Goal: Task Accomplishment & Management: Use online tool/utility

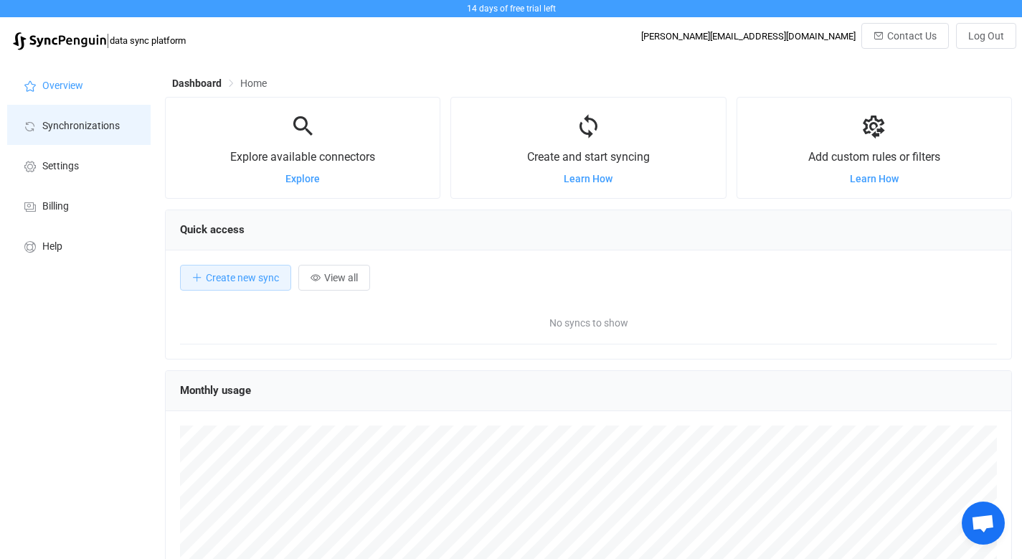
click at [104, 128] on span "Synchronizations" at bounding box center [80, 125] width 77 height 11
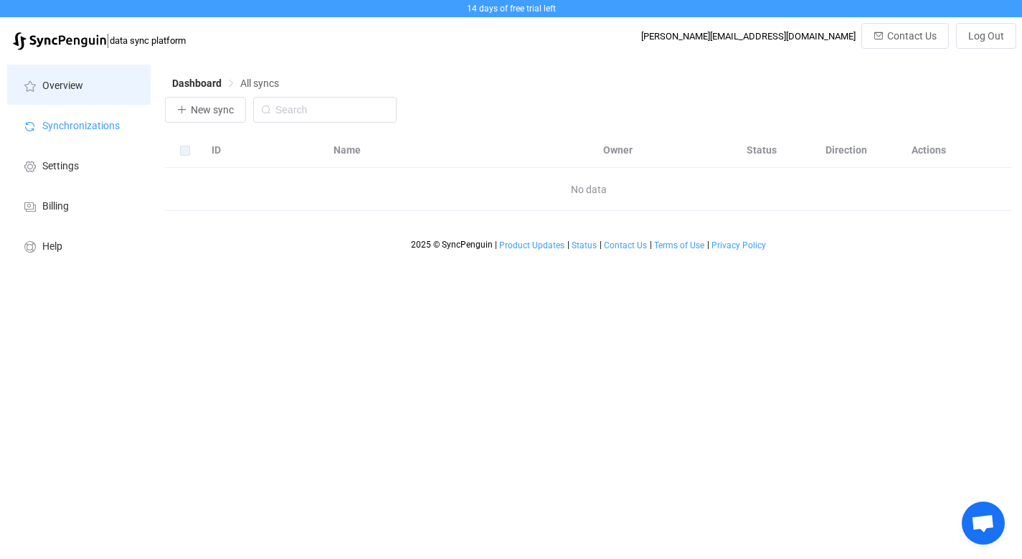
click at [66, 82] on span "Overview" at bounding box center [62, 85] width 41 height 11
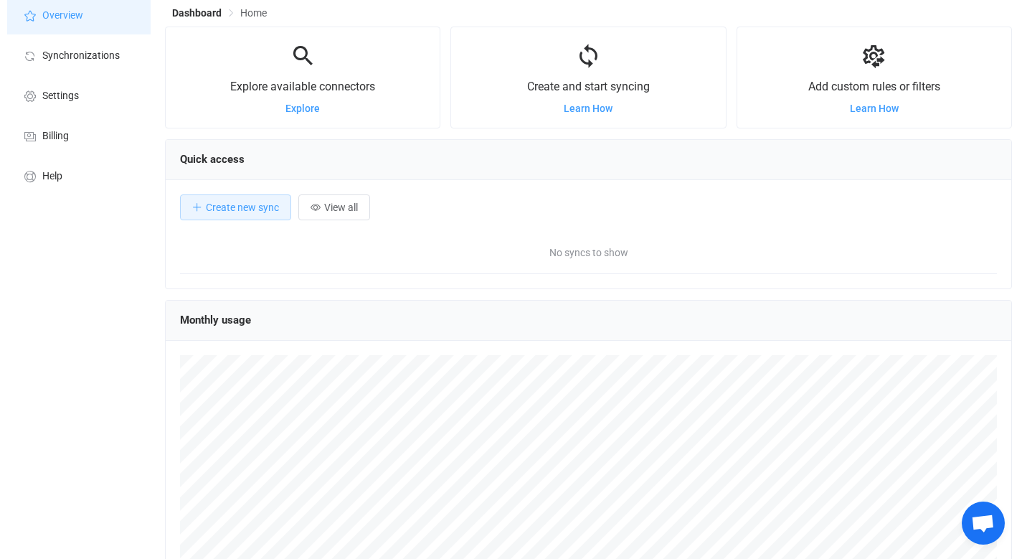
scroll to position [71, 0]
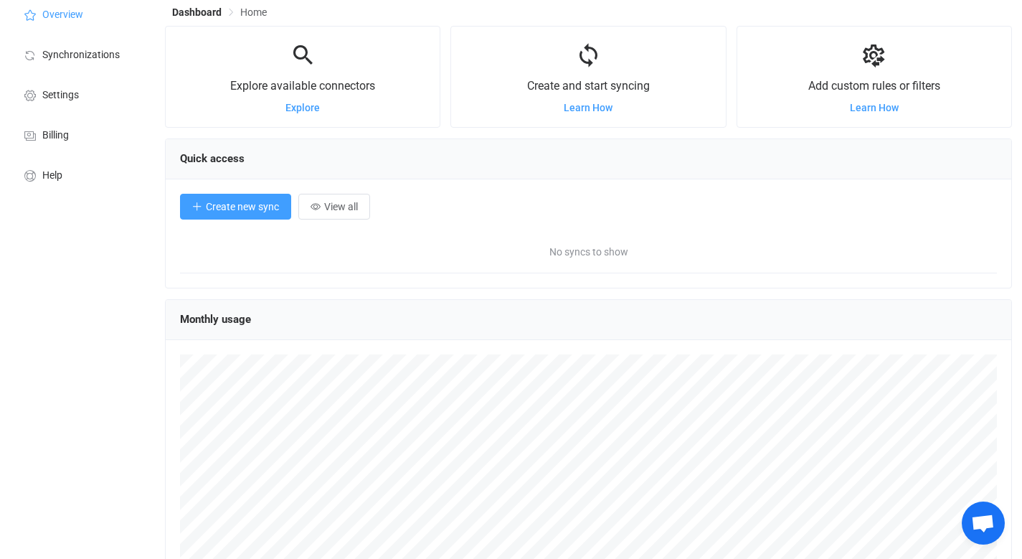
click at [262, 209] on span "Create new sync" at bounding box center [242, 206] width 73 height 11
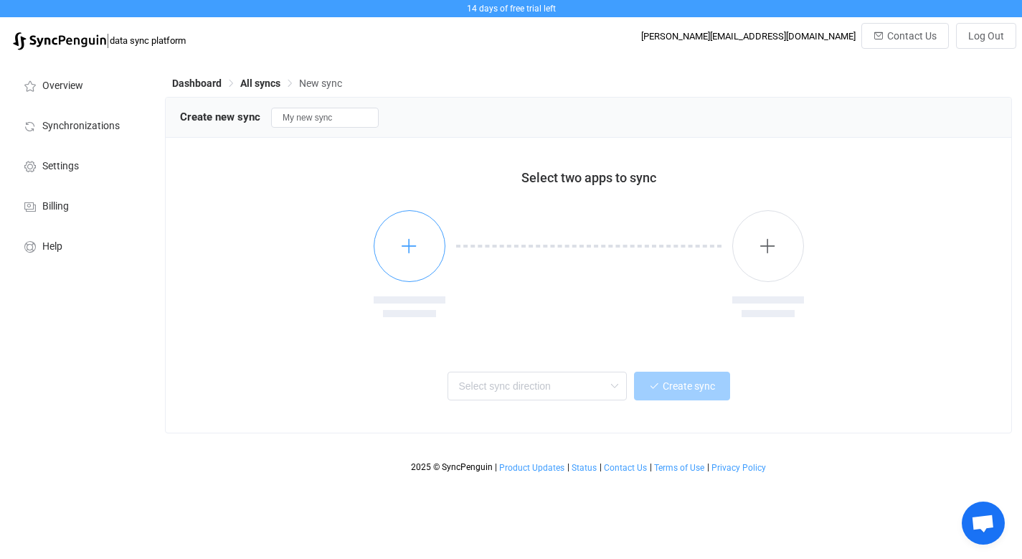
click at [417, 252] on icon "button" at bounding box center [409, 246] width 18 height 18
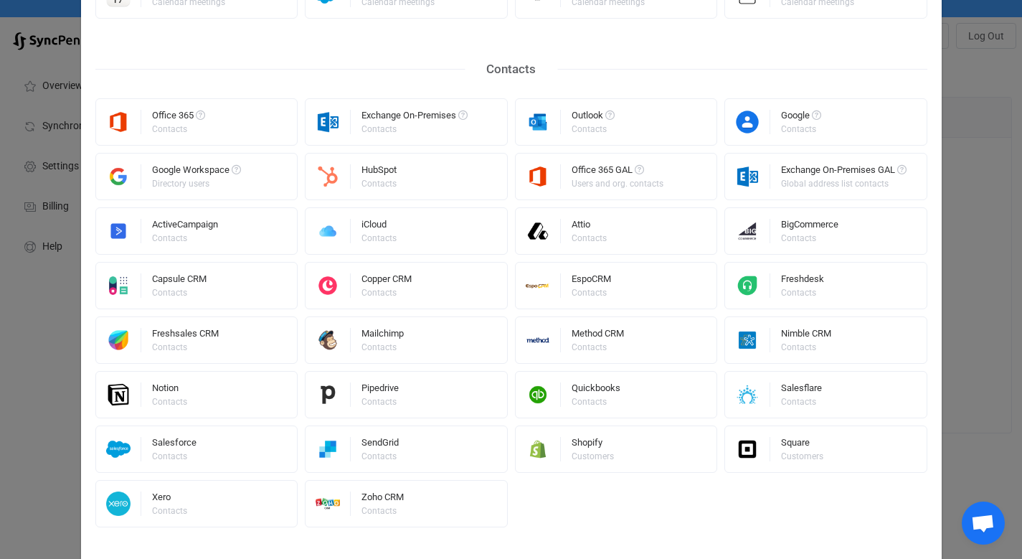
scroll to position [270, 0]
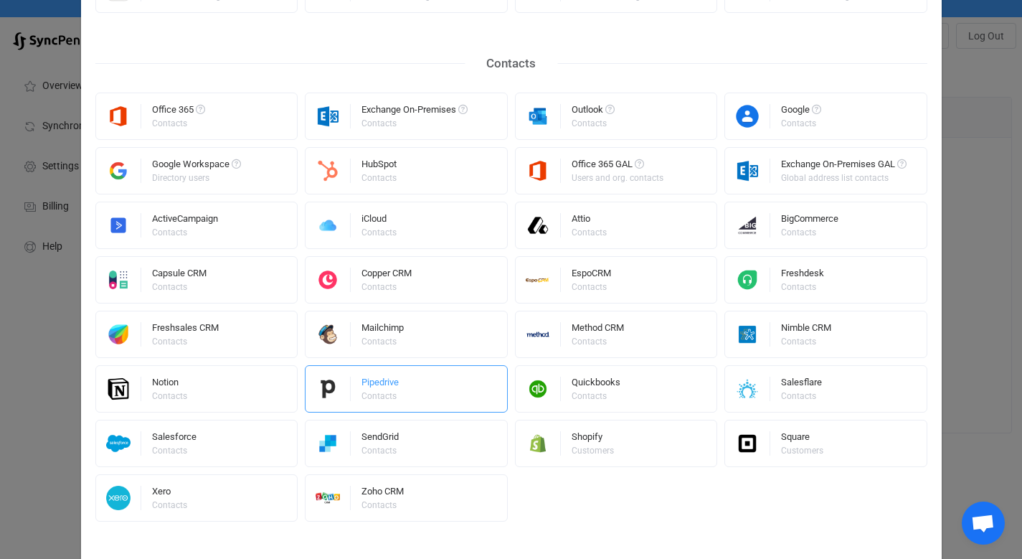
click at [435, 391] on div "Pipedrive Contacts" at bounding box center [406, 388] width 203 height 47
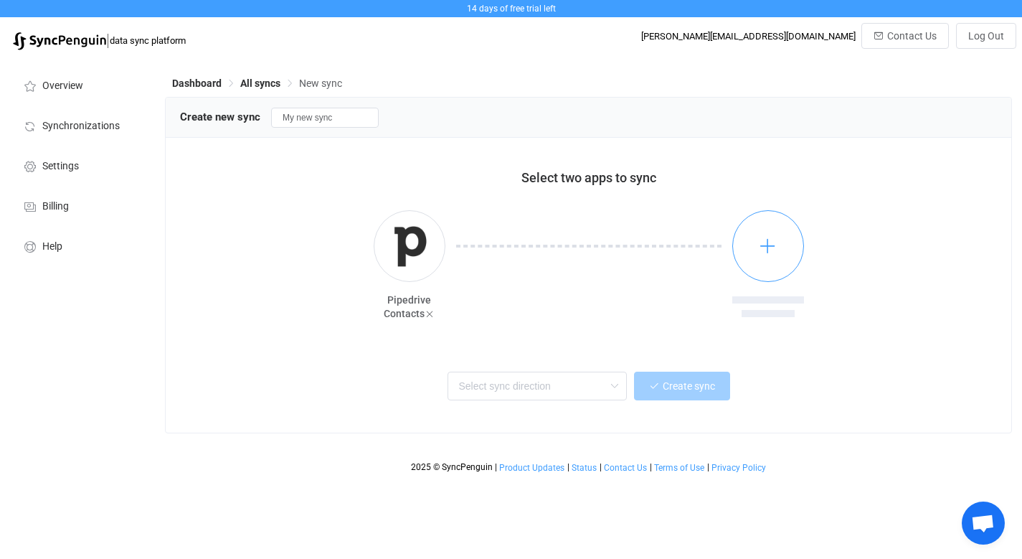
click at [772, 254] on icon "button" at bounding box center [768, 246] width 18 height 18
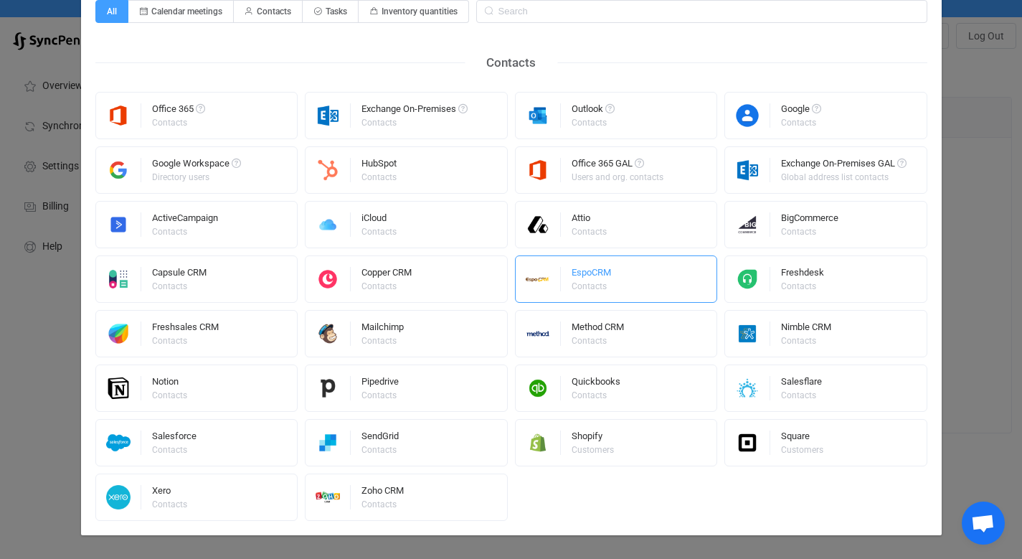
scroll to position [102, 0]
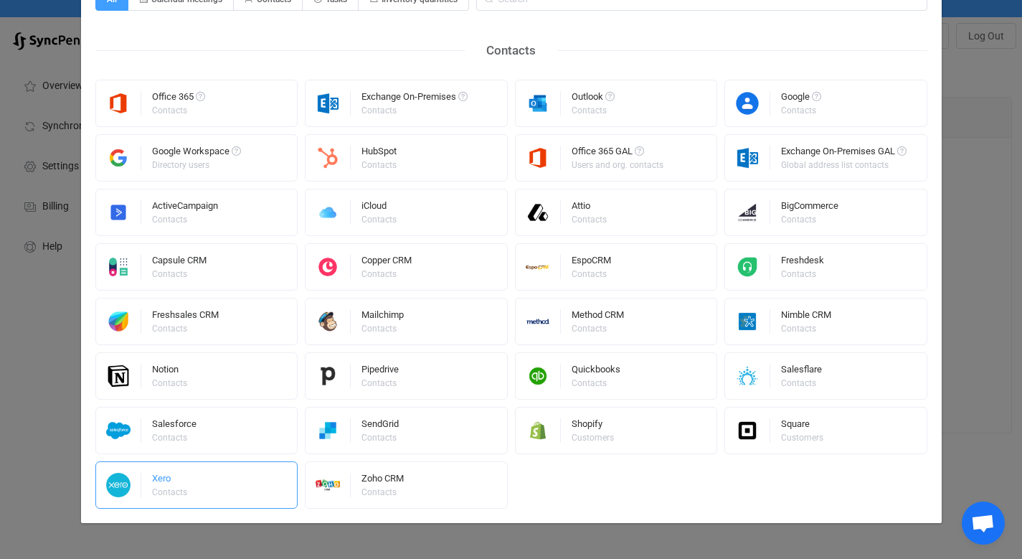
click at [204, 485] on div "Xero Contacts" at bounding box center [196, 484] width 203 height 47
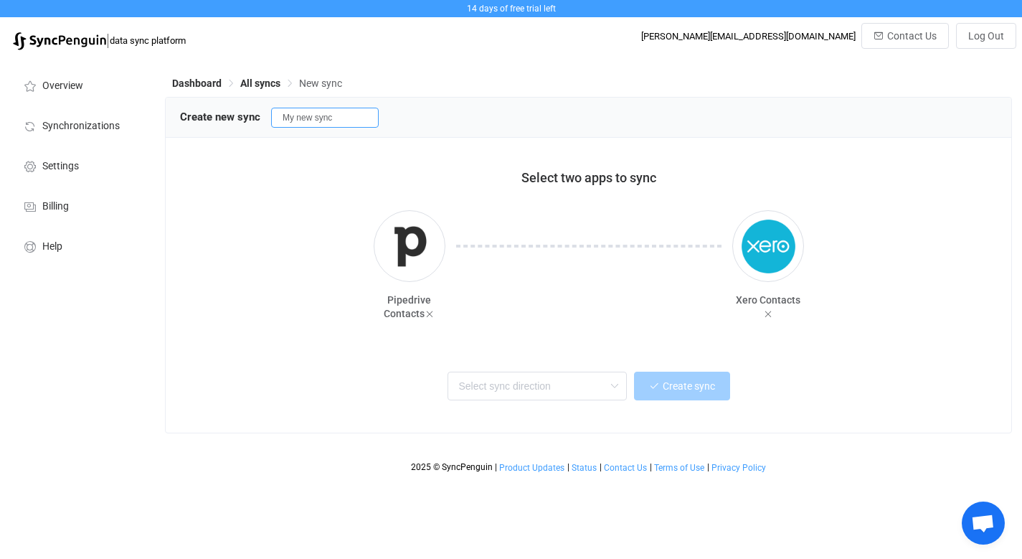
click at [335, 120] on input "My new sync" at bounding box center [325, 118] width 108 height 20
drag, startPoint x: 342, startPoint y: 122, endPoint x: 279, endPoint y: 123, distance: 63.1
click at [279, 123] on input "My new sync" at bounding box center [325, 118] width 108 height 20
type input "Pipedrive Xero Test"
click at [402, 337] on div "Pipedrive Contacts" at bounding box center [410, 274] width 72 height 129
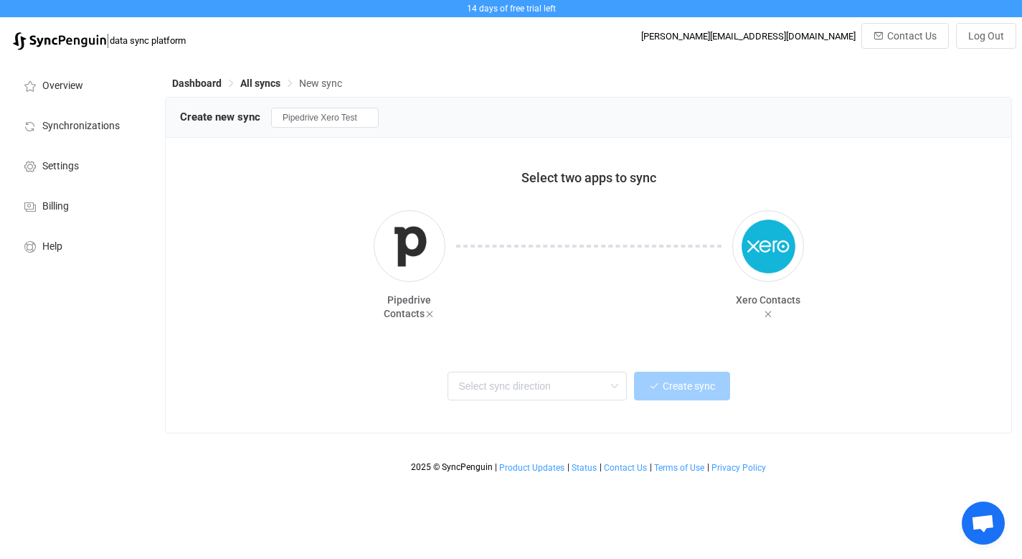
click at [498, 370] on div "Two-way One or multiple two-way syncs Pipedrive → Xero One or multiple one-way …" at bounding box center [588, 384] width 781 height 32
click at [498, 388] on input "text" at bounding box center [536, 385] width 179 height 29
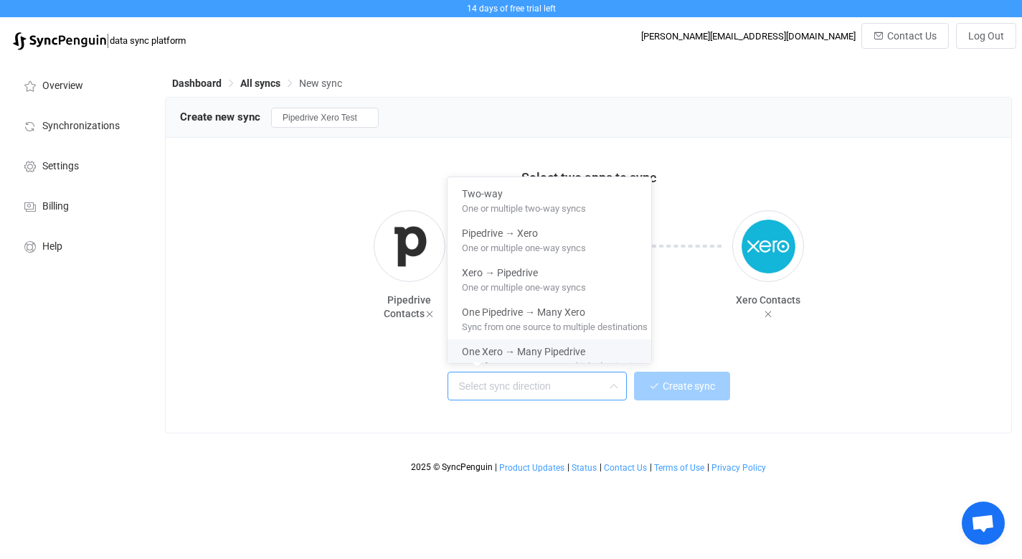
click at [351, 381] on div "Create sync" at bounding box center [588, 384] width 781 height 32
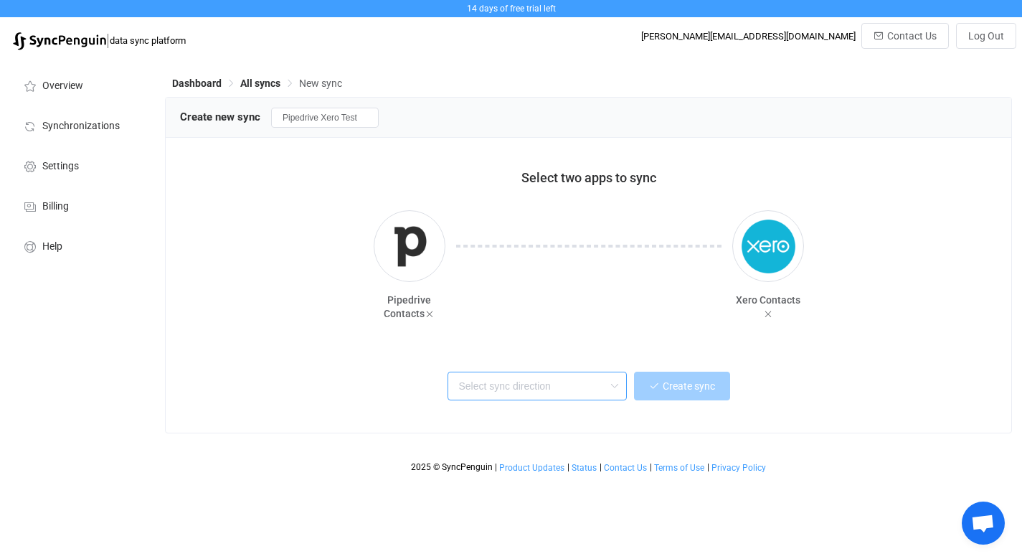
click at [532, 387] on input "text" at bounding box center [536, 385] width 179 height 29
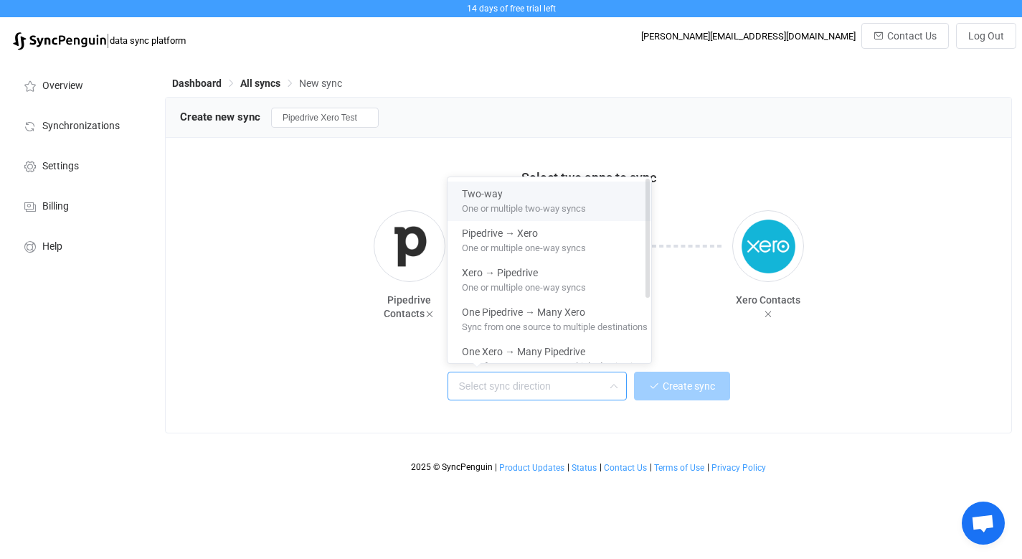
click at [556, 207] on span "One or multiple two-way syncs" at bounding box center [524, 206] width 124 height 16
type input "Two-way"
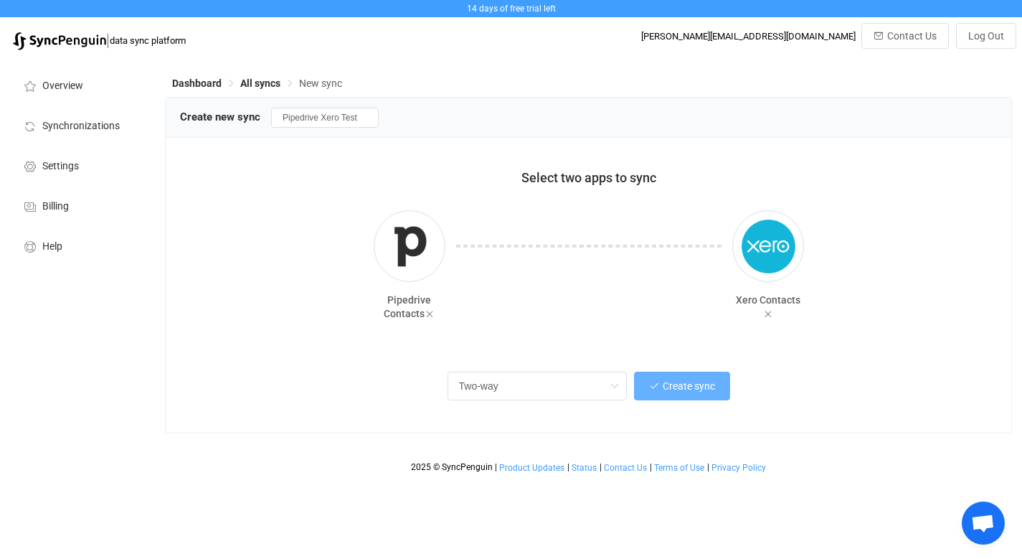
click at [679, 386] on span "Create sync" at bounding box center [689, 385] width 52 height 11
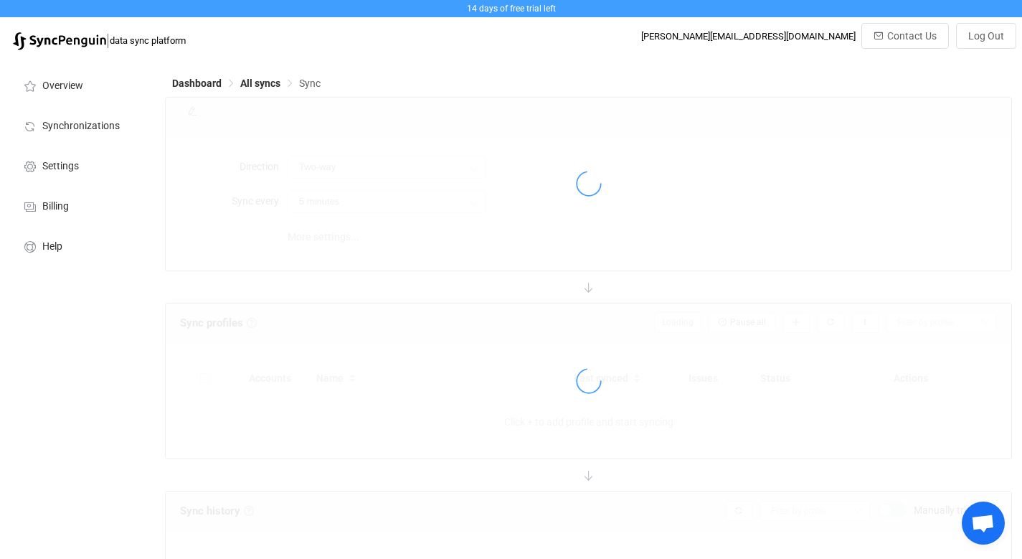
type input "10 minutes"
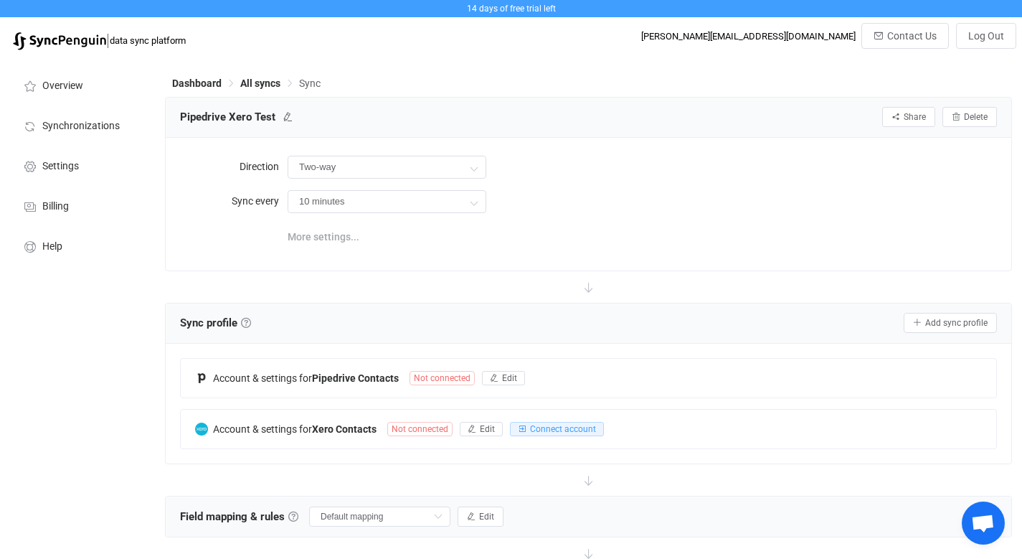
click at [333, 234] on span "More settings..." at bounding box center [324, 236] width 72 height 29
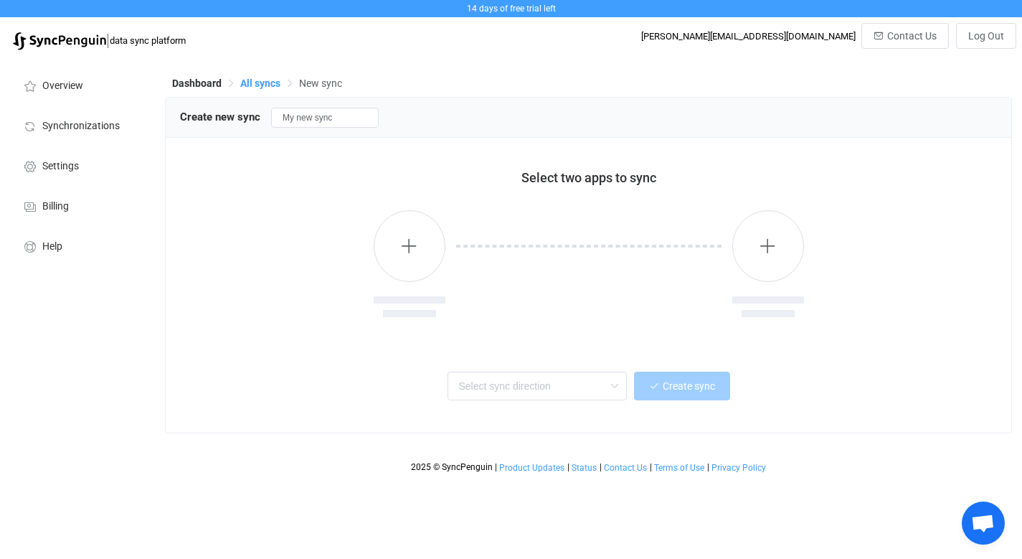
click at [262, 85] on span "All syncs" at bounding box center [260, 82] width 40 height 11
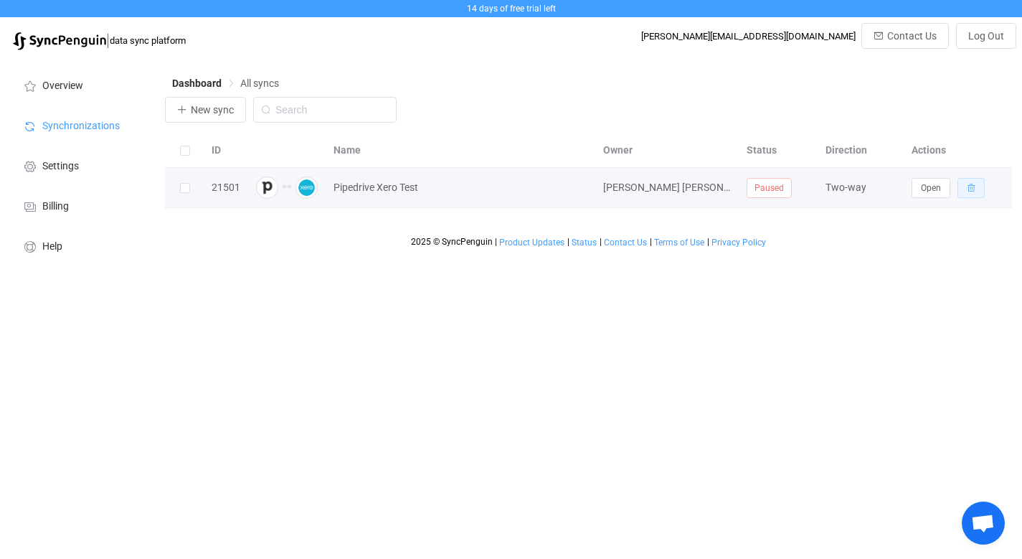
click at [973, 186] on icon "button" at bounding box center [971, 188] width 9 height 9
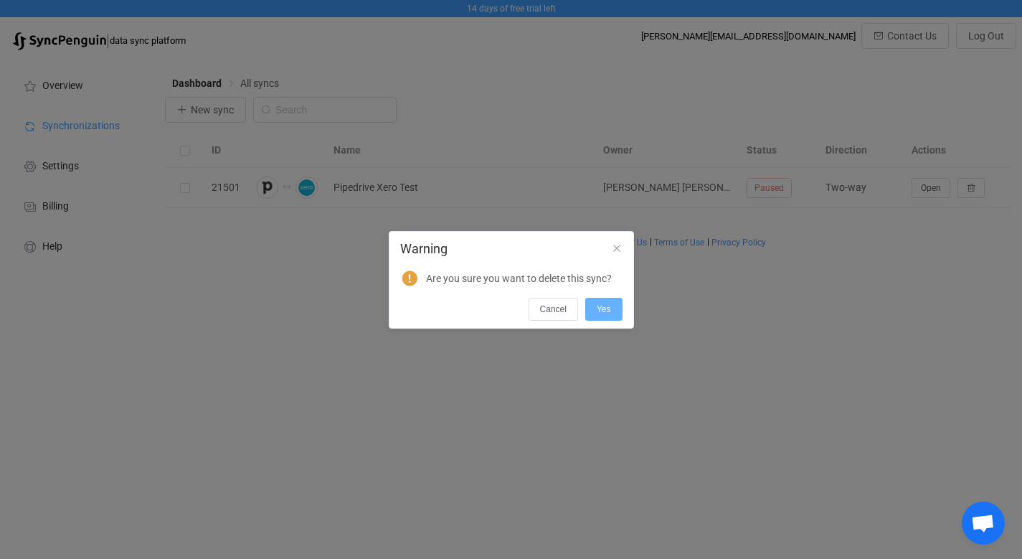
click at [617, 306] on button "Yes" at bounding box center [603, 309] width 37 height 23
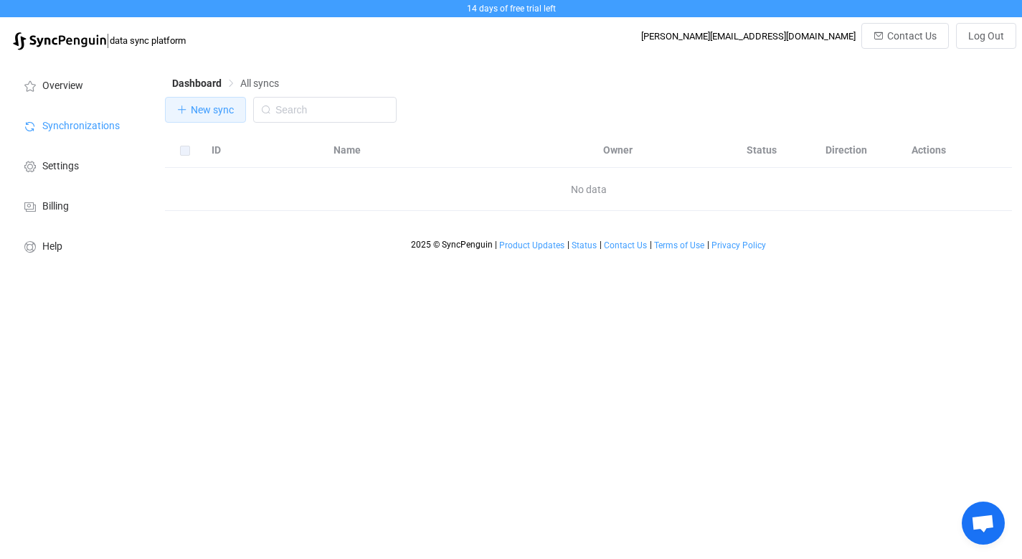
click at [208, 113] on span "New sync" at bounding box center [212, 109] width 43 height 11
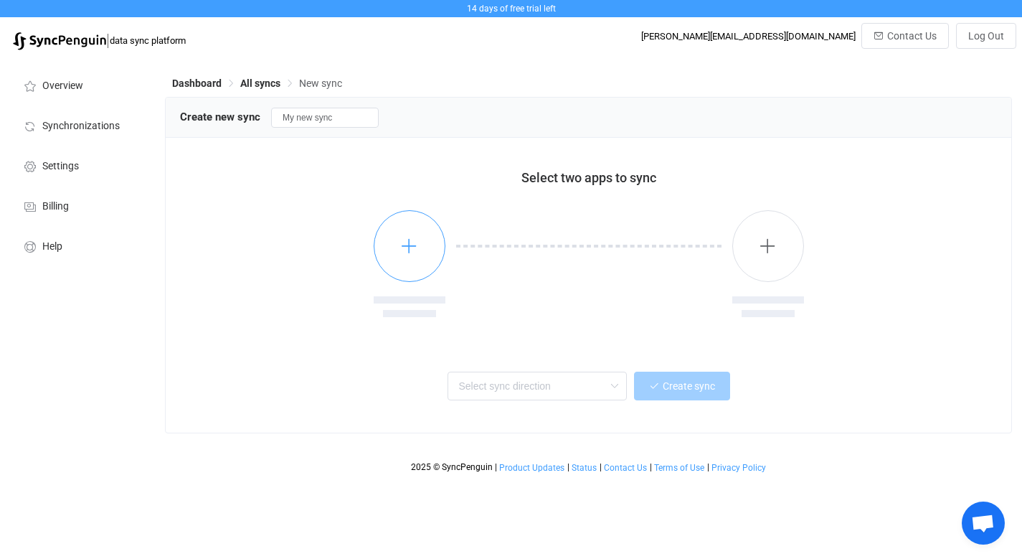
click at [417, 257] on button "button" at bounding box center [410, 246] width 72 height 72
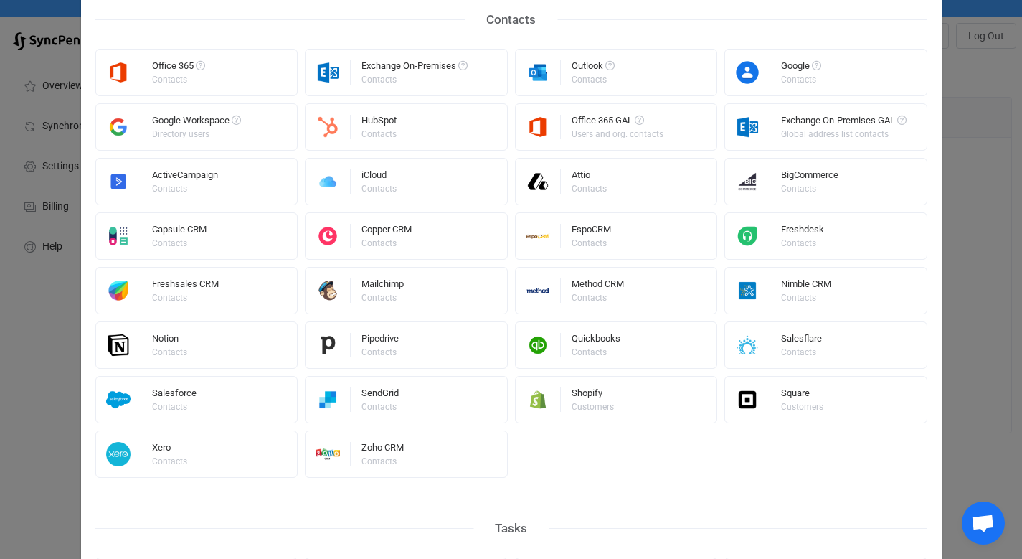
scroll to position [316, 0]
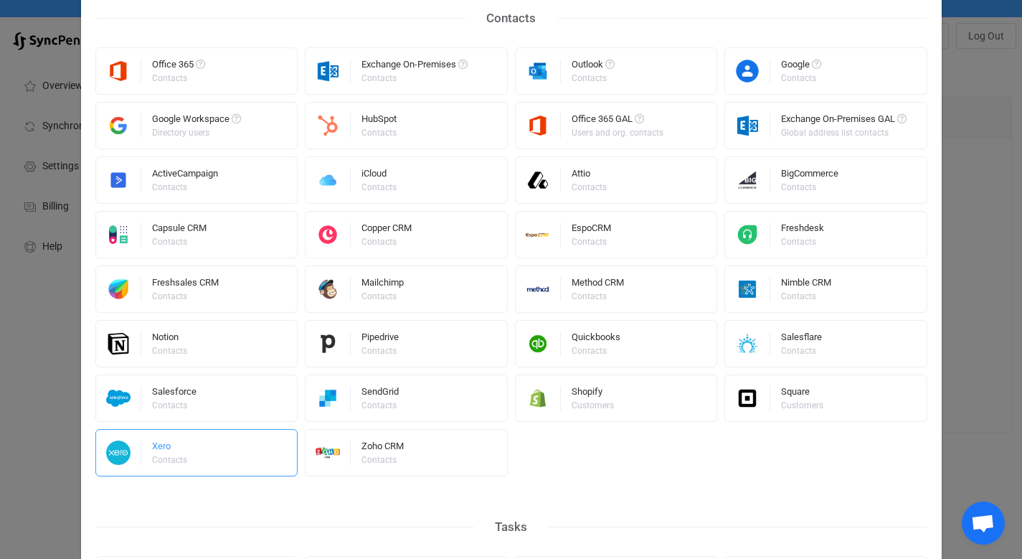
click at [183, 452] on div "Xero Contacts" at bounding box center [196, 452] width 203 height 47
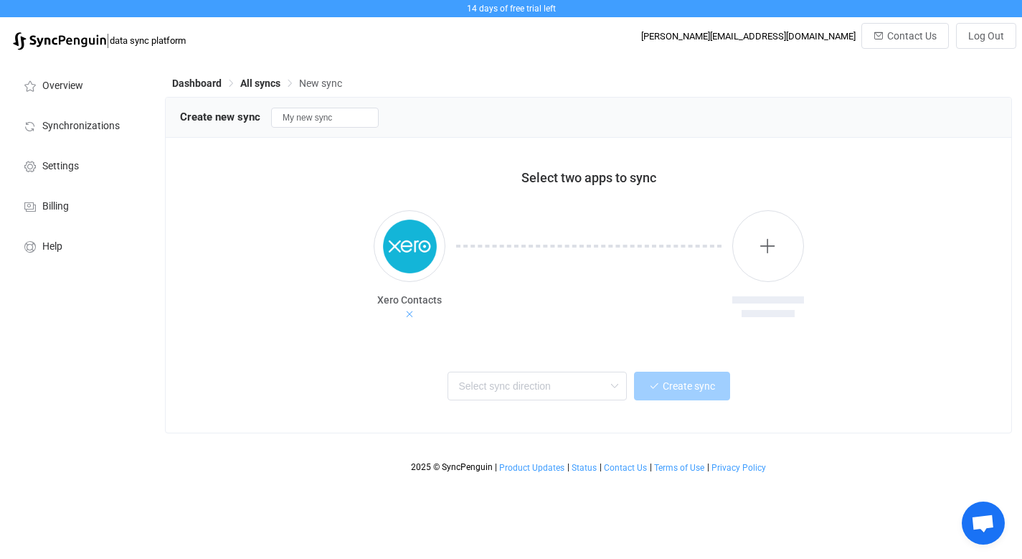
click at [410, 313] on icon at bounding box center [409, 314] width 10 height 10
click at [415, 260] on button "button" at bounding box center [410, 246] width 72 height 72
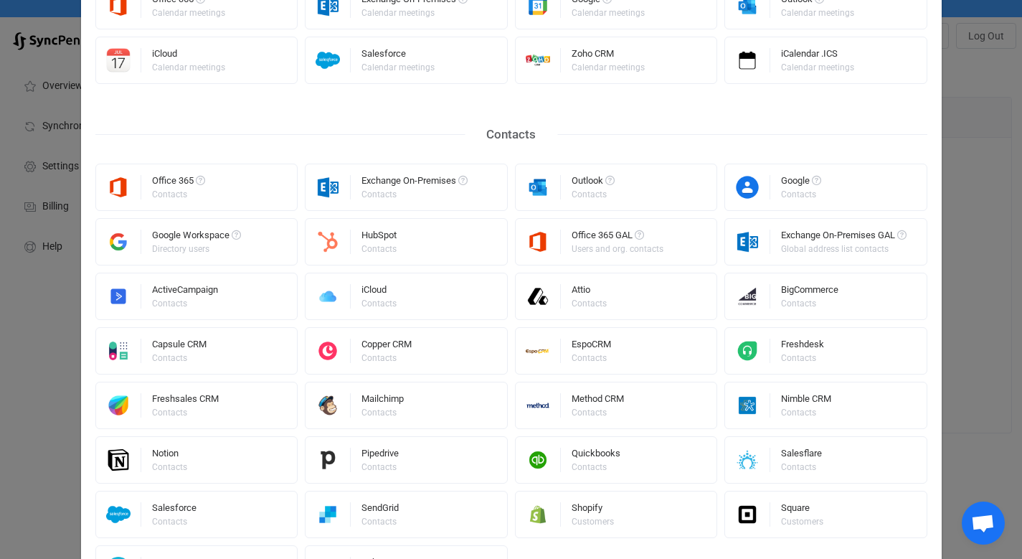
scroll to position [197, 0]
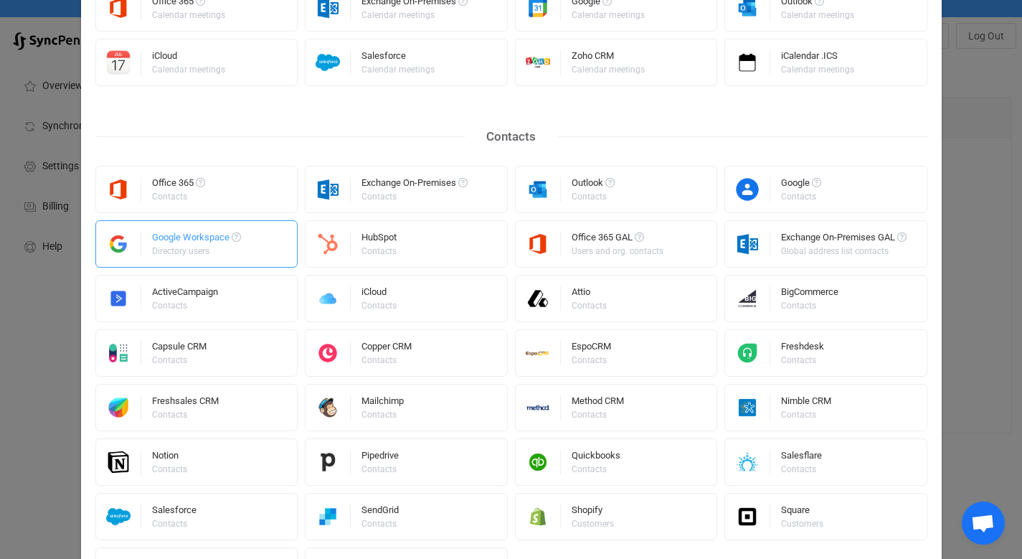
click at [264, 247] on div "Google Workspace Directory users" at bounding box center [196, 243] width 203 height 47
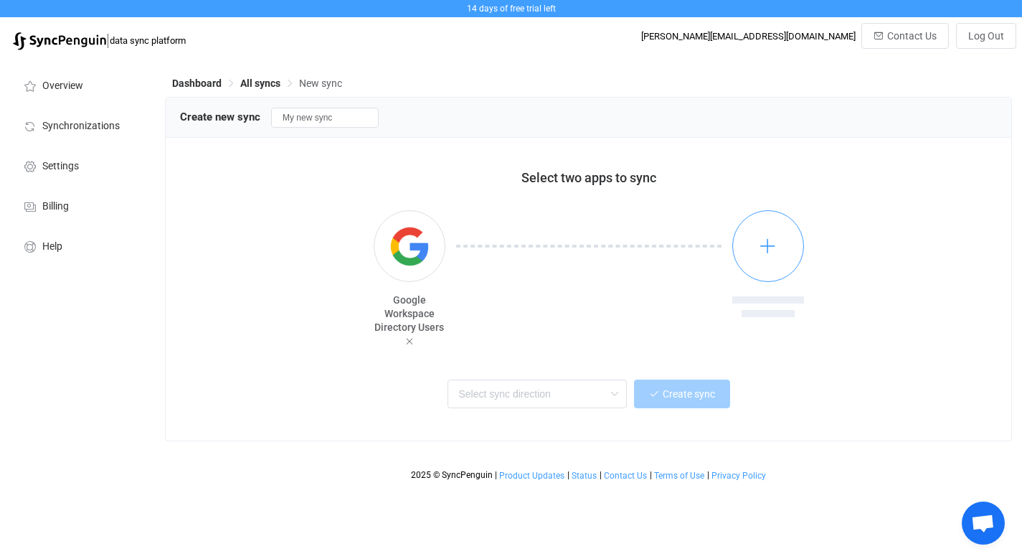
click at [769, 255] on button "button" at bounding box center [768, 246] width 72 height 72
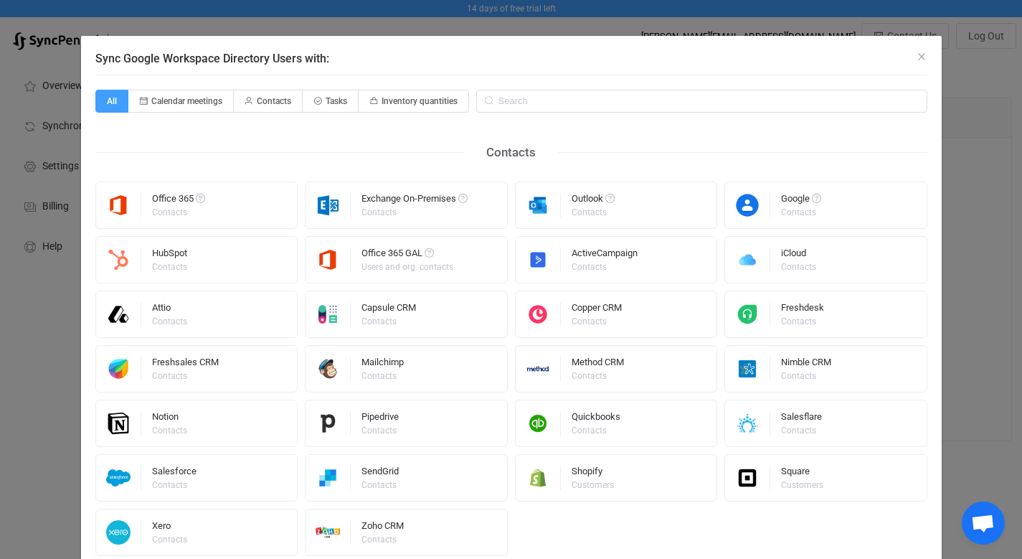
scroll to position [47, 0]
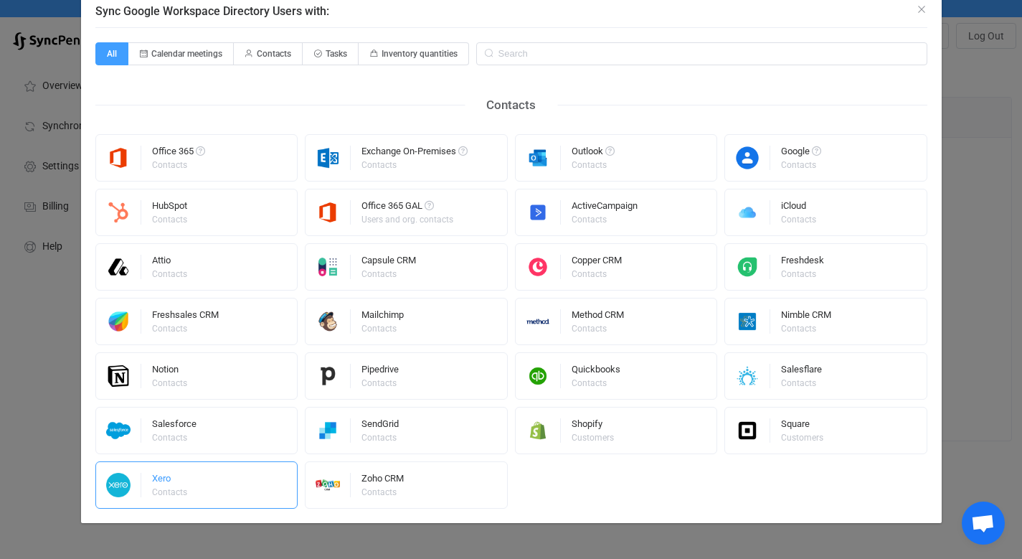
click at [191, 488] on div "Xero Contacts" at bounding box center [196, 484] width 203 height 47
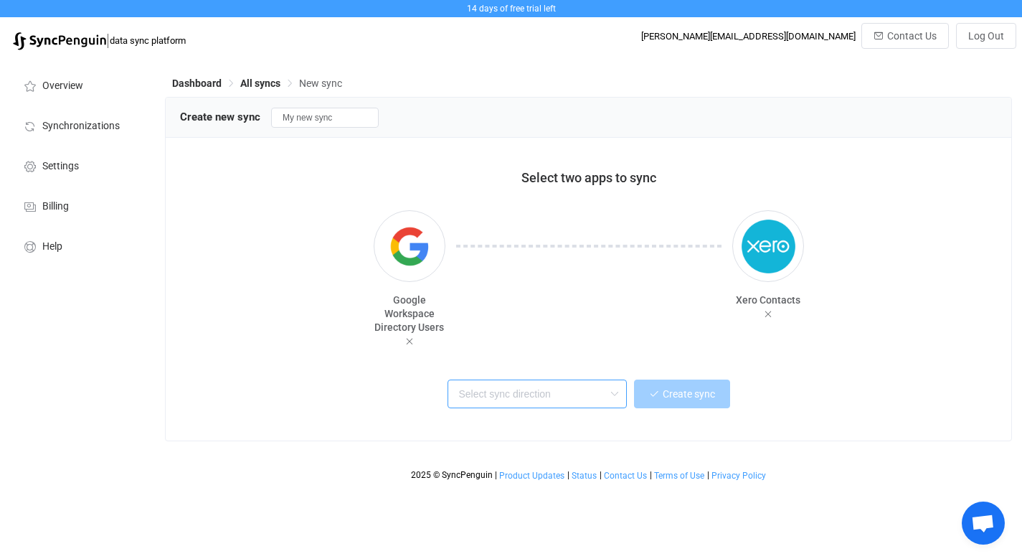
click at [549, 397] on input "text" at bounding box center [536, 393] width 179 height 29
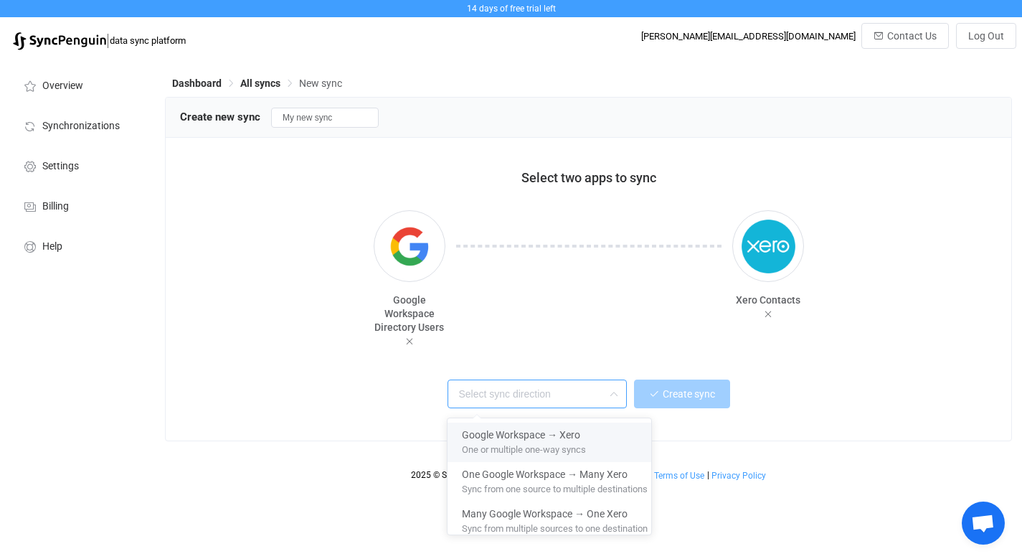
click at [544, 439] on span "One or multiple one-way syncs" at bounding box center [524, 447] width 124 height 16
type input "Google Workspace → Xero"
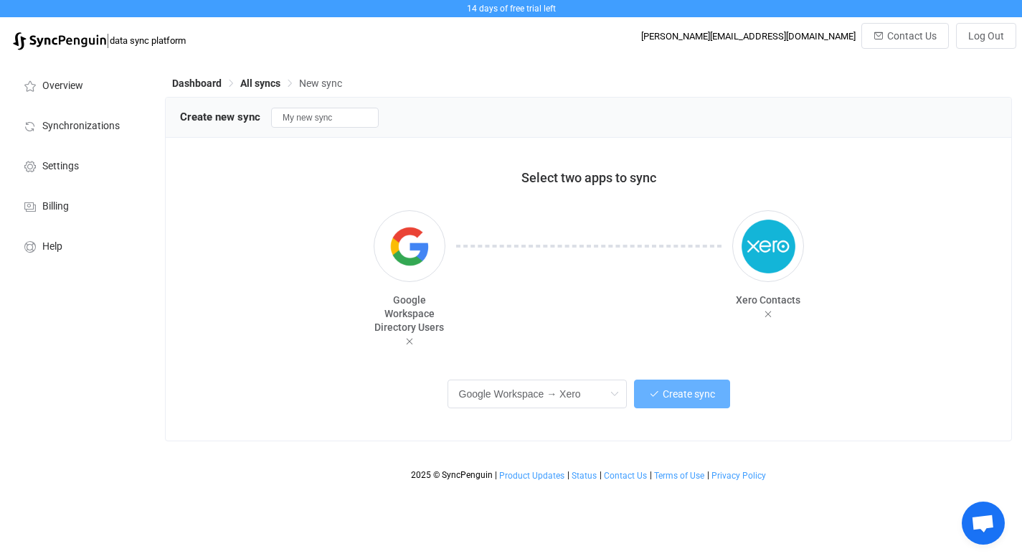
click at [686, 399] on span "Create sync" at bounding box center [689, 393] width 52 height 11
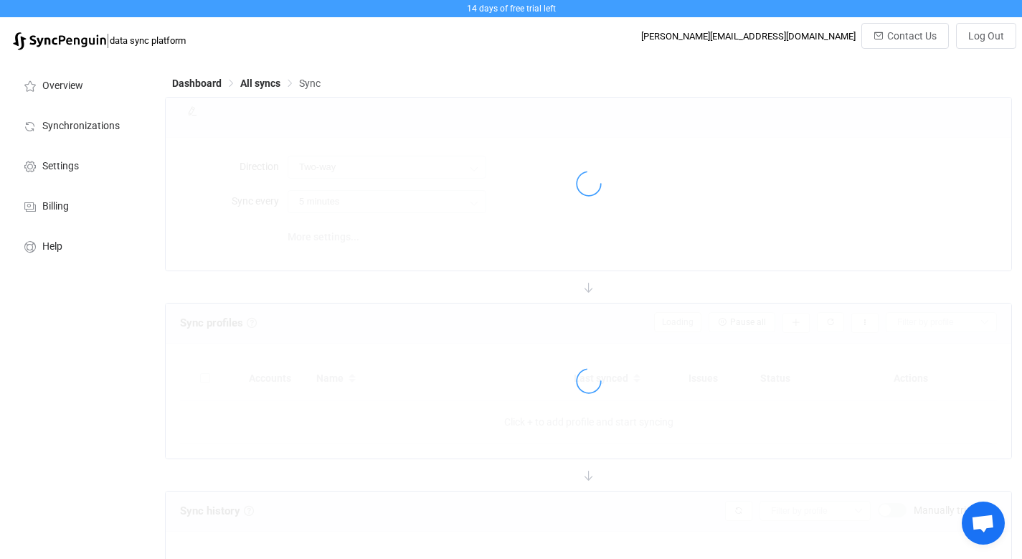
type input "Google Workspace → Xero"
type input "10 minutes"
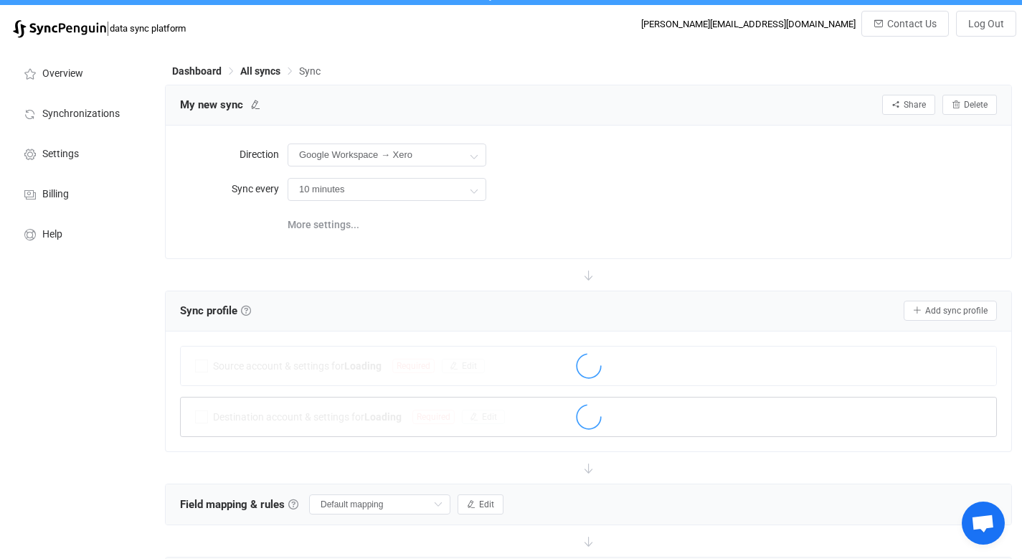
scroll to position [13, 0]
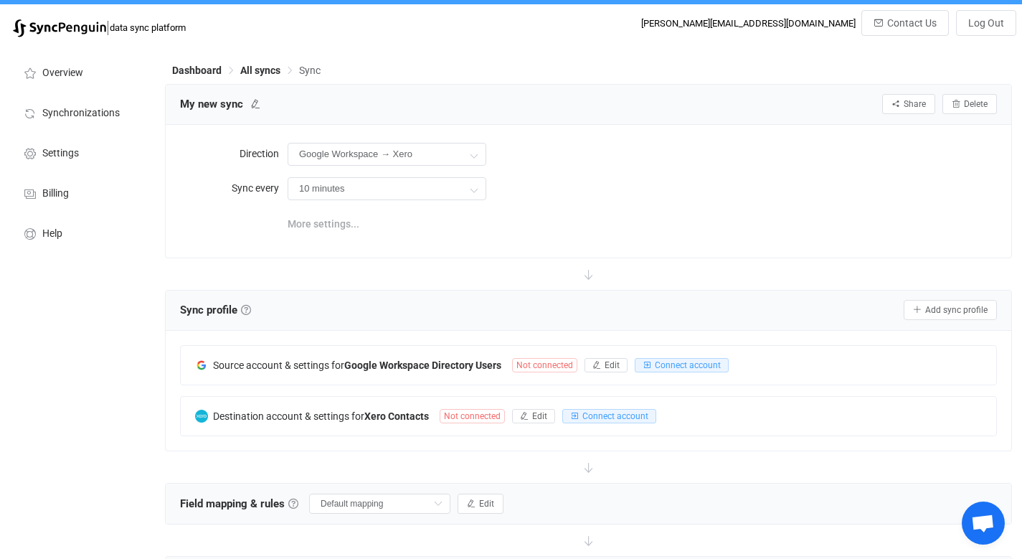
click at [338, 224] on span "More settings..." at bounding box center [324, 223] width 72 height 29
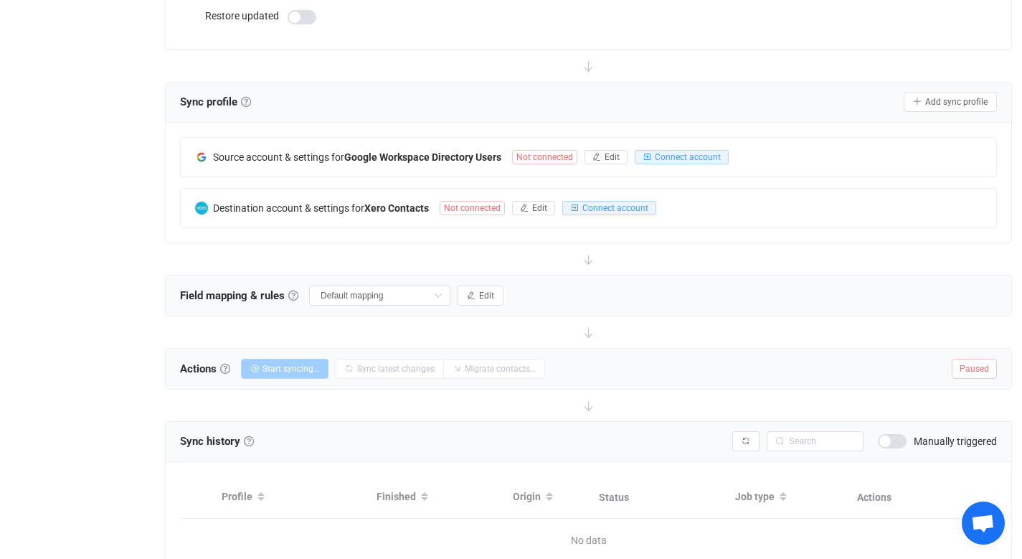
scroll to position [252, 0]
click at [467, 296] on icon "button" at bounding box center [471, 296] width 9 height 9
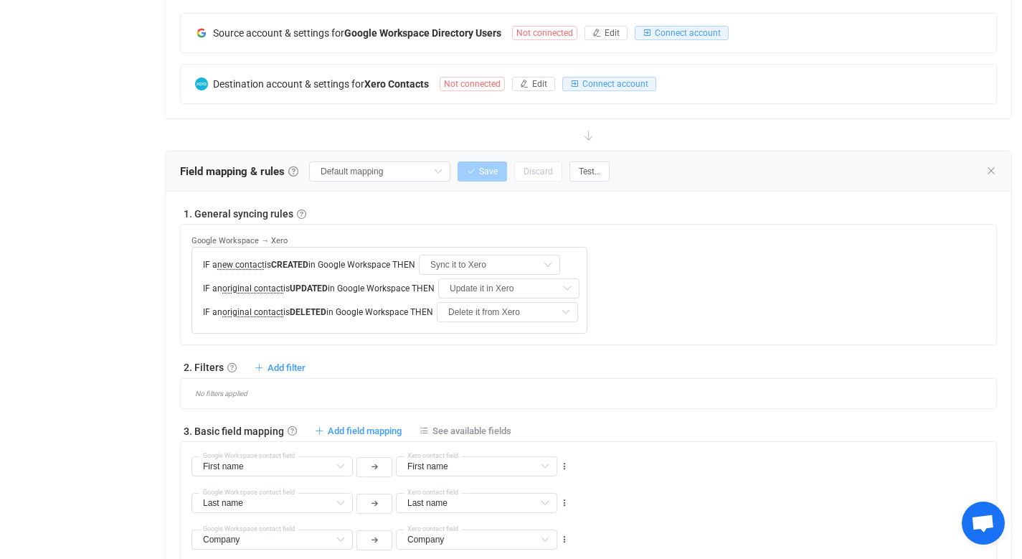
scroll to position [379, 0]
click at [491, 312] on input "Delete it from Xero" at bounding box center [507, 310] width 141 height 20
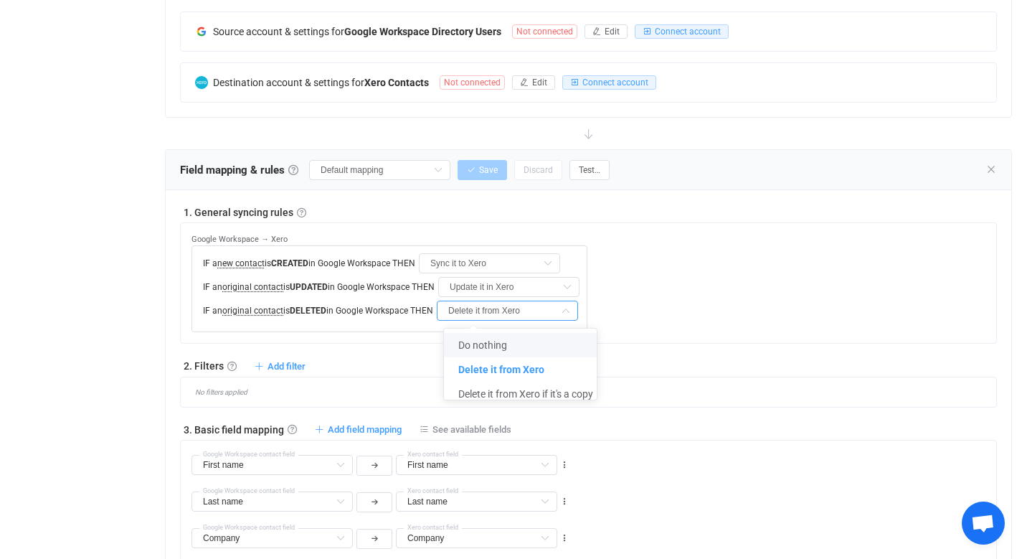
click at [490, 344] on span "Do nothing" at bounding box center [482, 344] width 49 height 11
type input "Do nothing"
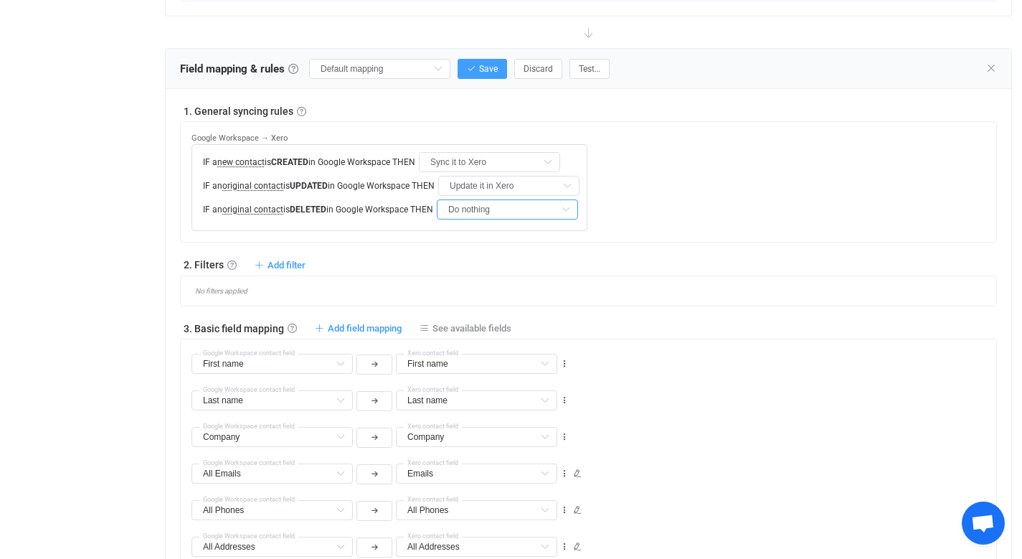
scroll to position [492, 0]
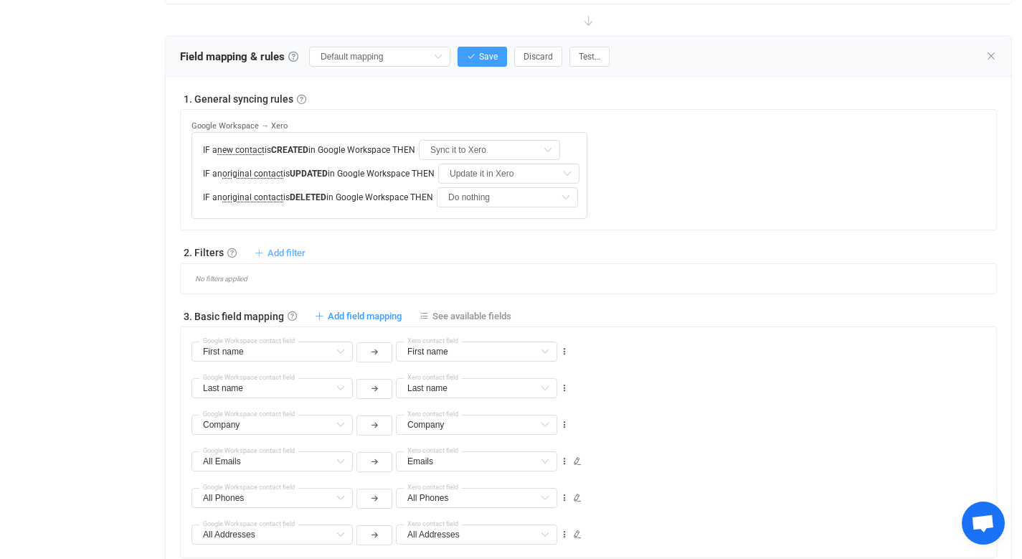
click at [291, 252] on span "Add filter" at bounding box center [286, 252] width 38 height 11
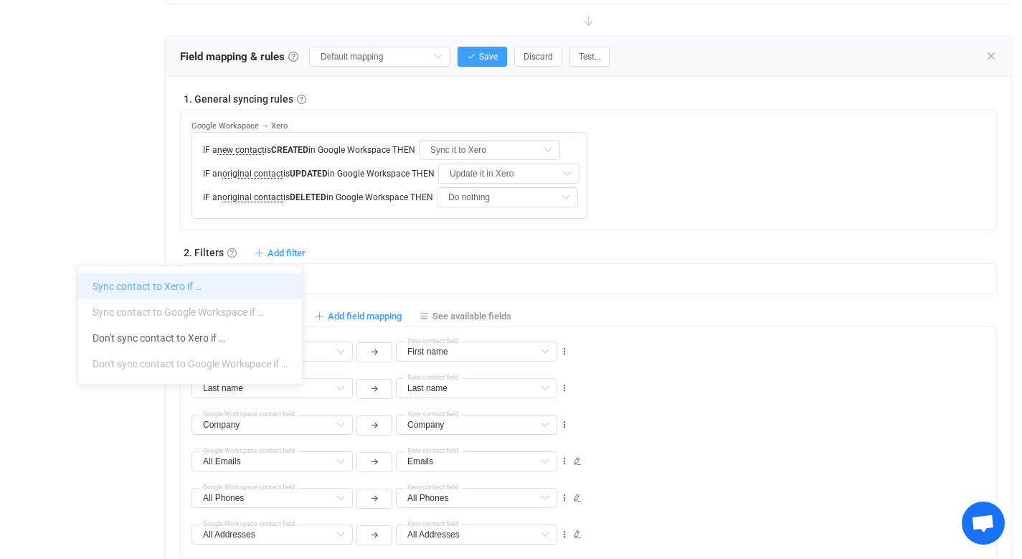
click at [214, 282] on li "Sync contact to Xero if …" at bounding box center [190, 286] width 224 height 26
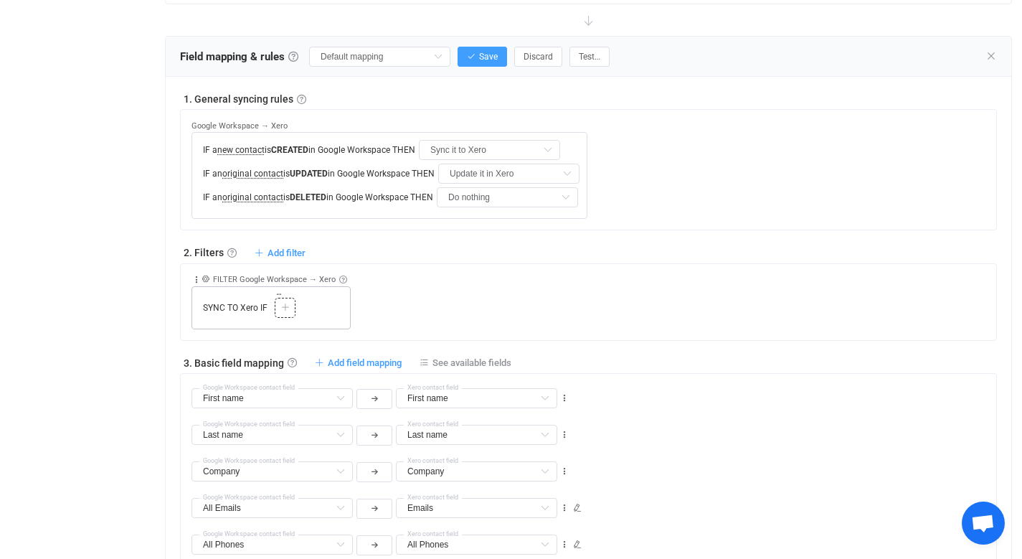
click at [289, 309] on div at bounding box center [285, 307] width 14 height 13
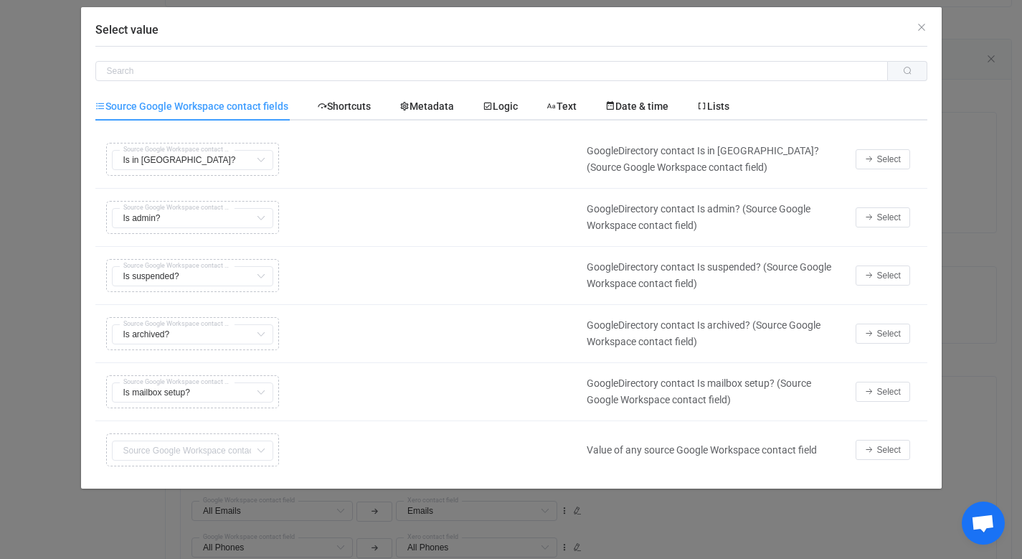
scroll to position [490, 0]
click at [729, 109] on span "Lists" at bounding box center [713, 105] width 32 height 11
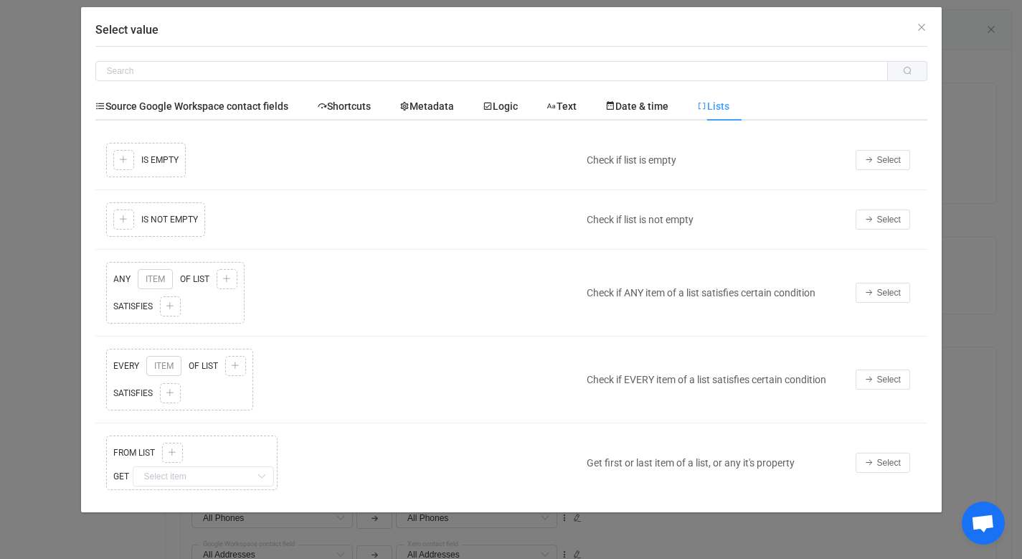
scroll to position [509, 0]
click at [354, 103] on span "Shortcuts" at bounding box center [344, 105] width 54 height 11
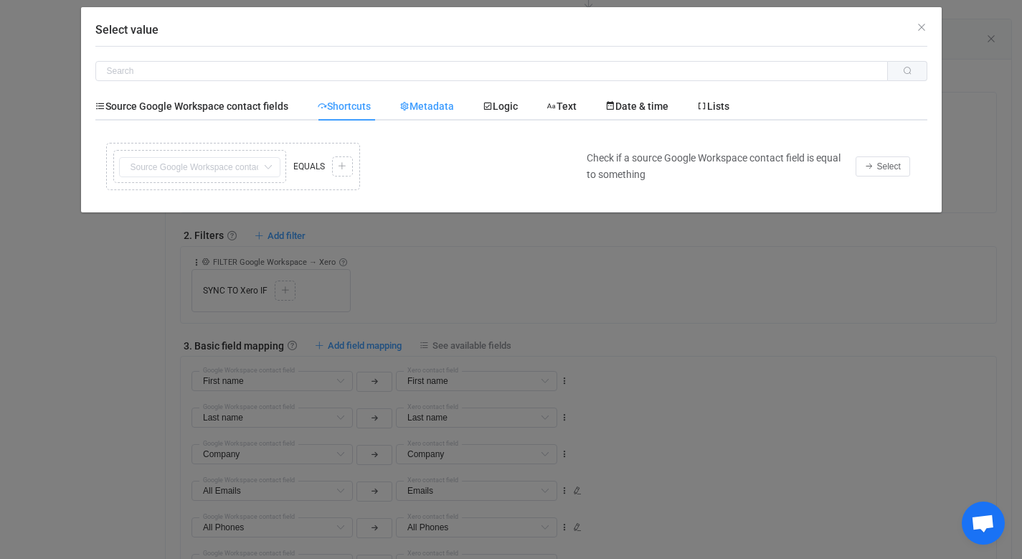
click at [451, 108] on span "Metadata" at bounding box center [426, 105] width 54 height 11
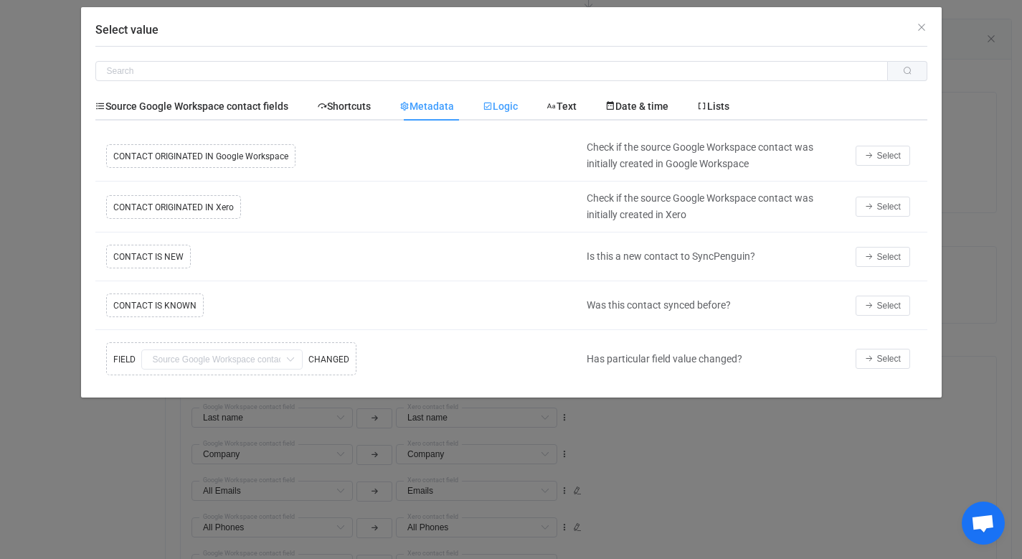
click at [518, 105] on span "Logic" at bounding box center [500, 105] width 35 height 11
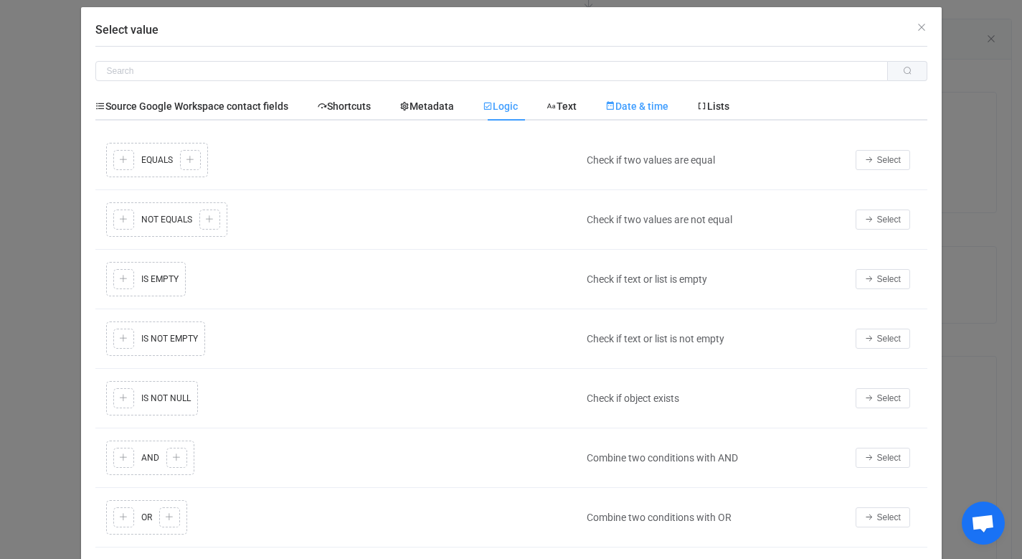
click at [647, 106] on span "Date & time" at bounding box center [636, 105] width 63 height 11
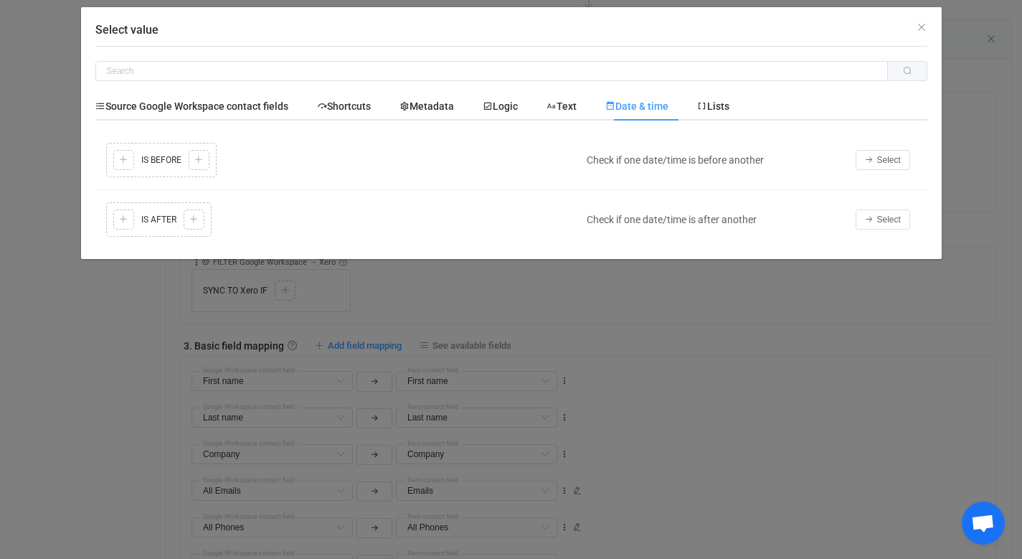
click at [744, 107] on div "Source Google Workspace contact fields Shortcuts Metadata Logic Text Date & tim…" at bounding box center [511, 106] width 832 height 29
click at [729, 105] on span "Lists" at bounding box center [713, 105] width 32 height 11
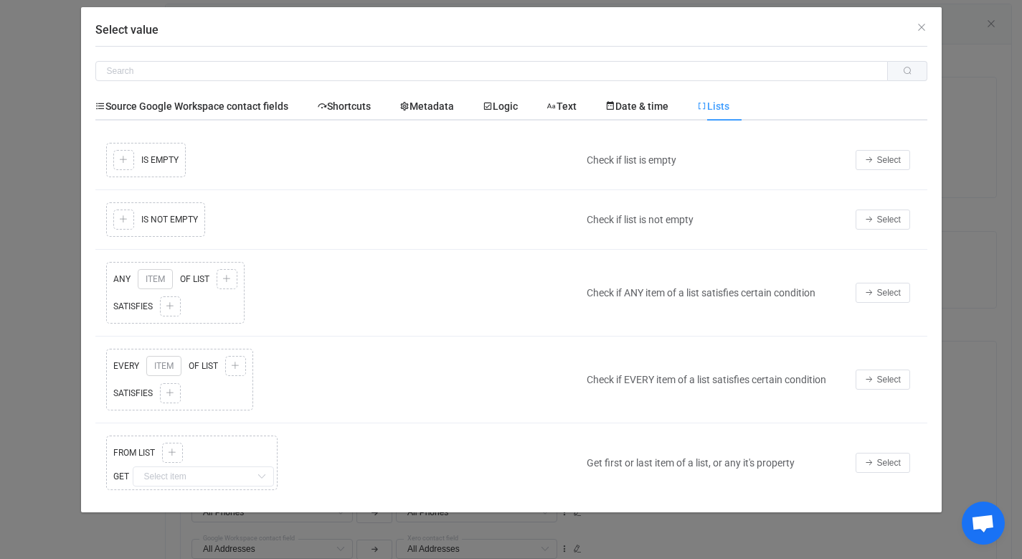
scroll to position [508, 0]
click at [653, 103] on span "Date & time" at bounding box center [636, 105] width 63 height 11
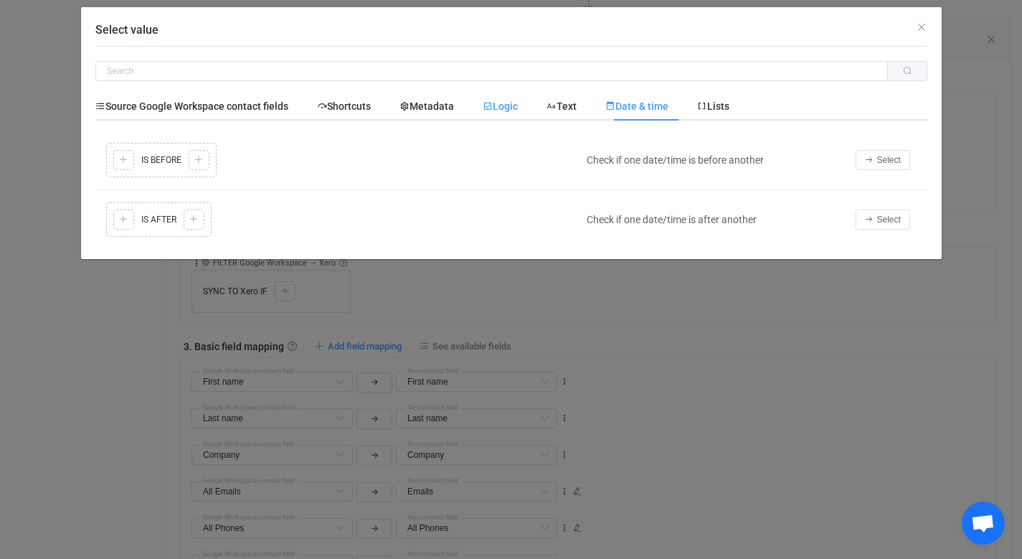
click at [510, 105] on span "Logic" at bounding box center [500, 105] width 35 height 11
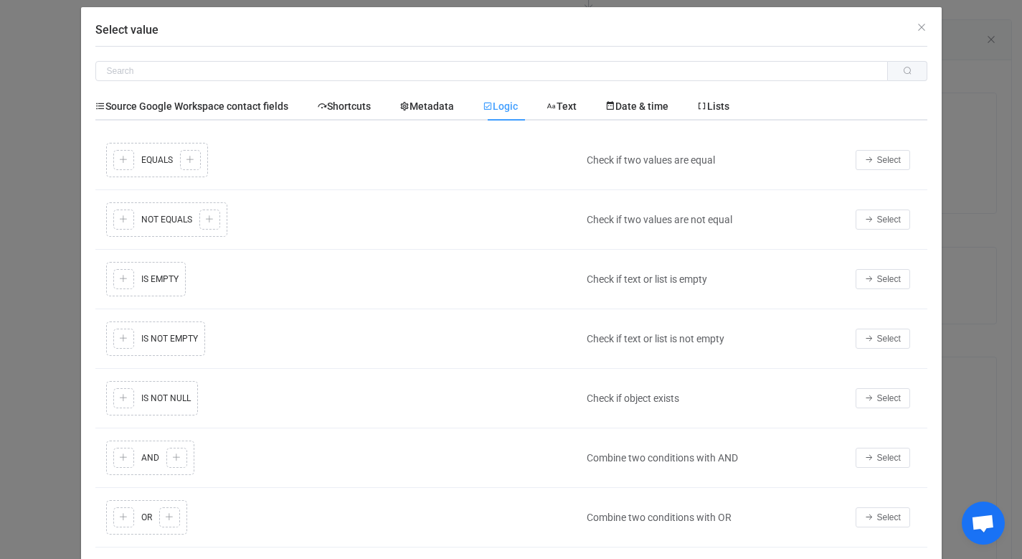
click at [119, 162] on div "Copy Cut Replace TYPE MISMATCH Copy Cut Paste TYPE MISMATCH Select value EQUALS…" at bounding box center [338, 160] width 470 height 42
click at [158, 160] on div "Copy Cut Replace TYPE MISMATCH Copy Cut Paste TYPE MISMATCH Select value EQUALS…" at bounding box center [338, 160] width 470 height 42
click at [877, 161] on span "Select" at bounding box center [889, 160] width 24 height 10
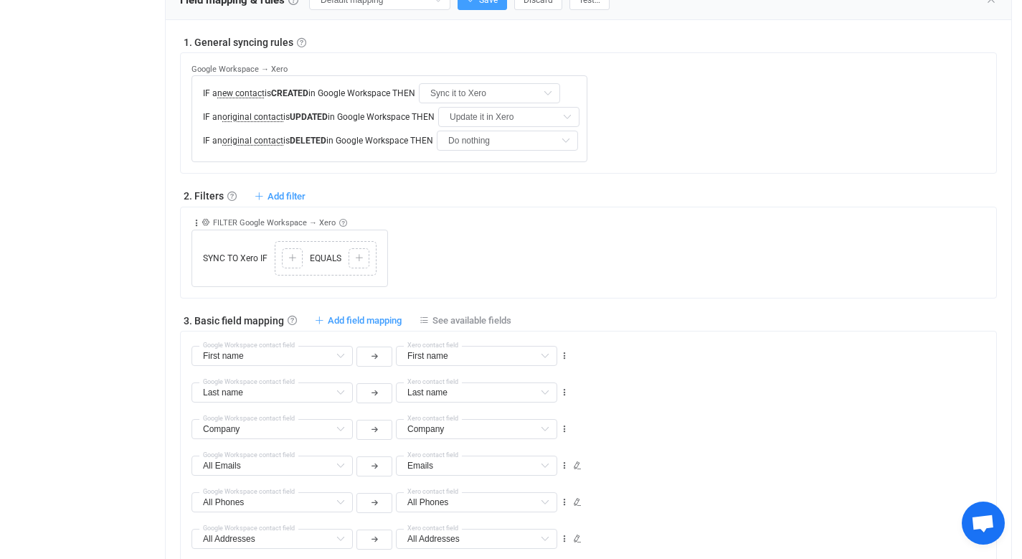
scroll to position [552, 0]
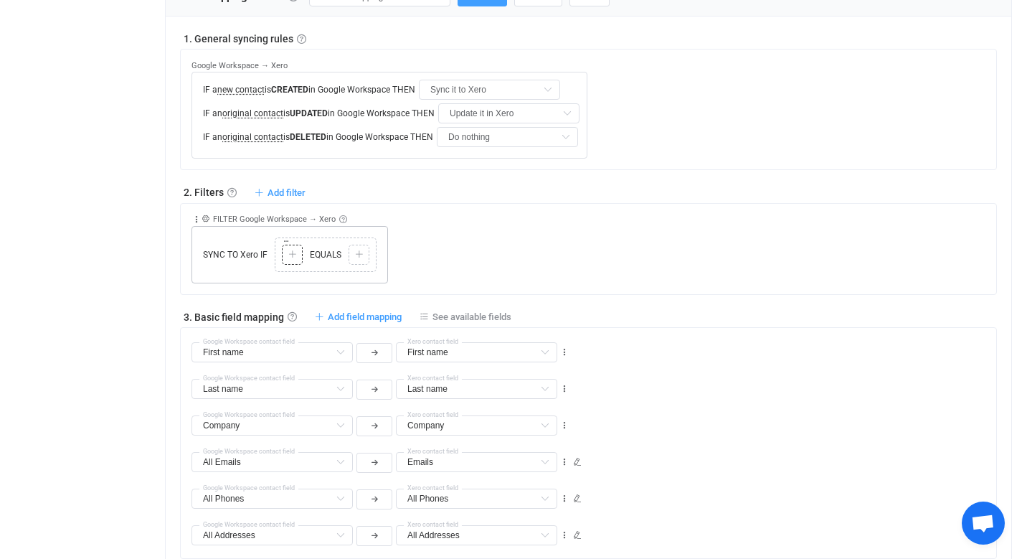
click at [298, 255] on div at bounding box center [292, 254] width 14 height 13
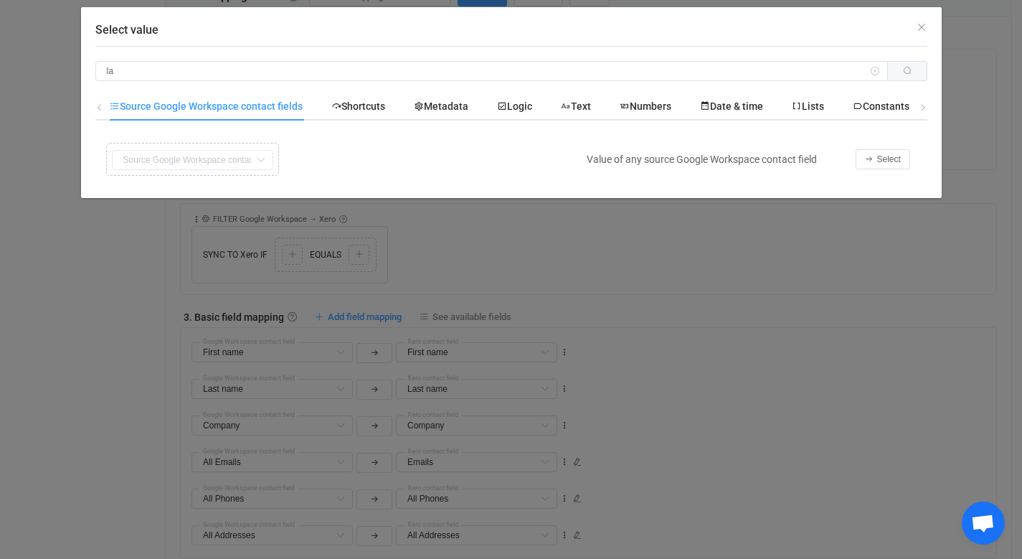
type input "l"
click at [889, 158] on span "Select" at bounding box center [889, 159] width 24 height 10
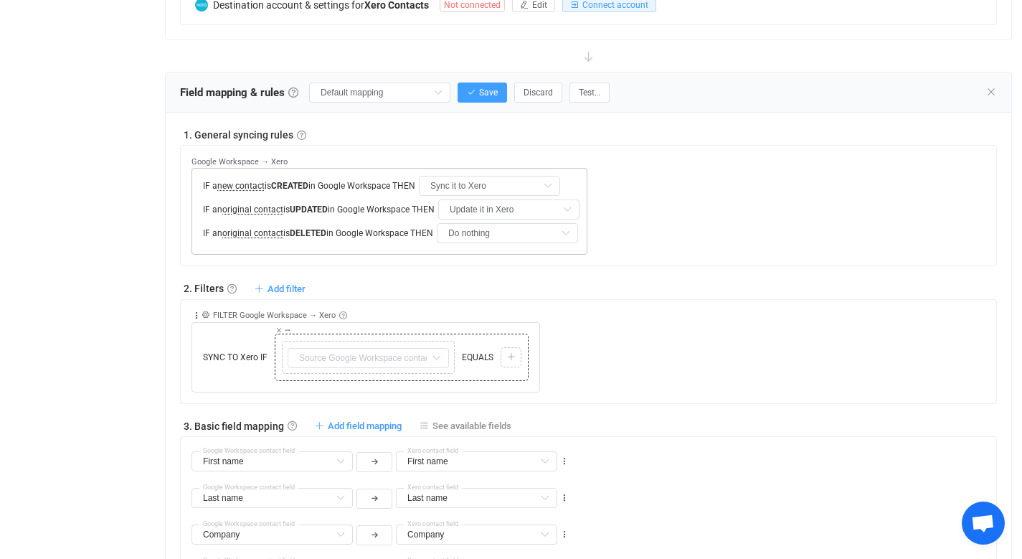
scroll to position [457, 0]
click at [366, 355] on input "text" at bounding box center [368, 356] width 161 height 20
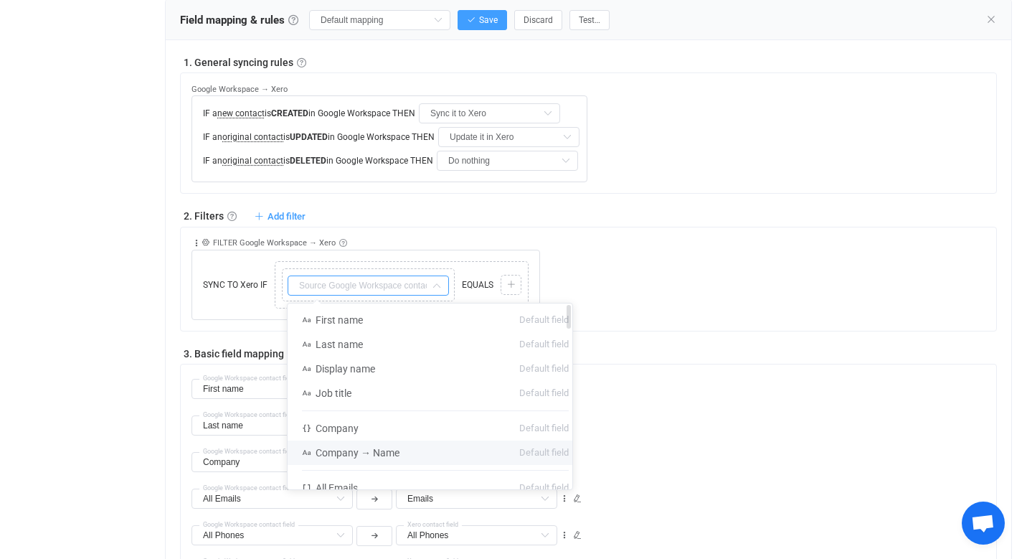
scroll to position [537, 0]
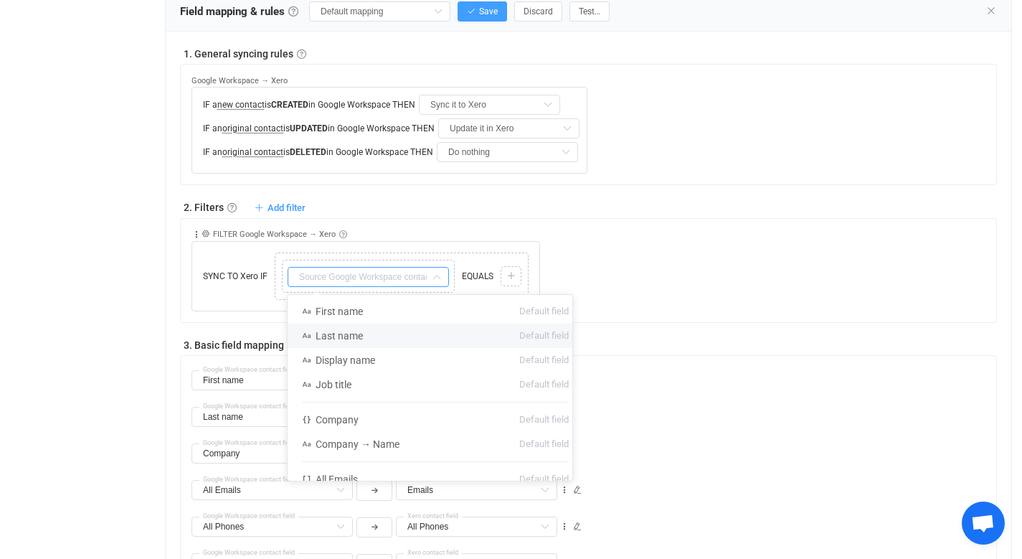
click at [682, 194] on div "1. General syncing rules General syncing rules Control how SyncPengin reacts to…" at bounding box center [588, 348] width 817 height 604
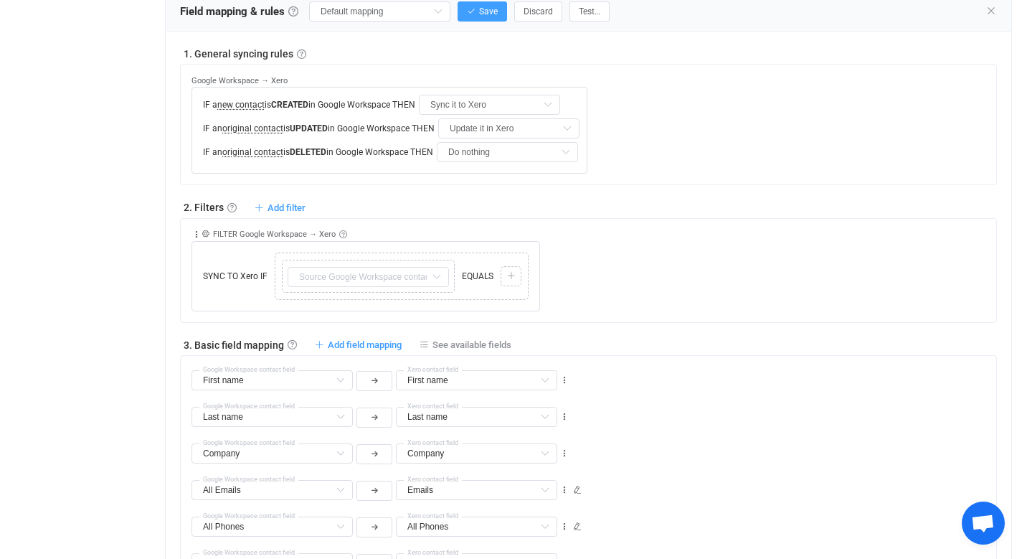
click at [583, 183] on div "Google Workspace → Xero IF a new contact is CREATED in Google Workspace THEN Sy…" at bounding box center [588, 124] width 817 height 121
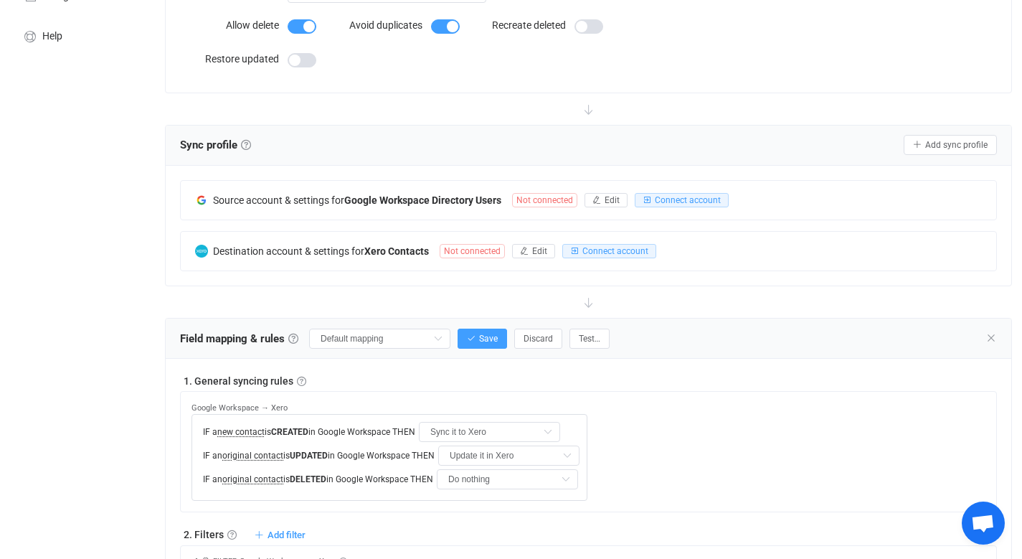
scroll to position [0, 0]
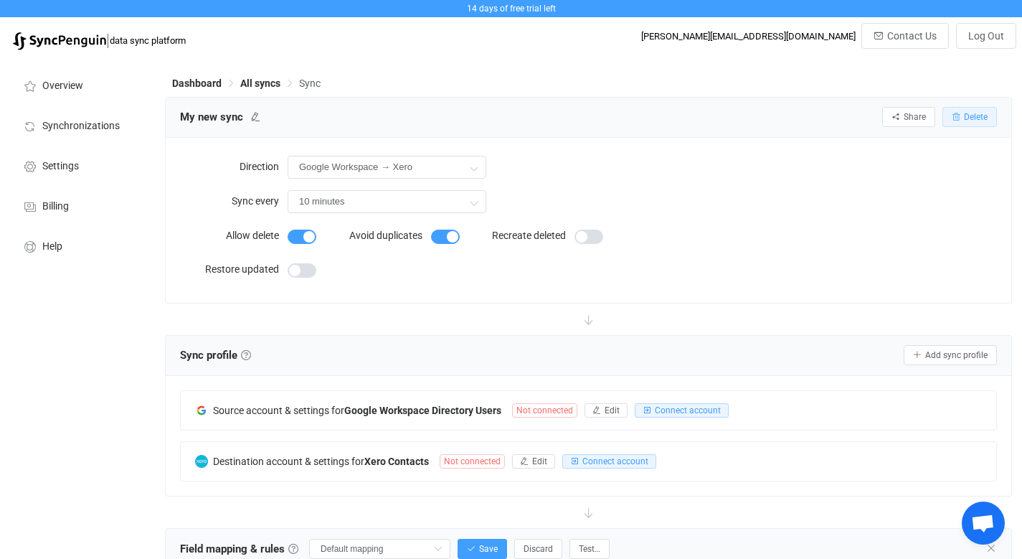
click at [965, 113] on span "Delete" at bounding box center [976, 117] width 24 height 10
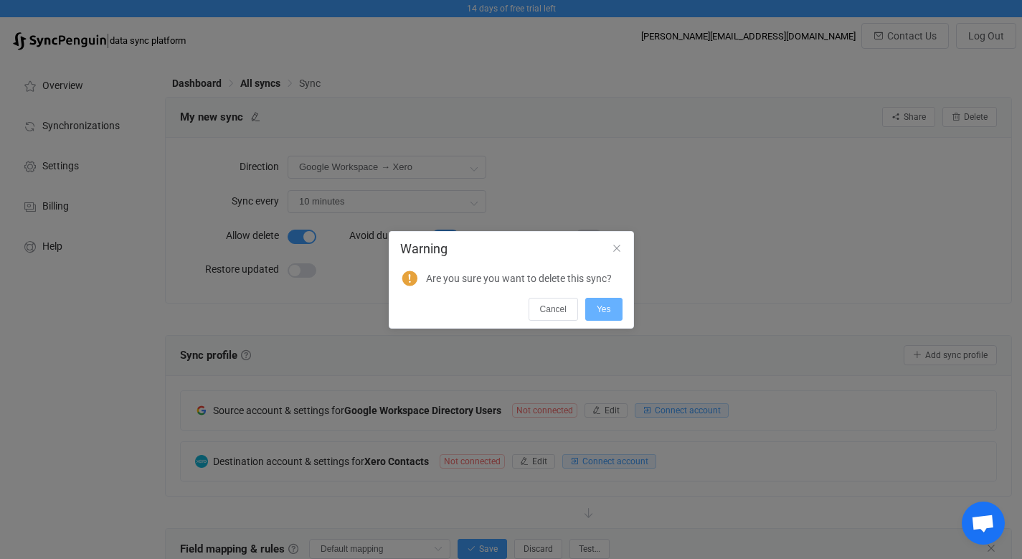
click at [614, 319] on button "Yes" at bounding box center [603, 309] width 37 height 23
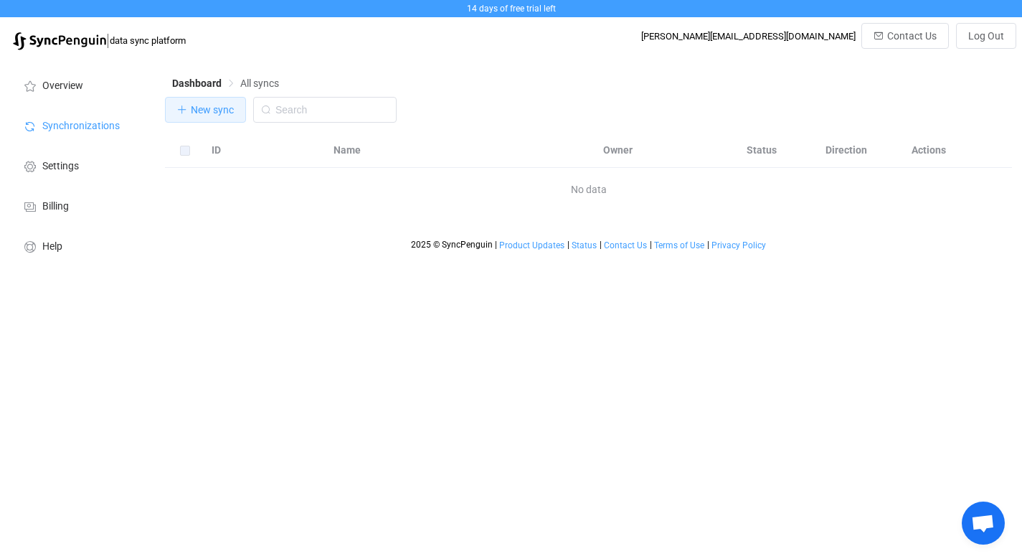
click at [231, 112] on span "New sync" at bounding box center [212, 109] width 43 height 11
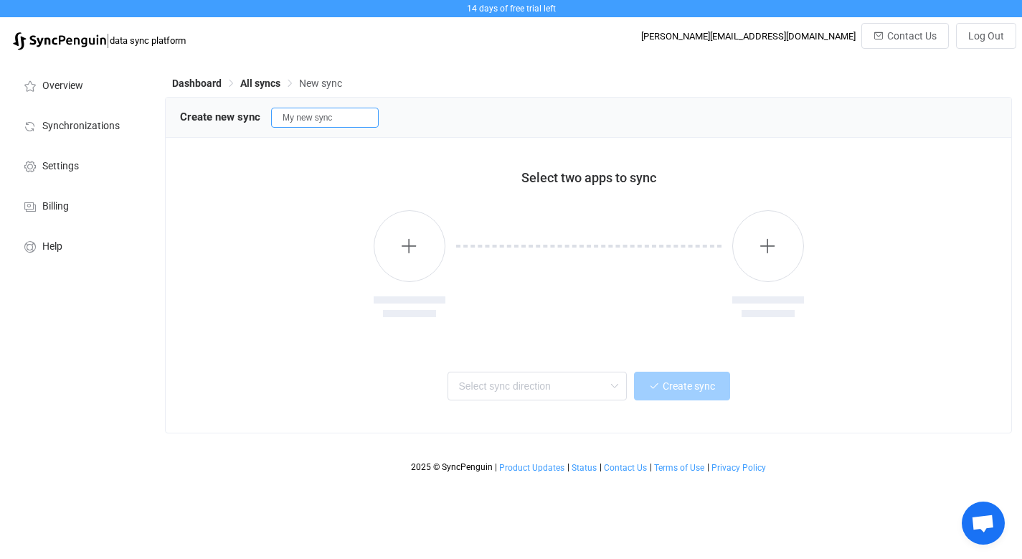
click at [313, 121] on input "My new sync" at bounding box center [325, 118] width 108 height 20
click at [314, 120] on input "My new sync" at bounding box center [325, 118] width 108 height 20
drag, startPoint x: 349, startPoint y: 117, endPoint x: 267, endPoint y: 115, distance: 82.5
click at [267, 115] on div "Create new sync My new sync" at bounding box center [588, 117] width 817 height 22
type input "PipeDrive -> Xero"
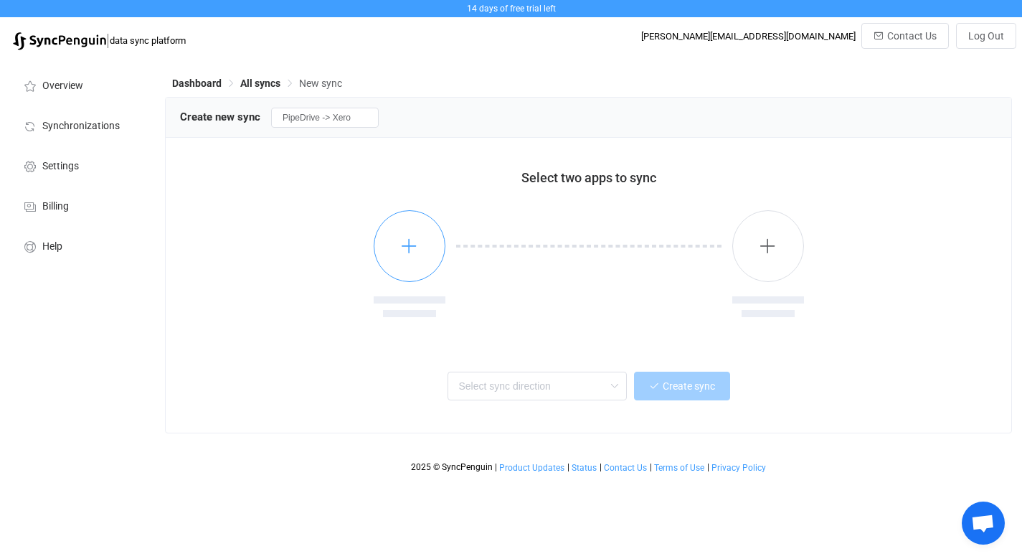
click at [419, 239] on button "button" at bounding box center [410, 246] width 72 height 72
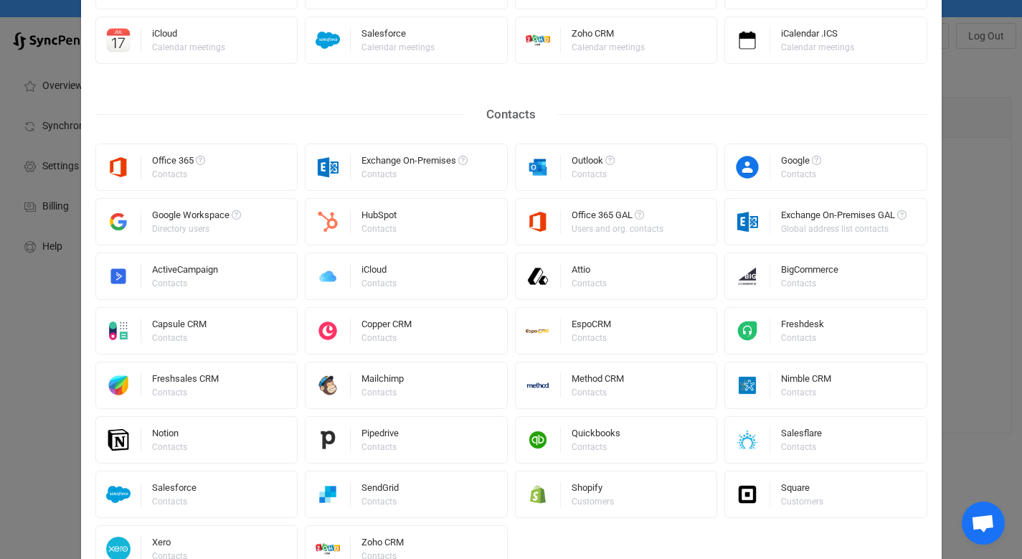
scroll to position [366, 0]
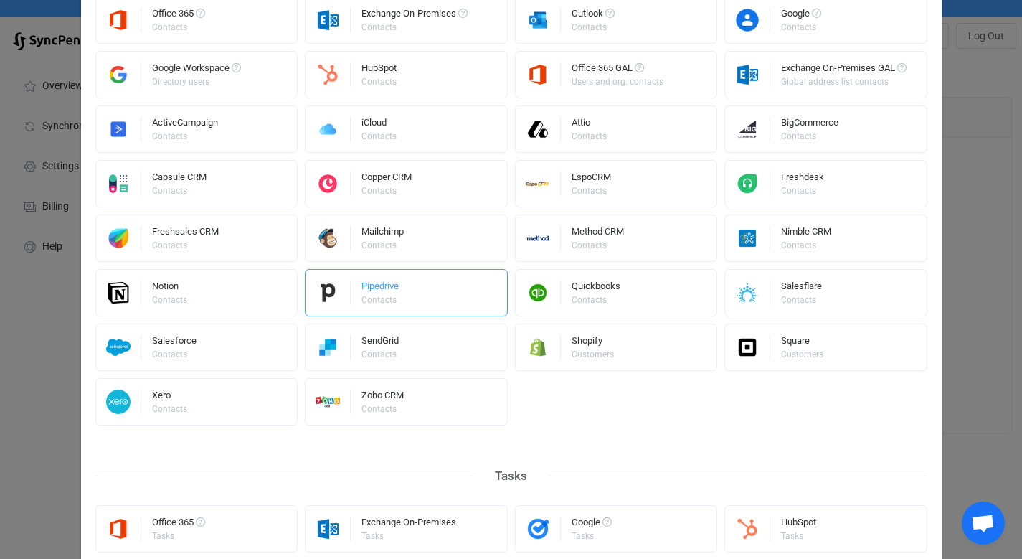
click at [381, 294] on div "Pipedrive" at bounding box center [379, 288] width 37 height 14
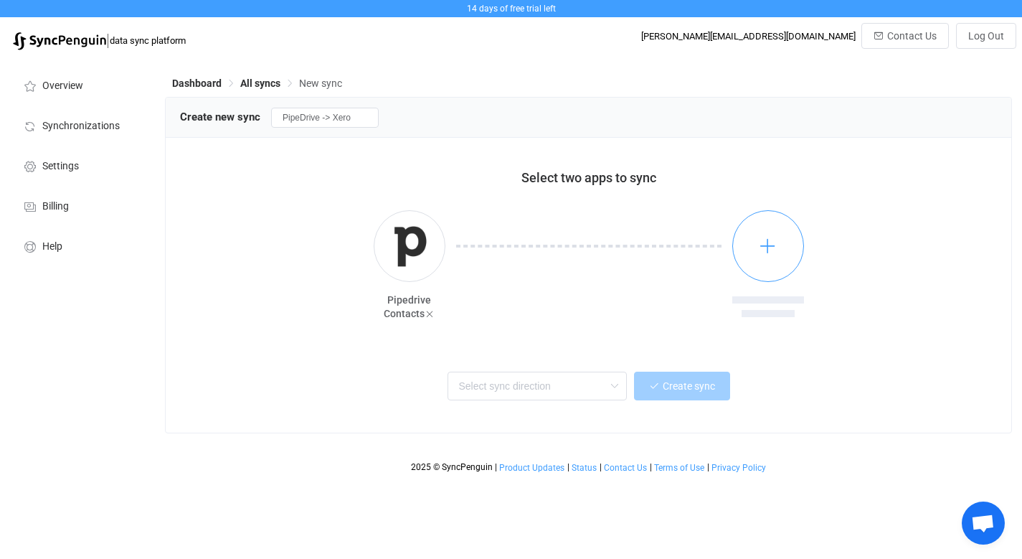
click at [778, 252] on button "button" at bounding box center [768, 246] width 72 height 72
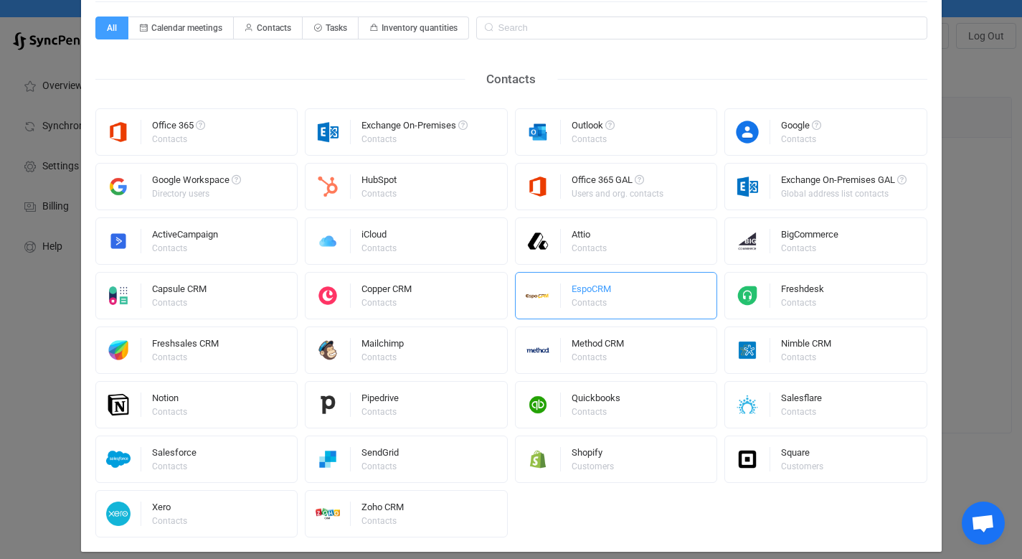
scroll to position [102, 0]
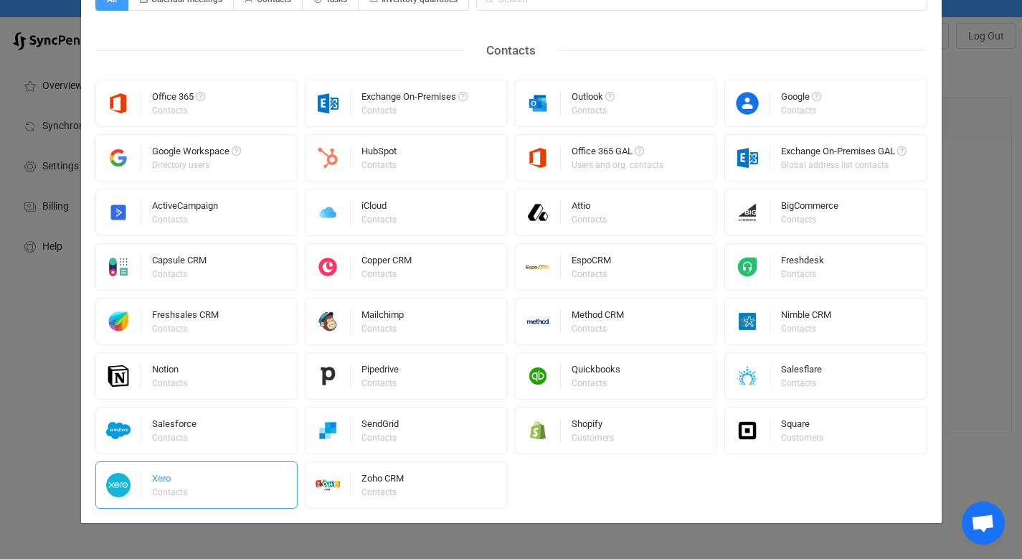
click at [203, 483] on div "Xero Contacts" at bounding box center [196, 484] width 203 height 47
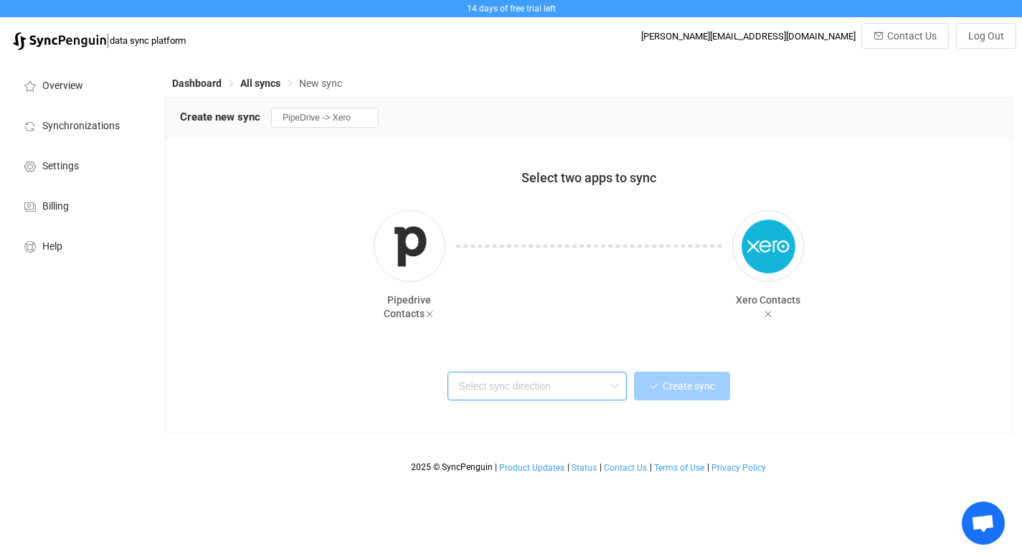
click at [545, 388] on input "text" at bounding box center [536, 385] width 179 height 29
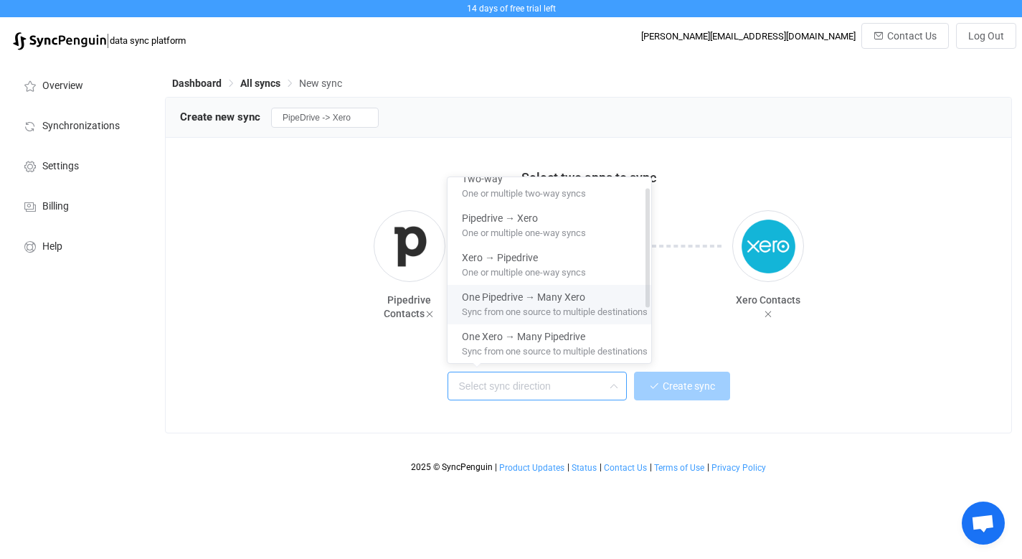
scroll to position [0, 0]
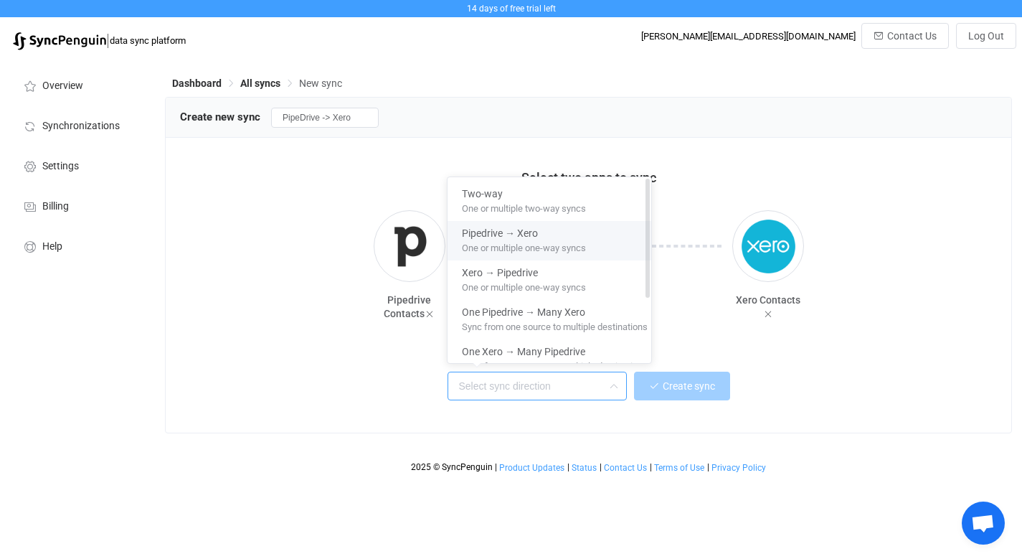
click at [541, 242] on span "One or multiple one-way syncs" at bounding box center [524, 245] width 124 height 16
type input "Pipedrive → Xero"
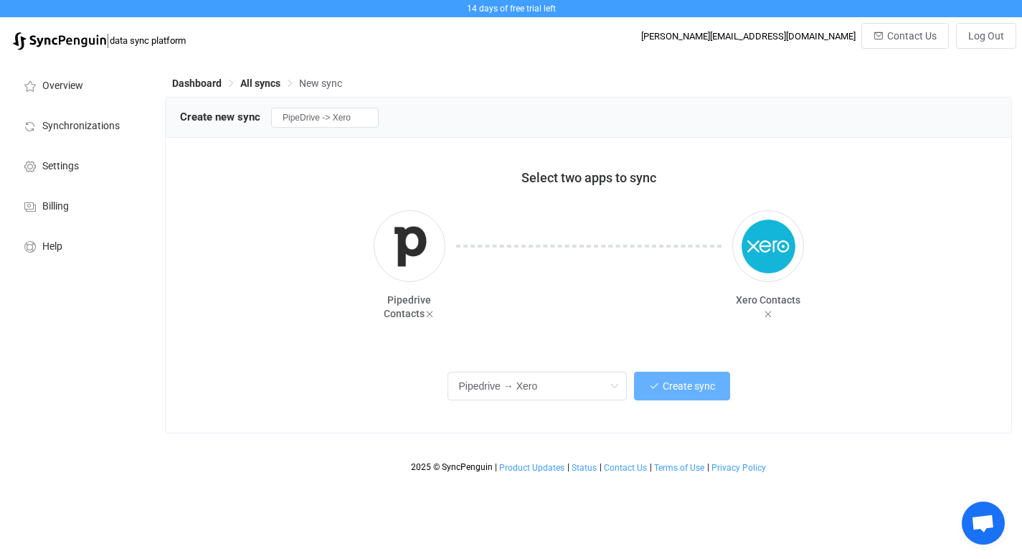
click at [685, 392] on button "Create sync" at bounding box center [682, 385] width 96 height 29
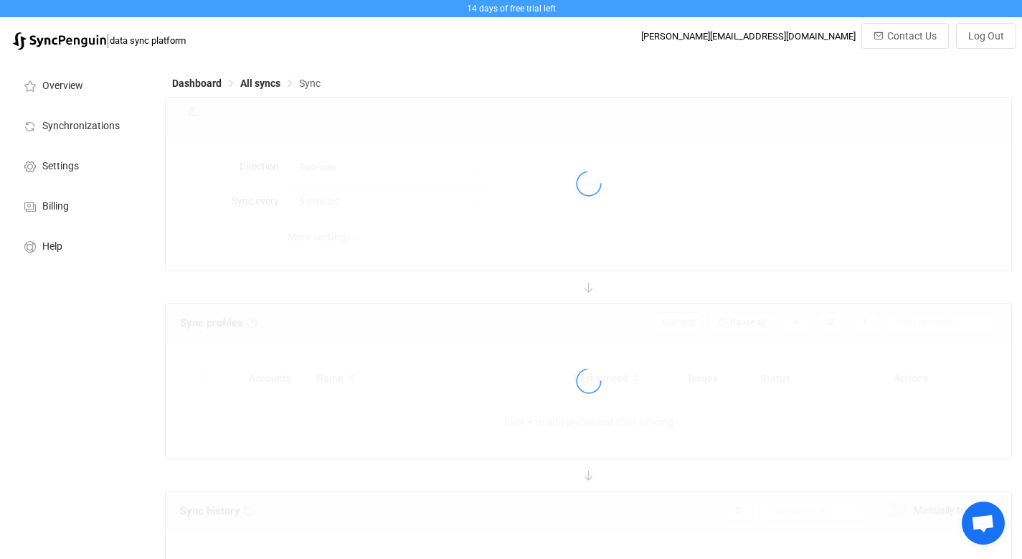
type input "Pipedrive → Xero"
type input "10 minutes"
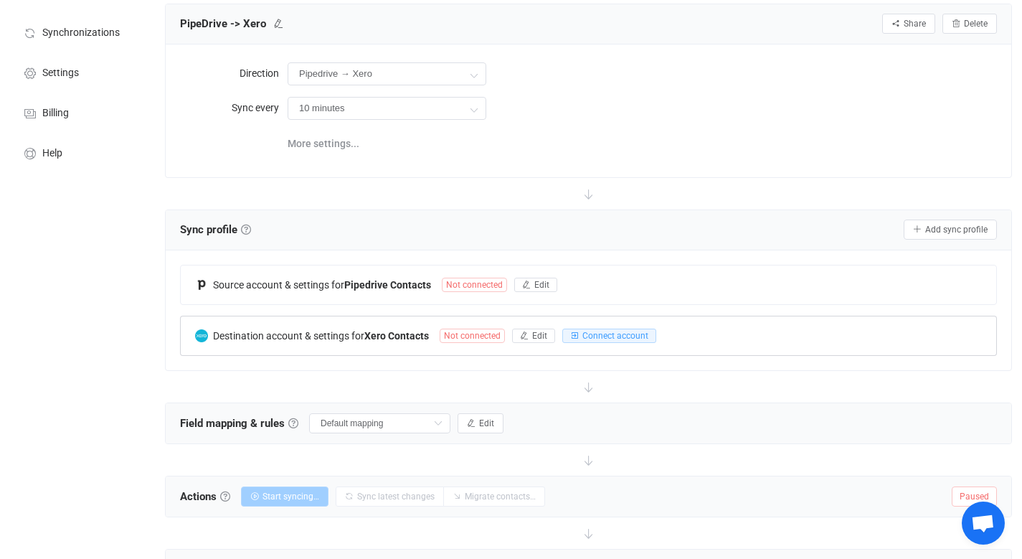
scroll to position [105, 0]
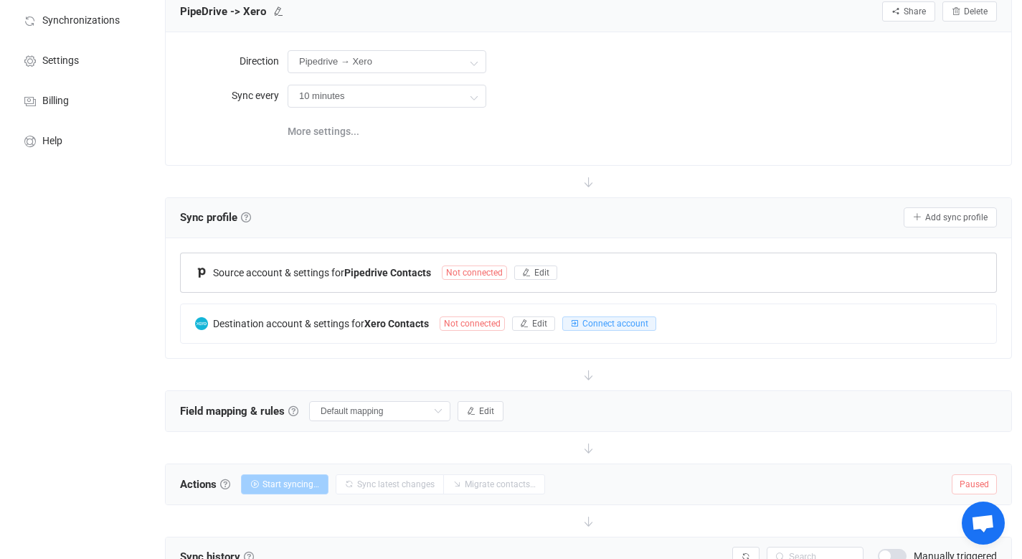
click at [491, 272] on span "Not connected" at bounding box center [474, 272] width 65 height 14
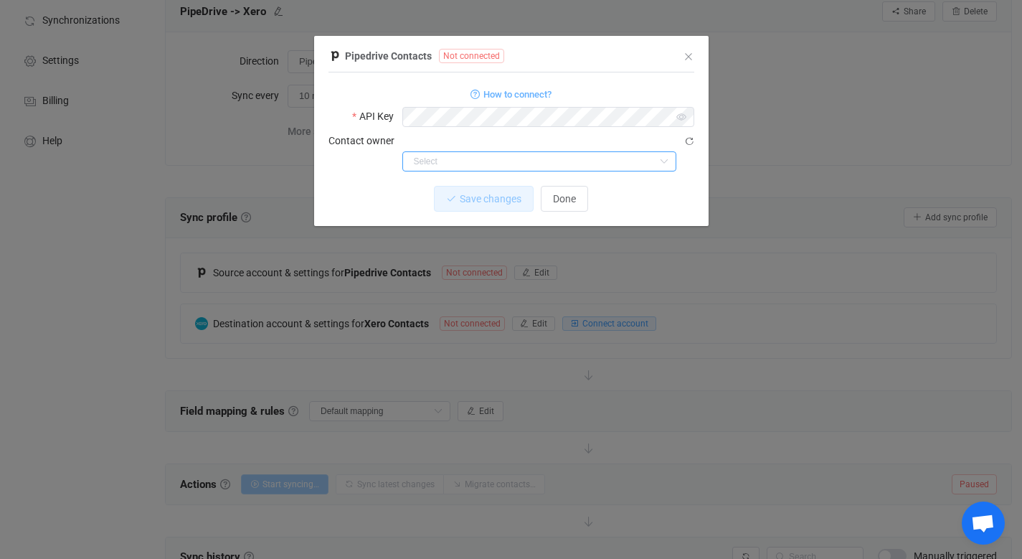
click at [456, 151] on input "dialog" at bounding box center [539, 161] width 274 height 20
click at [455, 151] on input "dialog" at bounding box center [539, 161] width 274 height 20
click at [689, 54] on icon "Close" at bounding box center [688, 56] width 11 height 11
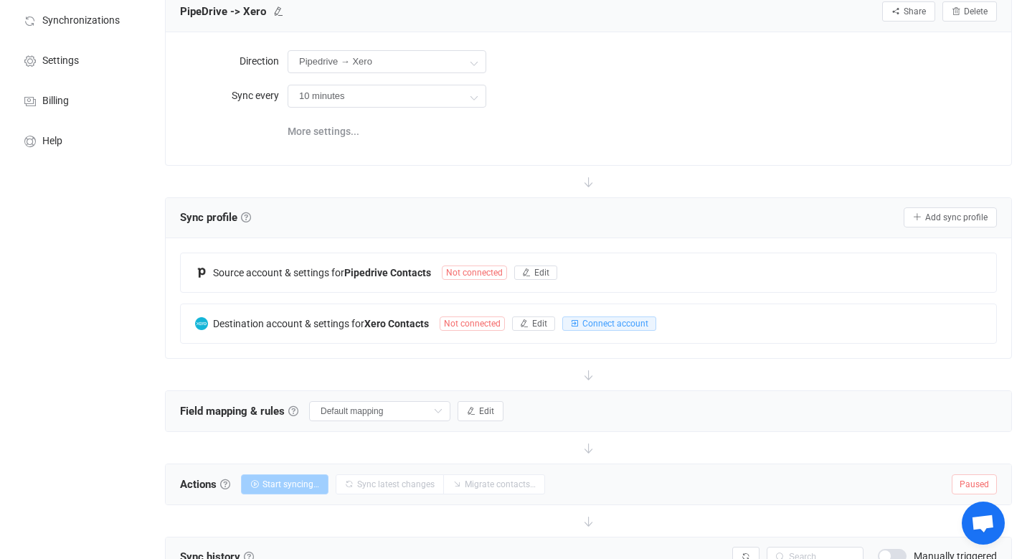
scroll to position [0, 0]
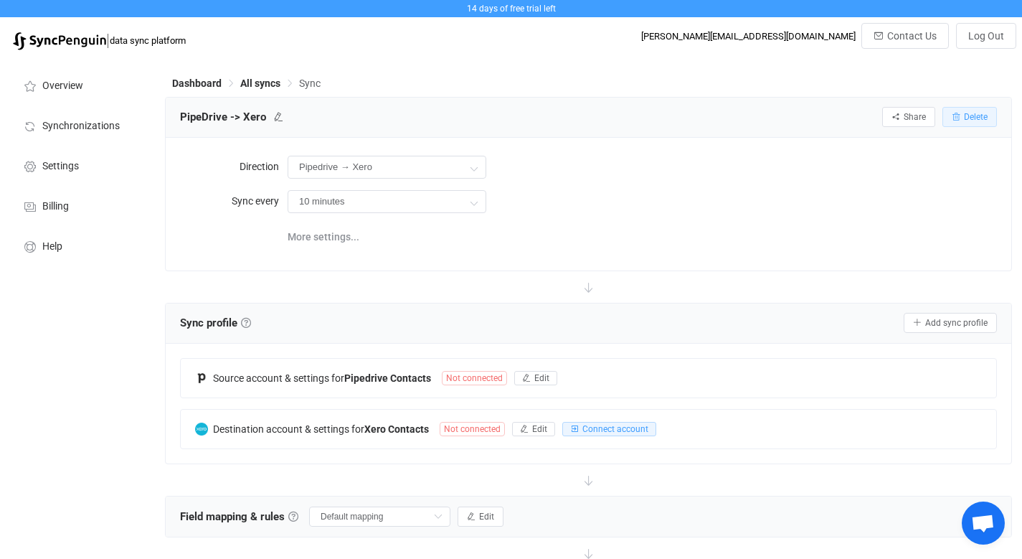
click at [971, 118] on span "Delete" at bounding box center [976, 117] width 24 height 10
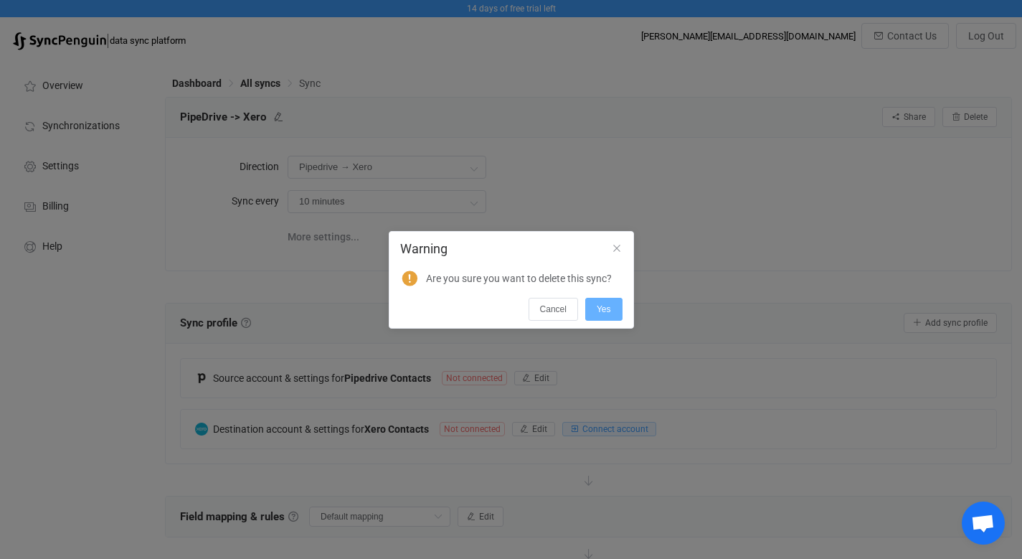
click at [606, 313] on span "Yes" at bounding box center [604, 309] width 14 height 10
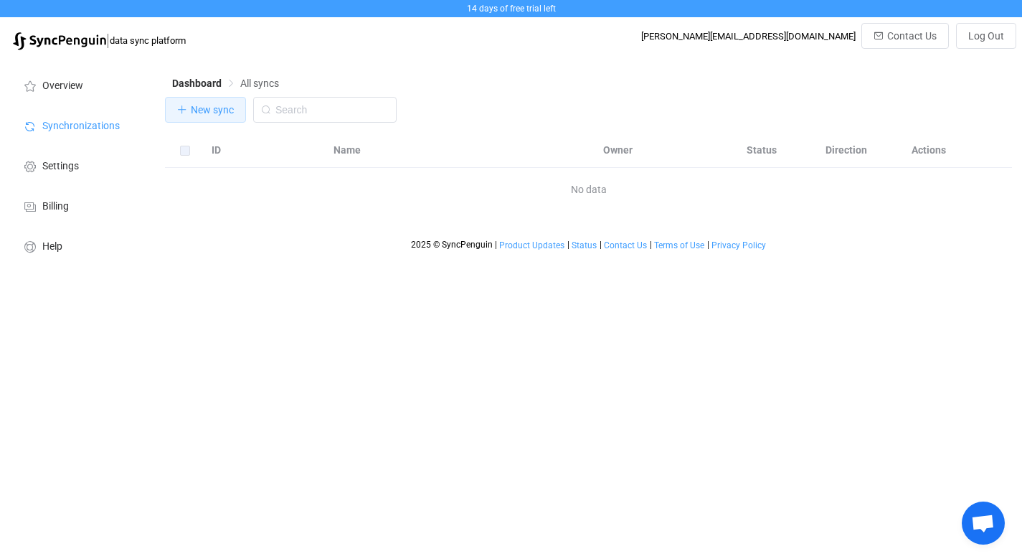
click at [219, 112] on span "New sync" at bounding box center [212, 109] width 43 height 11
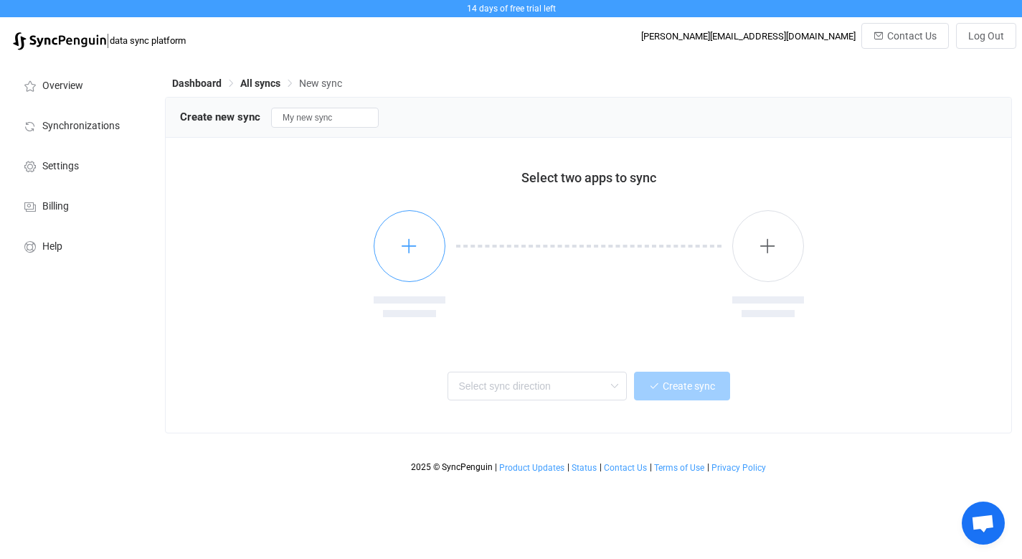
click at [417, 252] on icon "button" at bounding box center [409, 246] width 18 height 18
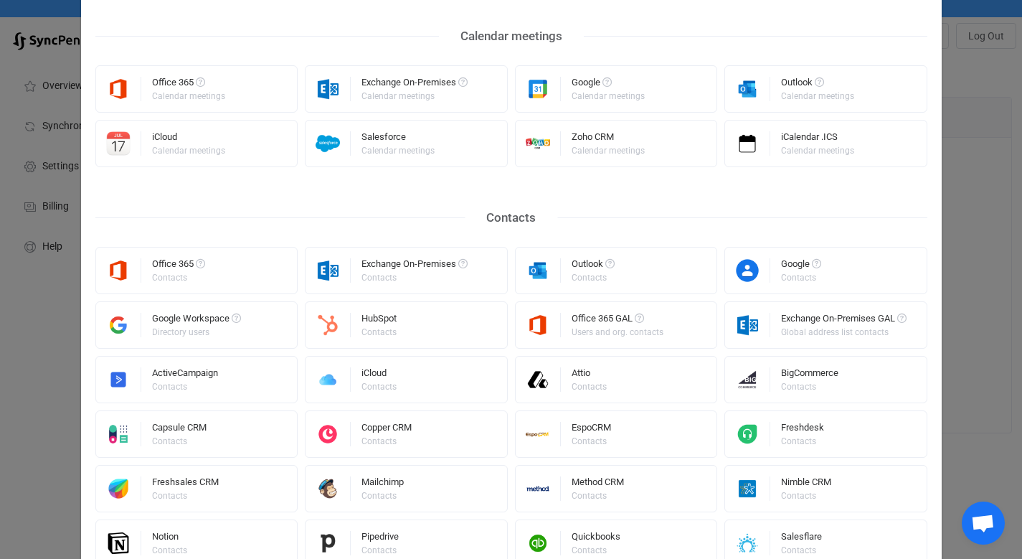
scroll to position [121, 0]
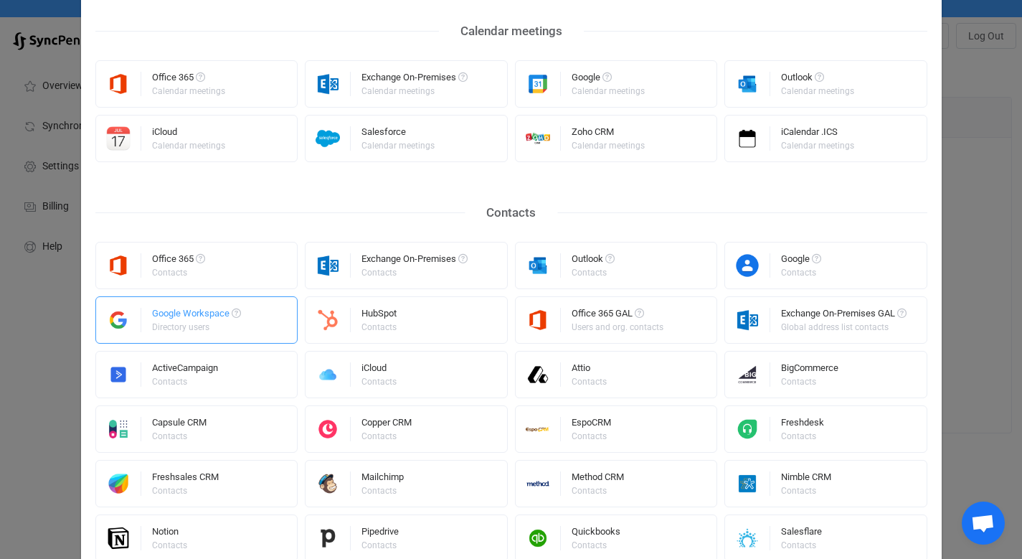
click at [260, 321] on div "Google Workspace Directory users" at bounding box center [196, 319] width 203 height 47
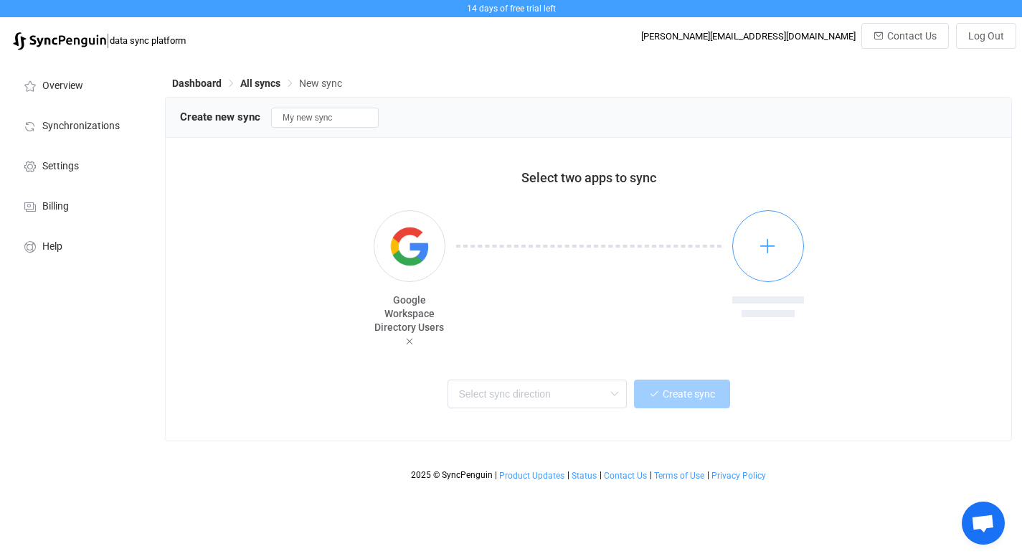
click at [767, 255] on icon "button" at bounding box center [768, 246] width 18 height 18
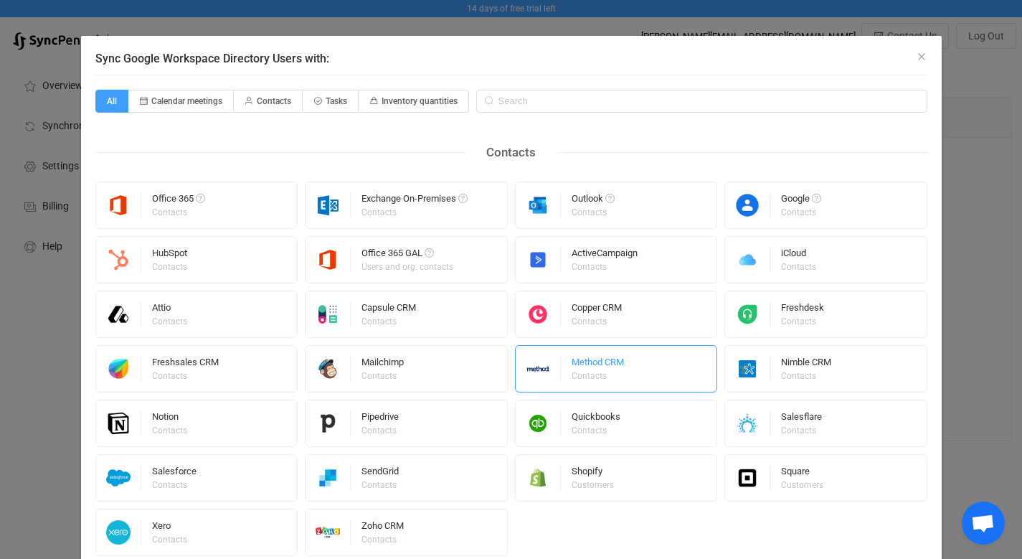
scroll to position [47, 0]
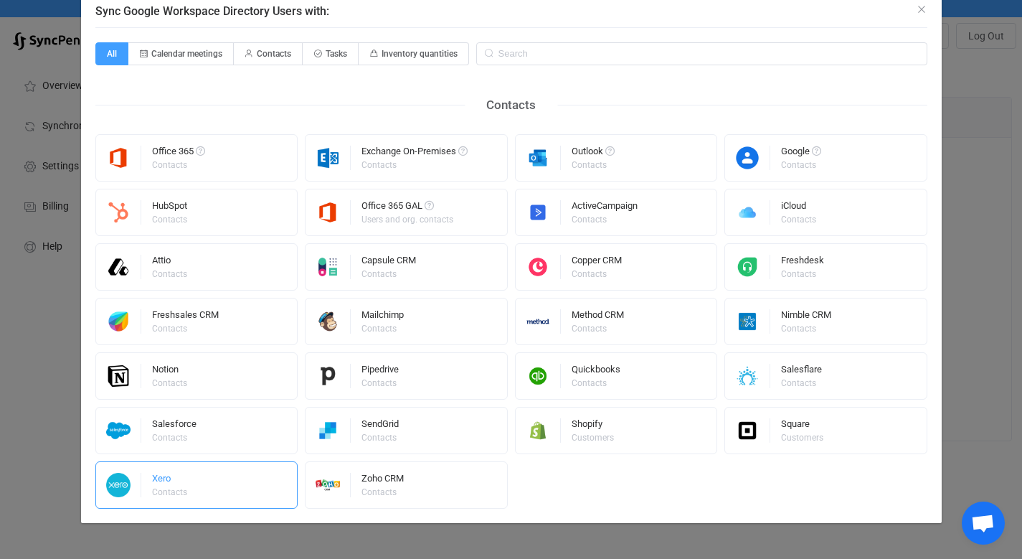
click at [199, 483] on div "Xero Contacts" at bounding box center [196, 484] width 203 height 47
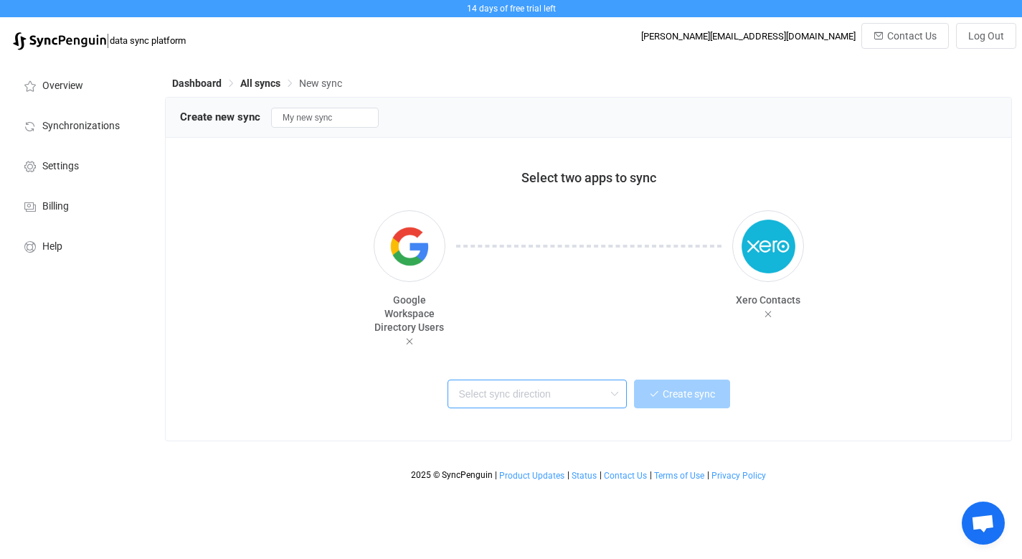
click at [541, 392] on input "text" at bounding box center [536, 393] width 179 height 29
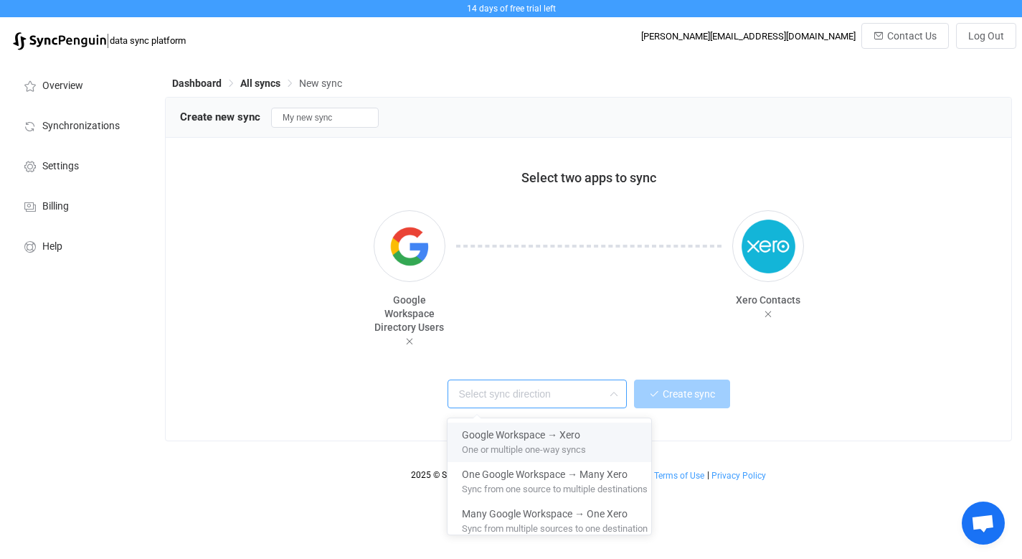
click at [557, 450] on span "One or multiple one-way syncs" at bounding box center [524, 447] width 124 height 16
type input "Google Workspace → Xero"
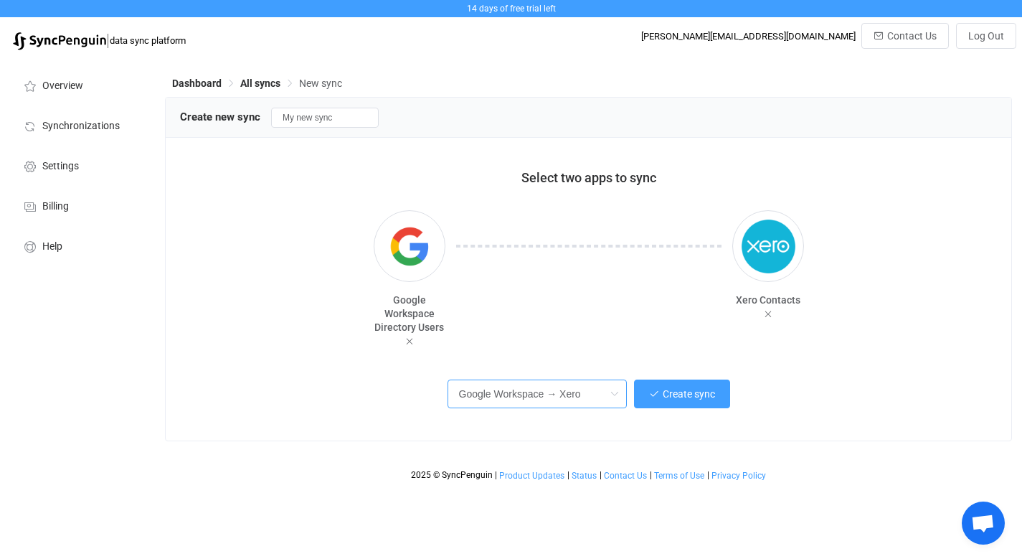
click at [555, 398] on input "Google Workspace → Xero" at bounding box center [536, 393] width 179 height 29
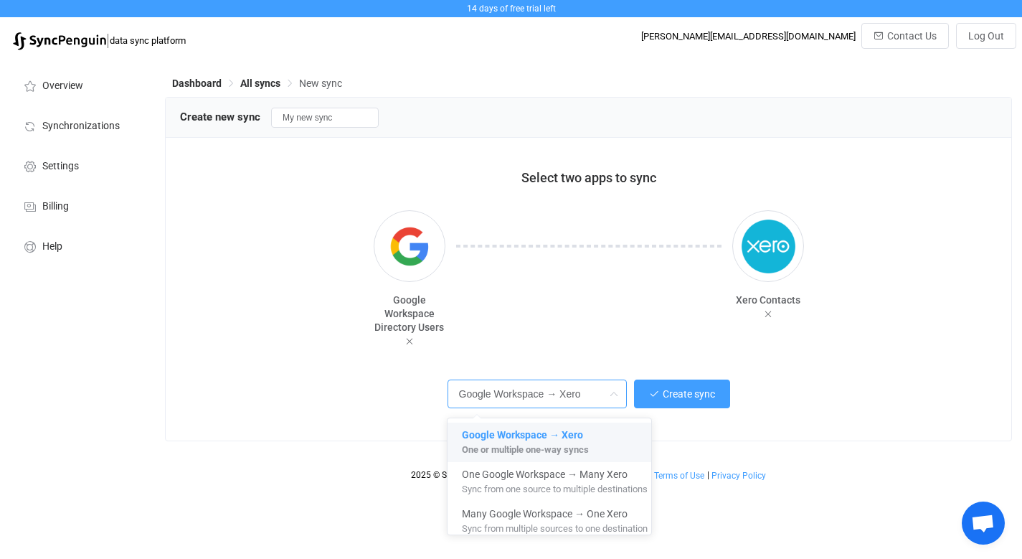
click at [586, 401] on input "Google Workspace → Xero" at bounding box center [536, 393] width 179 height 29
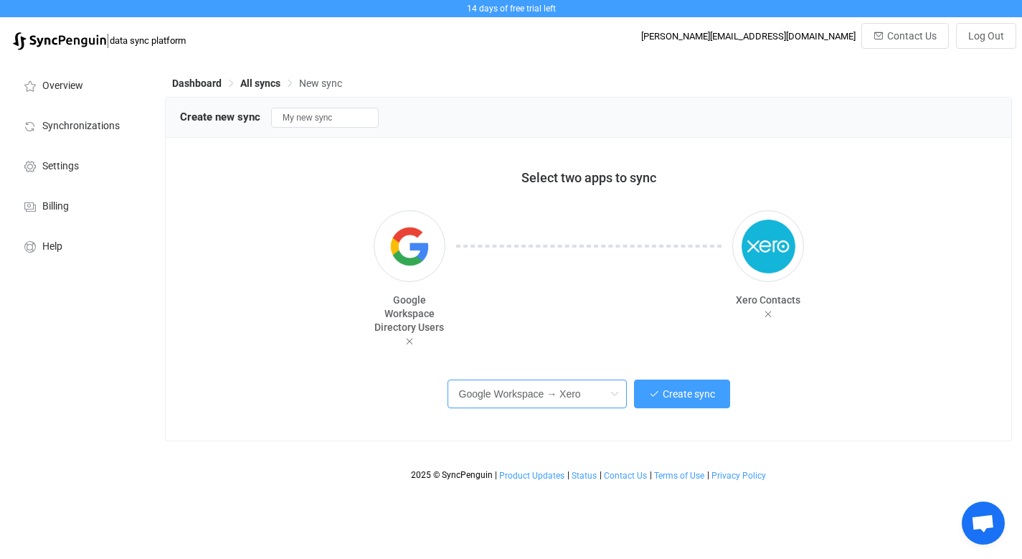
click at [580, 399] on input "Google Workspace → Xero" at bounding box center [536, 393] width 179 height 29
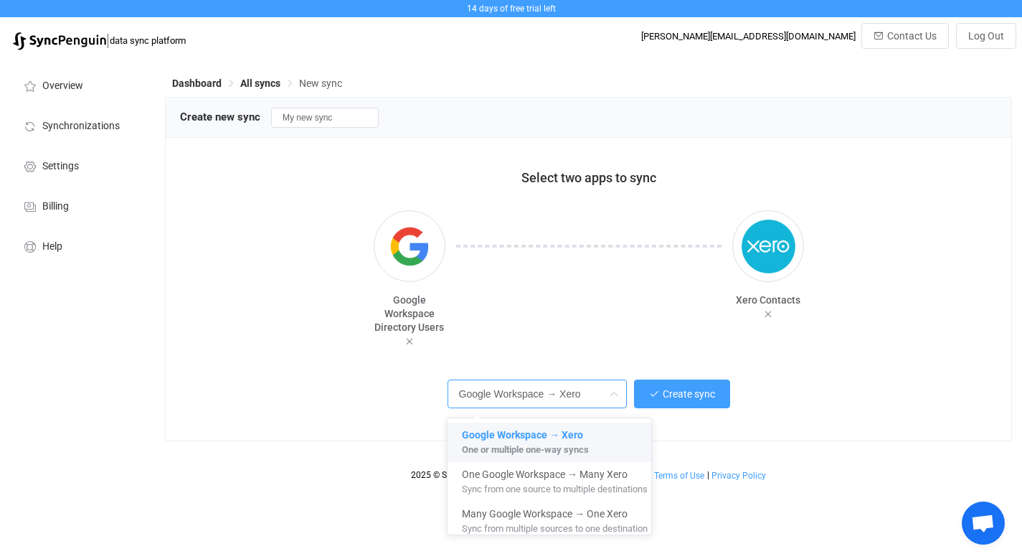
click at [609, 445] on div "One or multiple one-way syncs" at bounding box center [555, 449] width 186 height 15
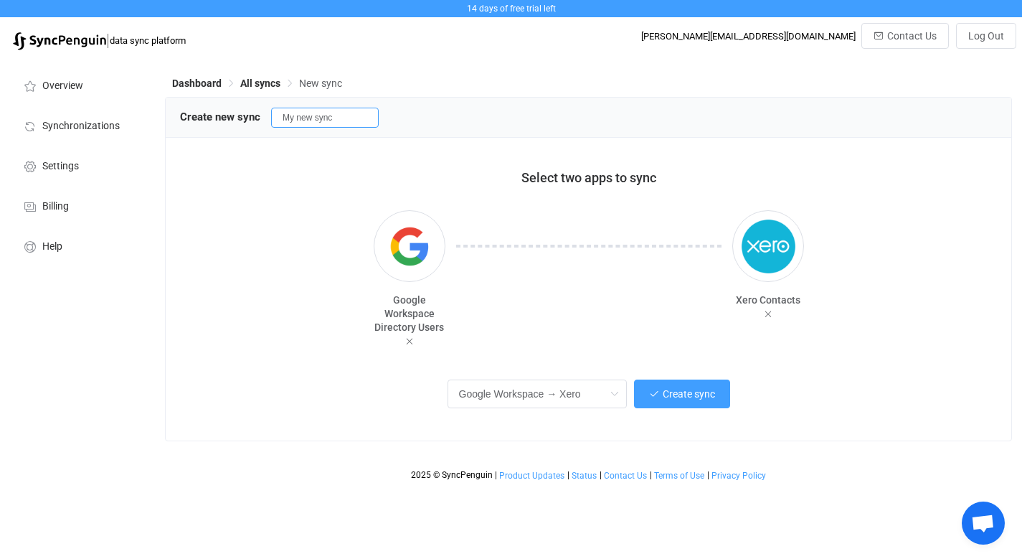
drag, startPoint x: 334, startPoint y: 121, endPoint x: 261, endPoint y: 115, distance: 73.4
click at [261, 115] on div "Create new sync My new sync" at bounding box center [588, 117] width 817 height 22
type input "Google / Xero"
click at [273, 156] on div "Select two apps to sync" at bounding box center [588, 172] width 817 height 40
click at [685, 394] on span "Create sync" at bounding box center [689, 393] width 52 height 11
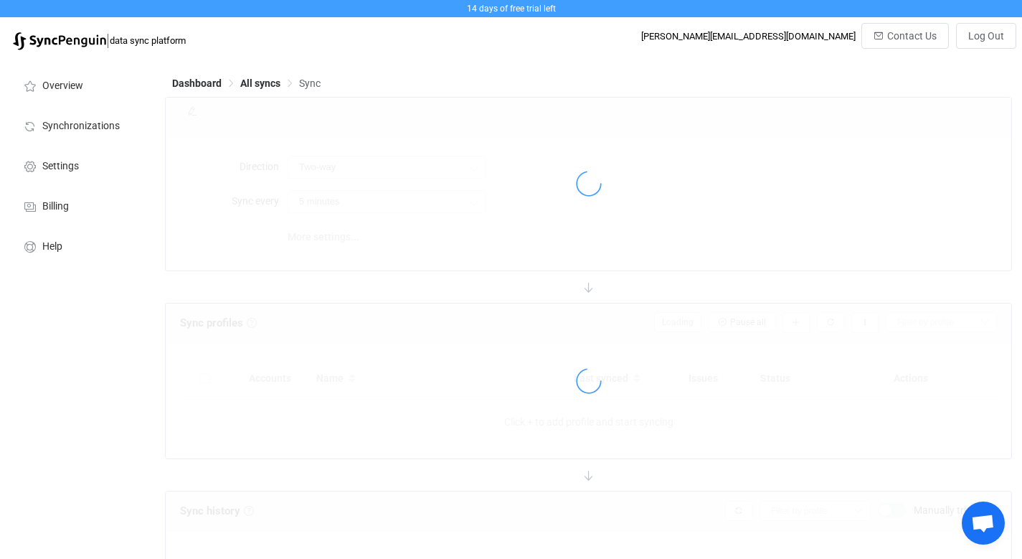
type input "Google Workspace → Xero"
type input "10 minutes"
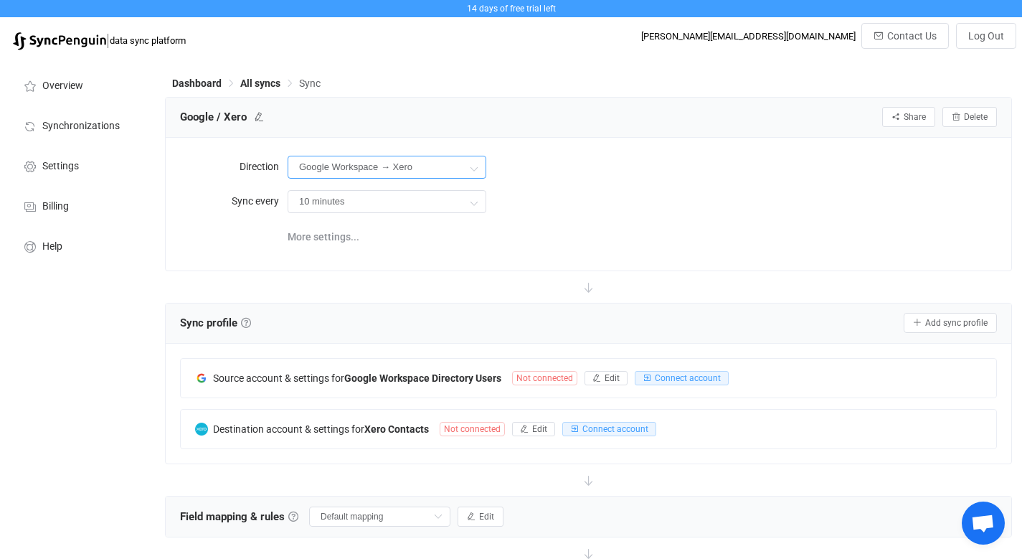
click at [389, 168] on input "Google Workspace → Xero" at bounding box center [387, 167] width 199 height 23
click at [467, 119] on div "Google / Xero Share Sync sharing Delete" at bounding box center [588, 117] width 817 height 22
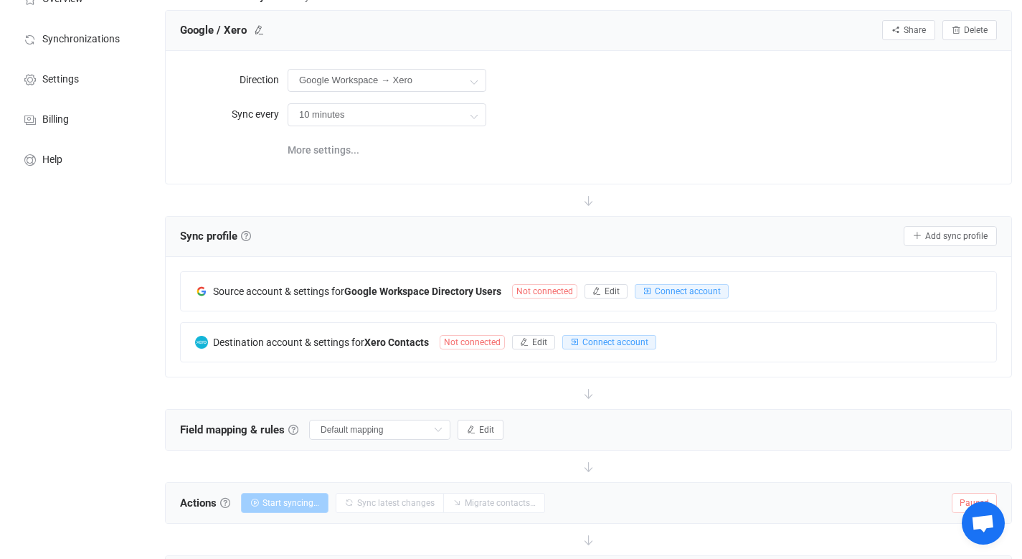
scroll to position [90, 0]
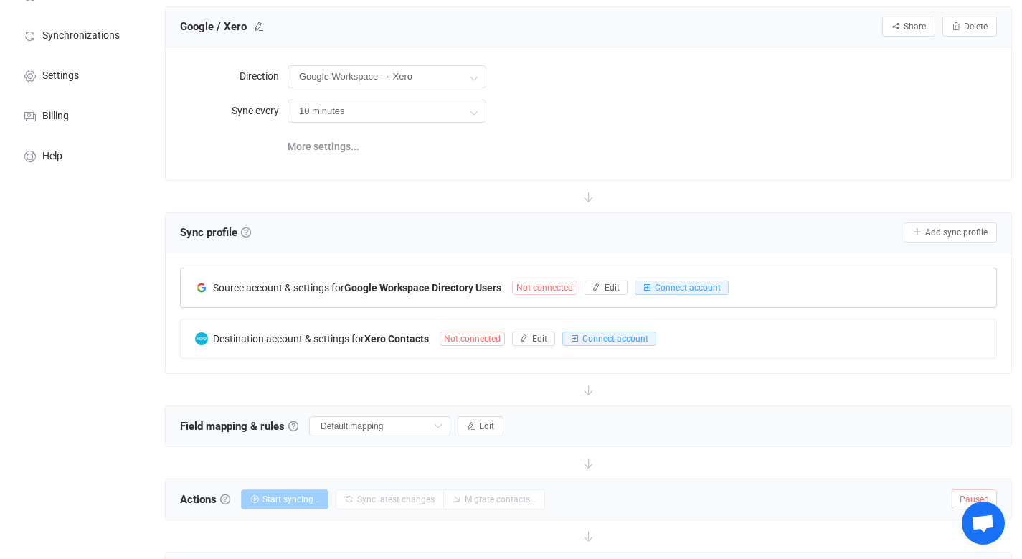
click at [558, 287] on span "Not connected" at bounding box center [544, 287] width 65 height 14
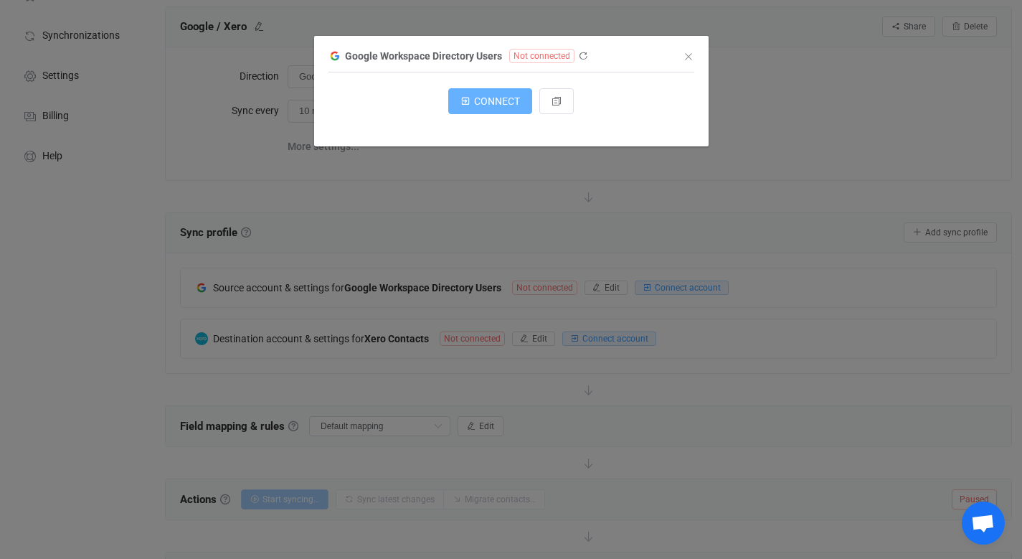
click at [493, 108] on button "CONNECT" at bounding box center [490, 101] width 84 height 26
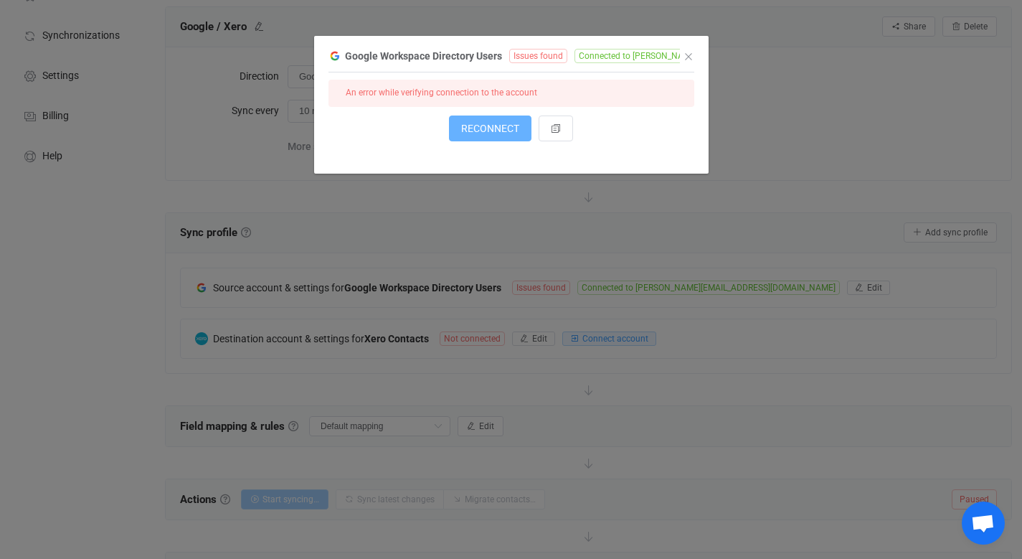
click at [489, 132] on span "RECONNECT" at bounding box center [490, 128] width 58 height 11
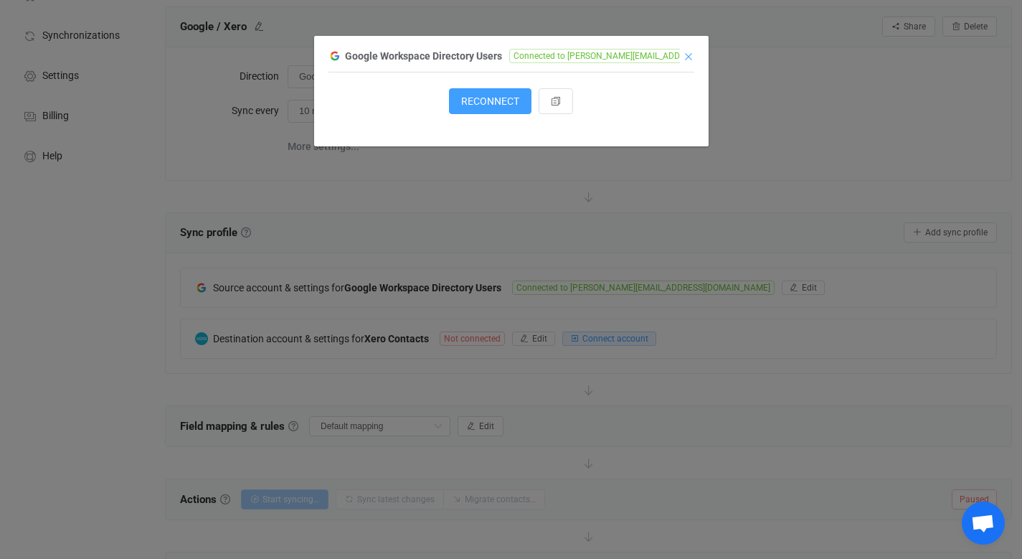
click at [689, 56] on icon "Close" at bounding box center [688, 56] width 11 height 11
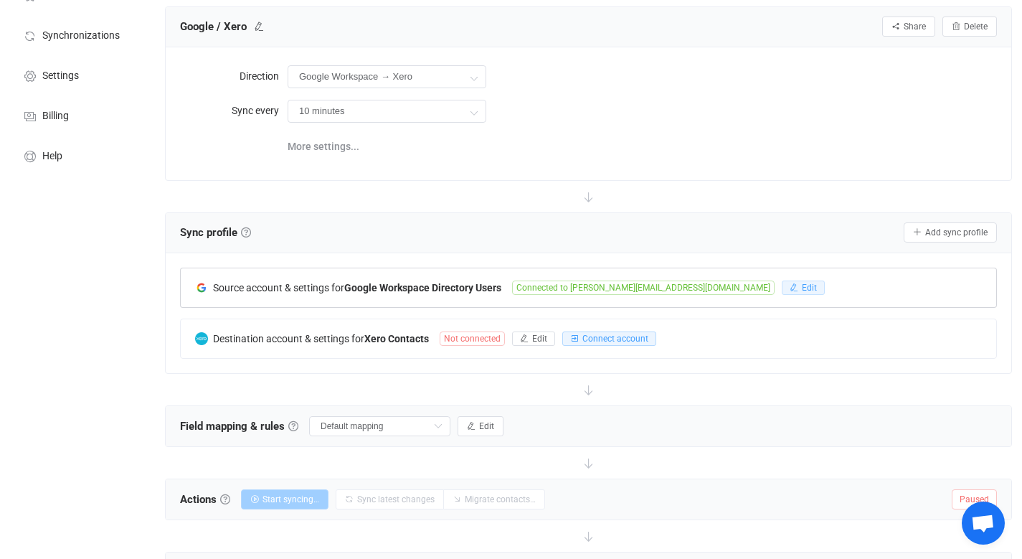
click at [802, 285] on span "Edit" at bounding box center [809, 288] width 15 height 10
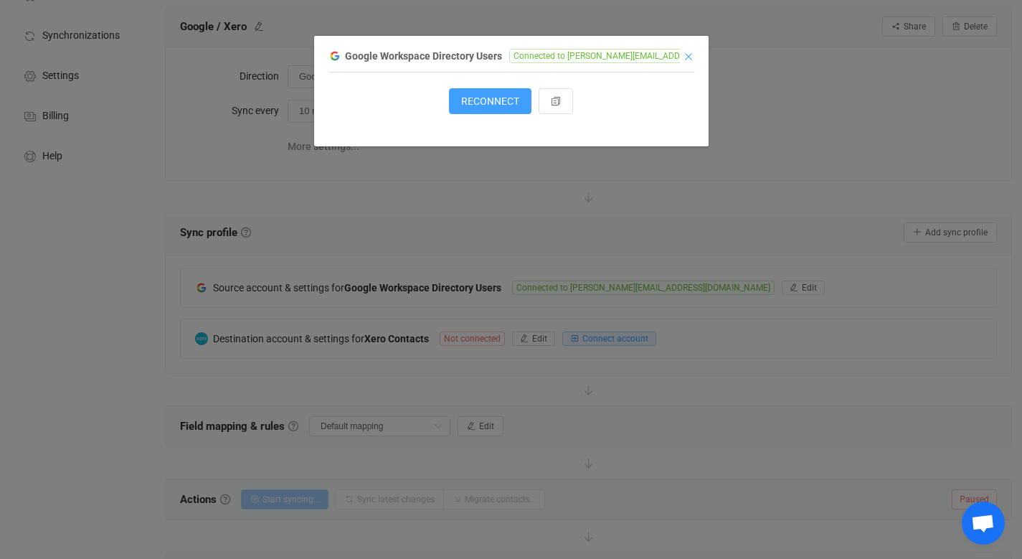
click at [690, 55] on icon "Close" at bounding box center [688, 56] width 11 height 11
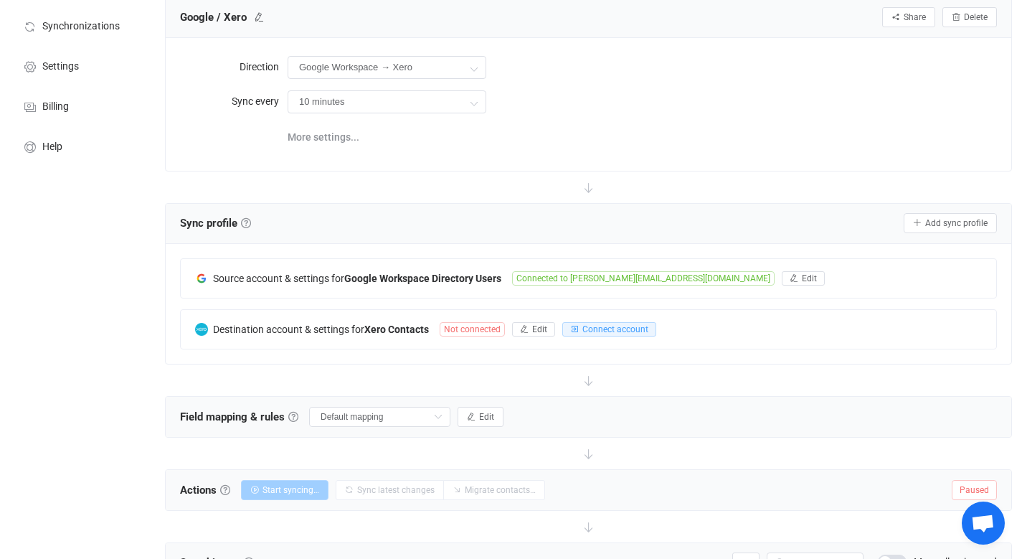
scroll to position [101, 0]
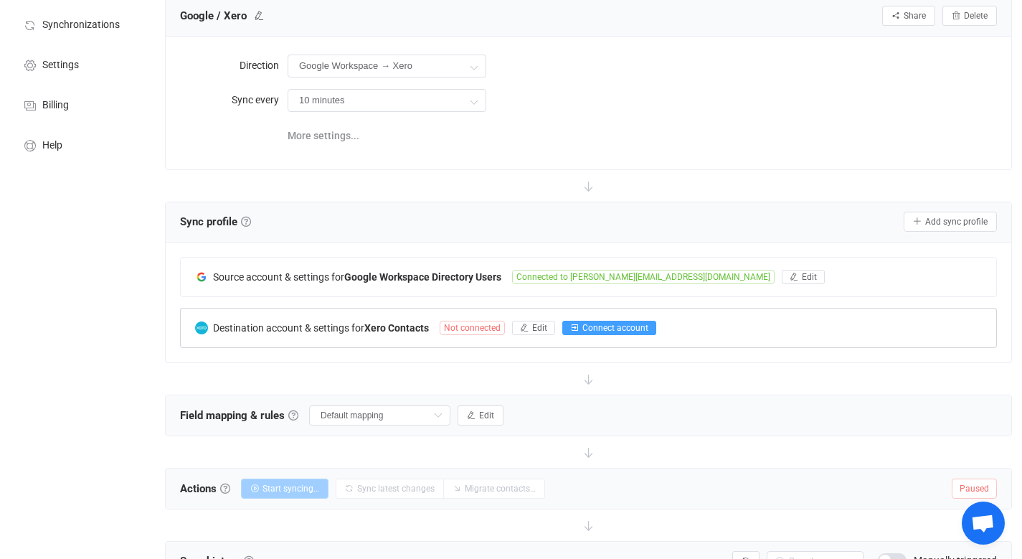
click at [601, 324] on span "Connect account" at bounding box center [615, 328] width 66 height 10
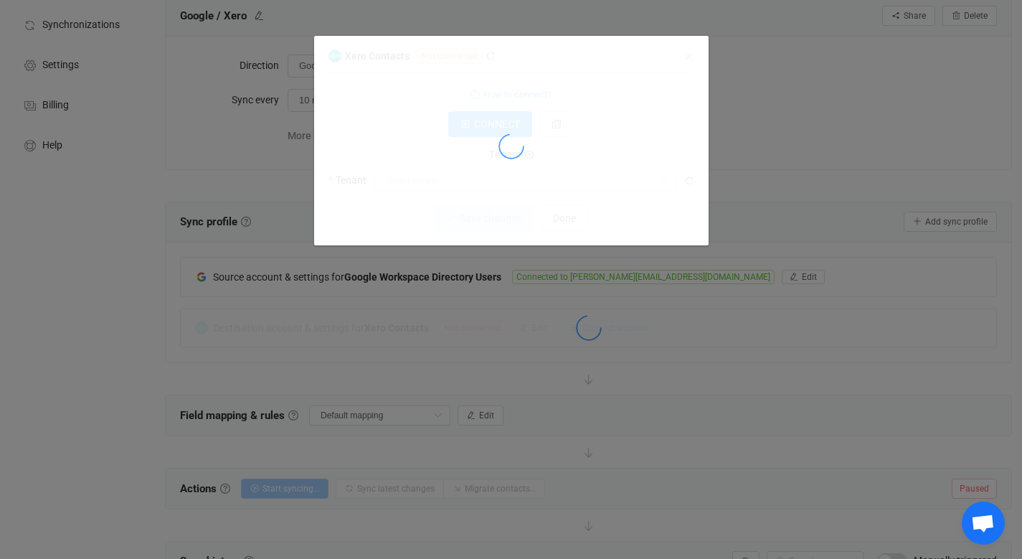
type input "Studious"
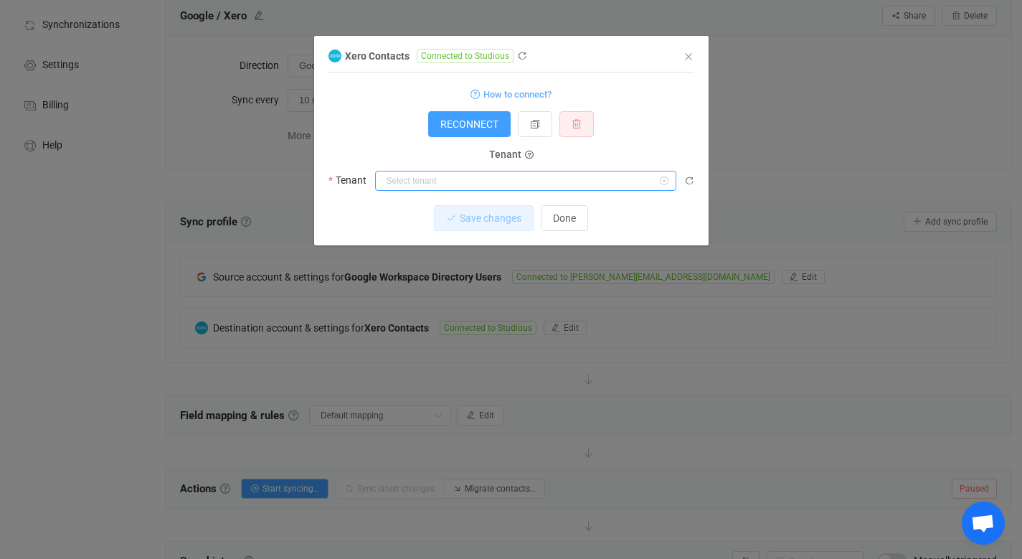
click at [486, 175] on input "dialog" at bounding box center [525, 181] width 301 height 20
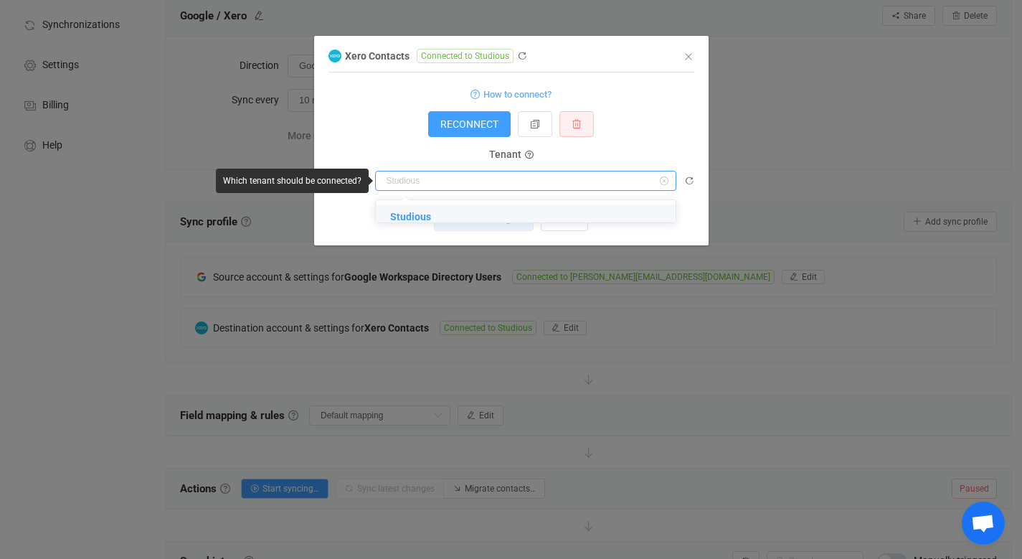
click at [486, 175] on input "dialog" at bounding box center [525, 181] width 301 height 20
type input "Studious"
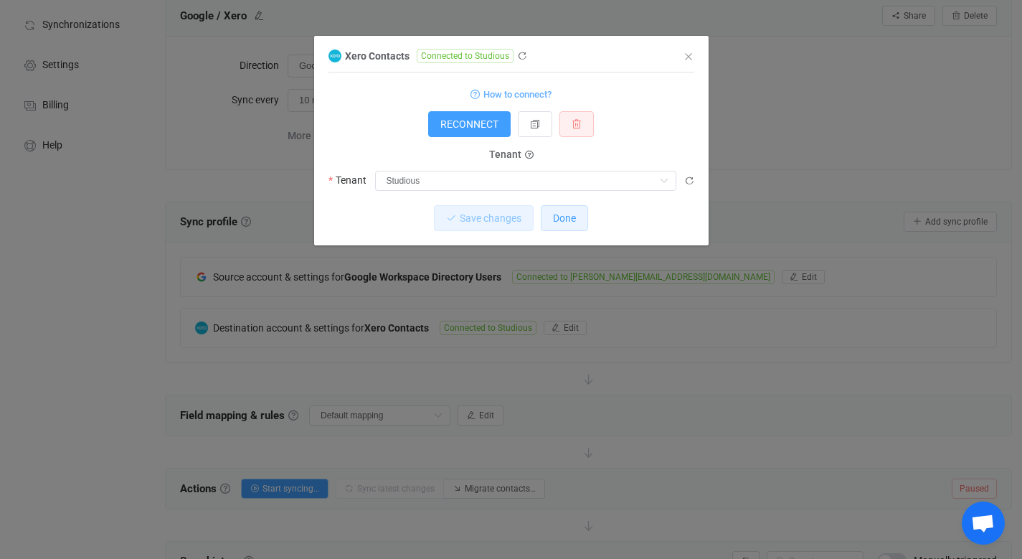
click at [566, 224] on span "Done" at bounding box center [564, 217] width 23 height 11
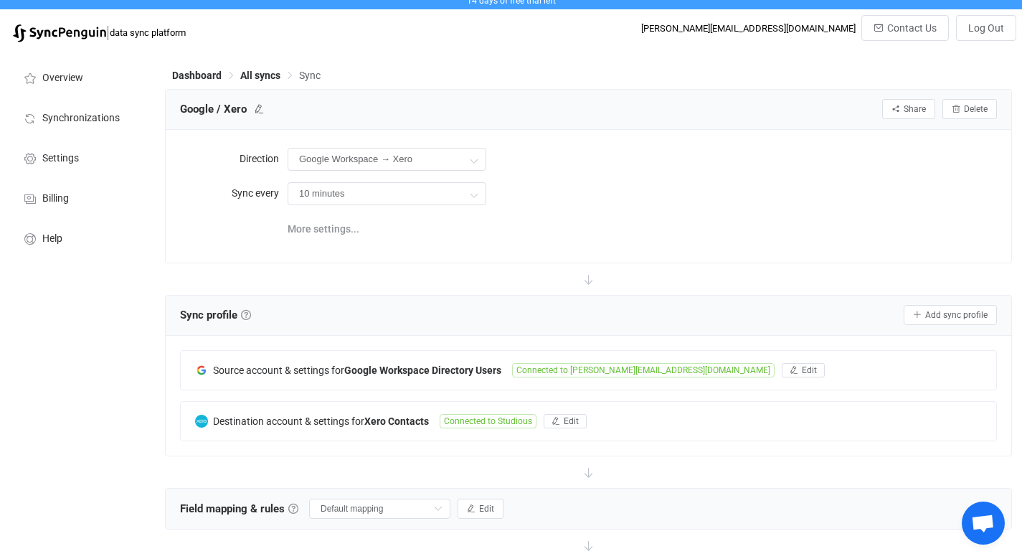
scroll to position [0, 0]
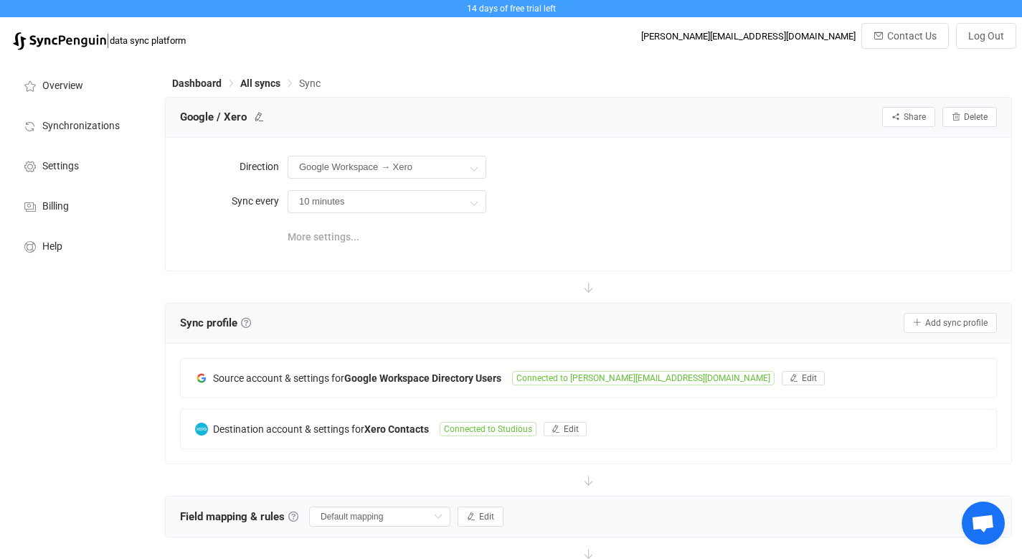
click at [331, 235] on span "More settings..." at bounding box center [324, 236] width 72 height 29
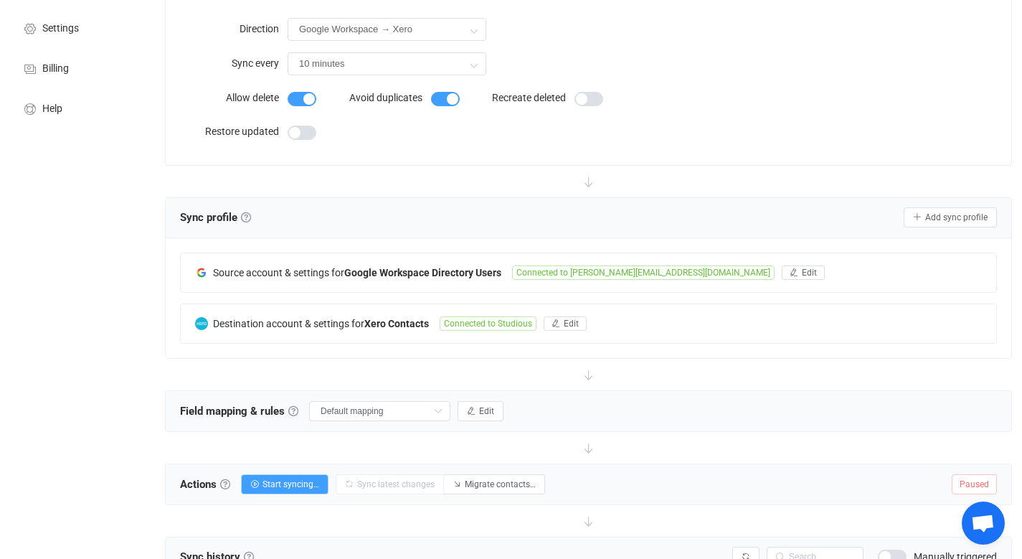
scroll to position [137, 0]
click at [247, 218] on link at bounding box center [246, 218] width 10 height 10
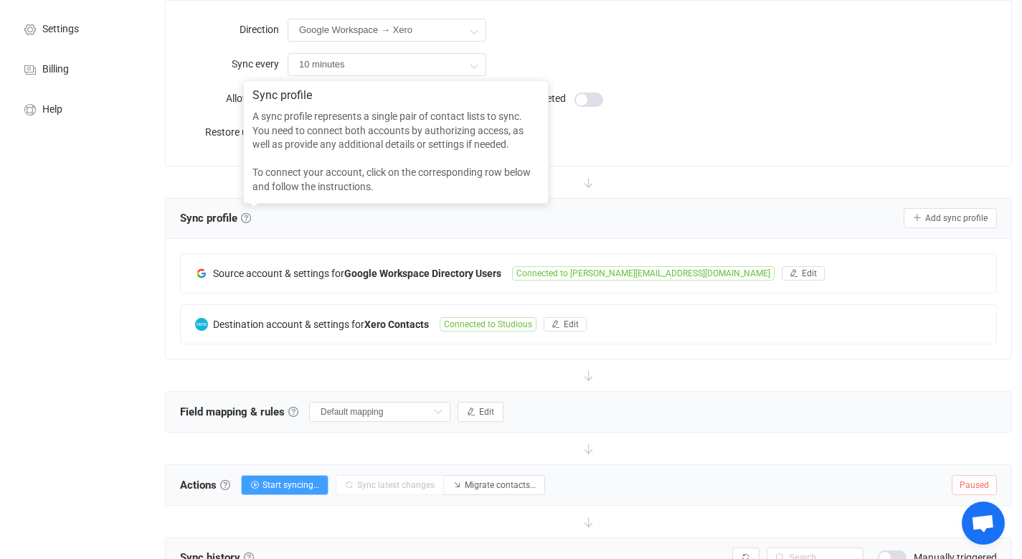
click at [151, 303] on div "Overview Synchronizations Settings Billing Help" at bounding box center [79, 335] width 158 height 830
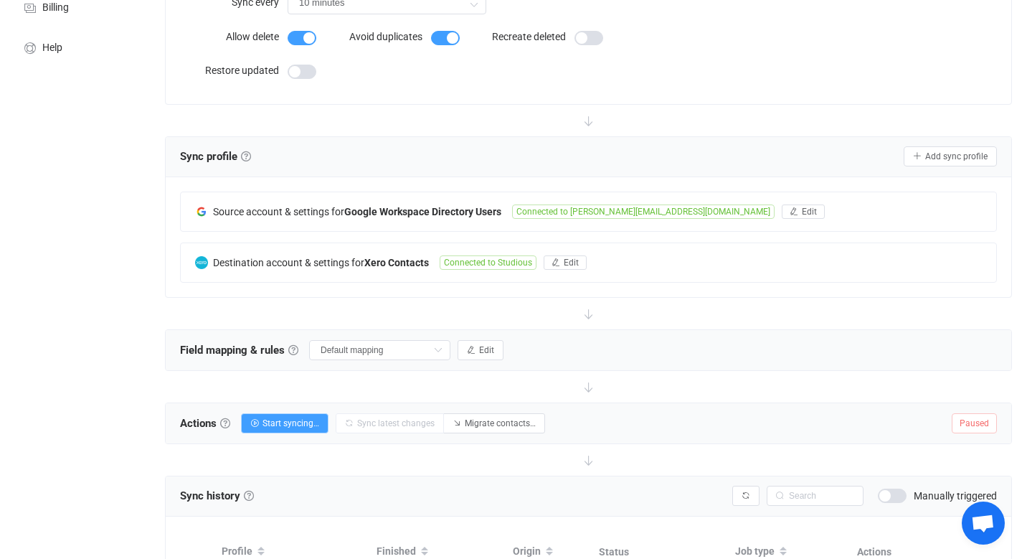
scroll to position [210, 0]
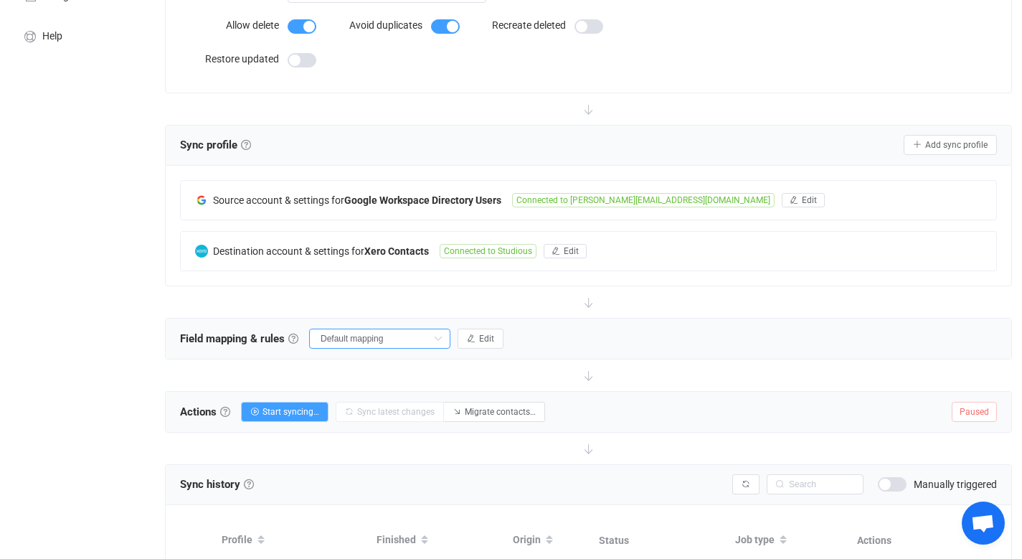
click at [409, 341] on input "Default mapping" at bounding box center [379, 338] width 141 height 20
click at [410, 337] on input "Default mapping" at bounding box center [379, 338] width 141 height 20
click at [479, 333] on span "Edit" at bounding box center [486, 338] width 15 height 10
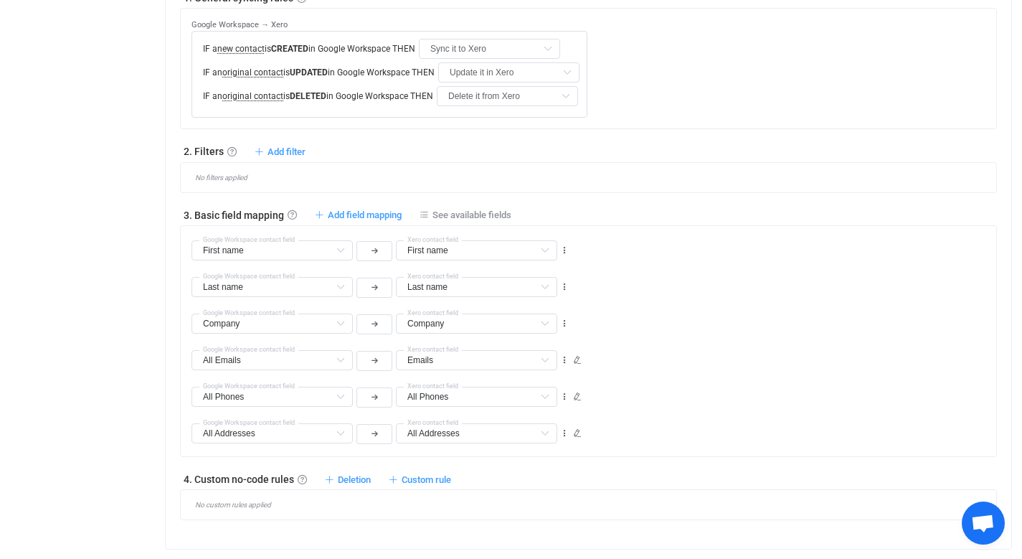
scroll to position [592, 0]
click at [281, 151] on span "Add filter" at bounding box center [286, 153] width 38 height 11
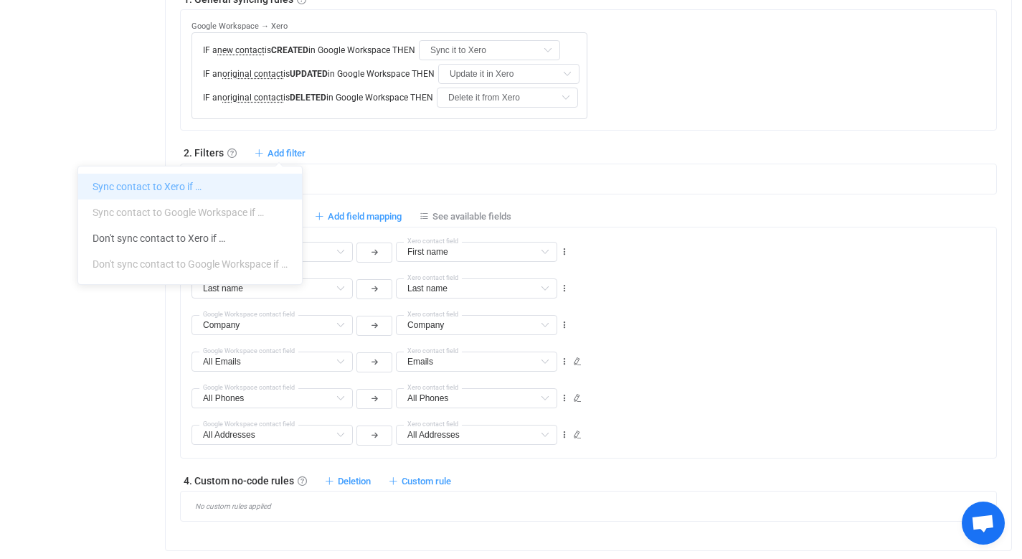
click at [209, 184] on li "Sync contact to Xero if …" at bounding box center [190, 187] width 224 height 26
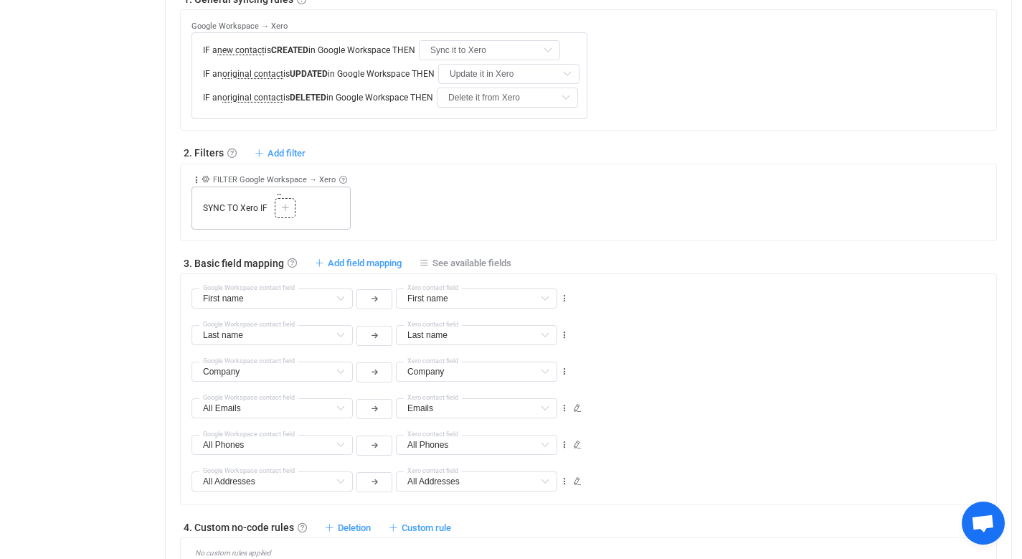
click at [285, 208] on icon at bounding box center [285, 208] width 9 height 9
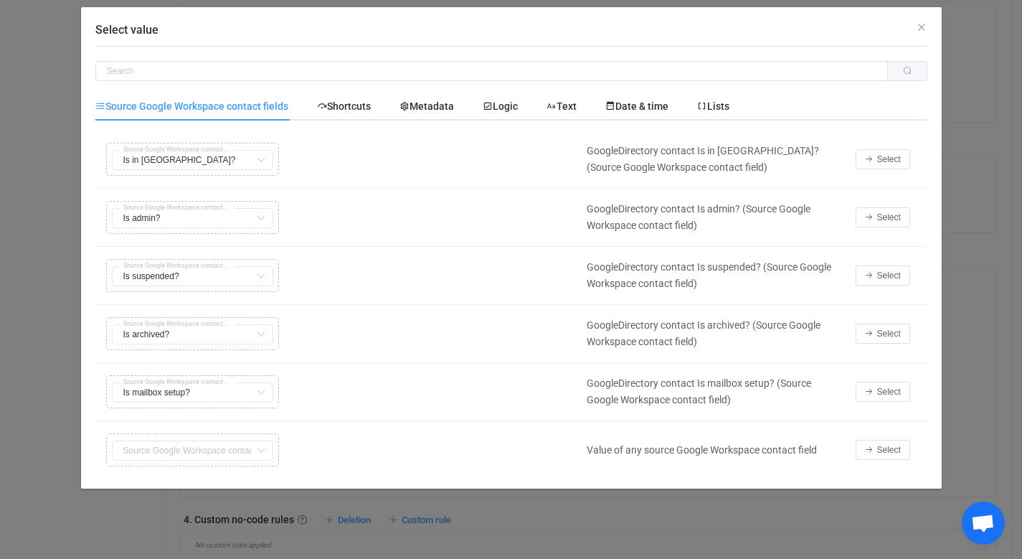
scroll to position [582, 0]
click at [234, 158] on div "Copy Cut Replace TYPE MISMATCH Is in GAL? First name Default field Last name De…" at bounding box center [338, 159] width 470 height 40
click at [261, 161] on icon "Select value" at bounding box center [261, 160] width 18 height 20
click at [259, 450] on icon "Select value" at bounding box center [261, 450] width 18 height 20
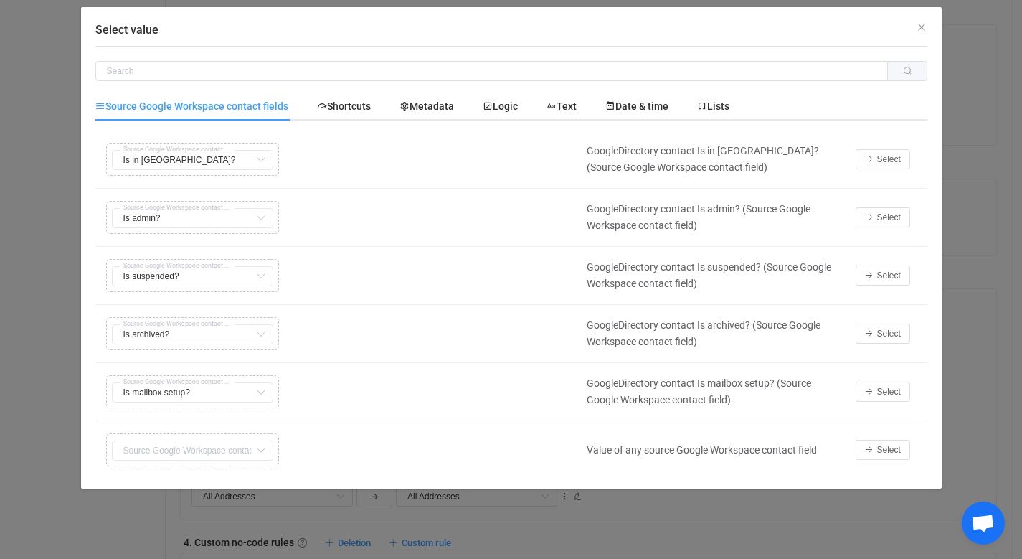
click at [217, 451] on div "Copy Cut Replace TYPE MISMATCH First name Default field Last name Default field…" at bounding box center [338, 450] width 470 height 40
click at [368, 105] on span "Shortcuts" at bounding box center [344, 105] width 54 height 11
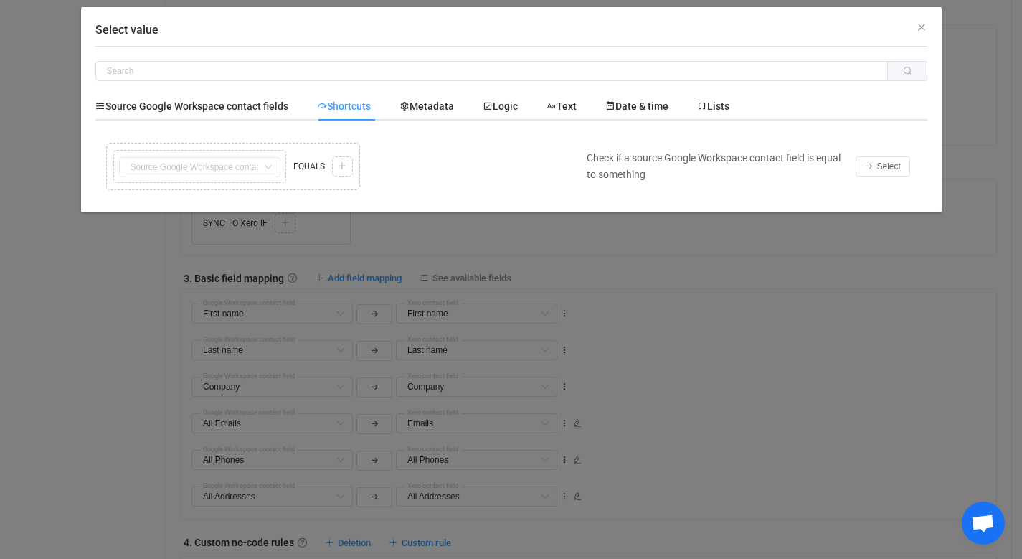
click at [252, 169] on div "Copy Cut Replace TYPE MISMATCH Copy Cut Replace TYPE MISMATCH First name Defaul…" at bounding box center [338, 166] width 470 height 54
click at [432, 105] on span "Metadata" at bounding box center [426, 105] width 54 height 11
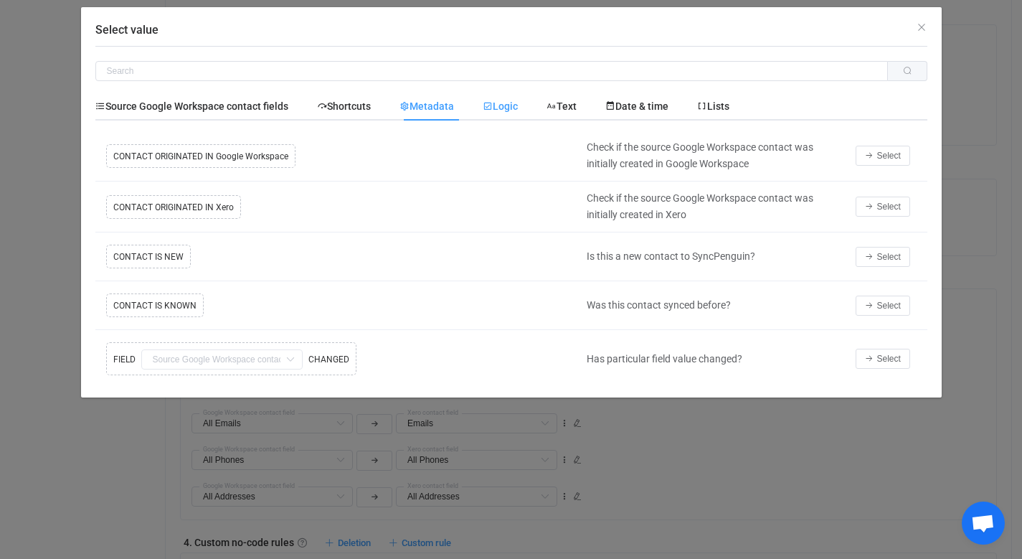
click at [508, 101] on span "Logic" at bounding box center [500, 105] width 35 height 11
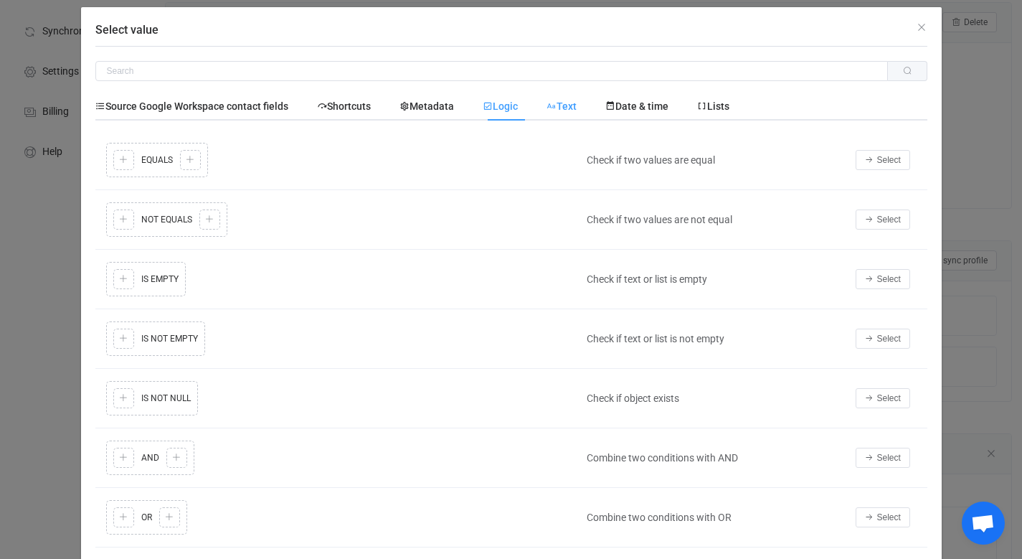
scroll to position [94, 0]
click at [566, 106] on span "Text" at bounding box center [561, 105] width 30 height 11
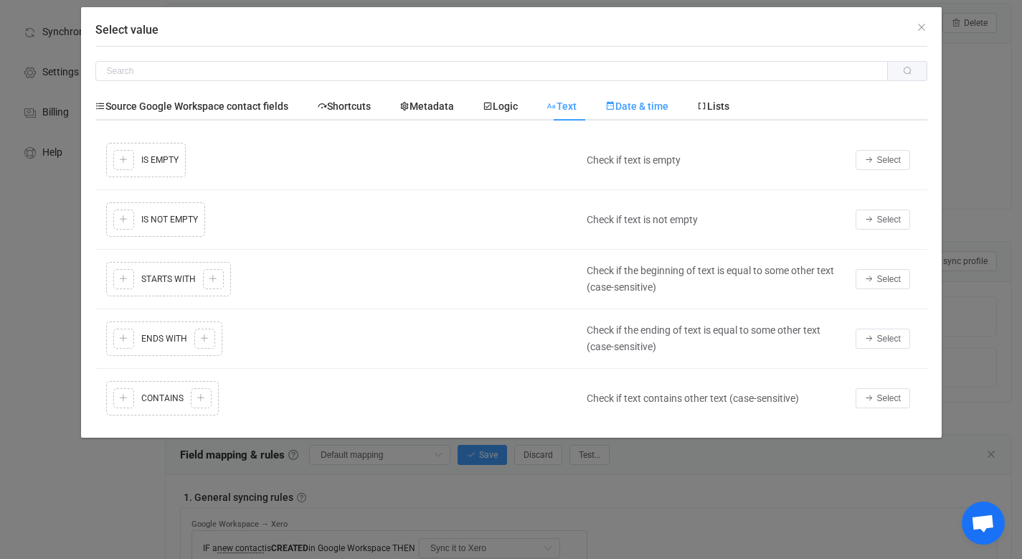
click at [640, 104] on span "Date & time" at bounding box center [636, 105] width 63 height 11
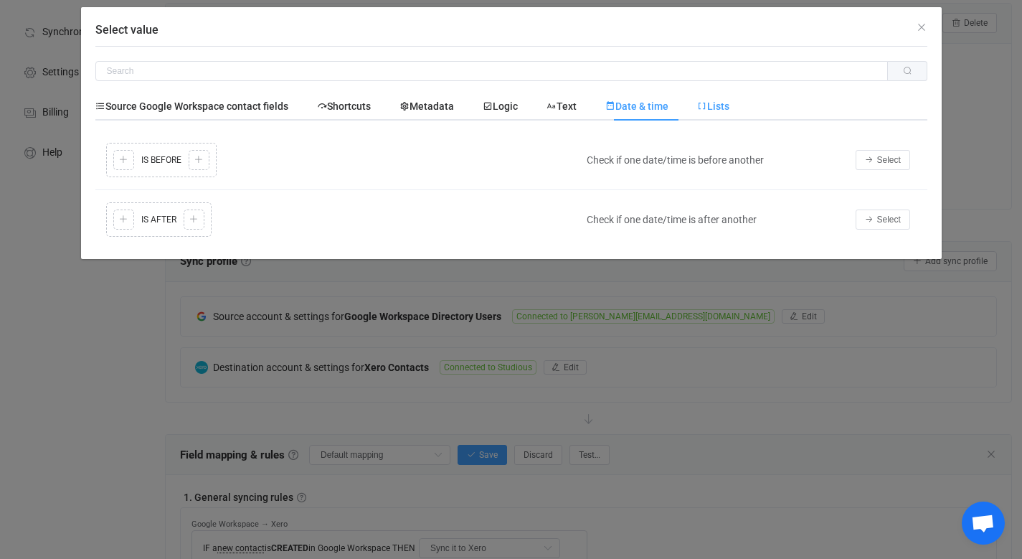
click at [729, 105] on span "Lists" at bounding box center [713, 105] width 32 height 11
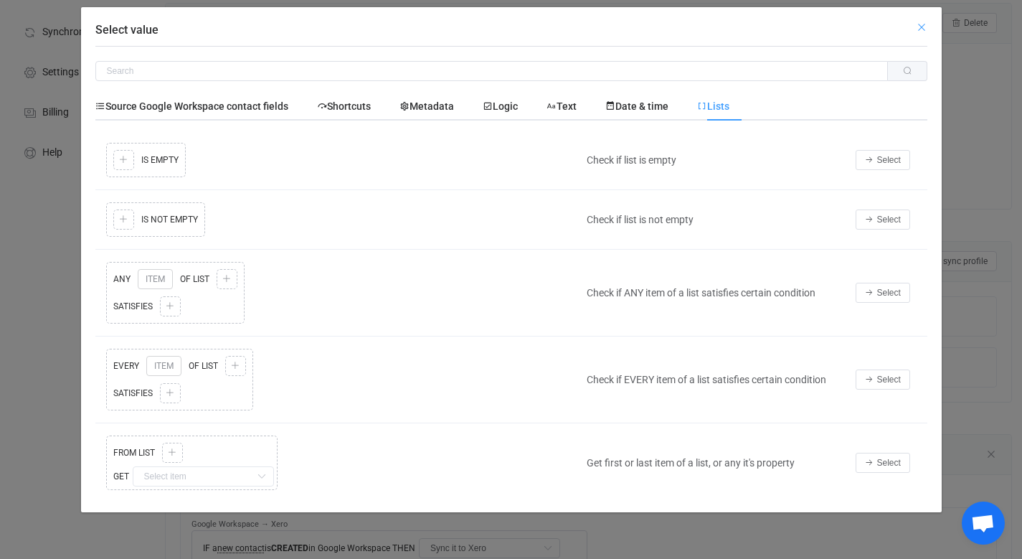
click at [919, 27] on icon "Close" at bounding box center [921, 27] width 11 height 11
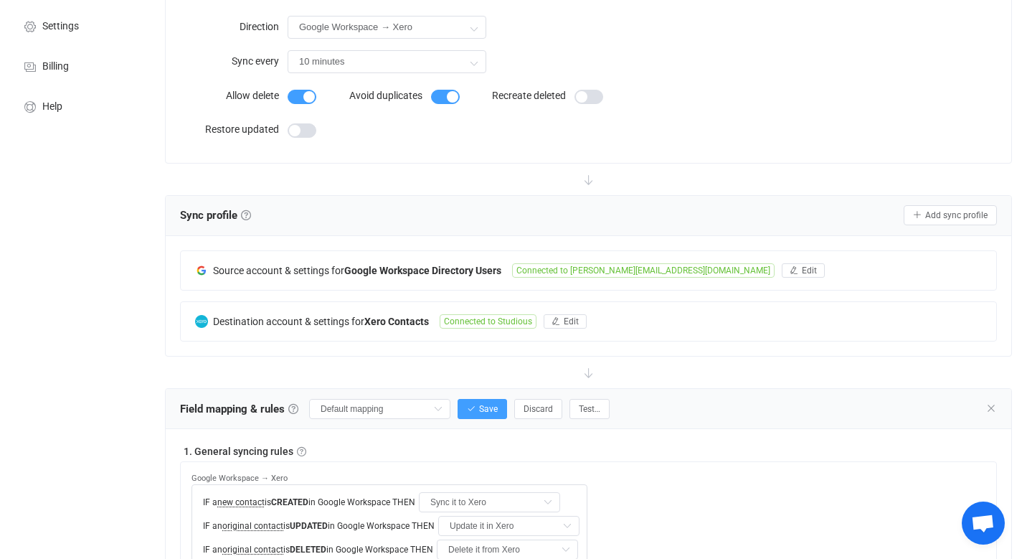
scroll to position [141, 0]
click at [802, 268] on span "Edit" at bounding box center [809, 269] width 15 height 10
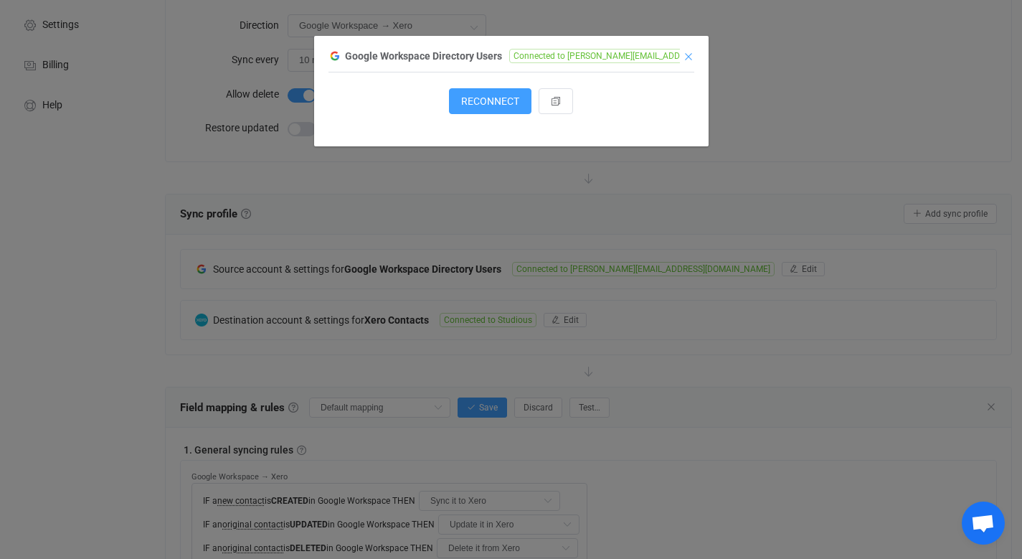
click at [687, 56] on icon "Close" at bounding box center [688, 56] width 11 height 11
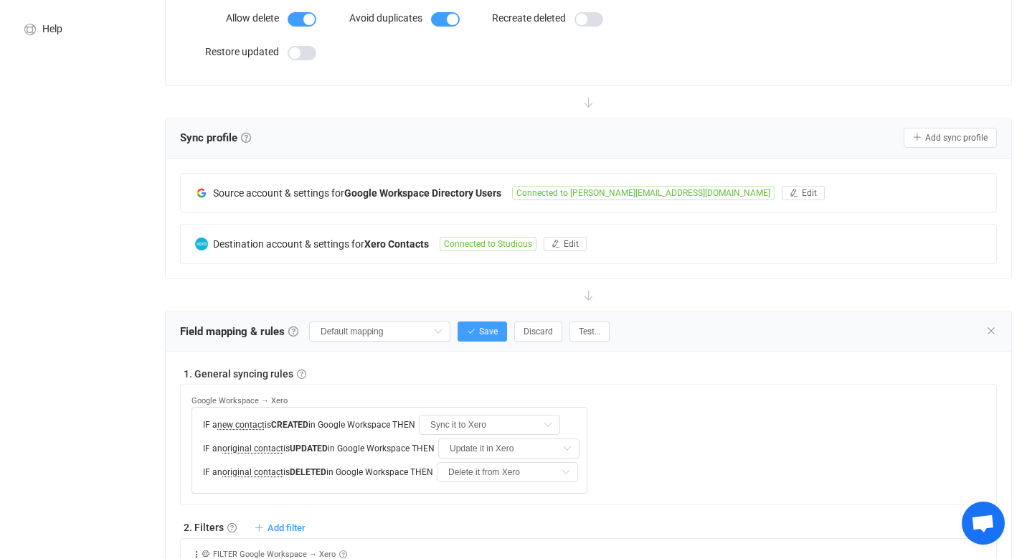
scroll to position [213, 0]
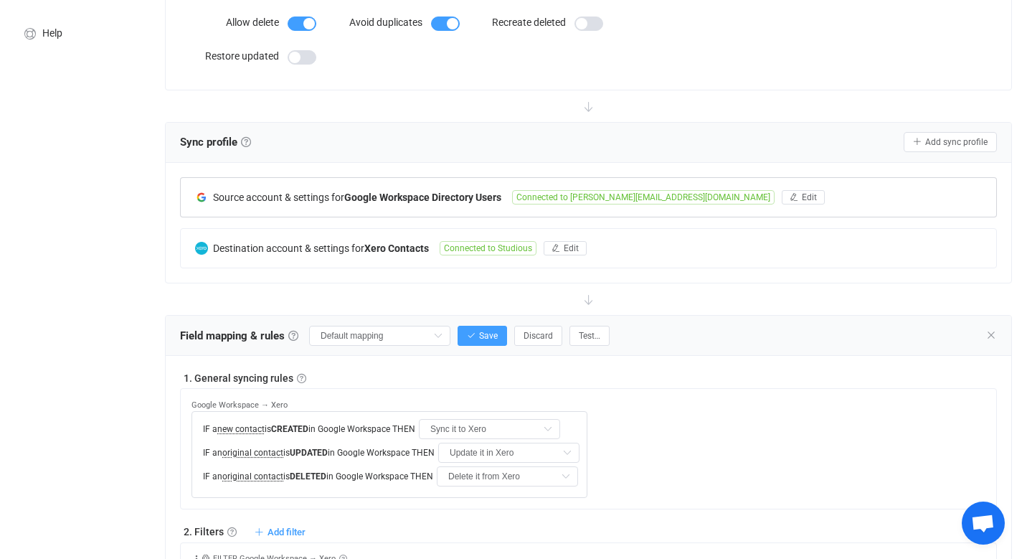
click at [594, 195] on span "Connected to ritchie@studio.us" at bounding box center [643, 197] width 262 height 14
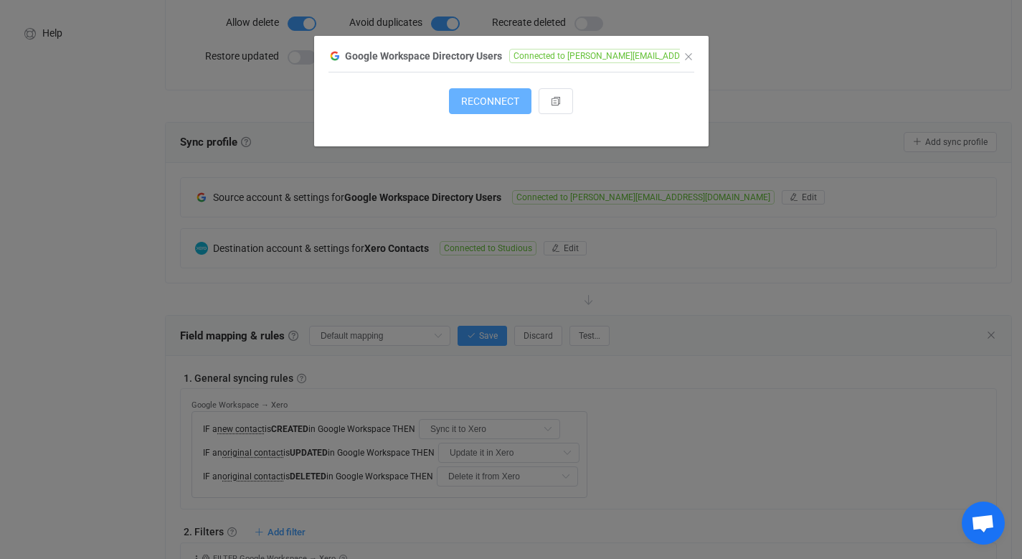
click at [501, 96] on span "RECONNECT" at bounding box center [490, 100] width 58 height 11
click at [687, 55] on icon "Close" at bounding box center [688, 56] width 11 height 11
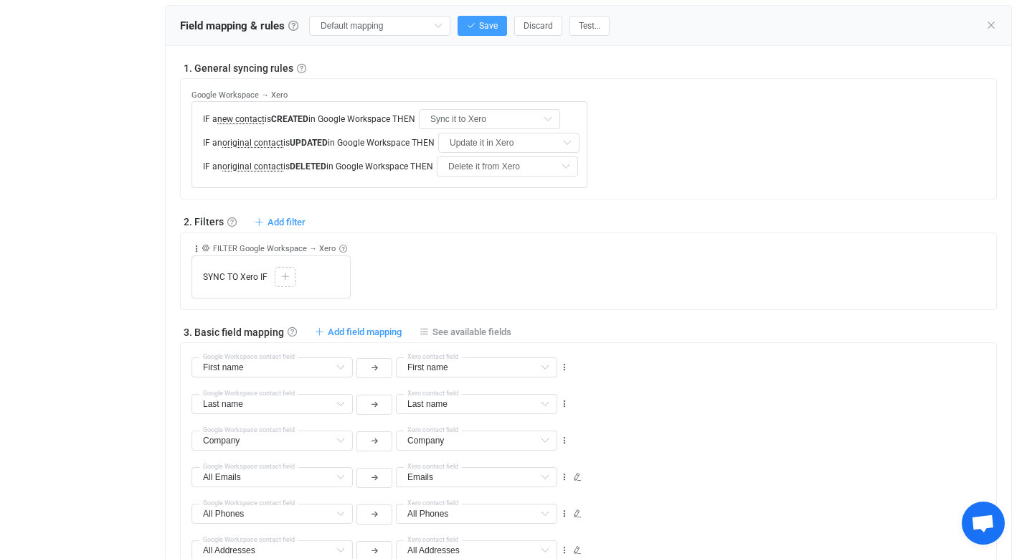
scroll to position [525, 0]
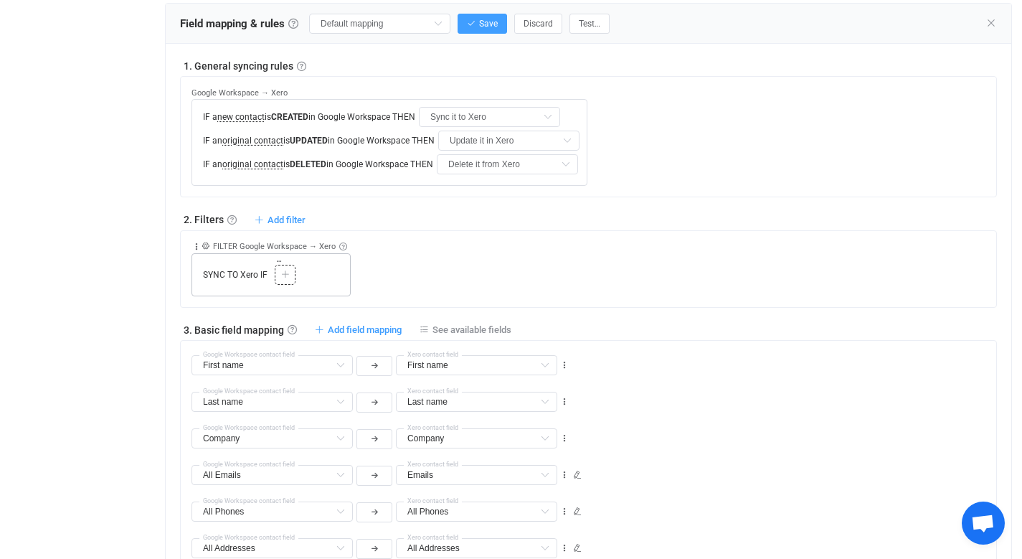
click at [288, 272] on icon at bounding box center [285, 274] width 9 height 9
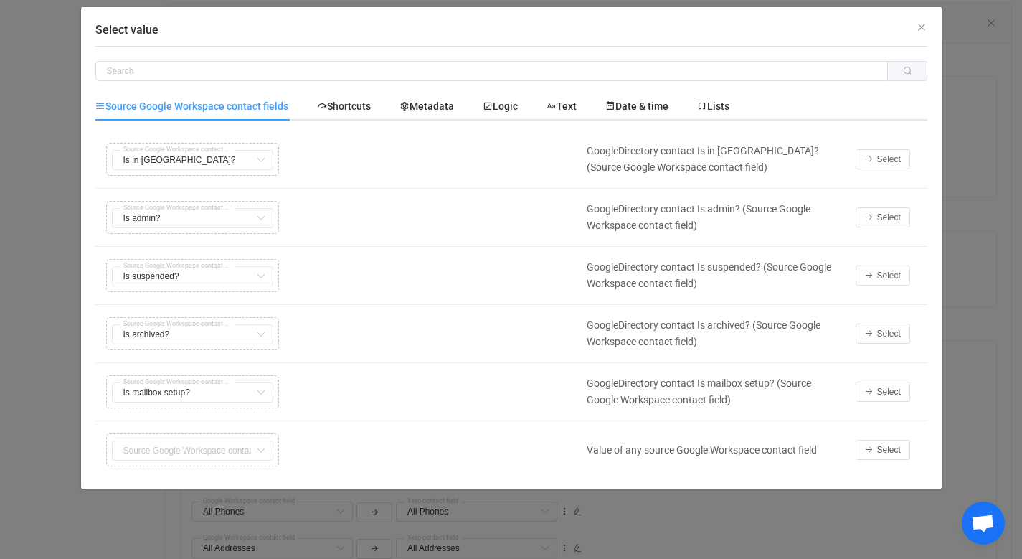
click at [191, 163] on div "Copy Cut Replace TYPE MISMATCH Is in GAL? First name Default field Last name De…" at bounding box center [338, 159] width 470 height 40
click at [259, 162] on icon "Select value" at bounding box center [261, 160] width 18 height 20
click at [157, 215] on div "Copy Cut Replace TYPE MISMATCH Is admin? First name Default field Last name Def…" at bounding box center [338, 217] width 470 height 40
click at [208, 72] on input "Select value" at bounding box center [491, 71] width 792 height 20
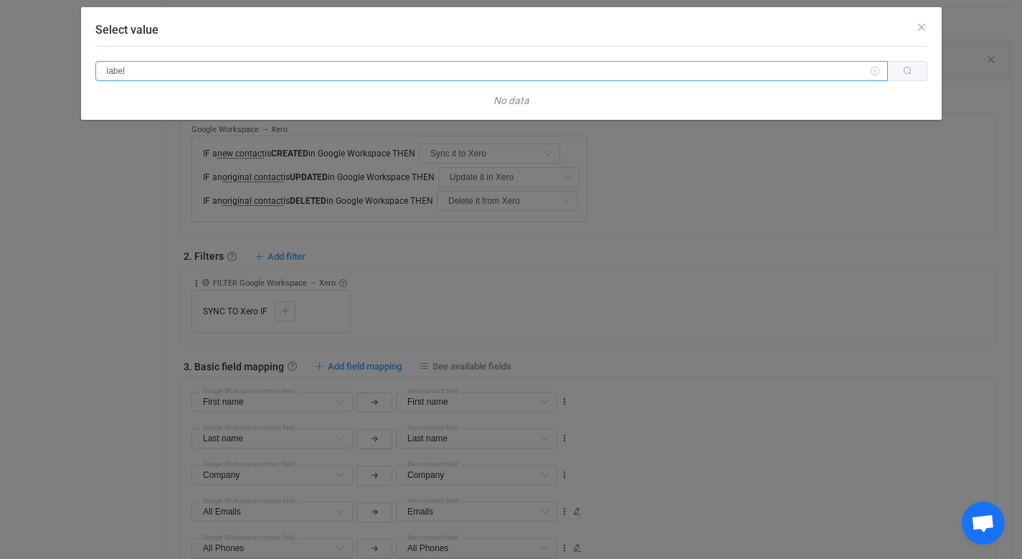
drag, startPoint x: 151, startPoint y: 71, endPoint x: 86, endPoint y: 67, distance: 65.4
click at [86, 67] on div "label No data" at bounding box center [511, 83] width 860 height 74
type input "c"
click at [925, 24] on icon "Close" at bounding box center [921, 27] width 11 height 11
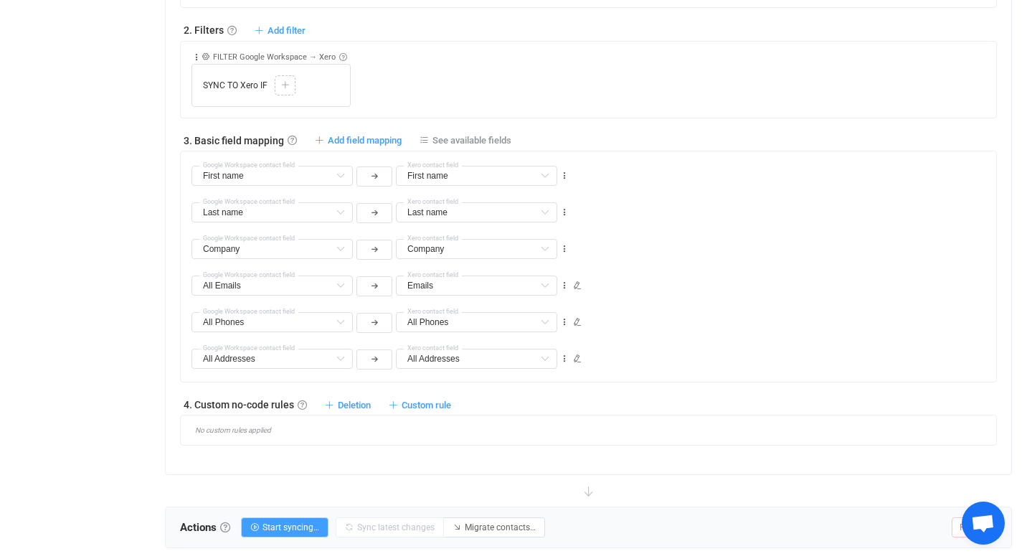
scroll to position [613, 0]
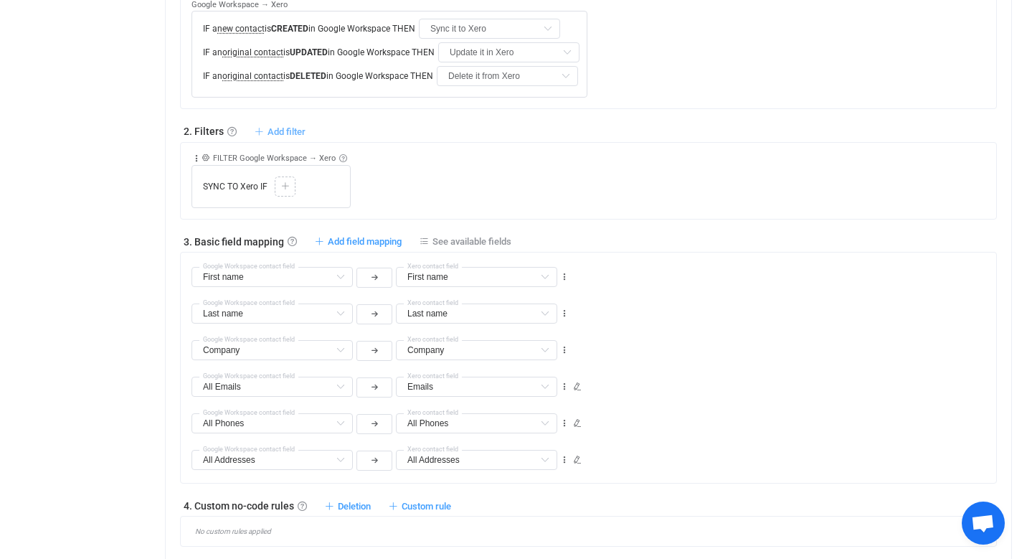
click at [293, 128] on span "Add filter" at bounding box center [286, 131] width 38 height 11
click at [447, 128] on div "2. Filters Filters Control what data is synced by adding inclusion or exclusion…" at bounding box center [588, 130] width 817 height 14
click at [283, 184] on icon at bounding box center [285, 186] width 9 height 9
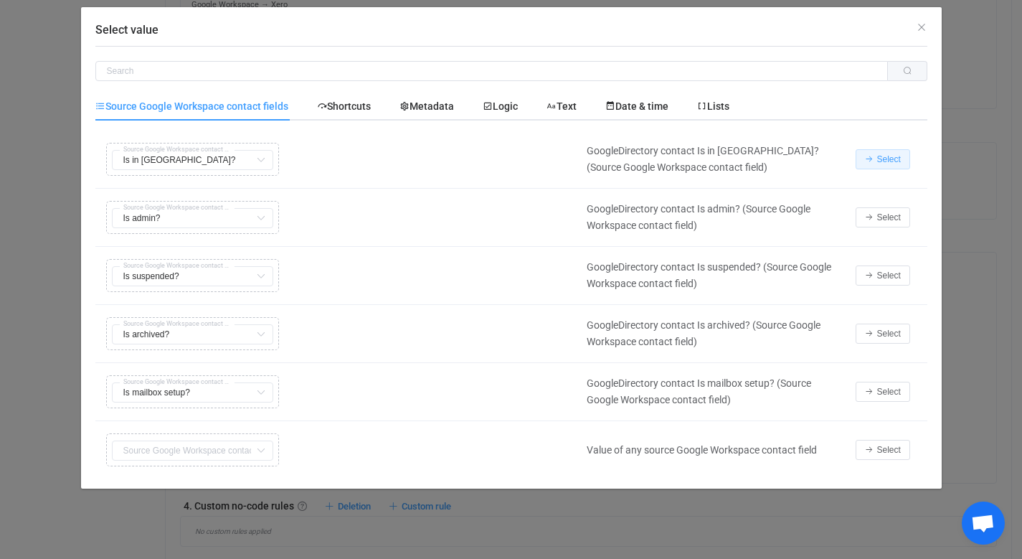
click at [878, 163] on span "Select" at bounding box center [889, 159] width 24 height 10
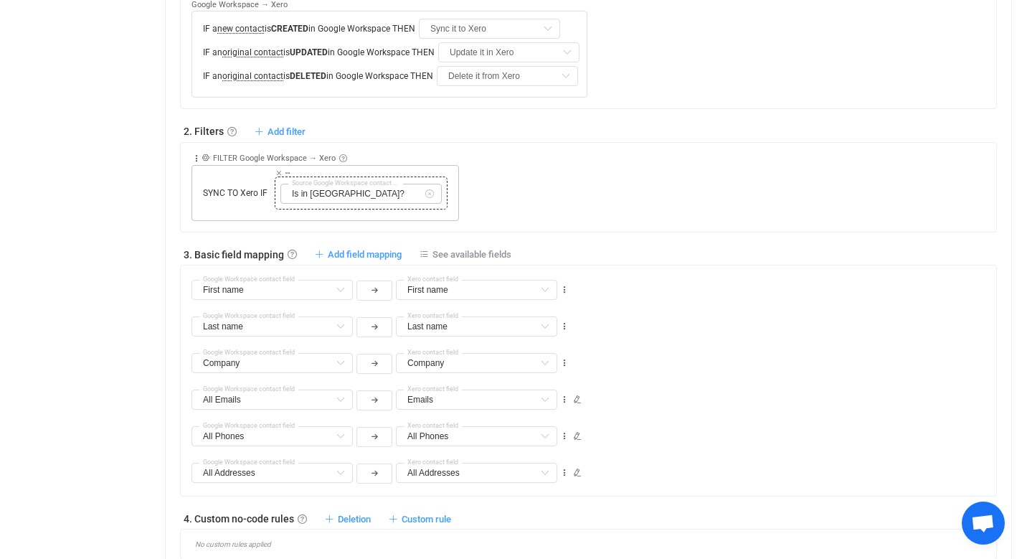
click at [431, 194] on icon at bounding box center [429, 194] width 18 height 20
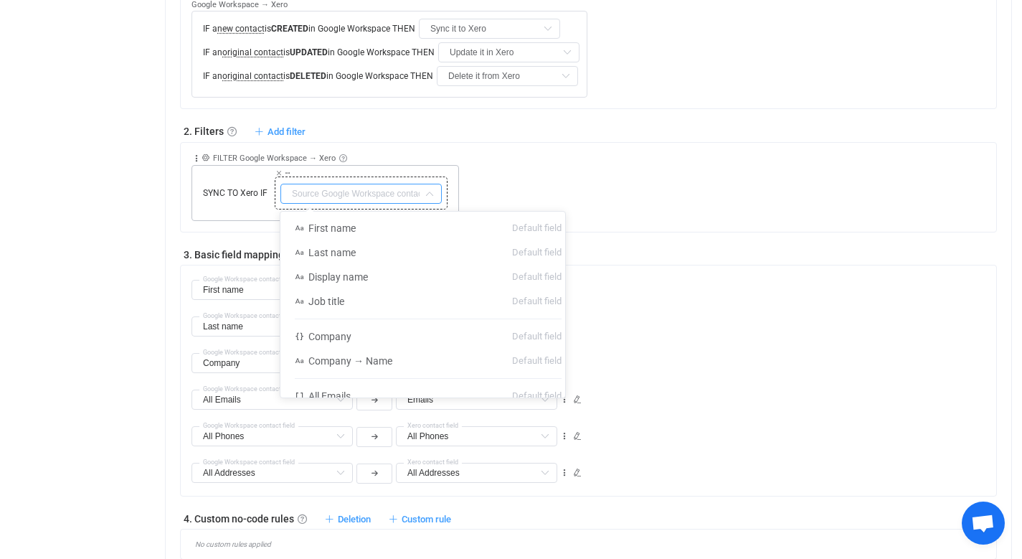
click at [390, 196] on input "text" at bounding box center [360, 194] width 161 height 20
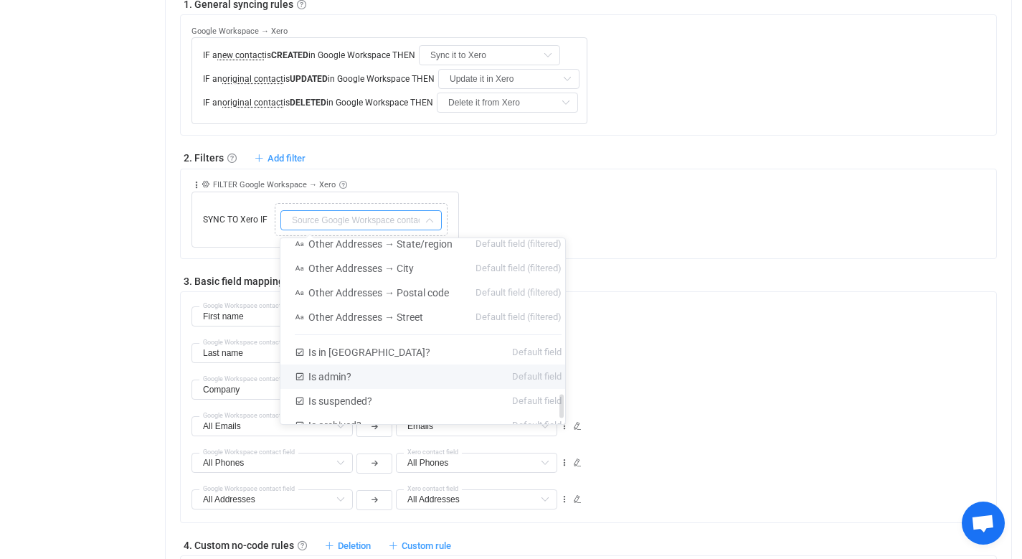
scroll to position [1225, 0]
click at [519, 217] on div "Collapse Move up Move down Delete Rule description FILTER Google Workspace → Xe…" at bounding box center [593, 208] width 805 height 78
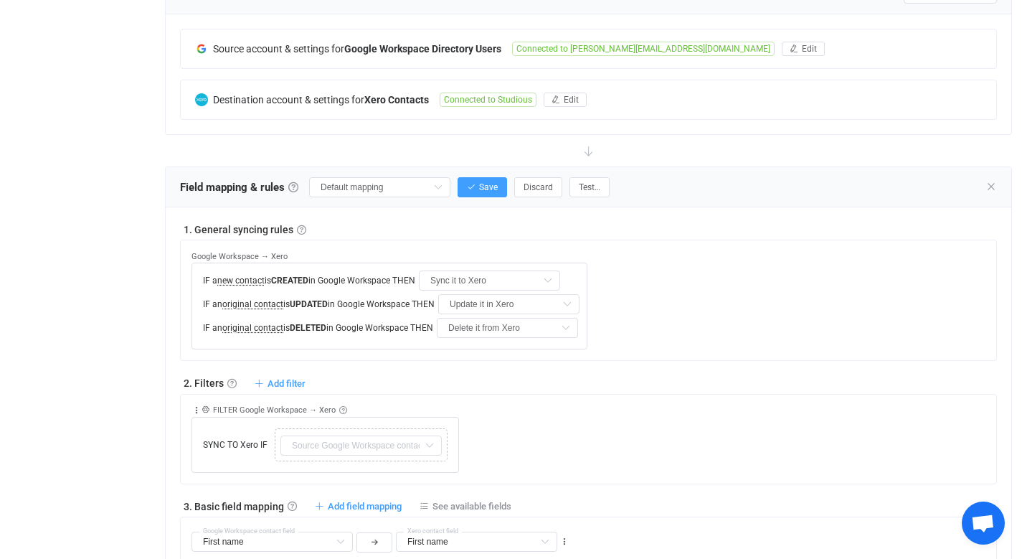
scroll to position [359, 0]
click at [409, 186] on input "Default mapping" at bounding box center [379, 189] width 141 height 20
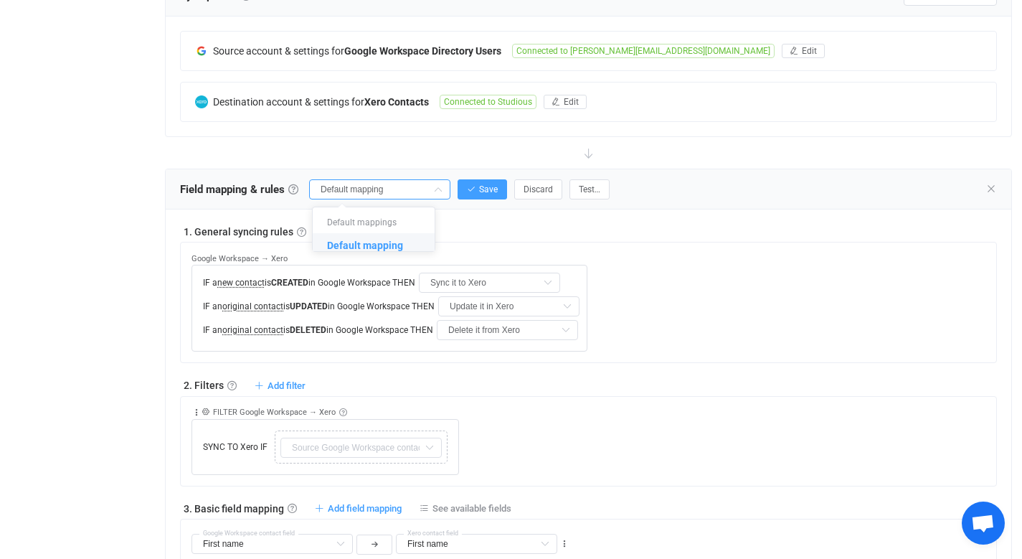
click at [539, 232] on div "1. General syncing rules General syncing rules Control how SyncPengin reacts to…" at bounding box center [588, 231] width 817 height 14
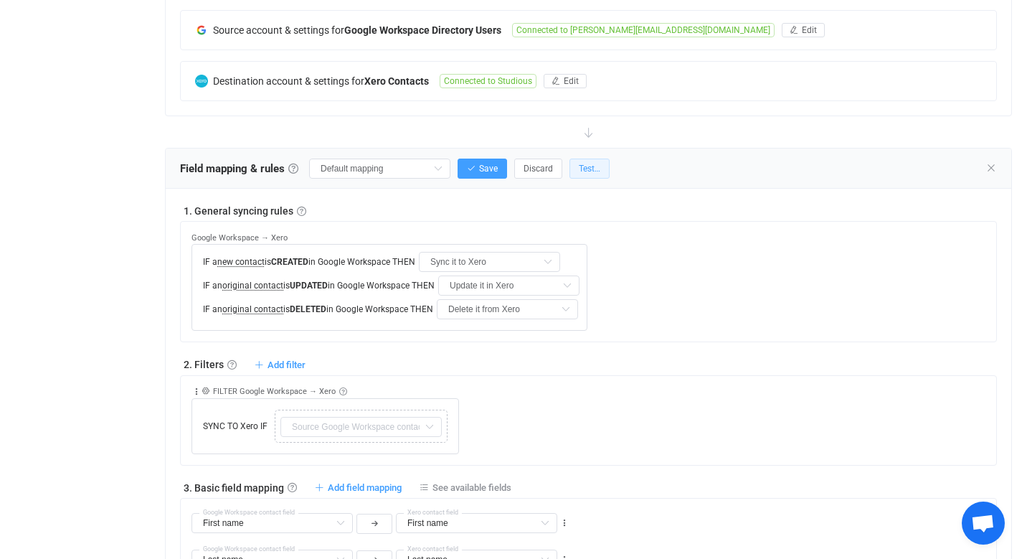
click at [579, 169] on span "Test…" at bounding box center [590, 168] width 22 height 10
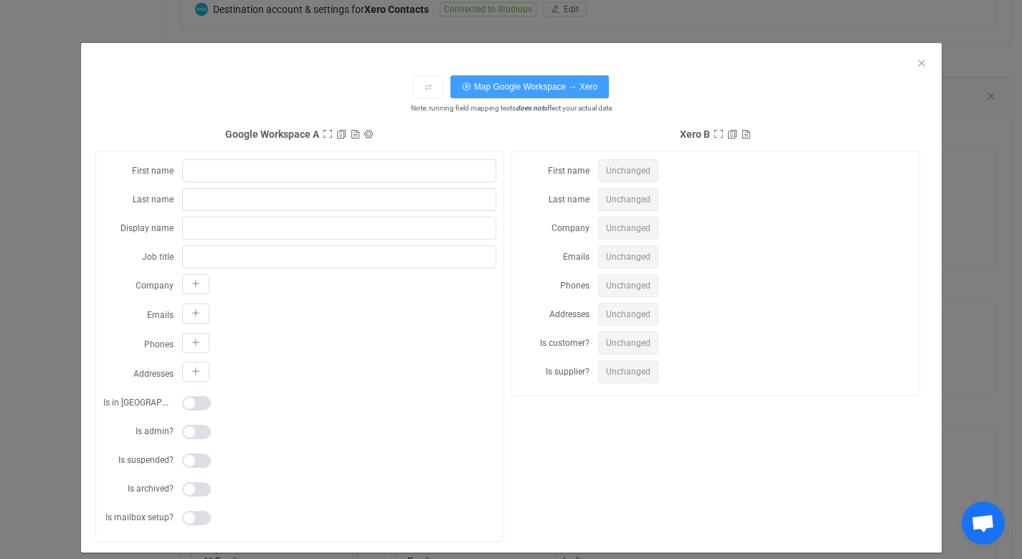
scroll to position [26, 0]
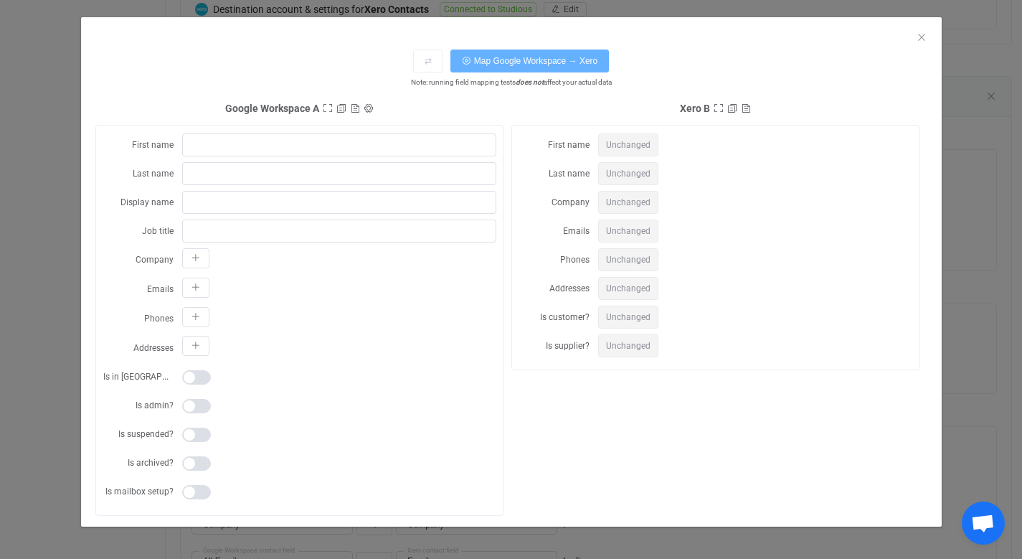
click at [545, 59] on span "Map Google Workspace → Xero" at bounding box center [536, 61] width 124 height 10
click at [916, 38] on icon "Close" at bounding box center [921, 37] width 11 height 11
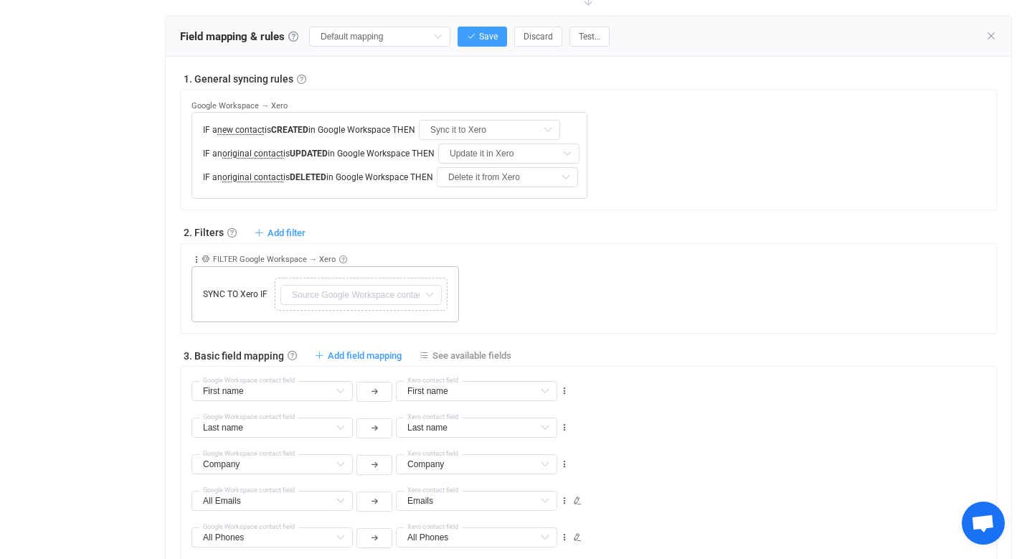
scroll to position [513, 0]
click at [389, 293] on input "text" at bounding box center [360, 294] width 161 height 20
type input "c"
type input "l"
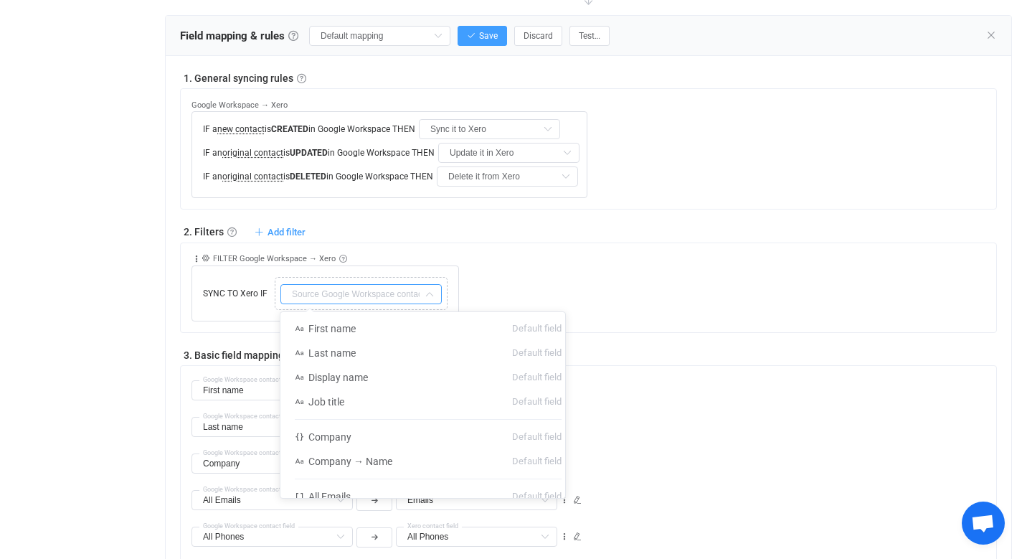
drag, startPoint x: 580, startPoint y: 179, endPoint x: 577, endPoint y: 195, distance: 16.0
click at [577, 195] on div "Google Workspace → Xero IF a new contact is CREATED in Google Workspace THEN Sy…" at bounding box center [593, 143] width 805 height 109
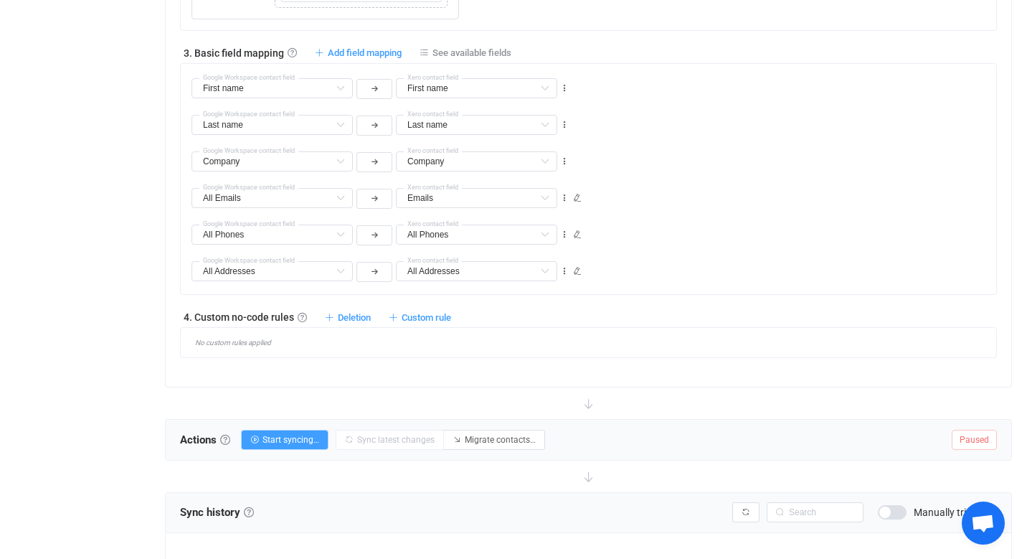
scroll to position [814, 0]
click at [399, 343] on div "No custom rules applied" at bounding box center [593, 343] width 805 height 8
click at [435, 318] on span "Custom rule" at bounding box center [426, 318] width 49 height 11
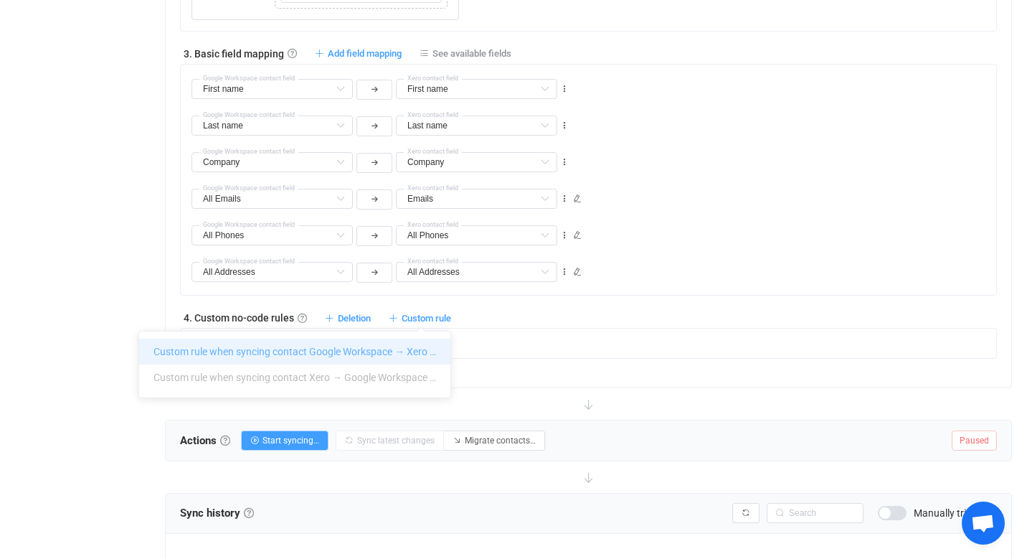
click at [406, 347] on li "Custom rule when syncing contact Google Workspace → Xero …" at bounding box center [294, 351] width 311 height 26
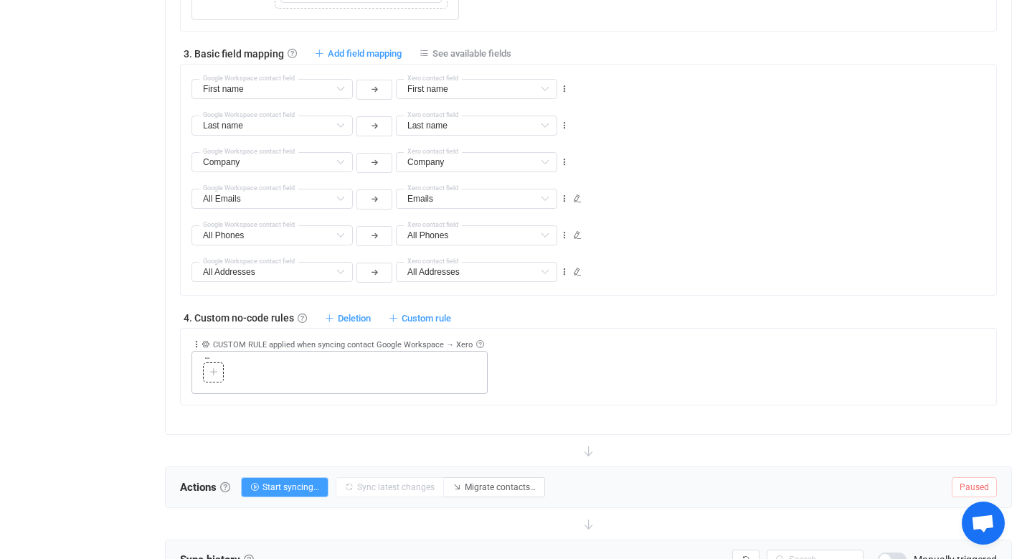
click at [212, 376] on div at bounding box center [214, 372] width 14 height 13
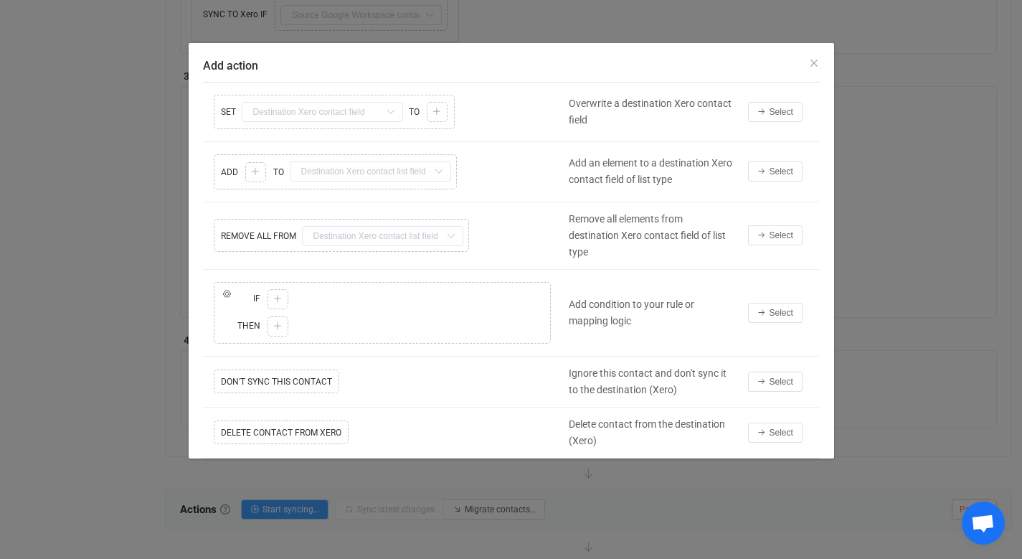
scroll to position [789, 0]
click at [816, 63] on icon "Close" at bounding box center [813, 62] width 11 height 11
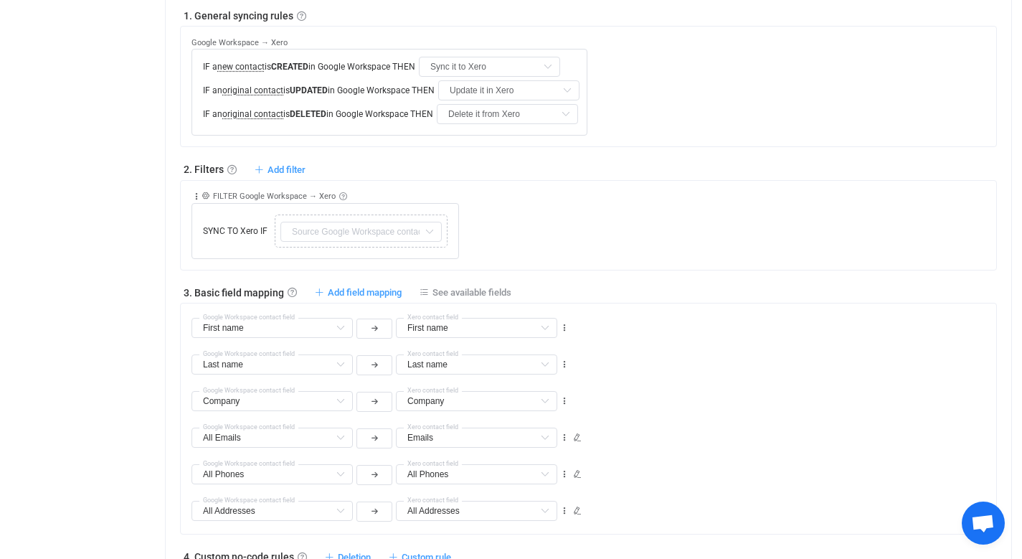
scroll to position [561, 0]
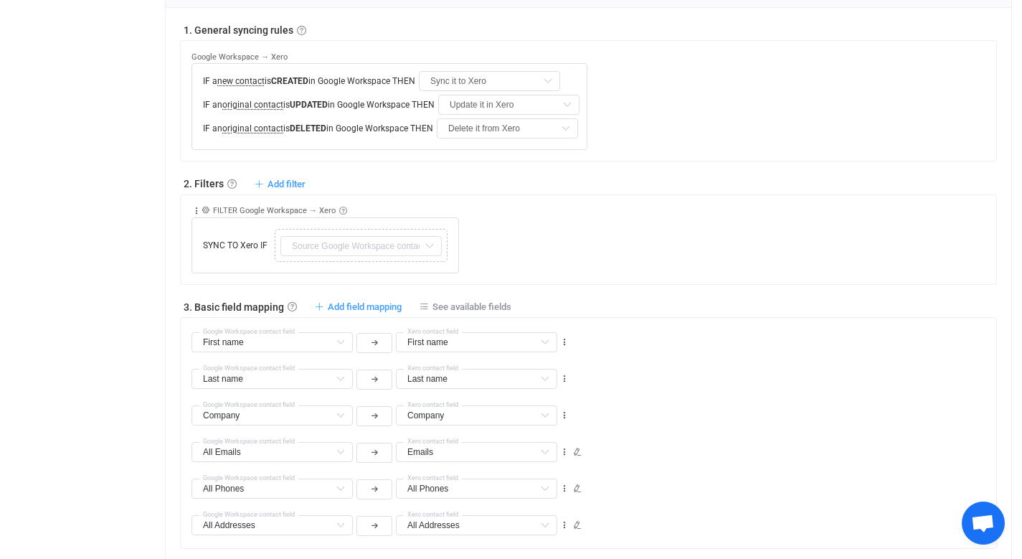
click at [154, 169] on div "Overview Synchronizations Settings Billing Help" at bounding box center [79, 251] width 158 height 1509
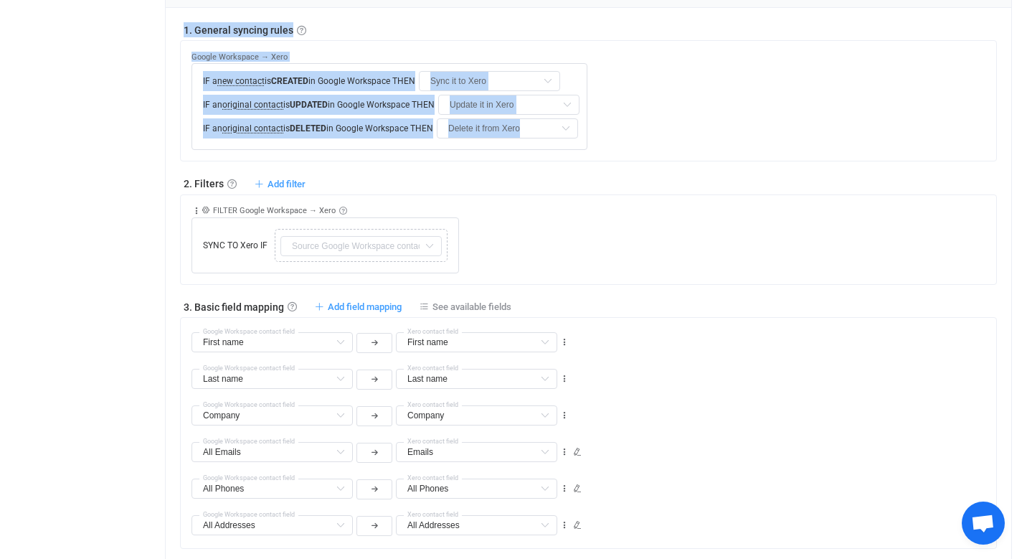
drag, startPoint x: 136, startPoint y: 151, endPoint x: 442, endPoint y: 156, distance: 306.2
click at [442, 156] on div "Overview Synchronizations Settings Billing Help Dashboard All syncs Sync Google…" at bounding box center [511, 251] width 1022 height 1509
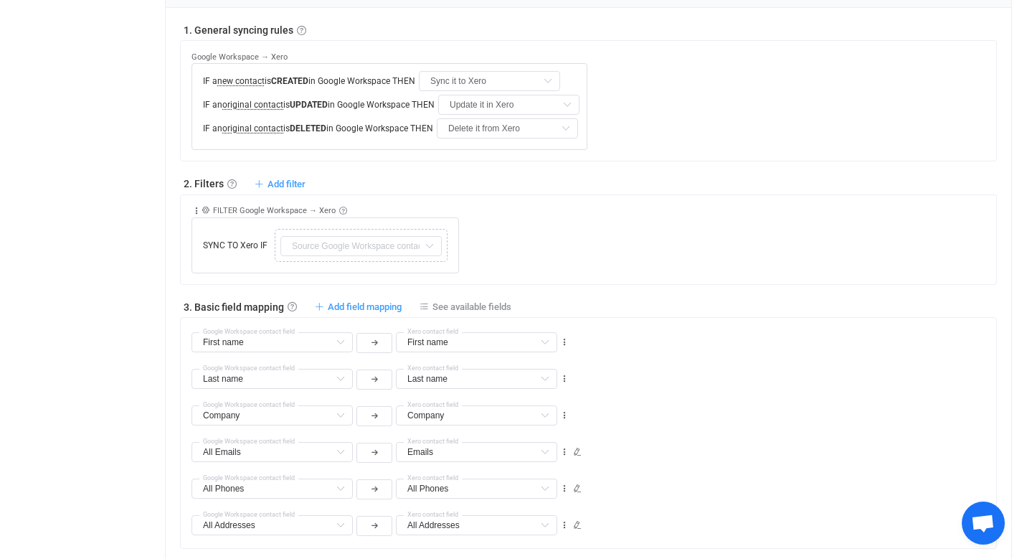
click at [440, 167] on div "1. General syncing rules General syncing rules Control how SyncPengin reacts to…" at bounding box center [588, 340] width 817 height 636
click at [625, 367] on div "Last name Last name Default field Display name Default field Job title Default …" at bounding box center [593, 372] width 805 height 37
click at [431, 246] on icon at bounding box center [429, 246] width 18 height 20
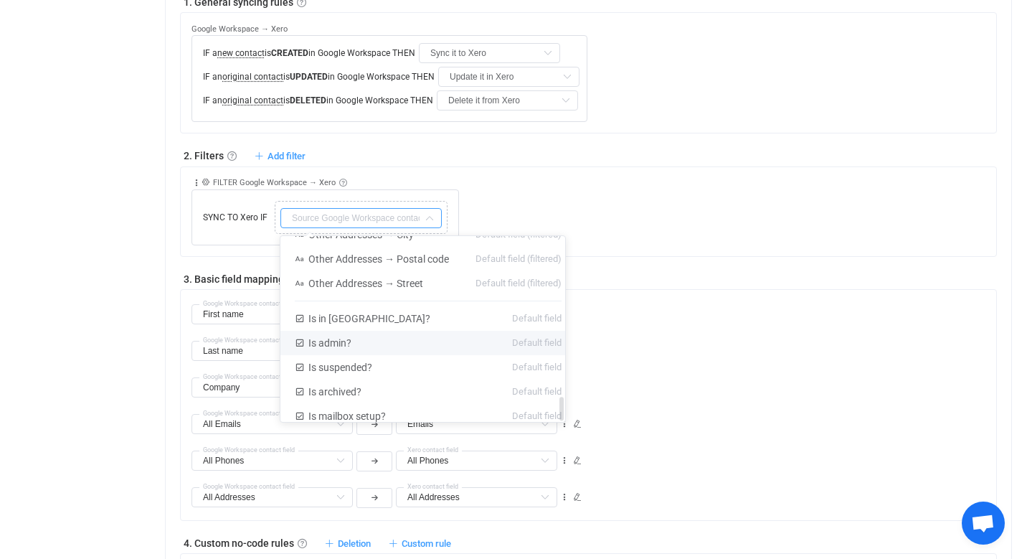
scroll to position [589, 0]
click at [374, 308] on li "Is in GAL? Default field" at bounding box center [427, 317] width 295 height 24
type input "Is in GAL?"
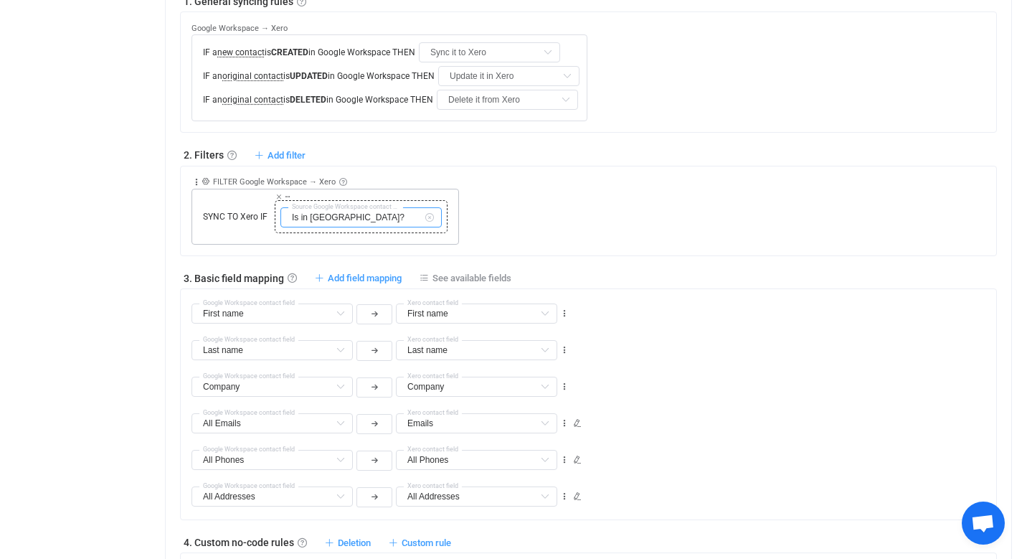
click at [376, 214] on input "Is in GAL?" at bounding box center [360, 217] width 161 height 20
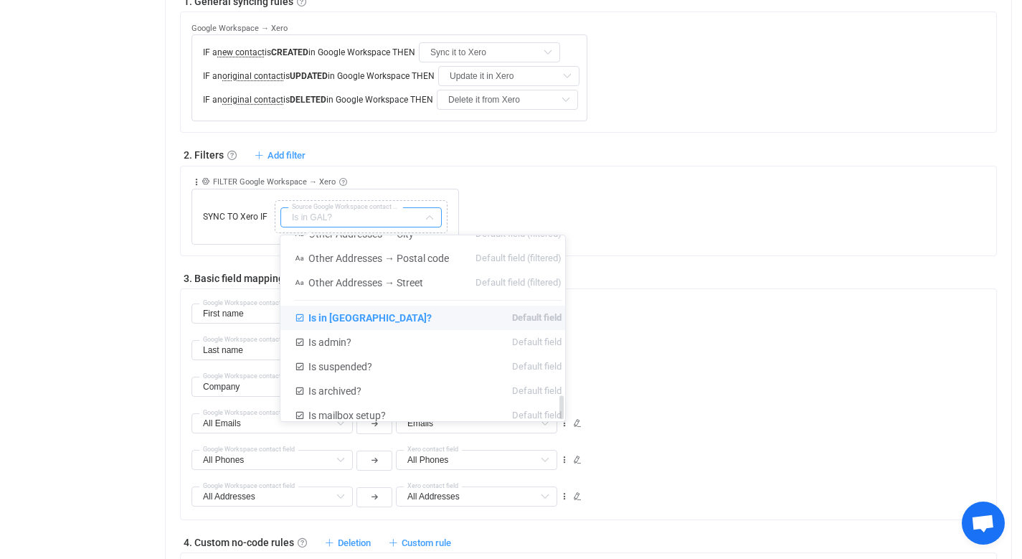
scroll to position [1266, 0]
click at [653, 225] on div "Collapse Move up Move down Delete Rule description FILTER Google Workspace → Xe…" at bounding box center [593, 205] width 805 height 78
type input "Is in GAL?"
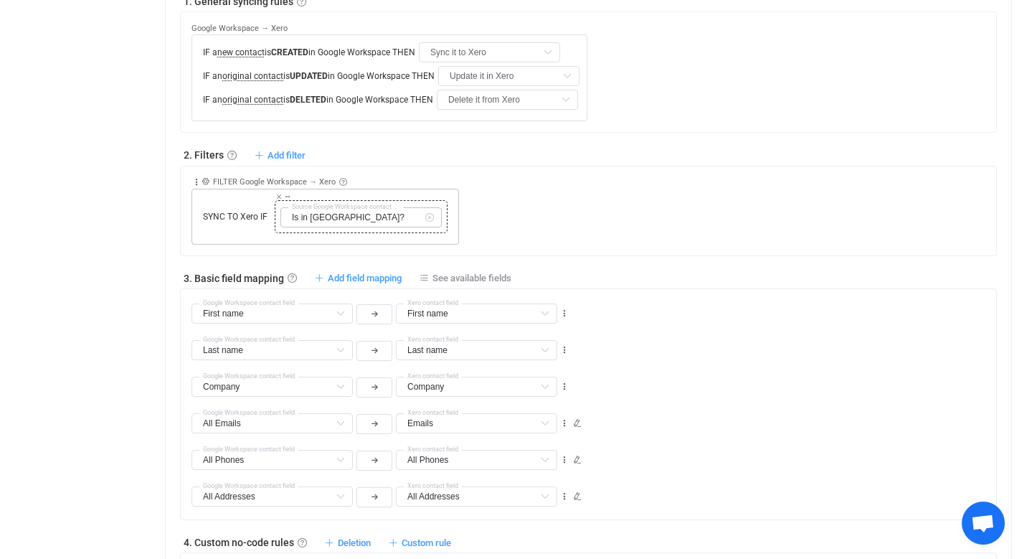
click at [427, 219] on icon at bounding box center [429, 217] width 18 height 20
click at [279, 156] on span "Add filter" at bounding box center [286, 155] width 38 height 11
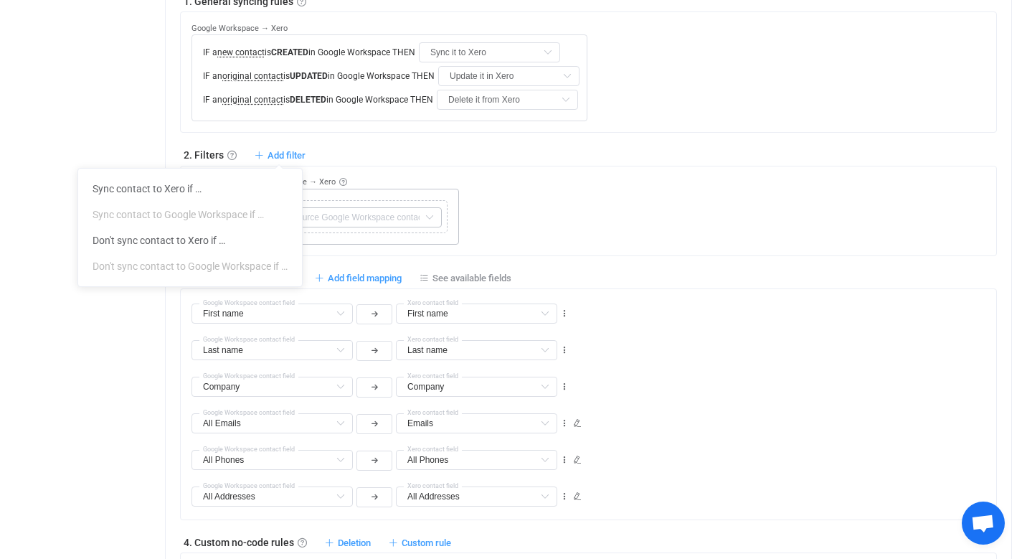
click at [455, 156] on div "2. Filters Filters Control what data is synced by adding inclusion or exclusion…" at bounding box center [588, 154] width 817 height 14
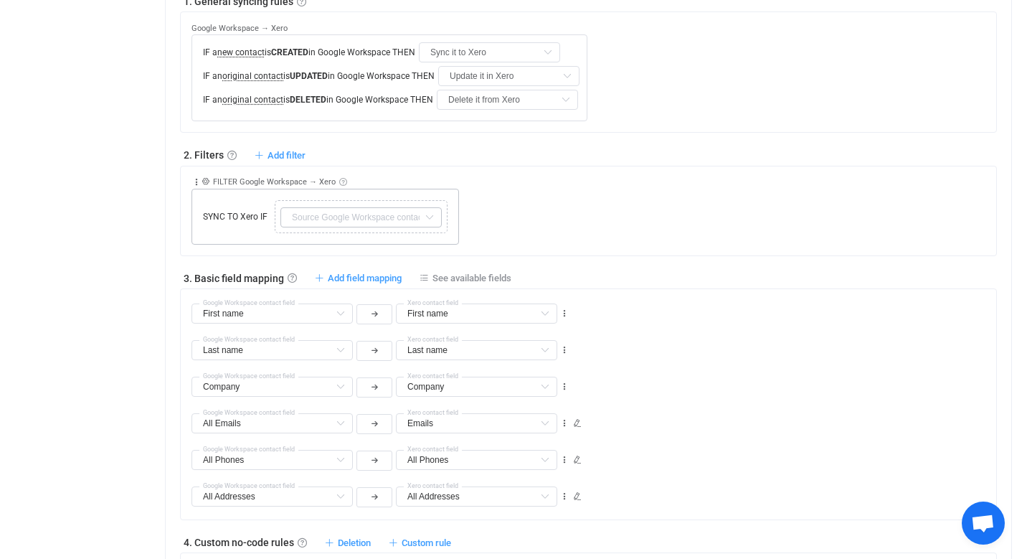
click at [339, 179] on link at bounding box center [343, 182] width 8 height 8
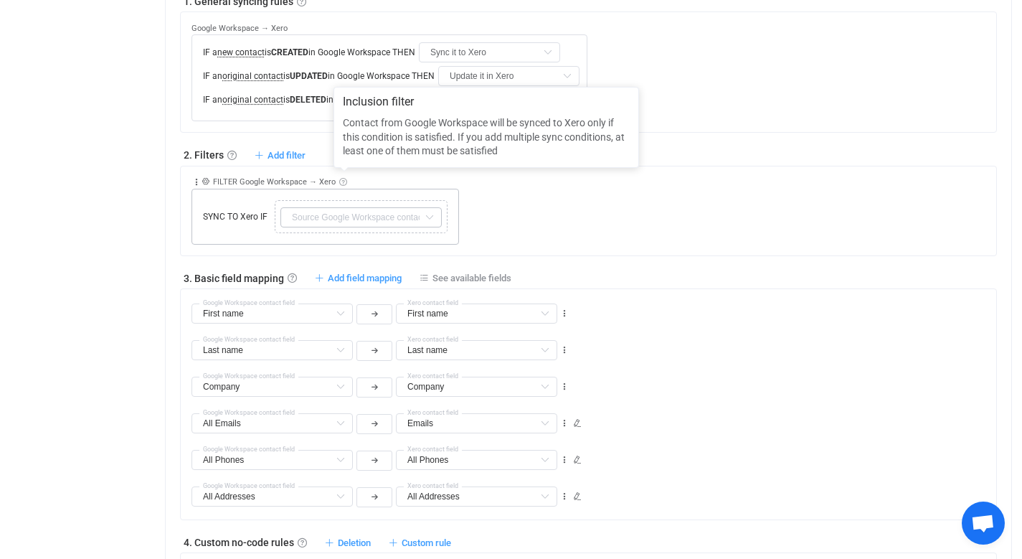
click at [339, 179] on link at bounding box center [343, 182] width 8 height 8
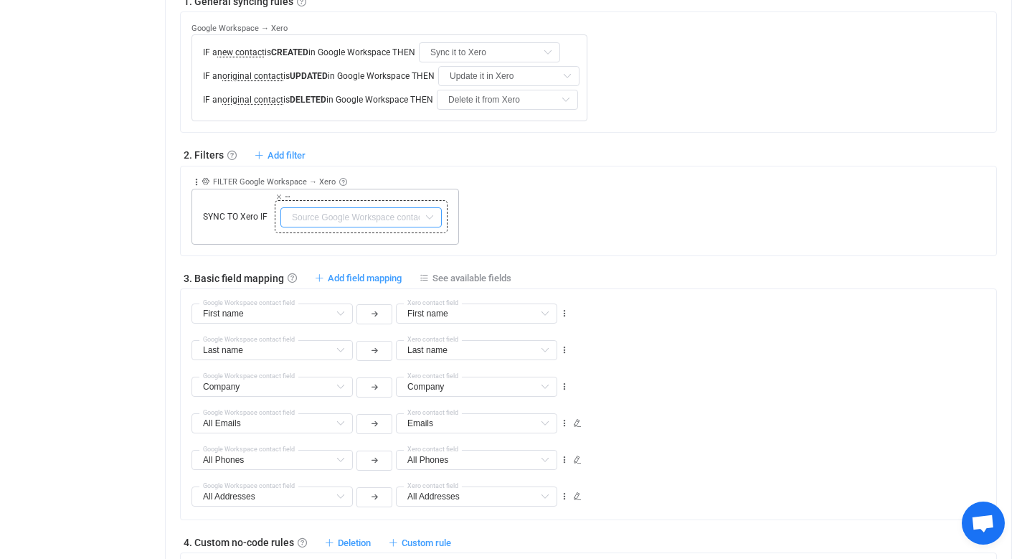
click at [332, 216] on input "text" at bounding box center [360, 217] width 161 height 20
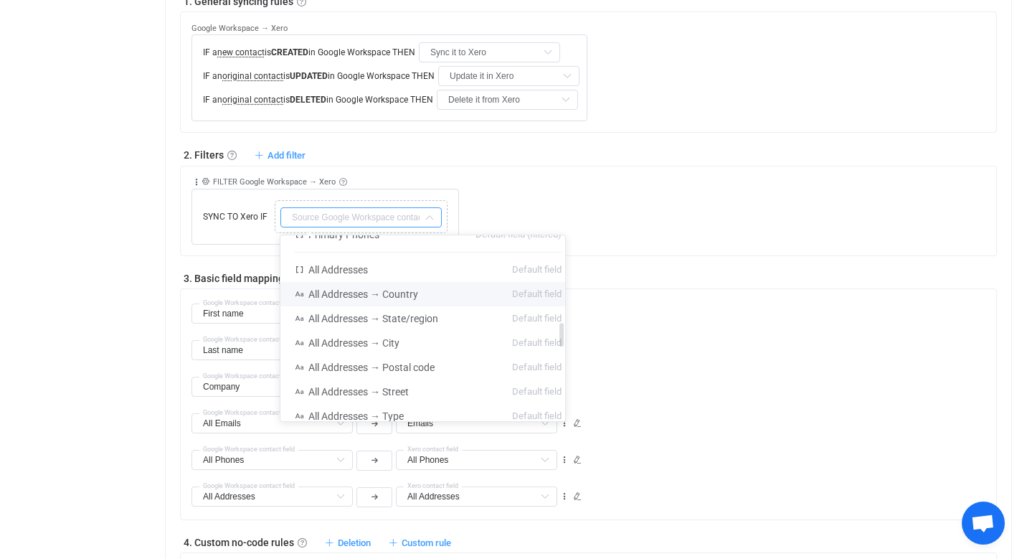
scroll to position [730, 0]
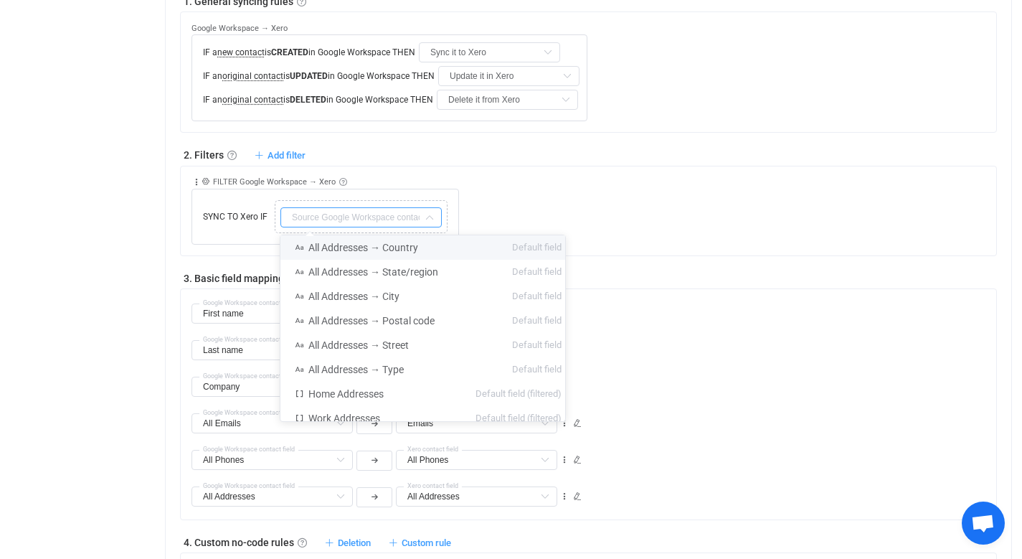
click at [512, 137] on div "1. General syncing rules General syncing rules Control how SyncPengin reacts to…" at bounding box center [588, 312] width 817 height 636
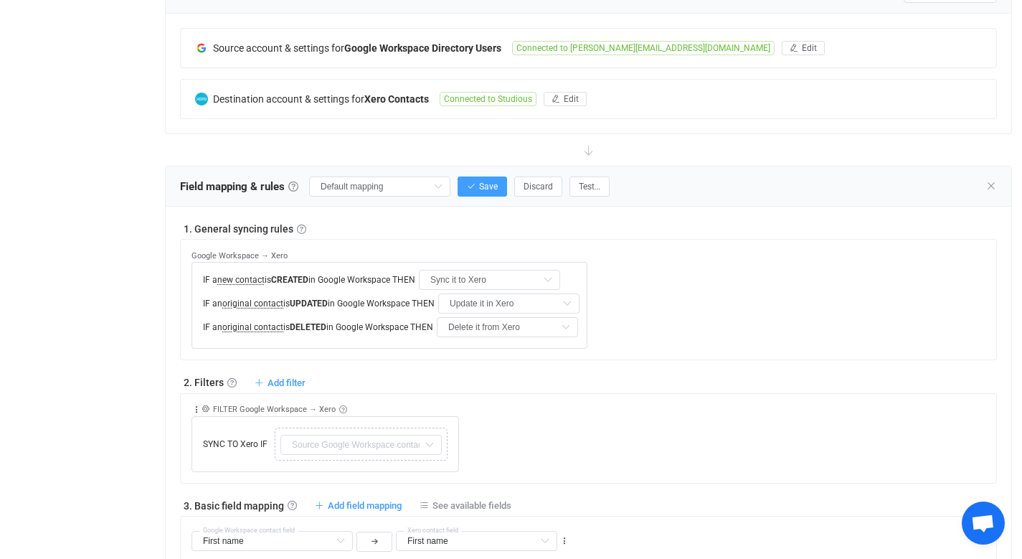
scroll to position [0, 0]
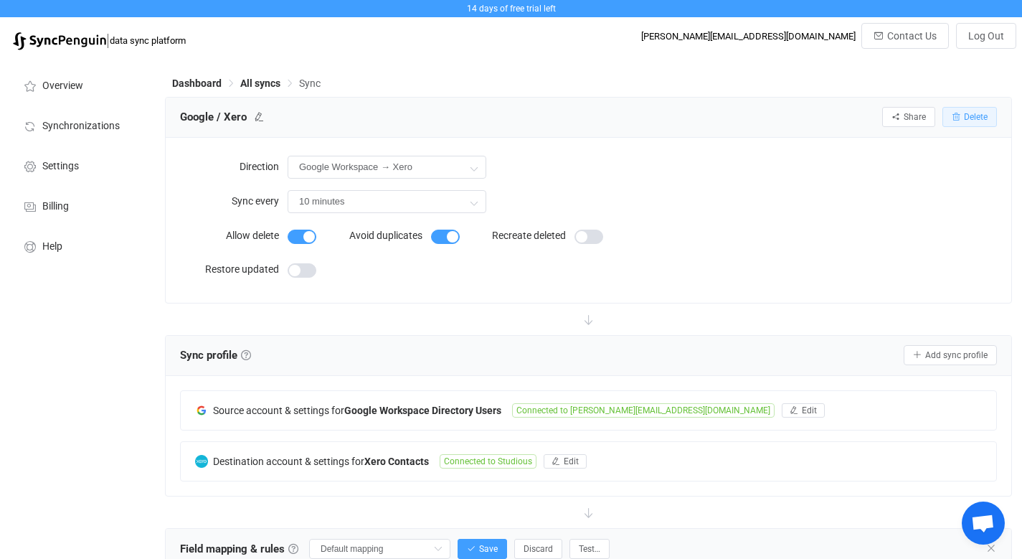
click at [971, 118] on span "Delete" at bounding box center [976, 117] width 24 height 10
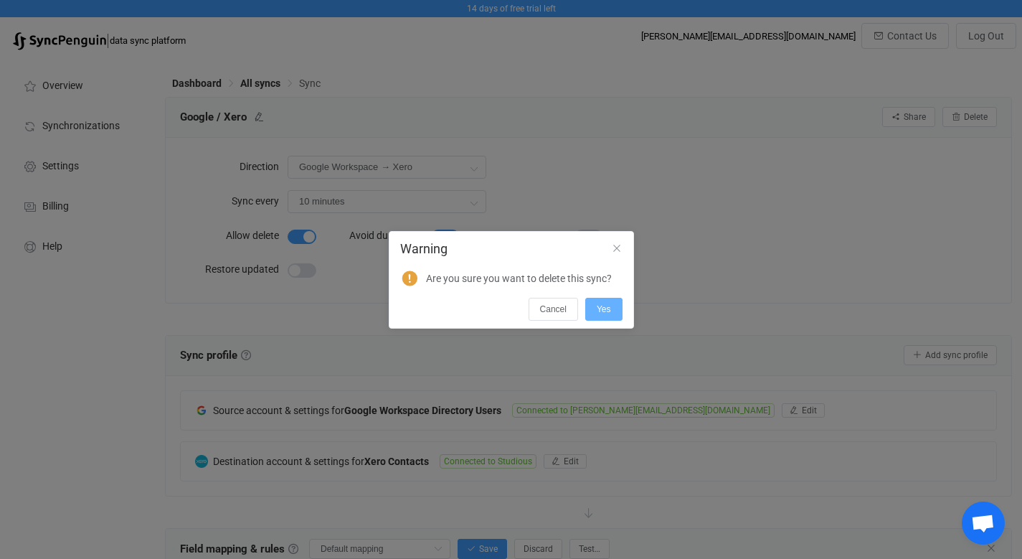
click at [602, 312] on span "Yes" at bounding box center [604, 309] width 14 height 10
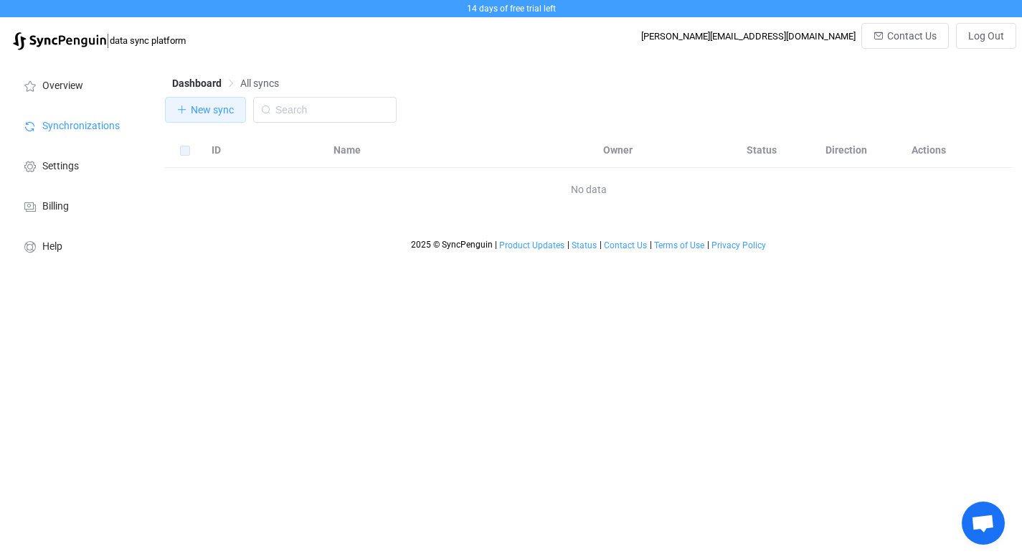
click at [217, 116] on button "New sync" at bounding box center [205, 110] width 81 height 26
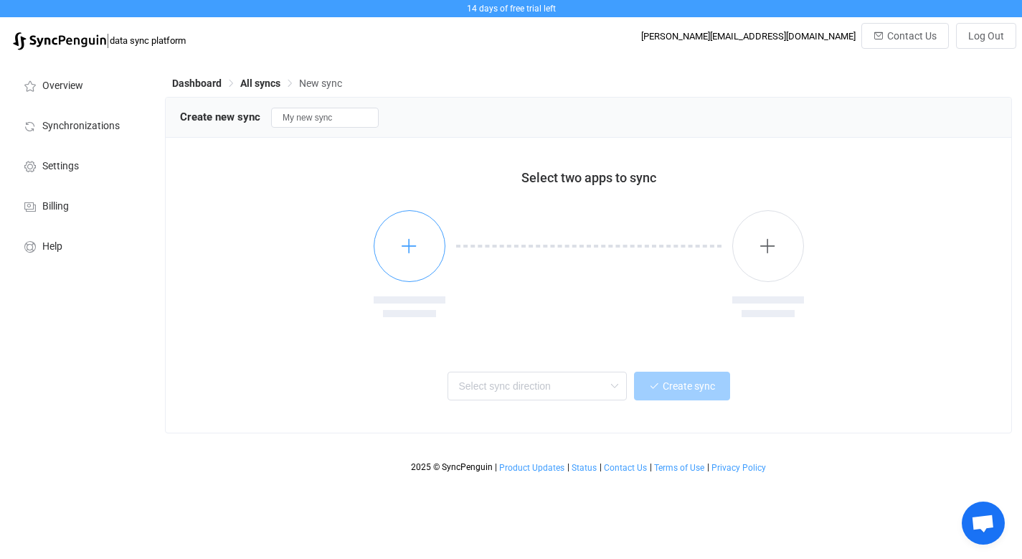
click at [405, 248] on icon "button" at bounding box center [409, 246] width 18 height 18
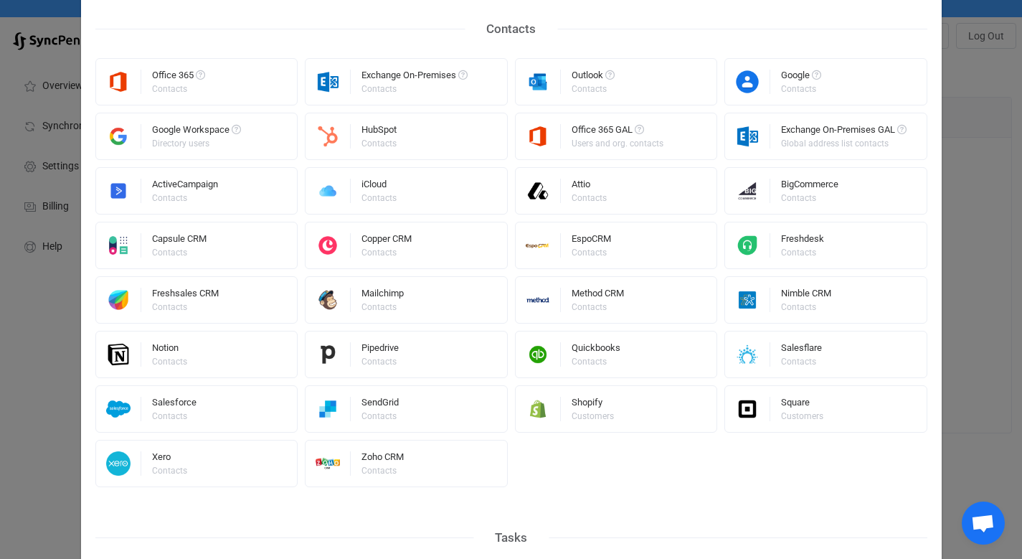
scroll to position [306, 0]
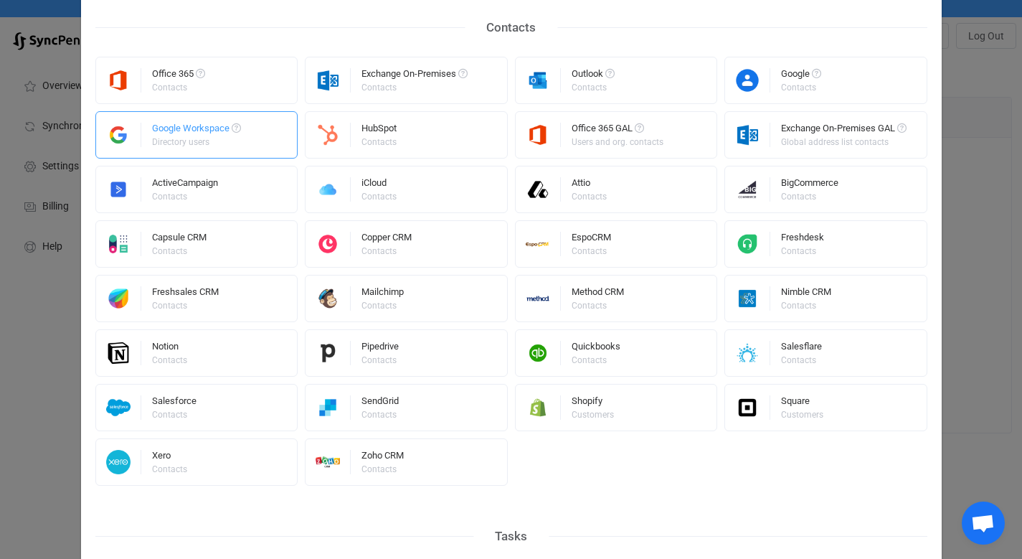
click at [256, 140] on div "Google Workspace Directory users" at bounding box center [196, 134] width 203 height 47
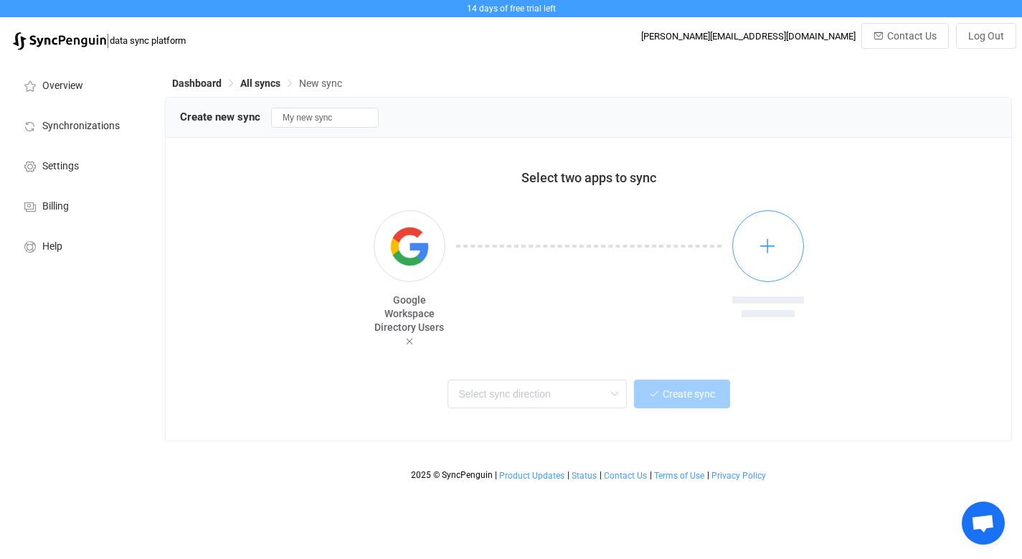
click at [767, 260] on button "button" at bounding box center [768, 246] width 72 height 72
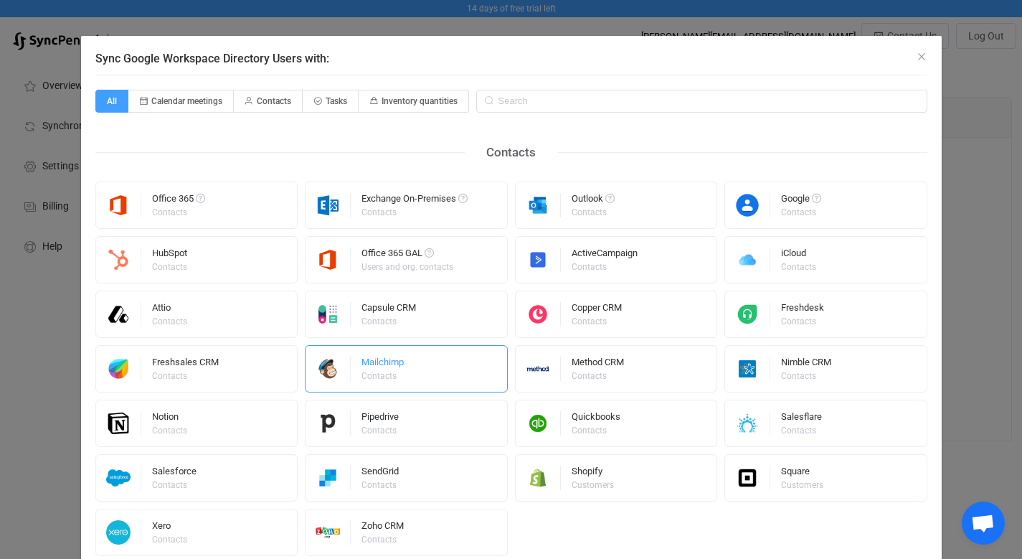
scroll to position [47, 0]
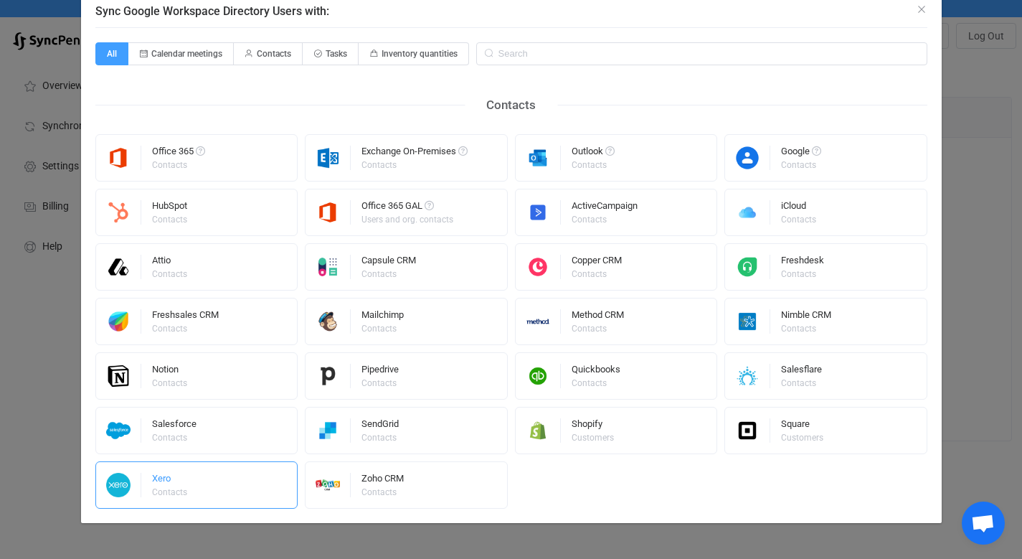
click at [186, 488] on div "Xero Contacts" at bounding box center [196, 484] width 203 height 47
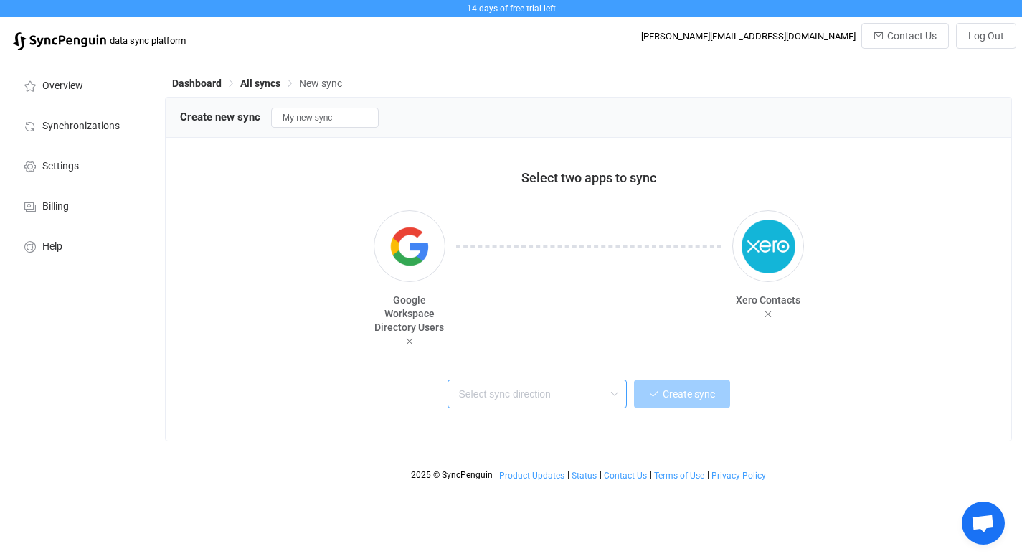
click at [542, 397] on input "text" at bounding box center [536, 393] width 179 height 29
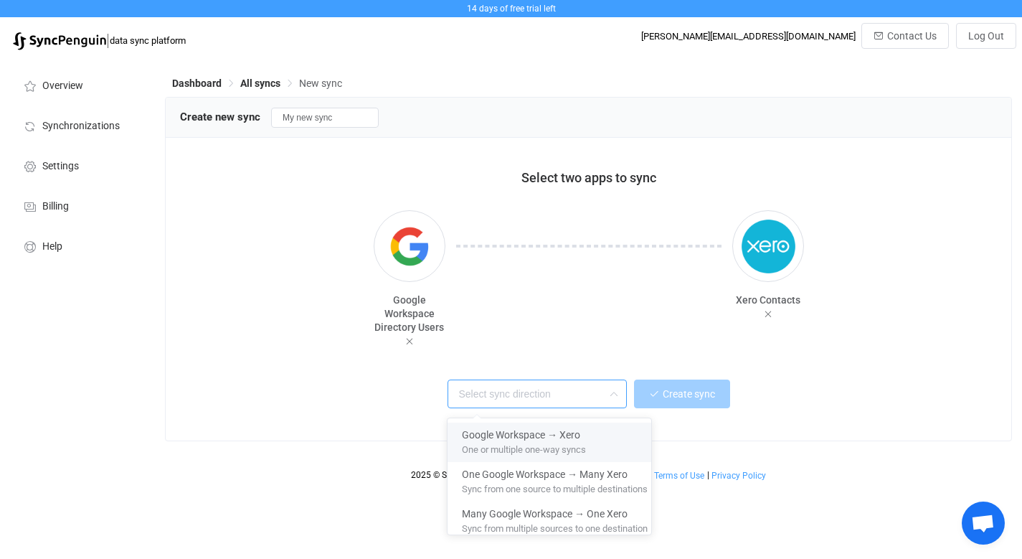
click at [599, 442] on div "One or multiple one-way syncs" at bounding box center [555, 449] width 186 height 15
type input "Google Workspace → Xero"
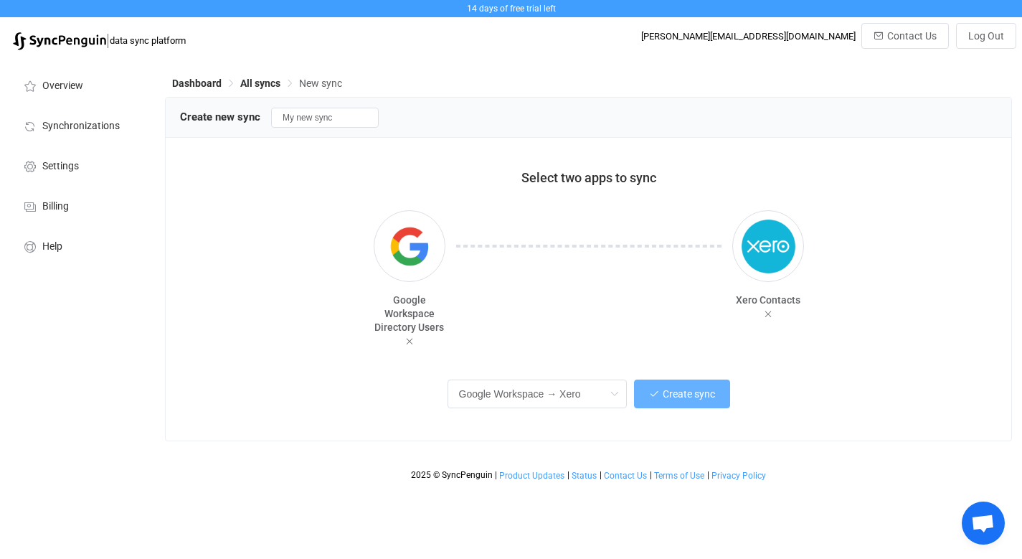
click at [664, 398] on span "Create sync" at bounding box center [689, 393] width 52 height 11
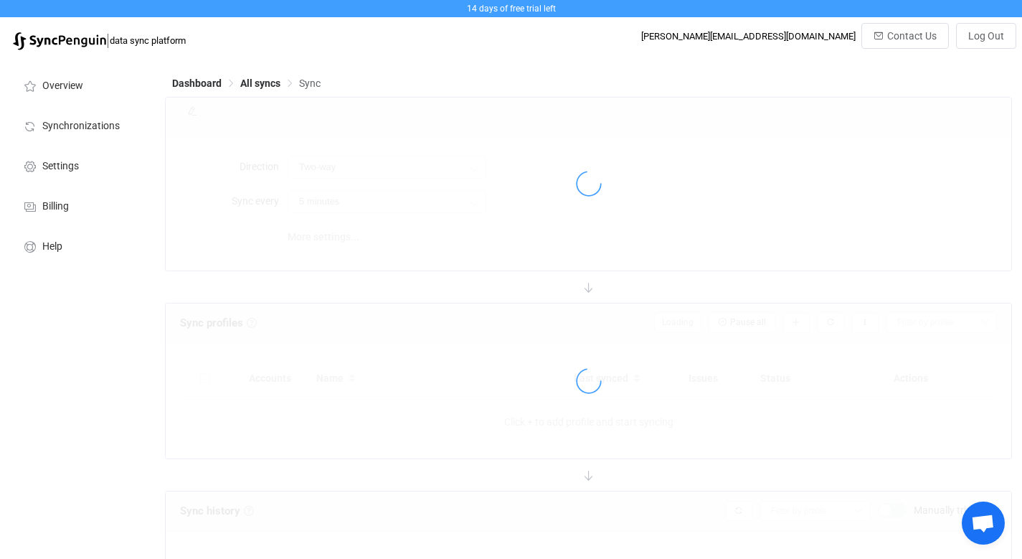
type input "Google Workspace → Xero"
type input "10 minutes"
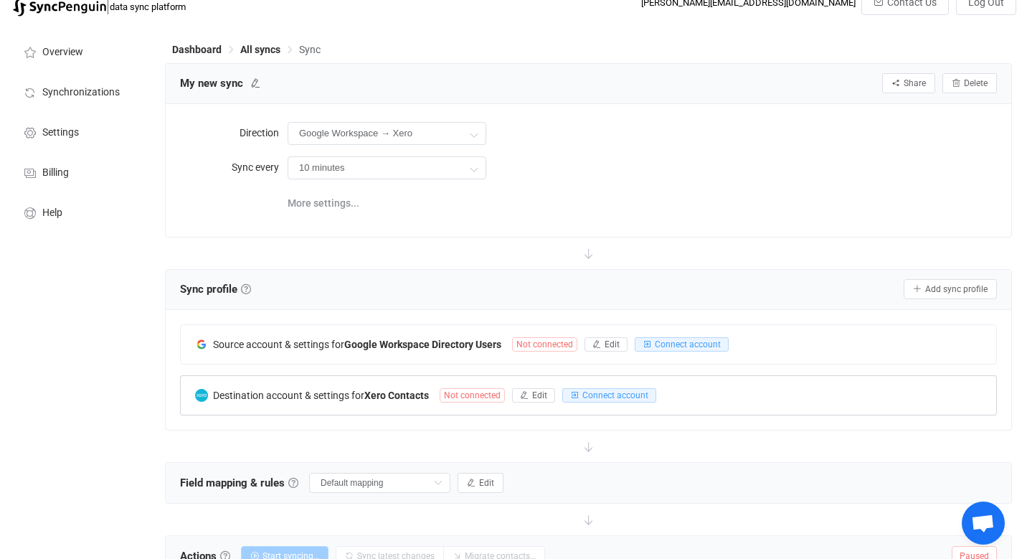
scroll to position [33, 0]
click at [331, 204] on span "More settings..." at bounding box center [324, 203] width 72 height 29
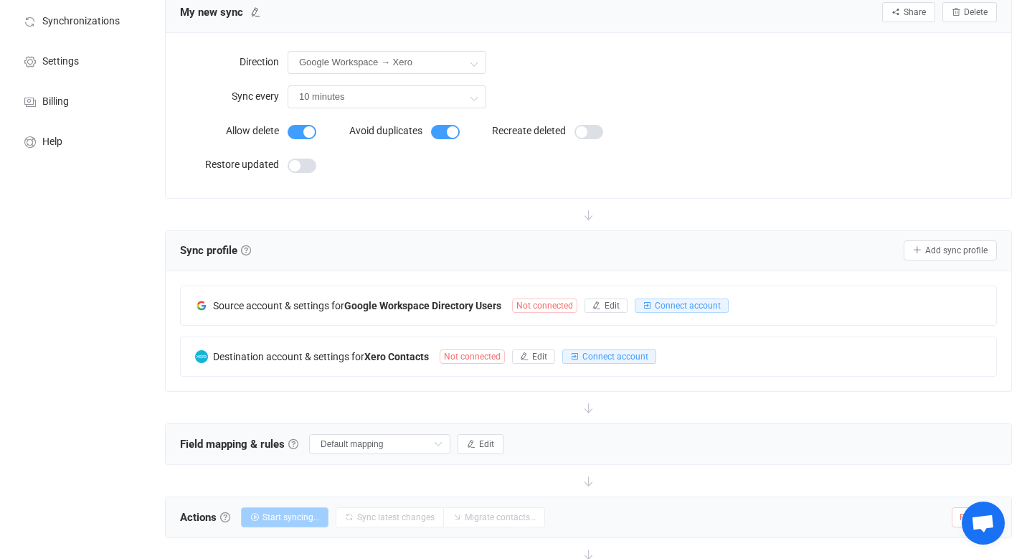
scroll to position [105, 0]
click at [693, 303] on span "Connect account" at bounding box center [688, 305] width 66 height 10
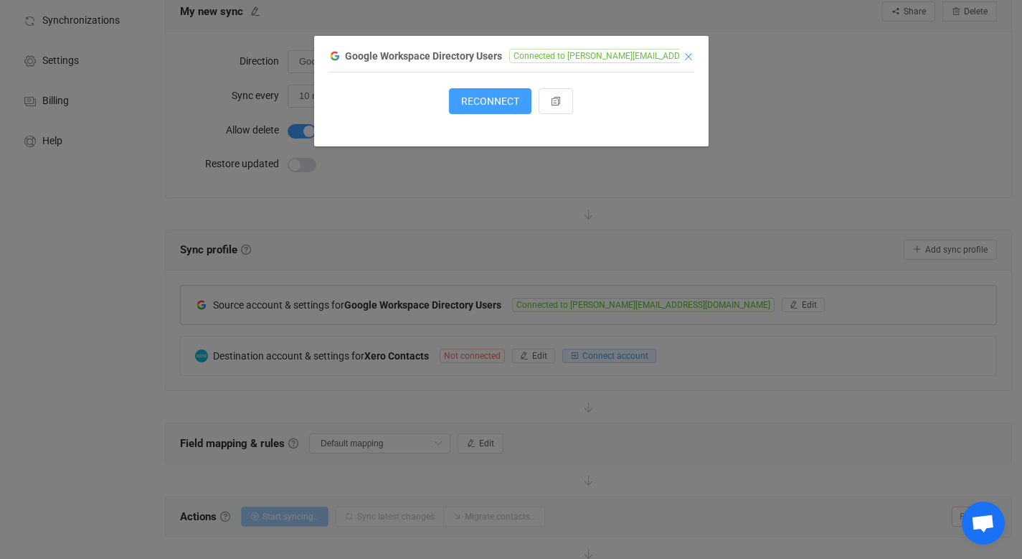
click at [684, 61] on icon "Close" at bounding box center [688, 56] width 11 height 11
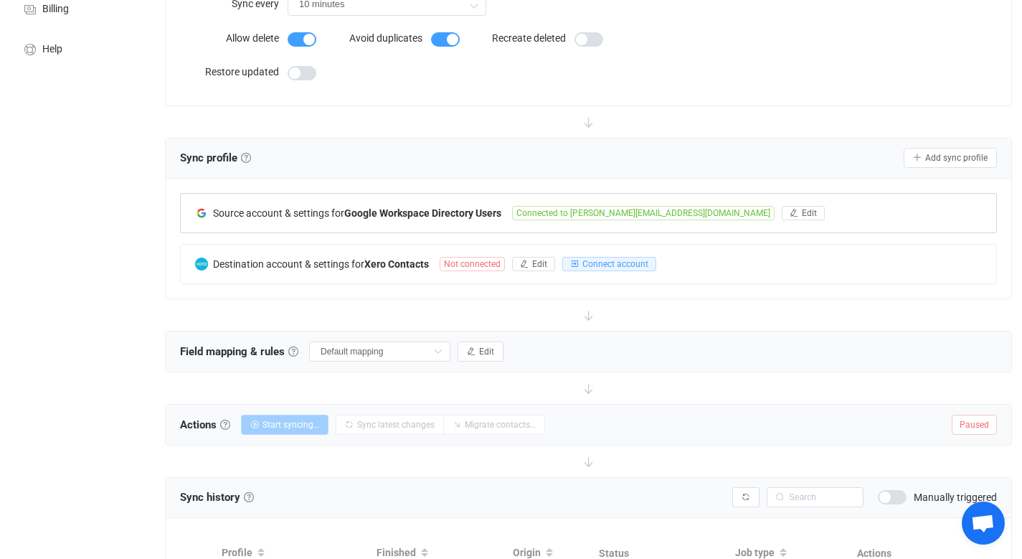
scroll to position [200, 0]
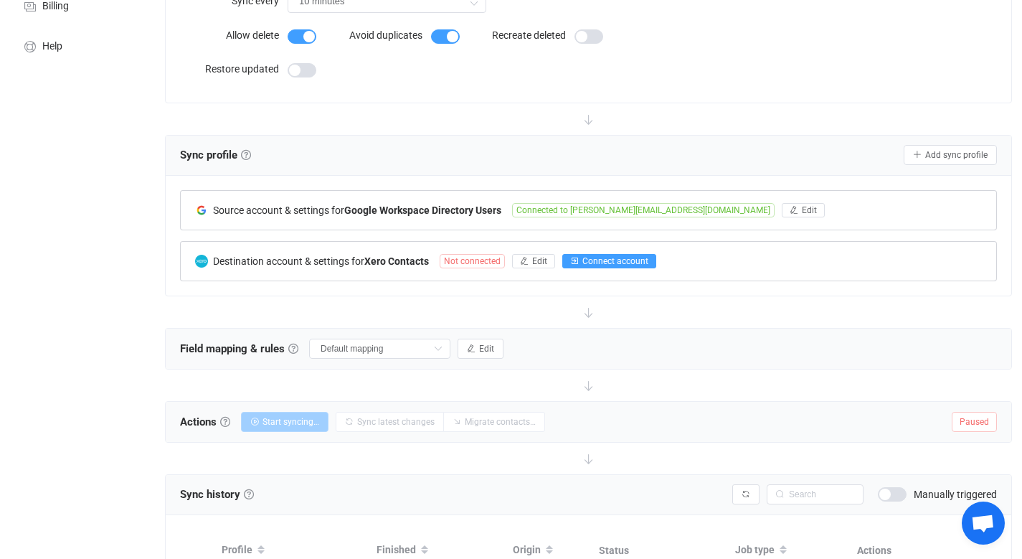
click at [591, 260] on span "Connect account" at bounding box center [615, 261] width 66 height 10
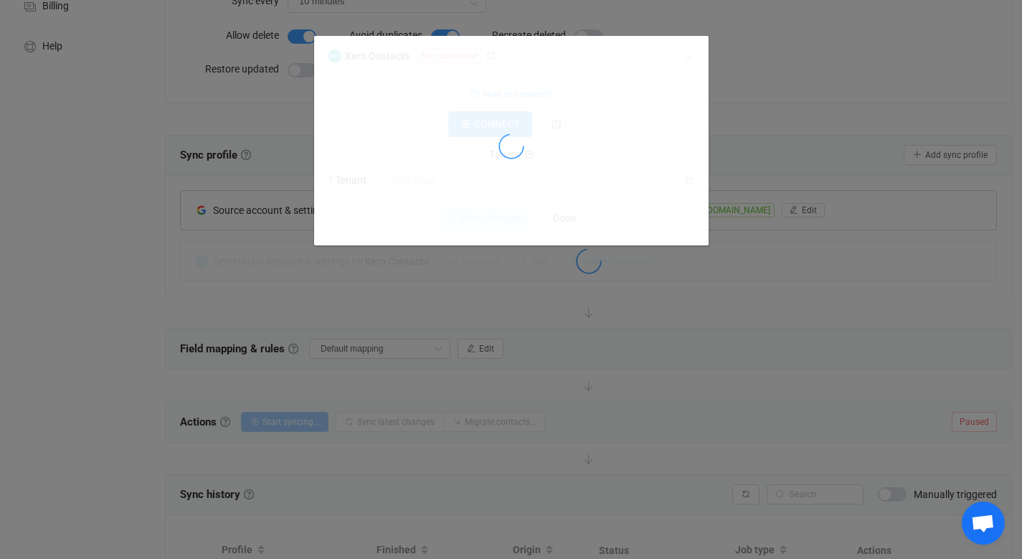
type input "Studious"
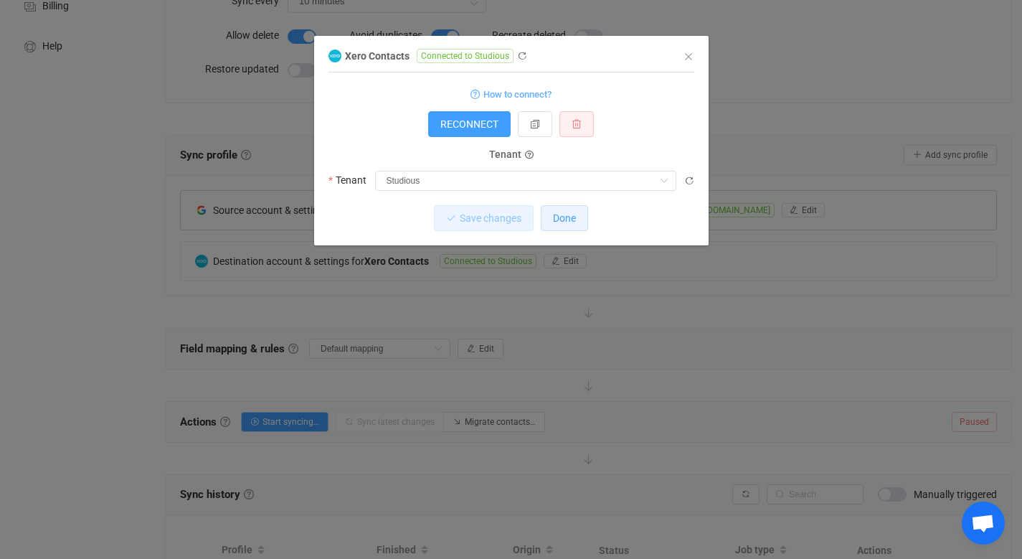
click at [561, 220] on span "Done" at bounding box center [564, 217] width 23 height 11
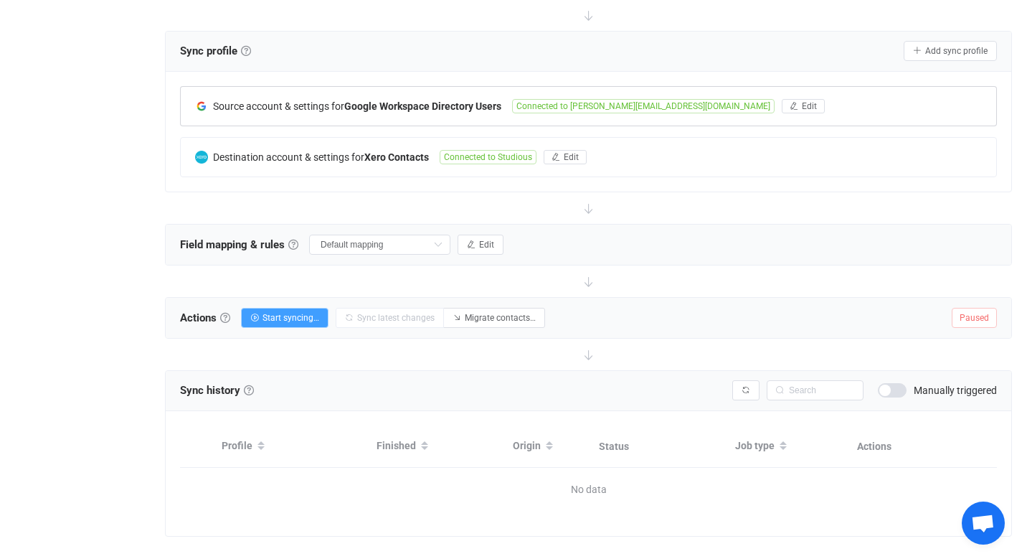
scroll to position [308, 0]
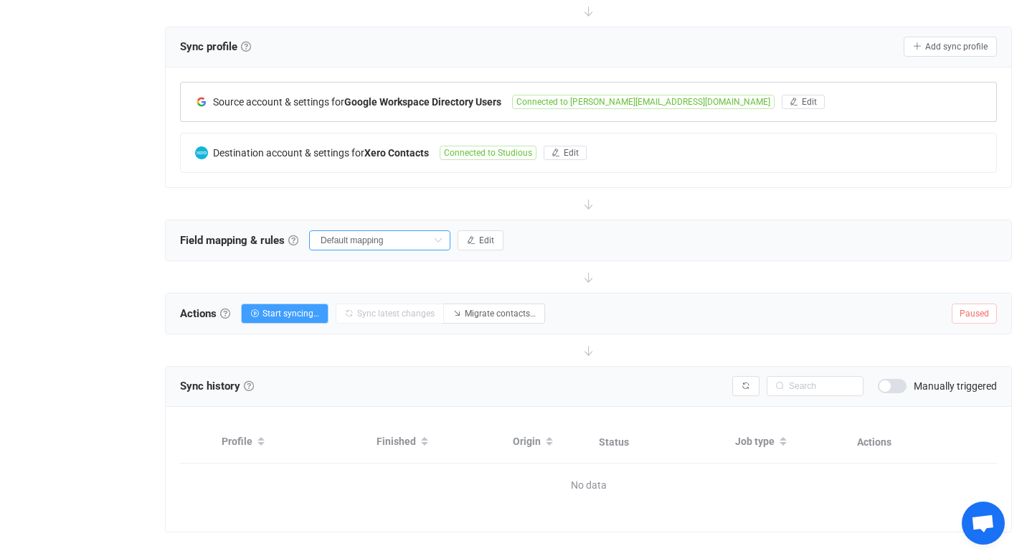
click at [398, 240] on input "Default mapping" at bounding box center [379, 240] width 141 height 20
click at [479, 237] on span "Edit" at bounding box center [486, 240] width 15 height 10
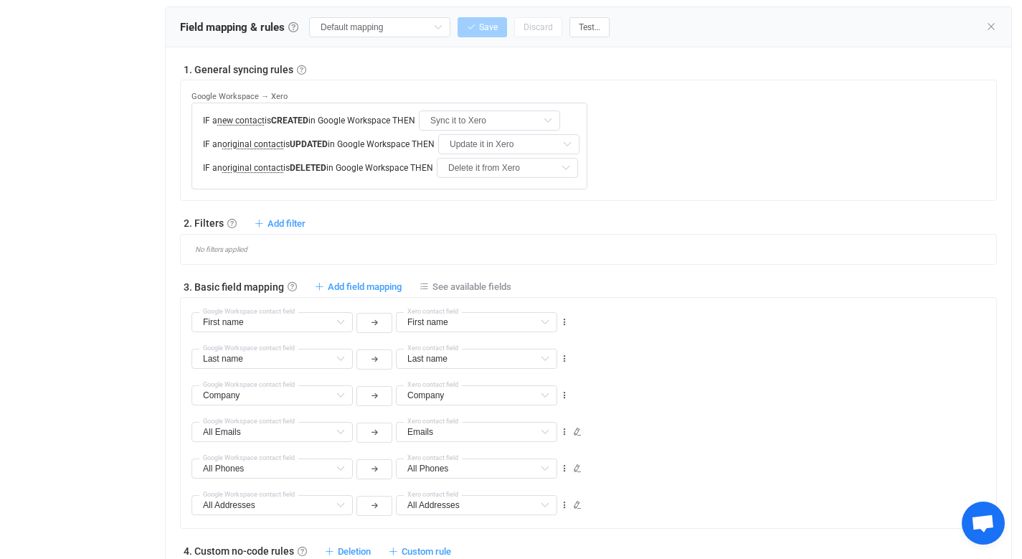
scroll to position [522, 0]
click at [282, 248] on div "No filters applied" at bounding box center [593, 249] width 805 height 8
click at [290, 219] on span "Add filter" at bounding box center [286, 222] width 38 height 11
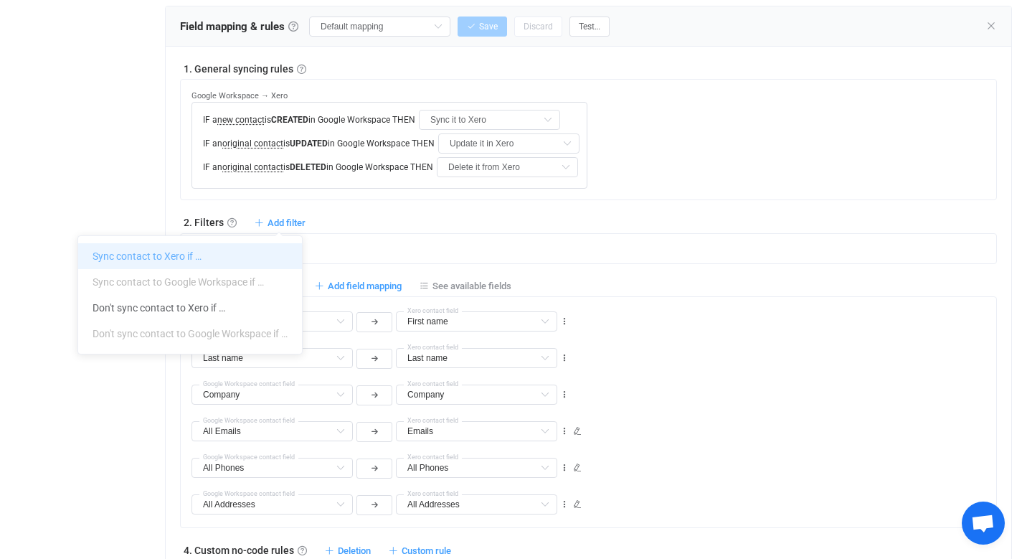
click at [232, 253] on li "Sync contact to Xero if …" at bounding box center [190, 256] width 224 height 26
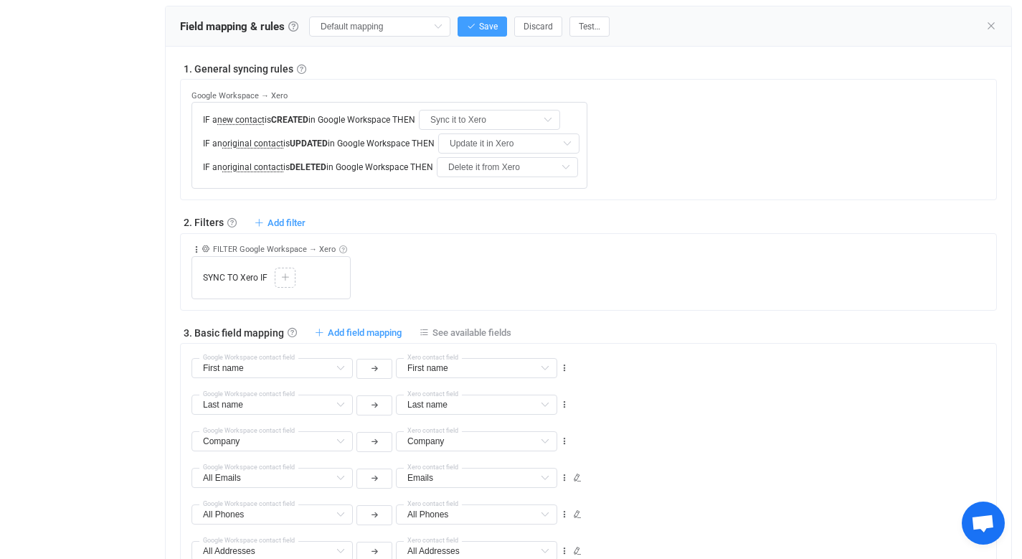
click at [340, 247] on link at bounding box center [343, 249] width 8 height 8
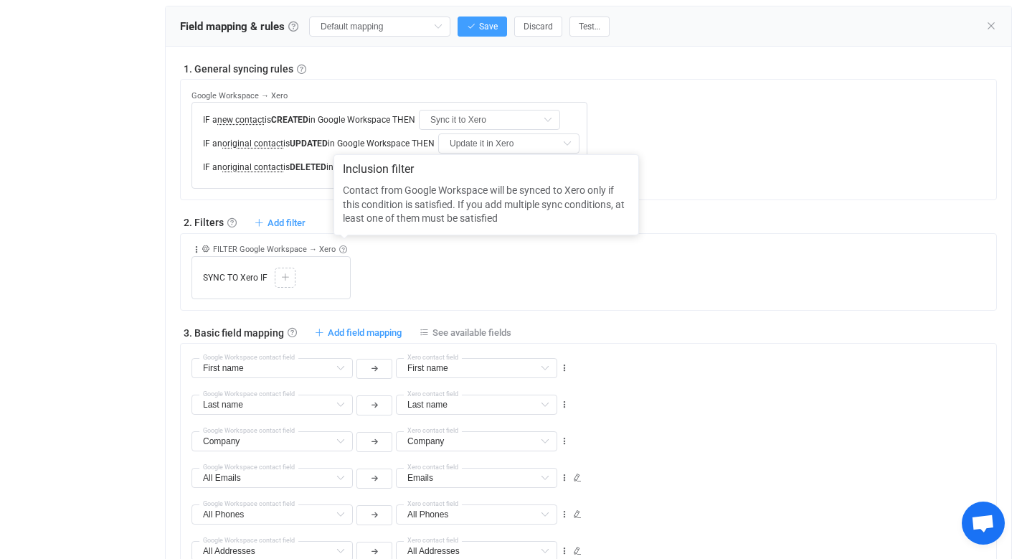
click at [352, 280] on div "Collapse Move up Move down Delete Rule description FILTER Google Workspace → Xe…" at bounding box center [593, 266] width 805 height 65
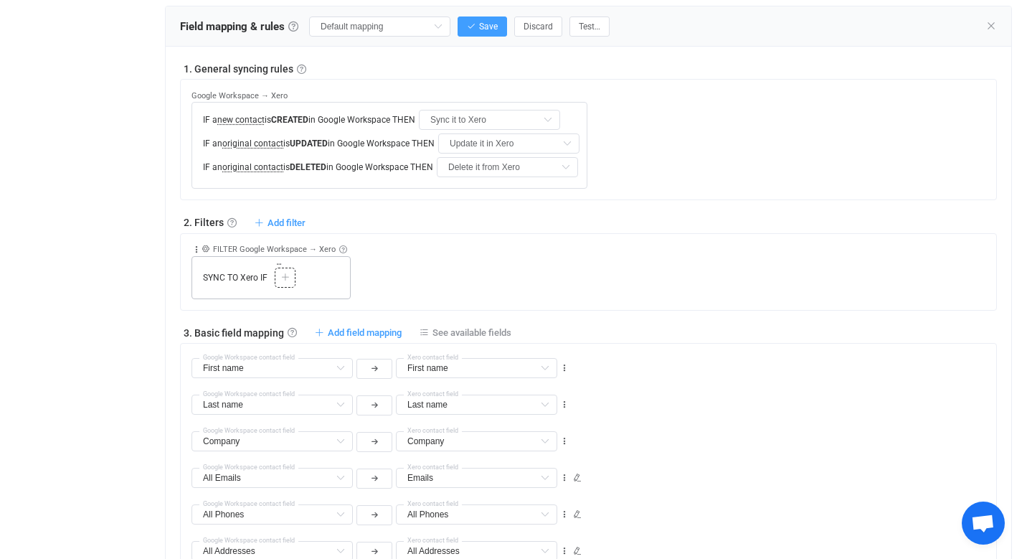
click at [283, 278] on icon at bounding box center [285, 277] width 9 height 9
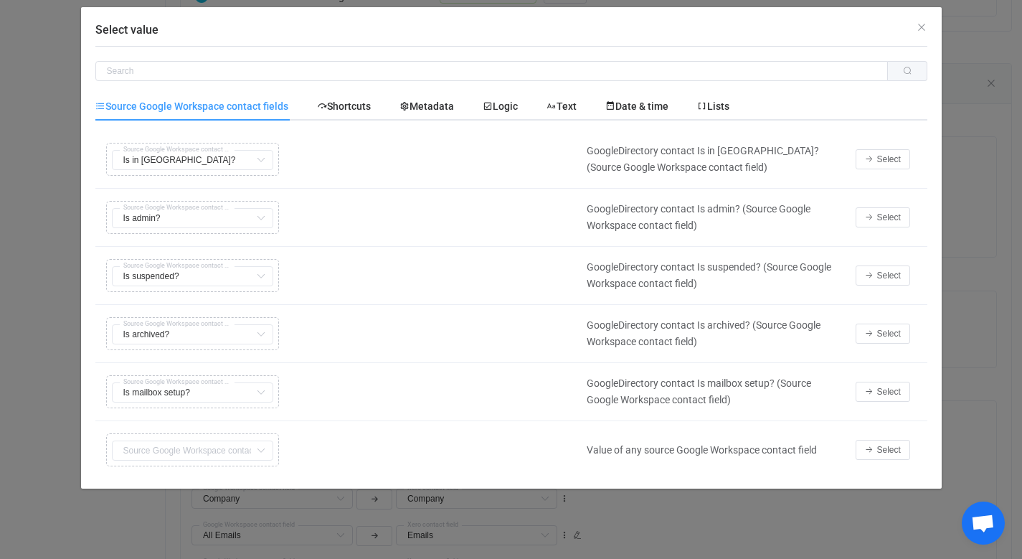
scroll to position [457, 0]
click at [450, 108] on span "Metadata" at bounding box center [426, 105] width 54 height 11
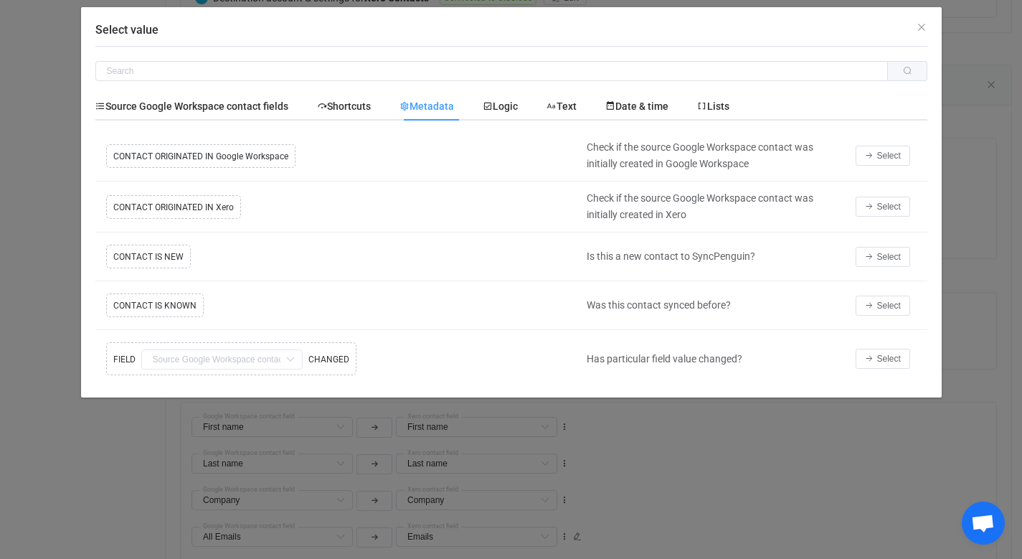
scroll to position [451, 0]
click at [236, 357] on div "Copy Cut Replace TYPE MISMATCH FIELD First name Default field Last name Default…" at bounding box center [338, 358] width 470 height 40
click at [511, 105] on span "Logic" at bounding box center [500, 105] width 35 height 11
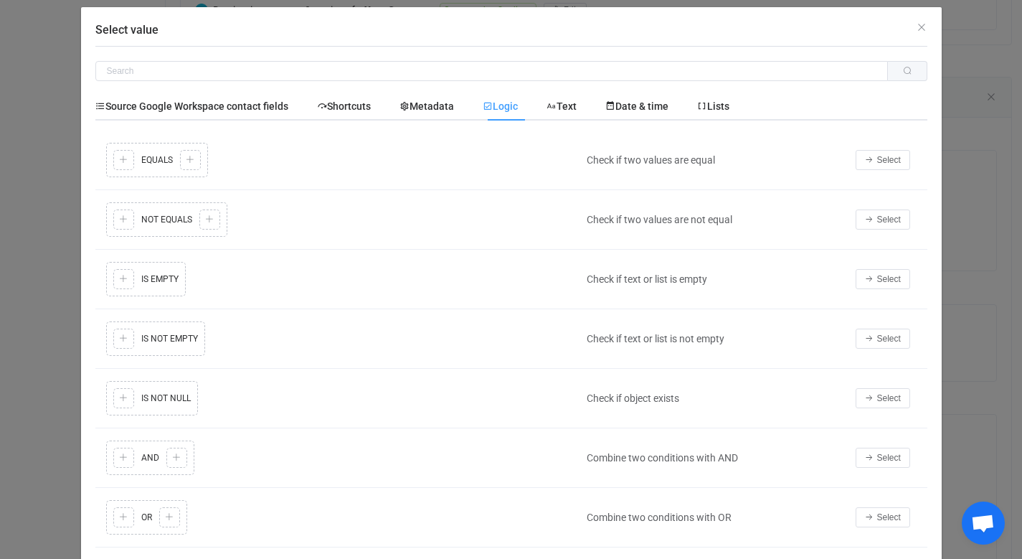
click at [117, 161] on div "Copy Cut Replace TYPE MISMATCH Copy Cut Paste TYPE MISMATCH Select value EQUALS…" at bounding box center [338, 160] width 470 height 42
click at [877, 159] on span "Select" at bounding box center [889, 160] width 24 height 10
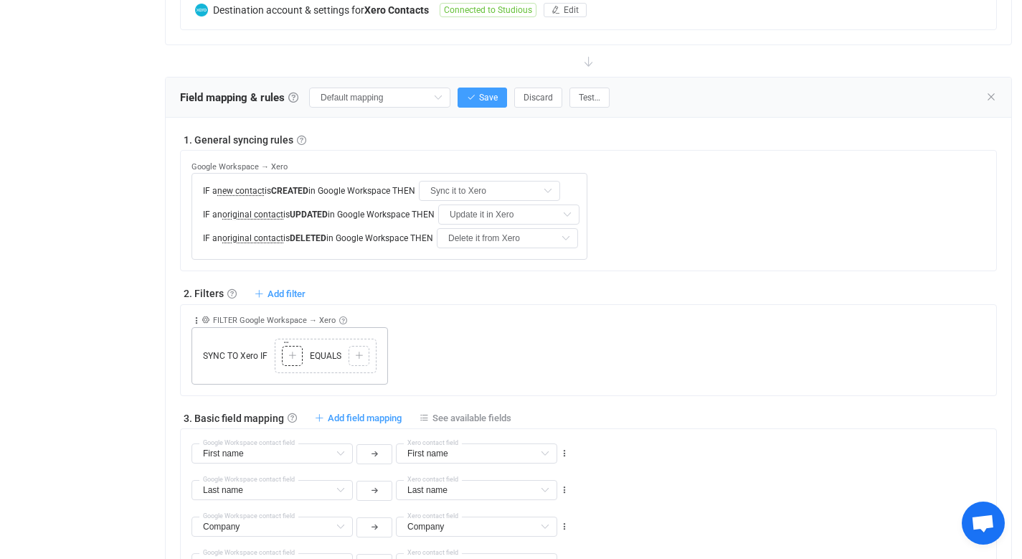
click at [286, 359] on div at bounding box center [292, 355] width 14 height 13
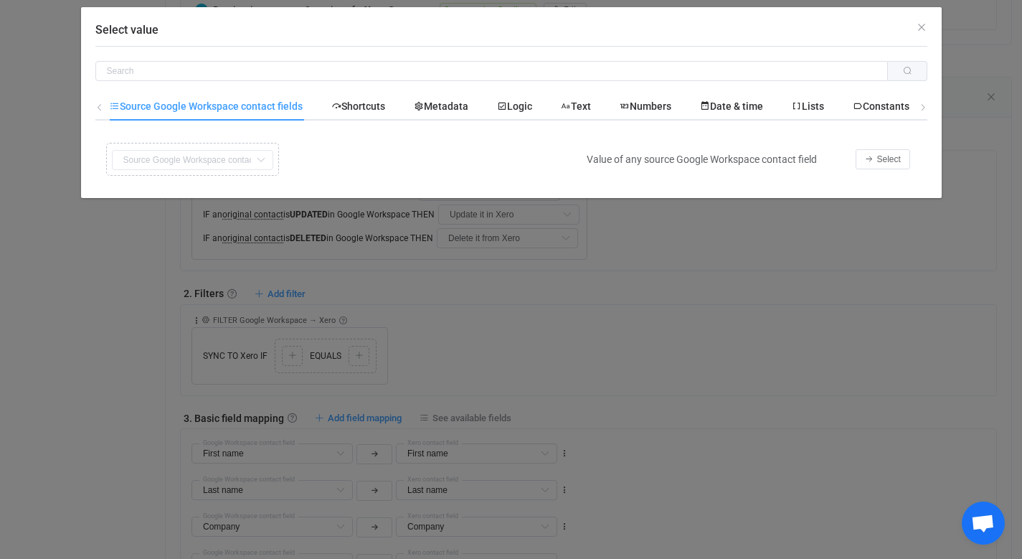
click at [256, 158] on icon "Select value" at bounding box center [261, 160] width 18 height 20
click at [232, 160] on div "Copy Cut Replace TYPE MISMATCH First name Default field Last name Default field…" at bounding box center [338, 159] width 470 height 40
click at [196, 67] on input "Select value" at bounding box center [491, 71] width 792 height 20
type input "group"
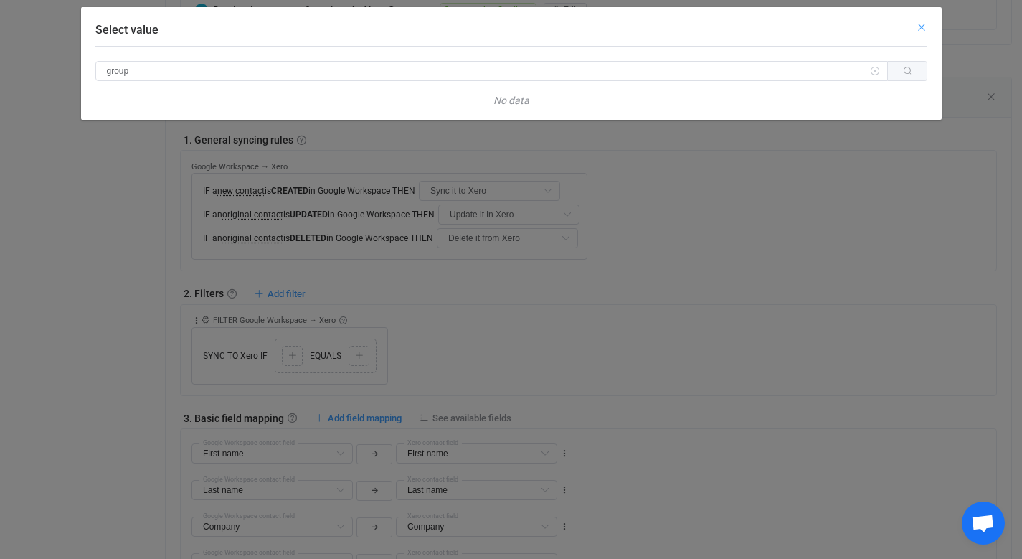
click at [919, 27] on icon "Close" at bounding box center [921, 27] width 11 height 11
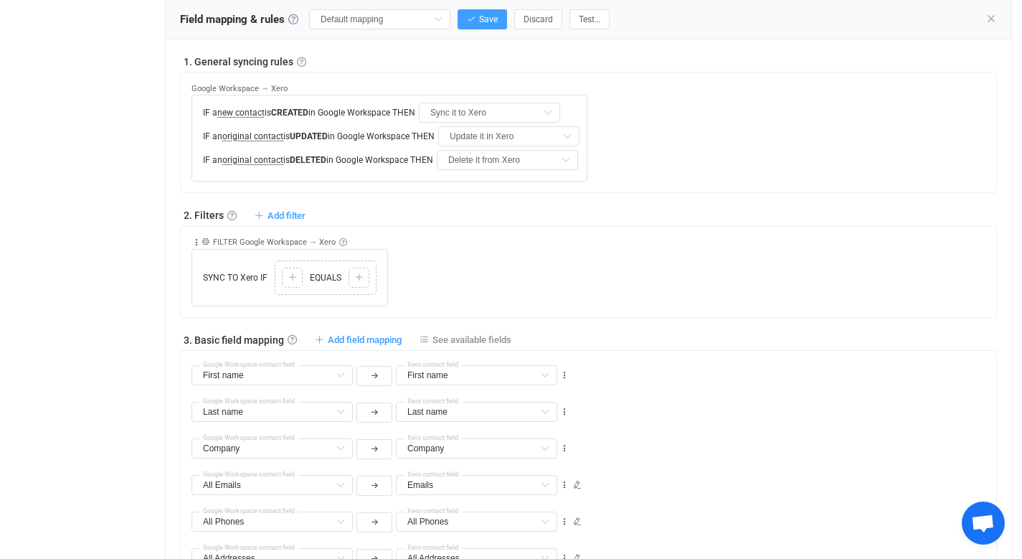
scroll to position [534, 0]
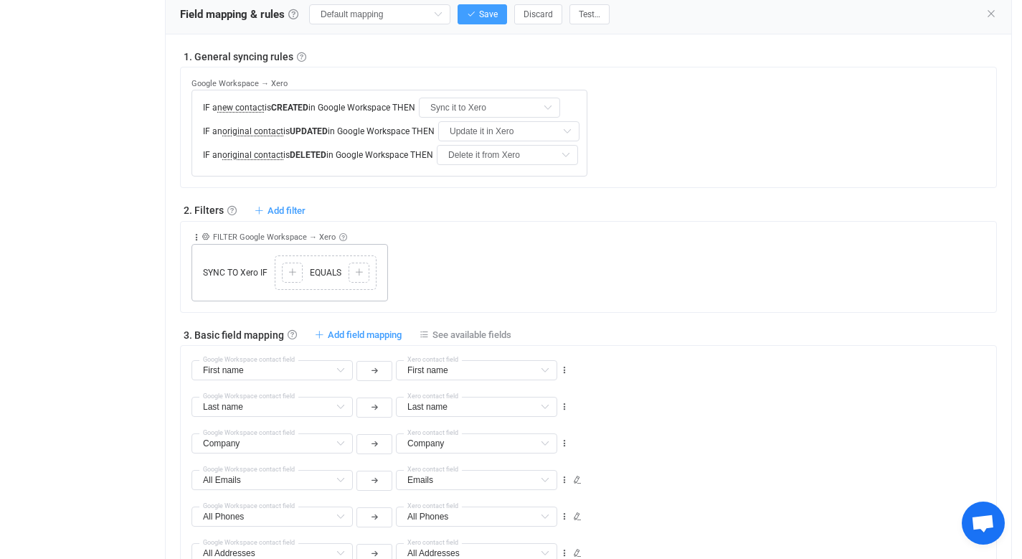
click at [358, 250] on div "SYNC TO Xero IF Copy Cut Replace TYPE MISMATCH Copy Cut Paste TYPE MISMATCH EQU…" at bounding box center [289, 272] width 196 height 57
click at [196, 237] on icon at bounding box center [196, 237] width 10 height 10
click at [169, 345] on li "Delete" at bounding box center [152, 348] width 94 height 26
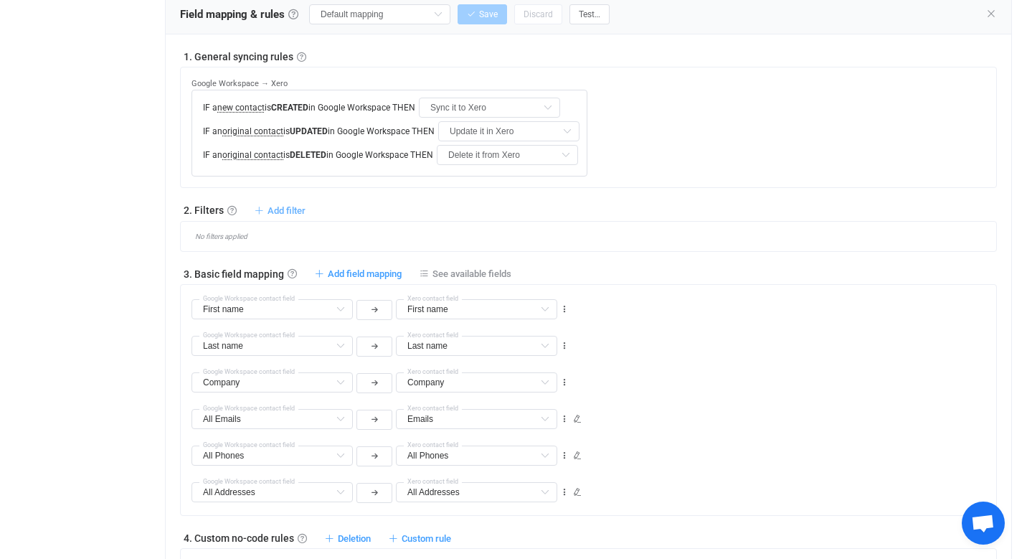
click at [293, 212] on span "Add filter" at bounding box center [286, 210] width 38 height 11
click at [513, 229] on div "No filters applied" at bounding box center [588, 236] width 817 height 31
click at [983, 523] on span "Open chat" at bounding box center [983, 524] width 24 height 20
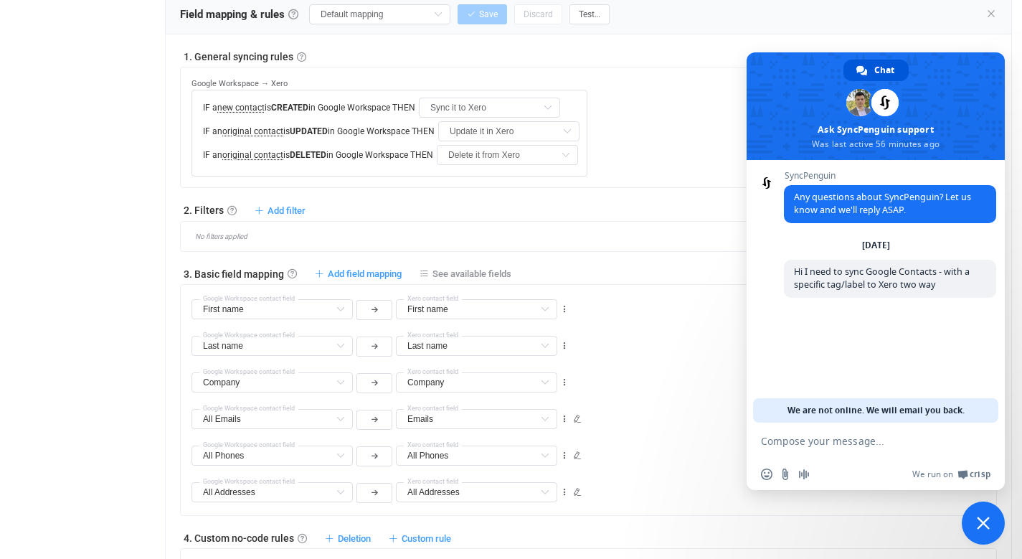
click at [843, 442] on textarea "Compose your message..." at bounding box center [860, 441] width 198 height 13
type textarea "I"
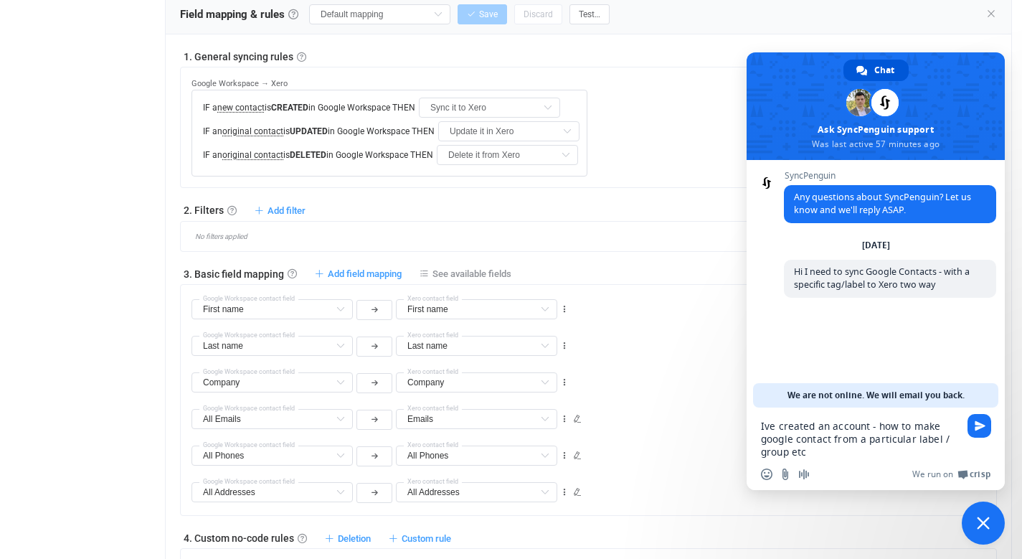
click at [798, 441] on textarea "Ive created an account - how to make google contact from a particular label / g…" at bounding box center [860, 438] width 198 height 39
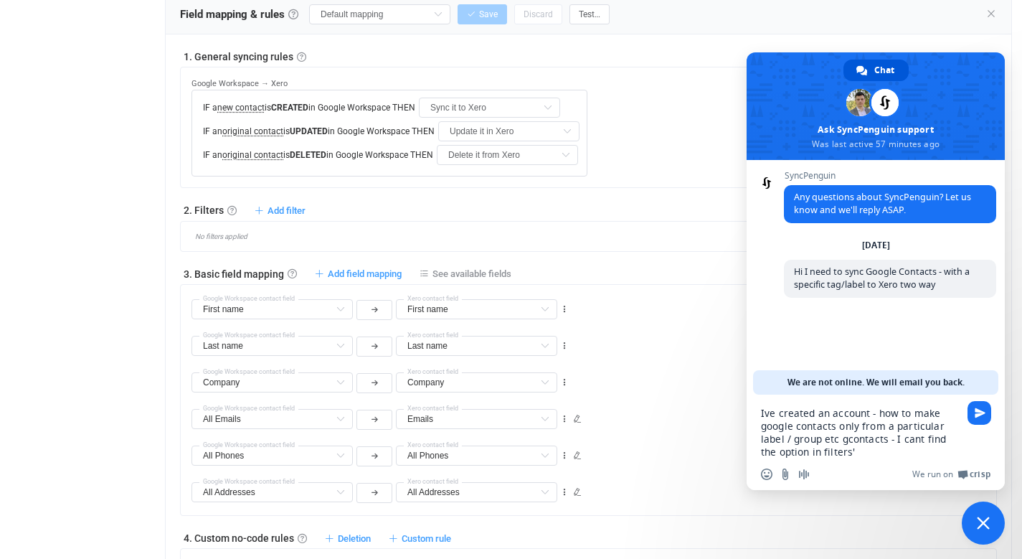
type textarea "Ive created an account - how to make google contacts only from a particular lab…"
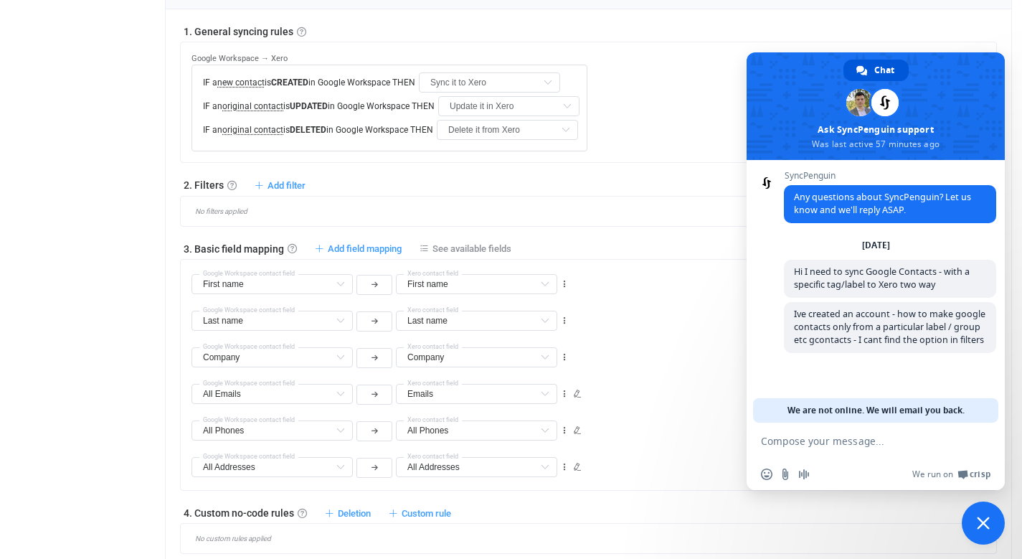
scroll to position [557, 0]
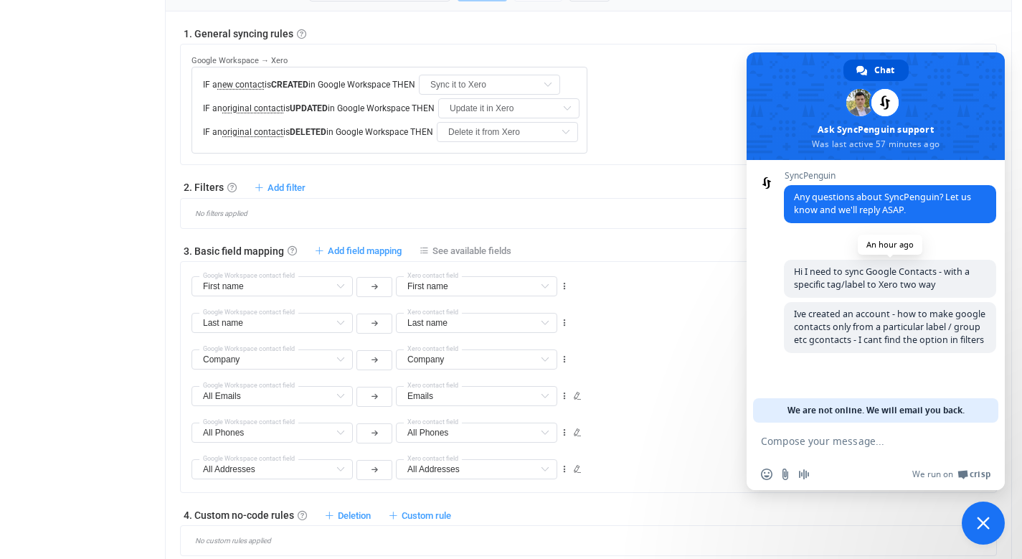
click at [925, 272] on span "Hi I need to sync Google Contacts - with a specific tag/label to Xero two way" at bounding box center [882, 277] width 176 height 25
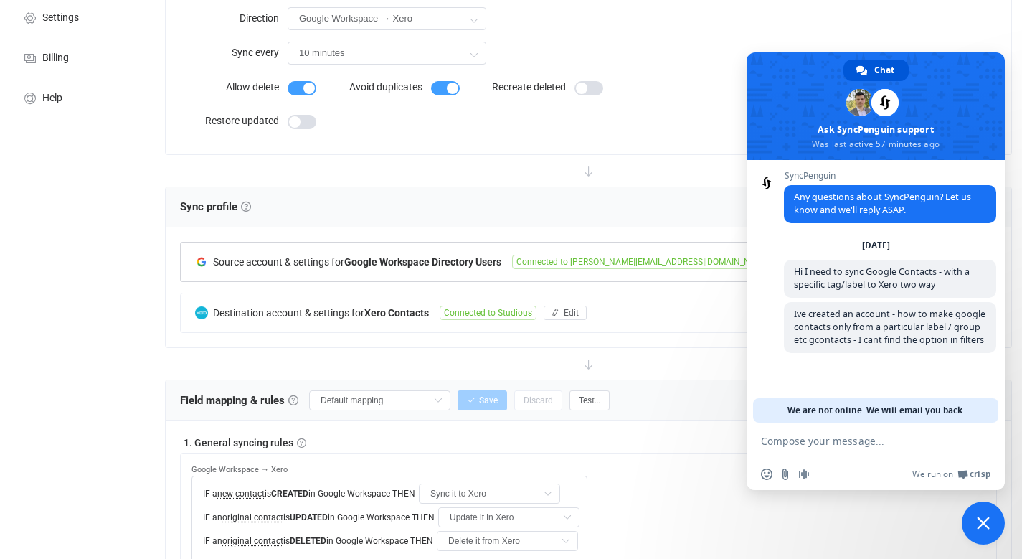
scroll to position [155, 0]
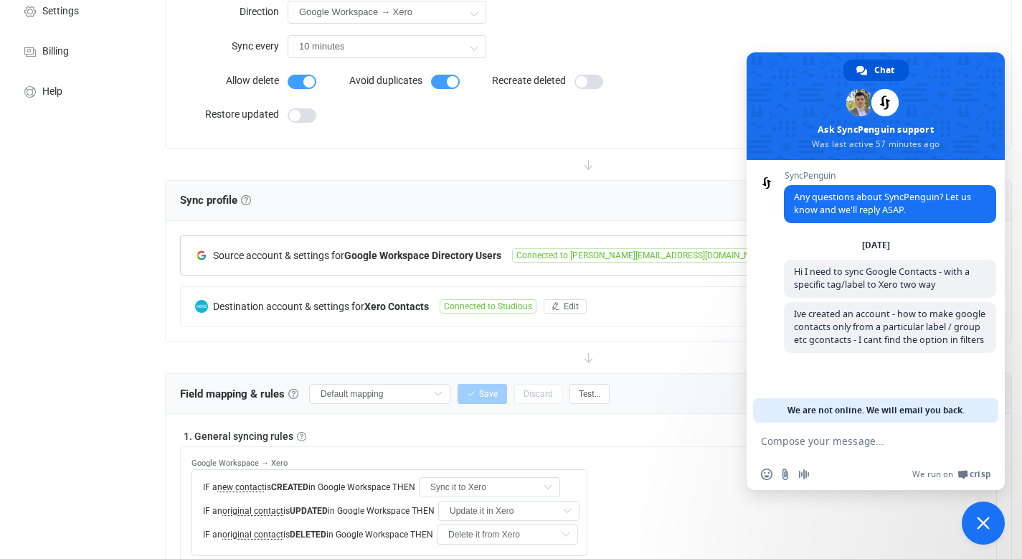
click at [802, 255] on span "Edit" at bounding box center [809, 255] width 15 height 10
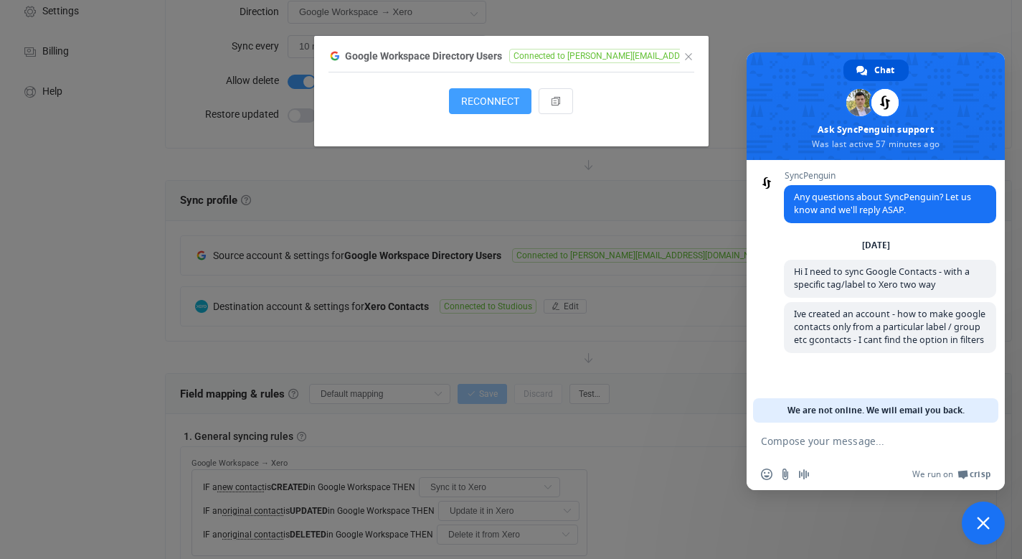
click at [594, 136] on div "1 { { "accessToken": "***", "refreshToken": "***" } Standard output: Output sav…" at bounding box center [511, 109] width 366 height 74
drag, startPoint x: 594, startPoint y: 142, endPoint x: 594, endPoint y: 152, distance: 10.0
click at [594, 152] on div "Google Workspace Directory Users Connected to ritchie@studio.us 1 { { "accessTo…" at bounding box center [511, 279] width 1022 height 559
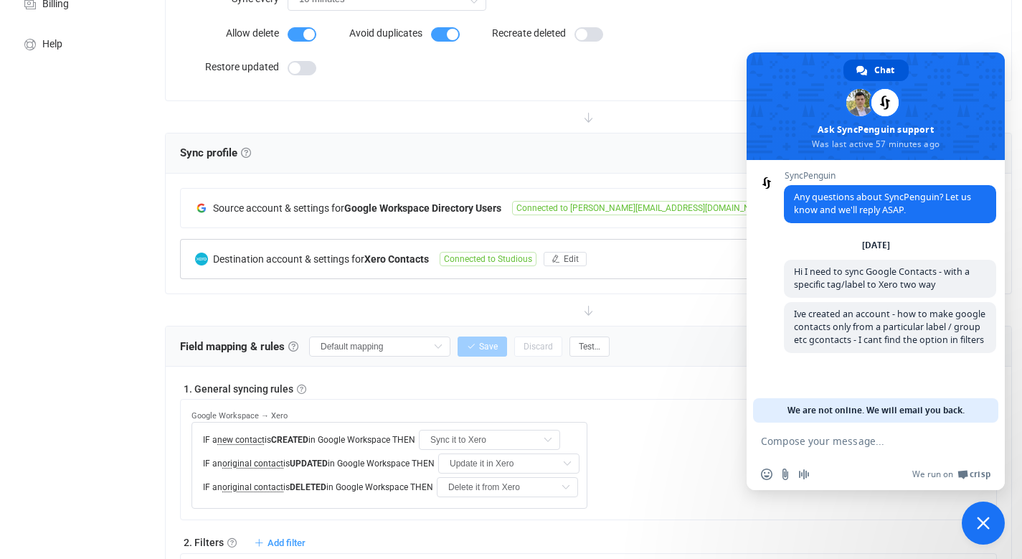
scroll to position [209, 0]
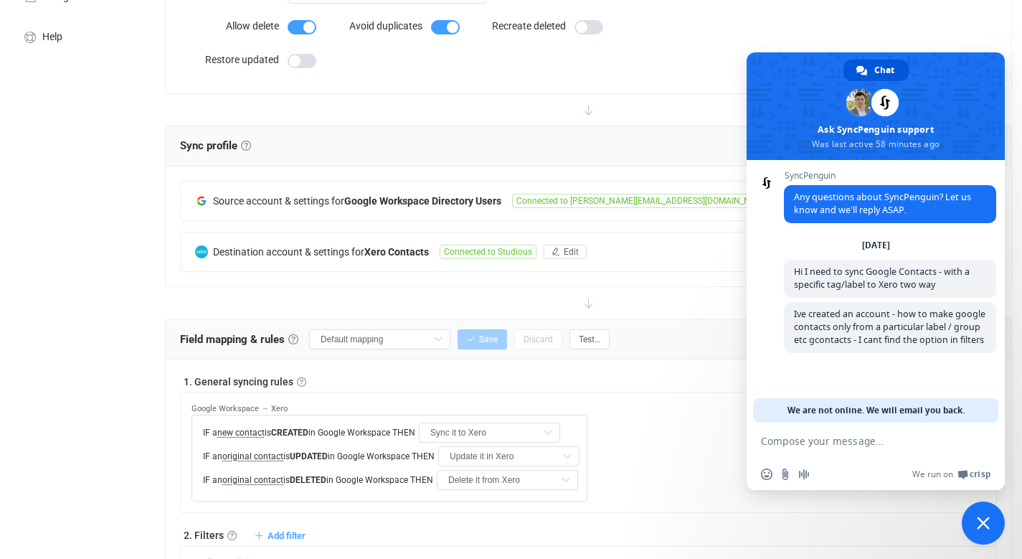
click at [915, 35] on div "Direction Google Workspace → Xero Two-way Google Workspace Xero Xero Google Wor…" at bounding box center [588, 11] width 817 height 136
click at [976, 515] on span "Close chat" at bounding box center [983, 522] width 43 height 43
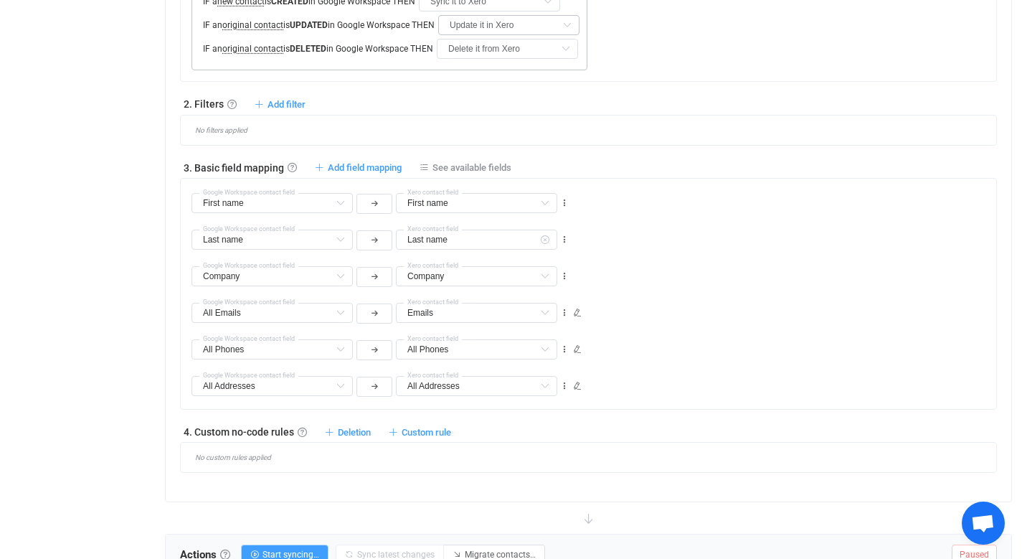
scroll to position [645, 0]
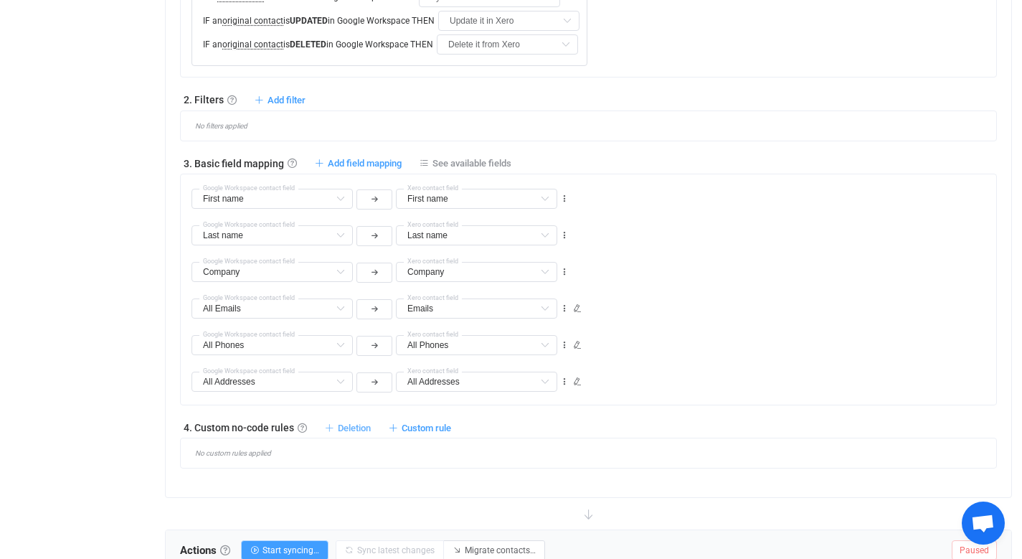
click at [359, 429] on span "Deletion" at bounding box center [354, 427] width 33 height 11
click at [425, 430] on span "Custom rule" at bounding box center [426, 427] width 49 height 11
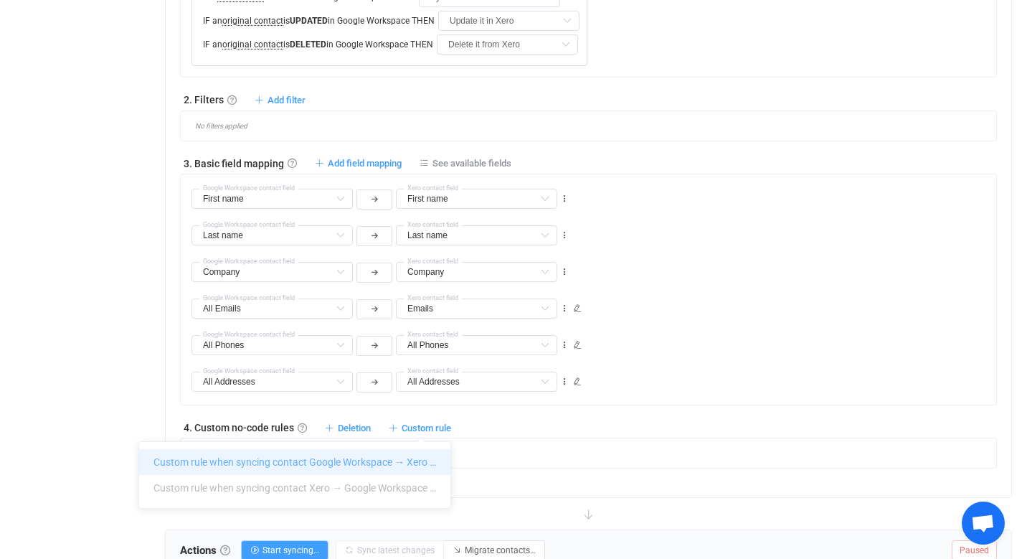
click at [406, 459] on li "Custom rule when syncing contact Google Workspace → Xero …" at bounding box center [294, 462] width 311 height 26
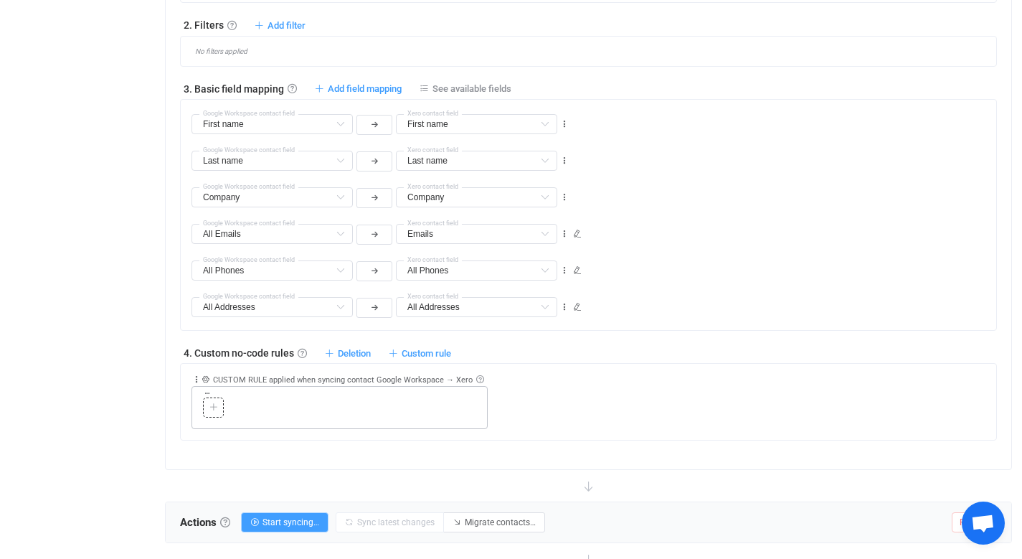
scroll to position [727, 0]
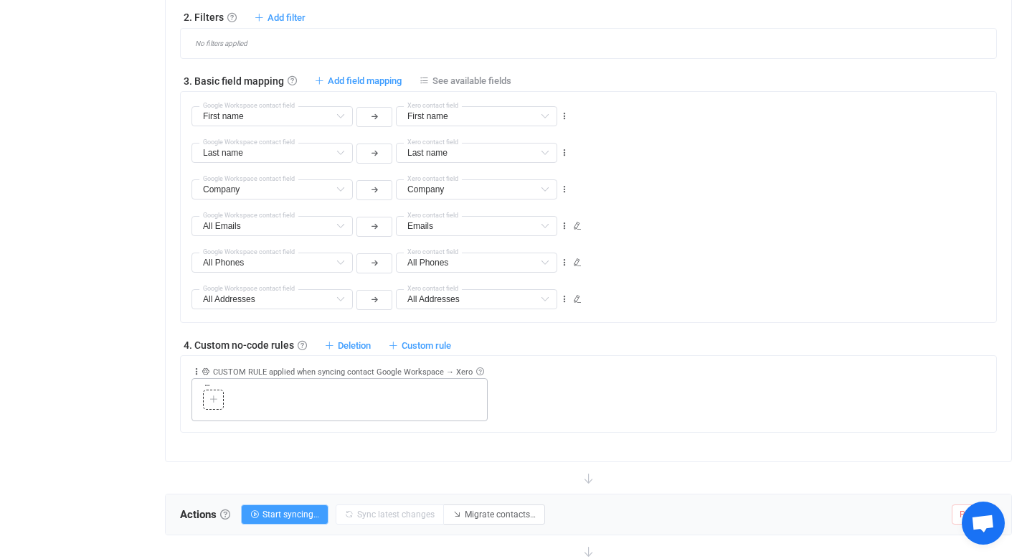
click at [214, 397] on icon at bounding box center [213, 399] width 9 height 9
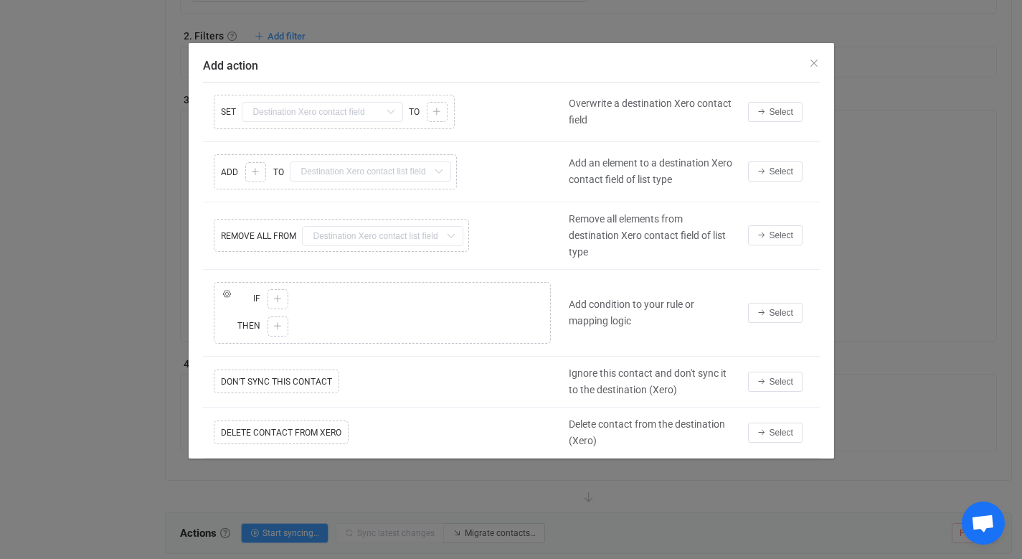
scroll to position [706, 0]
click at [815, 64] on icon "Close" at bounding box center [813, 62] width 11 height 11
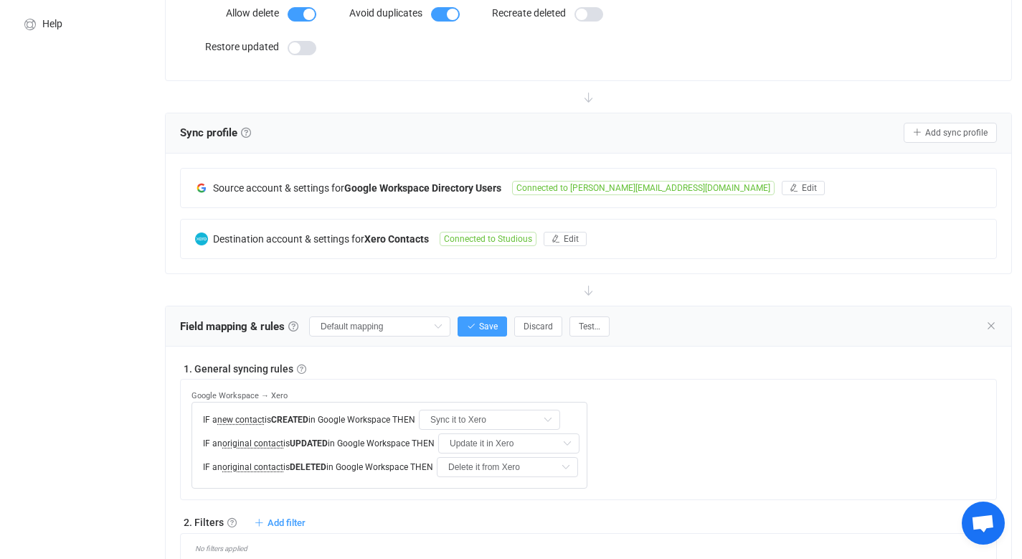
scroll to position [223, 0]
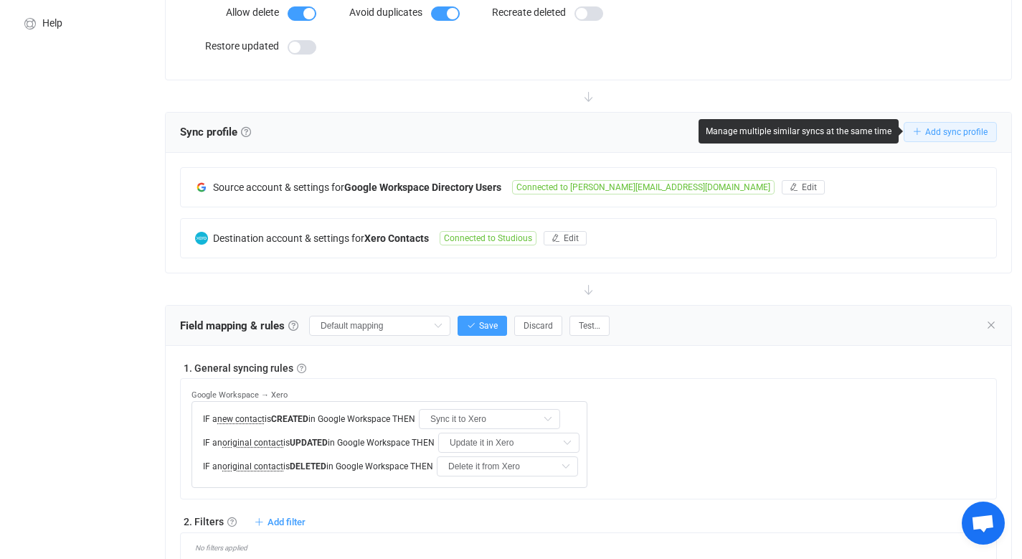
click at [968, 128] on span "Add sync profile" at bounding box center [956, 132] width 62 height 10
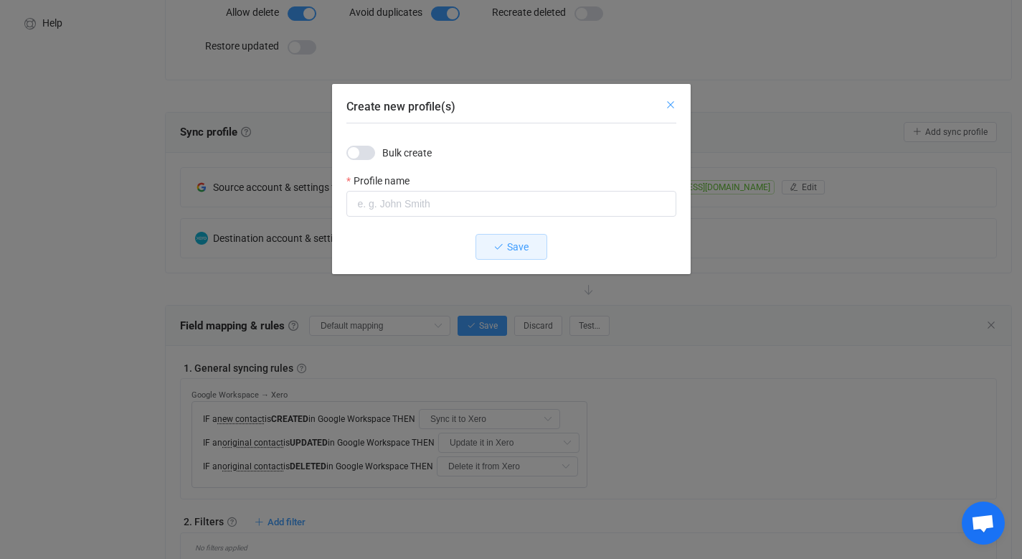
click at [668, 102] on icon "Close" at bounding box center [670, 104] width 11 height 11
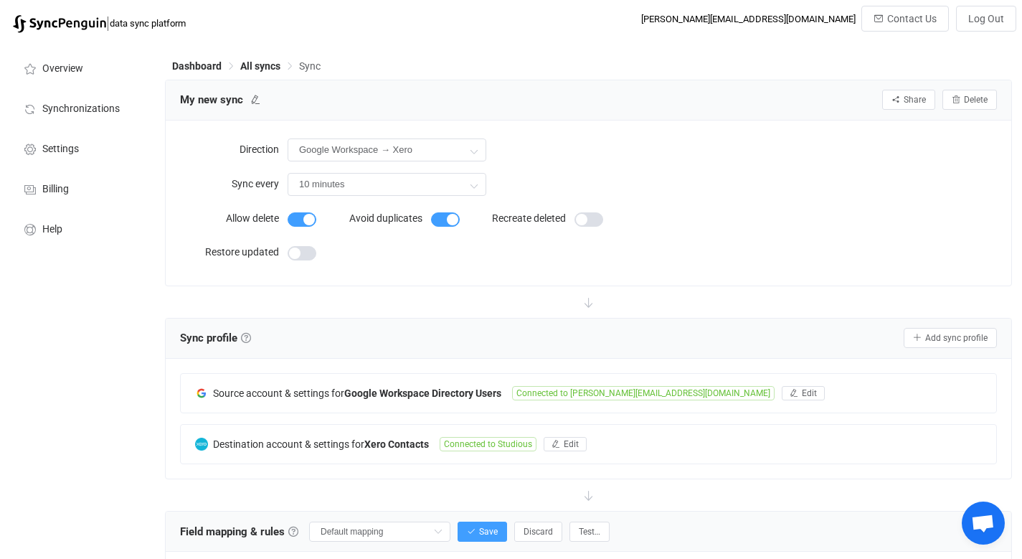
scroll to position [0, 0]
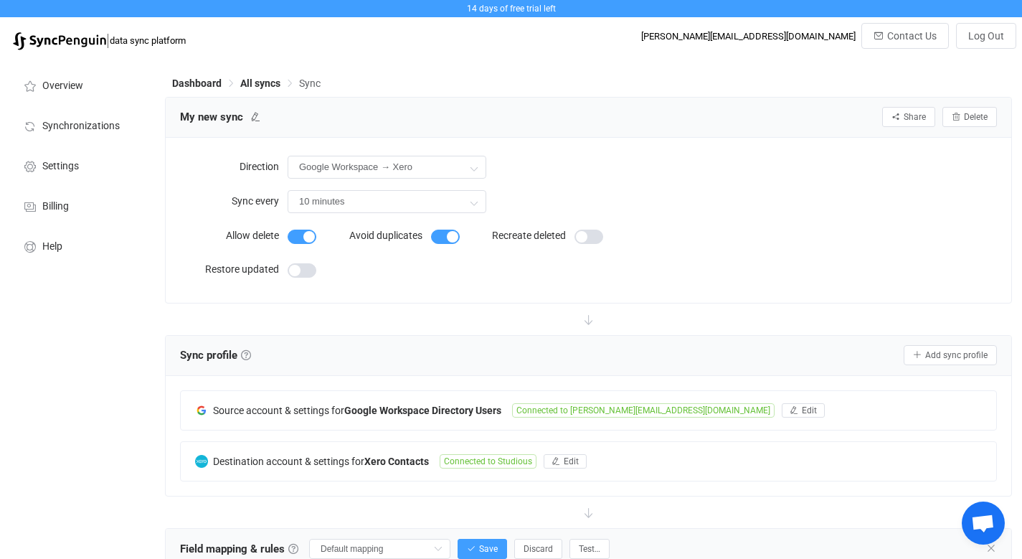
click at [312, 83] on span "Sync" at bounding box center [310, 82] width 22 height 11
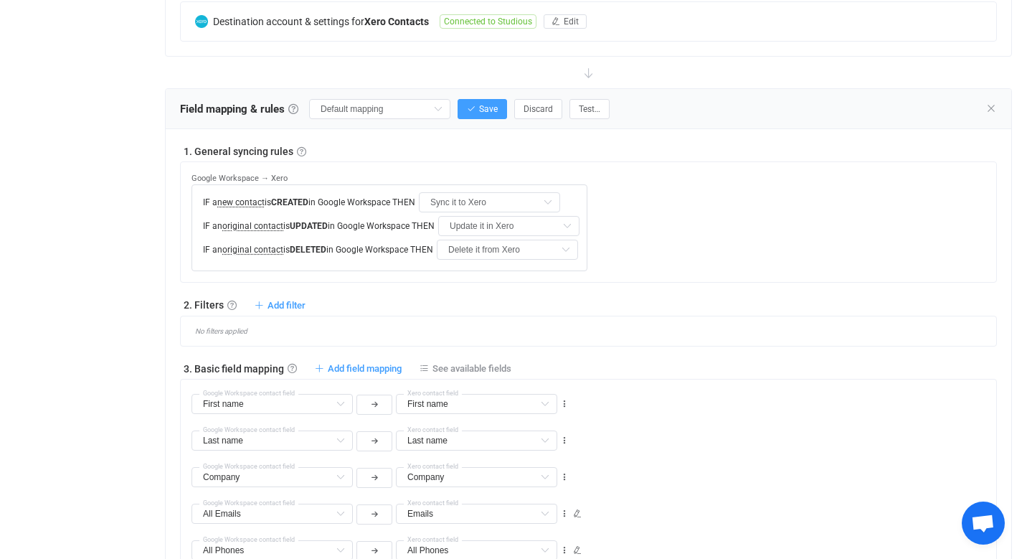
scroll to position [439, 0]
click at [290, 305] on span "Add filter" at bounding box center [286, 305] width 38 height 11
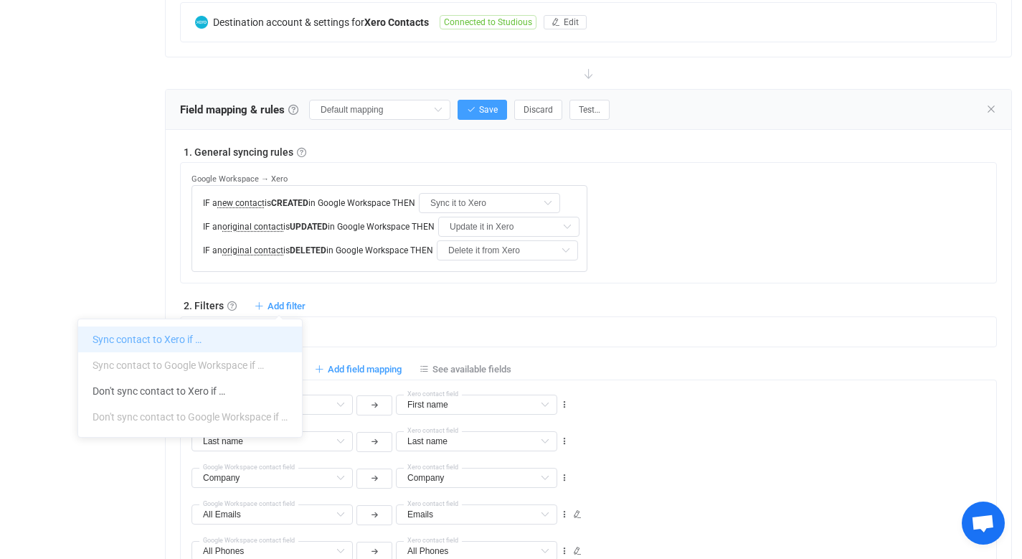
click at [214, 335] on li "Sync contact to Xero if …" at bounding box center [190, 339] width 224 height 26
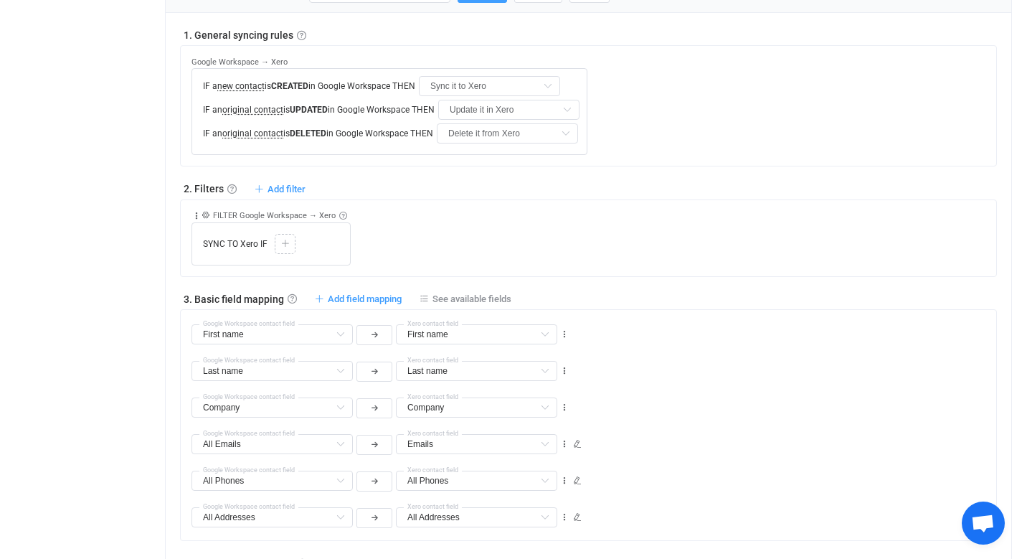
scroll to position [574, 0]
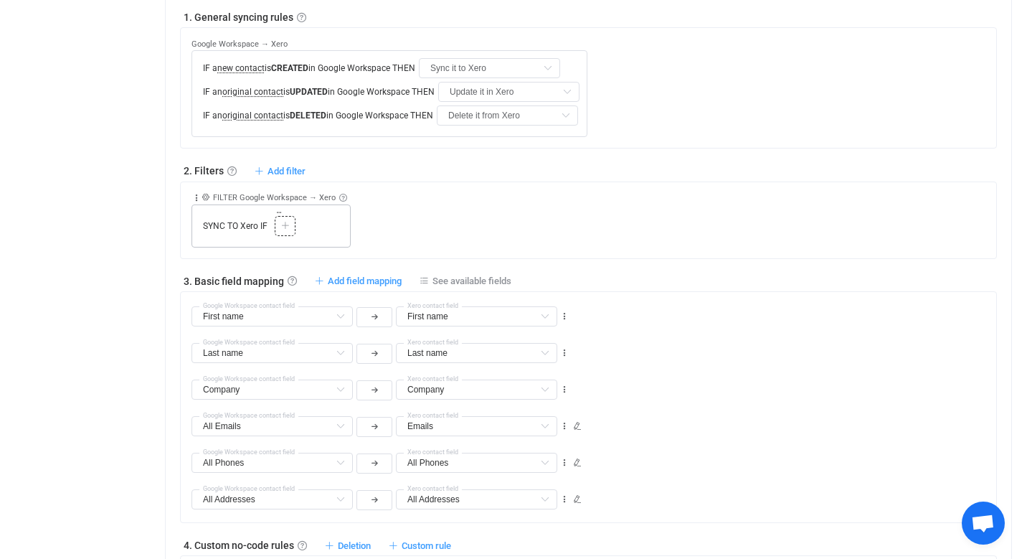
click at [285, 222] on icon at bounding box center [285, 226] width 9 height 9
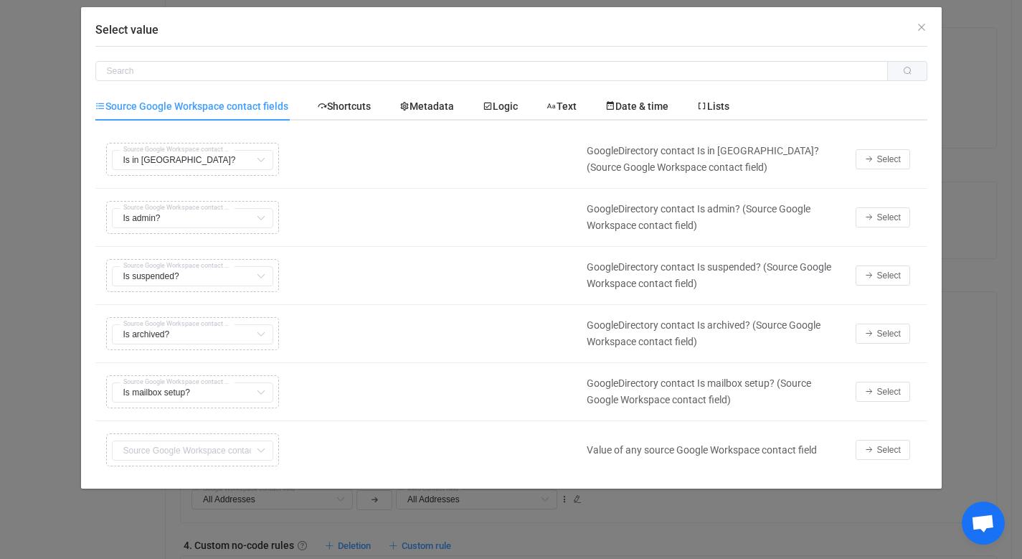
click at [136, 218] on div "Copy Cut Replace TYPE MISMATCH Is admin? First name Default field Last name Def…" at bounding box center [338, 217] width 470 height 40
click at [919, 29] on icon "Close" at bounding box center [921, 27] width 11 height 11
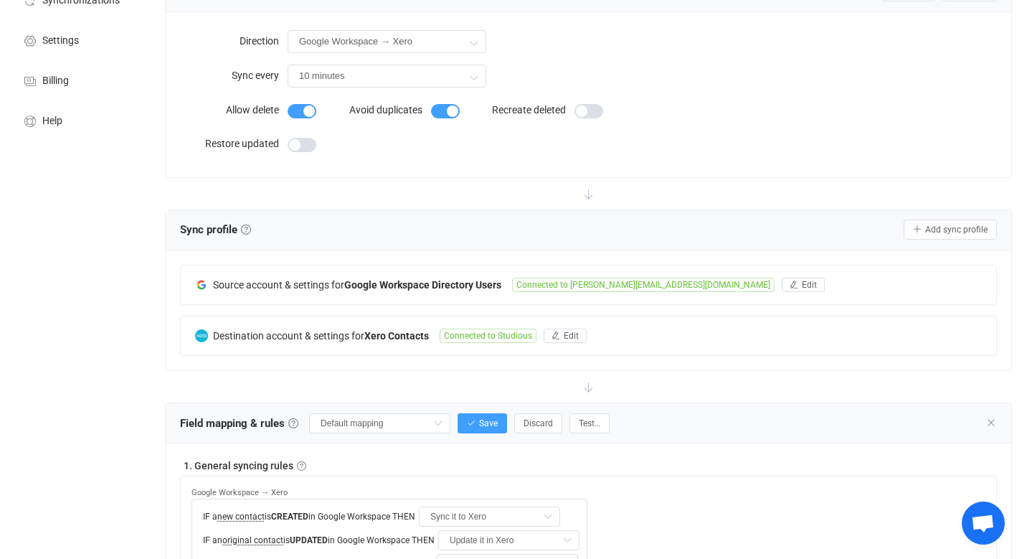
scroll to position [0, 0]
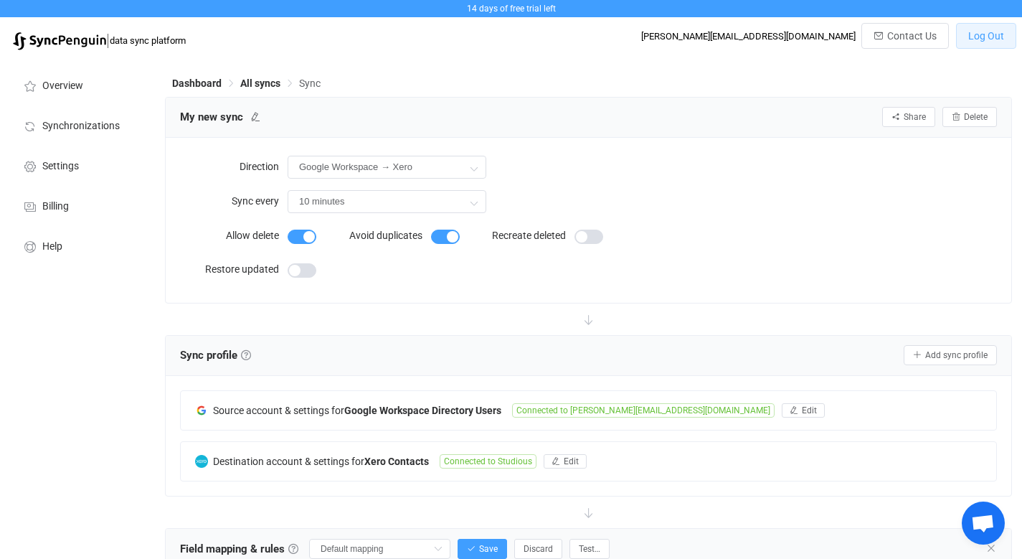
click at [990, 30] on span "Log Out" at bounding box center [986, 35] width 36 height 11
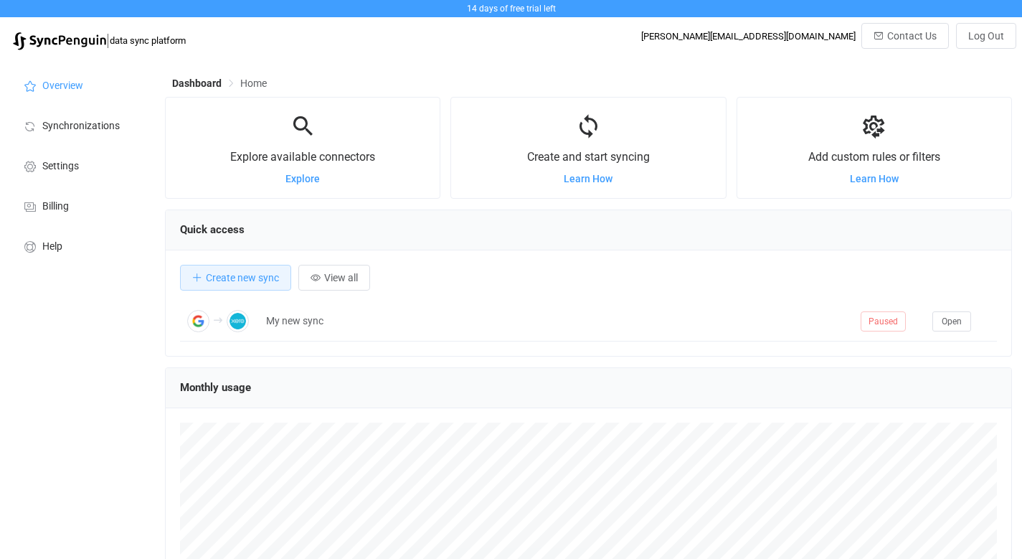
scroll to position [278, 847]
click at [313, 179] on span "Explore" at bounding box center [302, 178] width 34 height 11
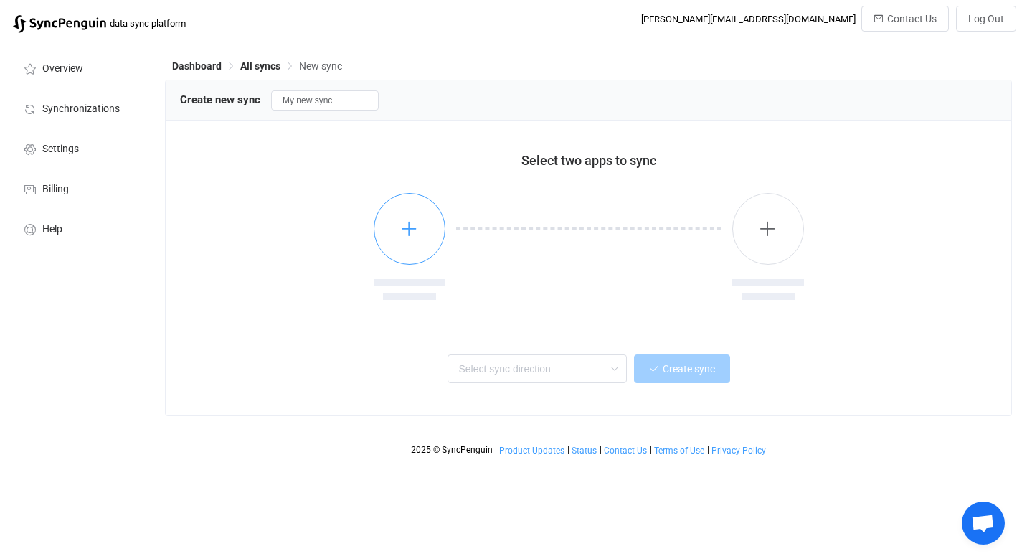
click at [413, 232] on icon "button" at bounding box center [409, 228] width 18 height 18
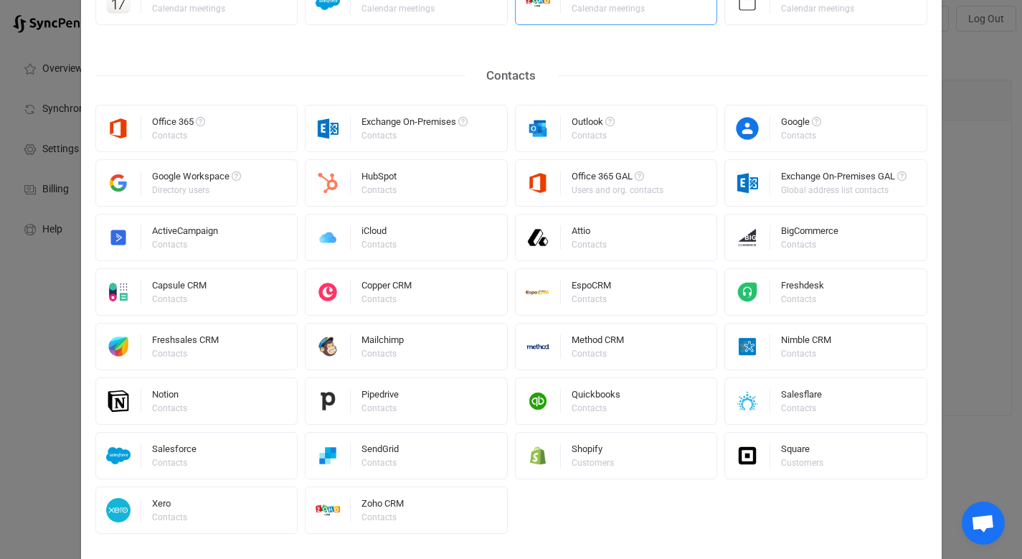
scroll to position [265, 0]
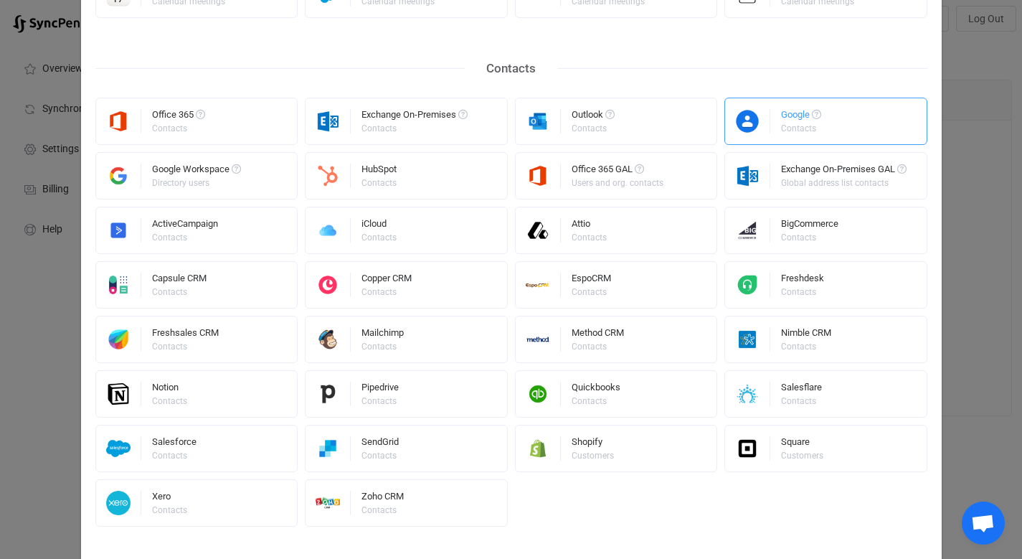
click at [797, 125] on div "Contacts" at bounding box center [800, 128] width 38 height 9
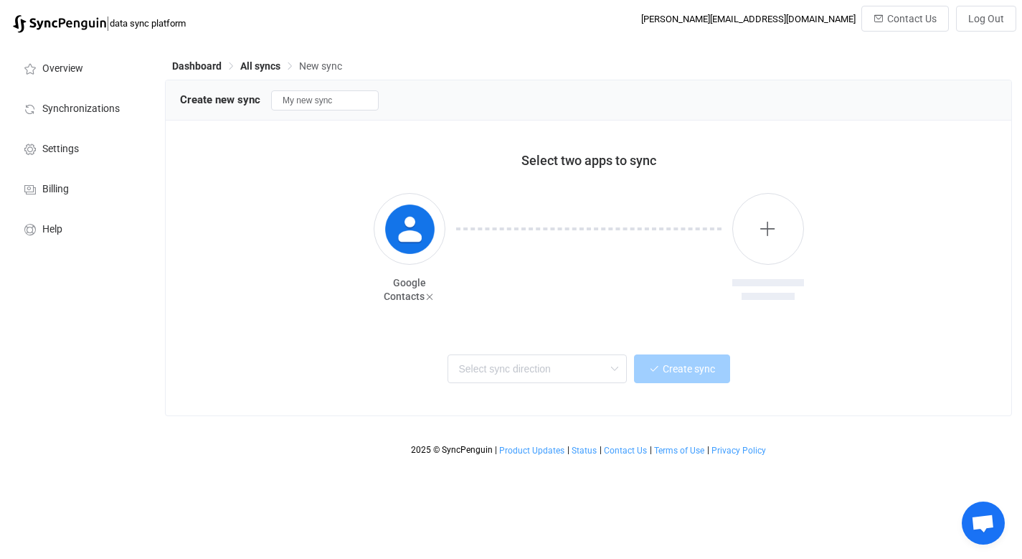
click at [972, 526] on span "Open chat" at bounding box center [983, 524] width 24 height 20
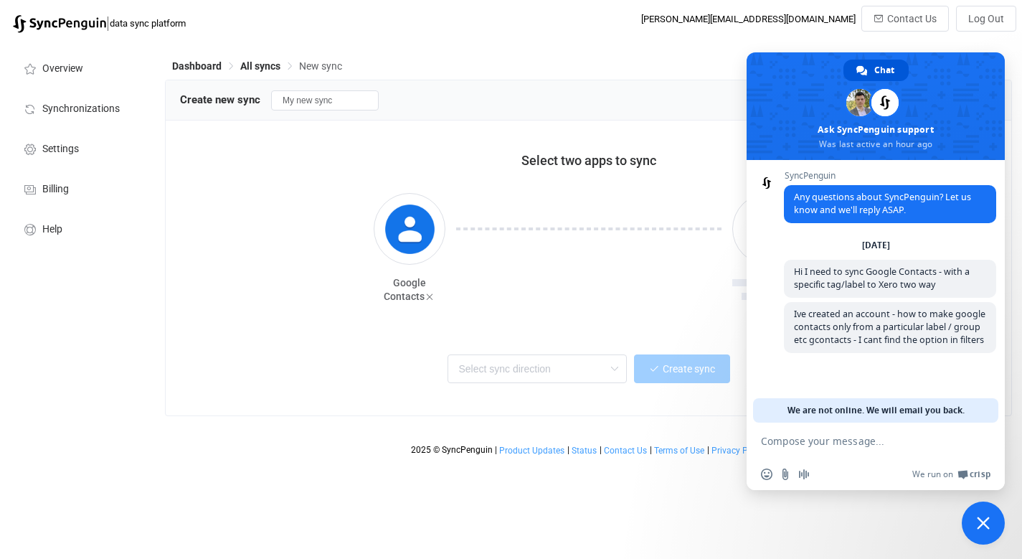
click at [888, 447] on form at bounding box center [860, 441] width 198 height 39
click at [856, 440] on textarea "Compose your message..." at bounding box center [860, 441] width 198 height 13
type textarea "ignore all above"
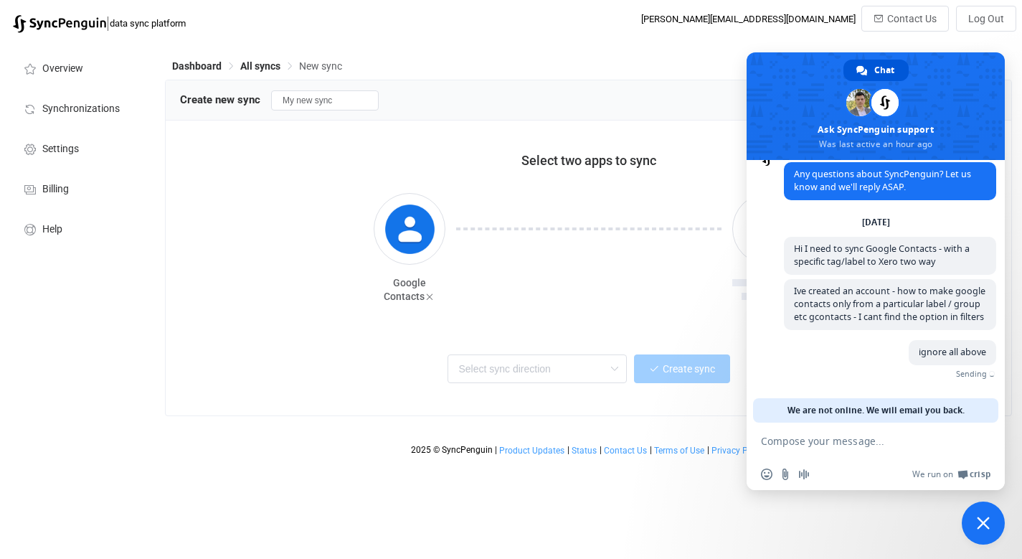
scroll to position [16, 0]
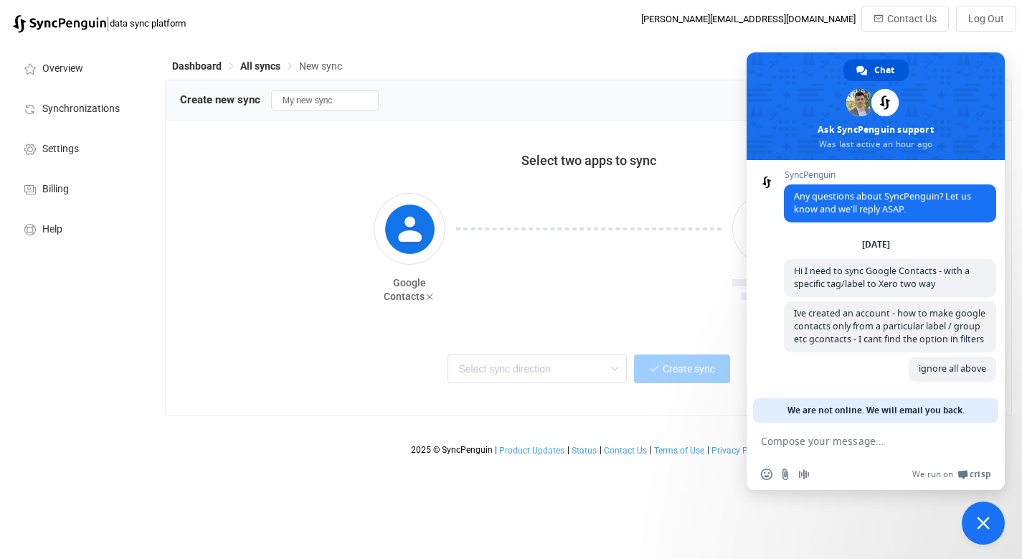
click at [314, 291] on div "Google Contacts" at bounding box center [588, 248] width 817 height 147
click at [846, 44] on div "Dashboard All syncs New sync Create new sync My new sync Select two apps to syn…" at bounding box center [590, 251] width 864 height 422
click at [980, 523] on span "Close chat" at bounding box center [983, 522] width 13 height 13
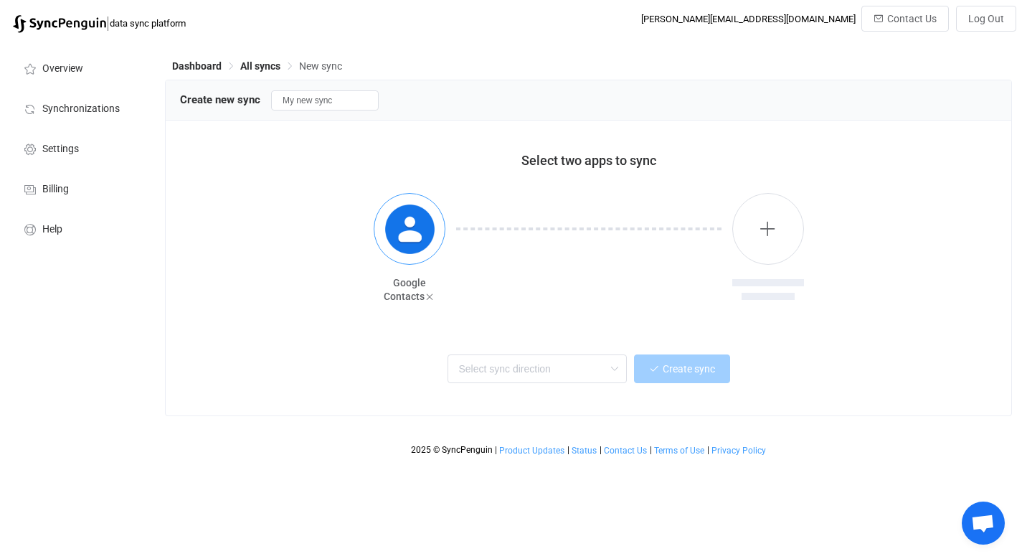
click at [402, 247] on img "button" at bounding box center [410, 229] width 54 height 54
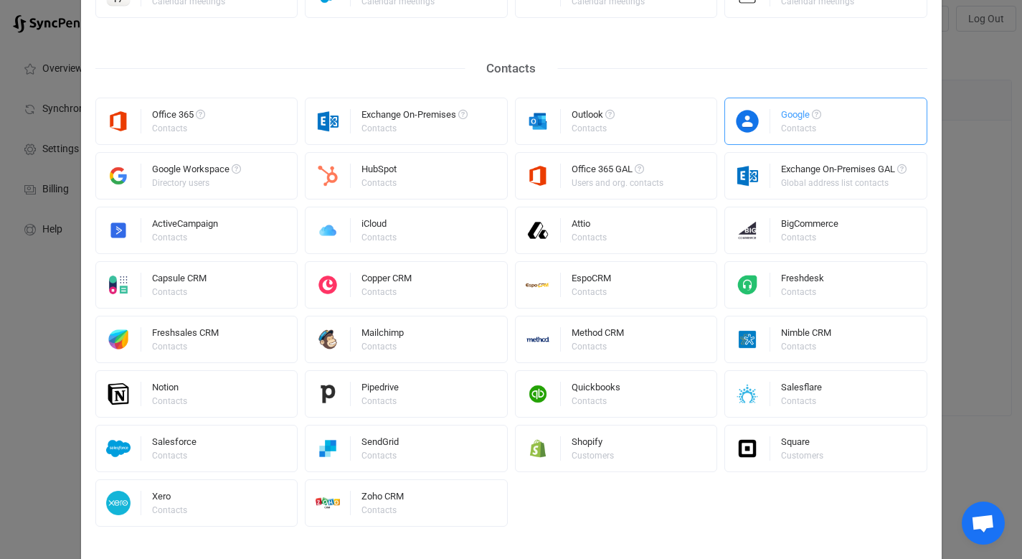
click at [784, 138] on div "Google Contacts" at bounding box center [801, 121] width 40 height 37
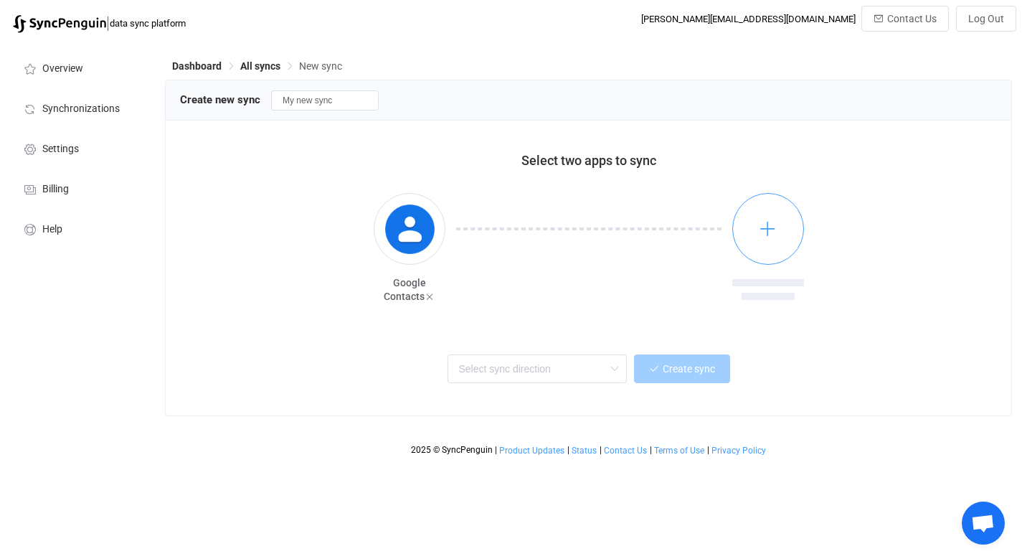
click at [782, 232] on button "button" at bounding box center [768, 229] width 72 height 72
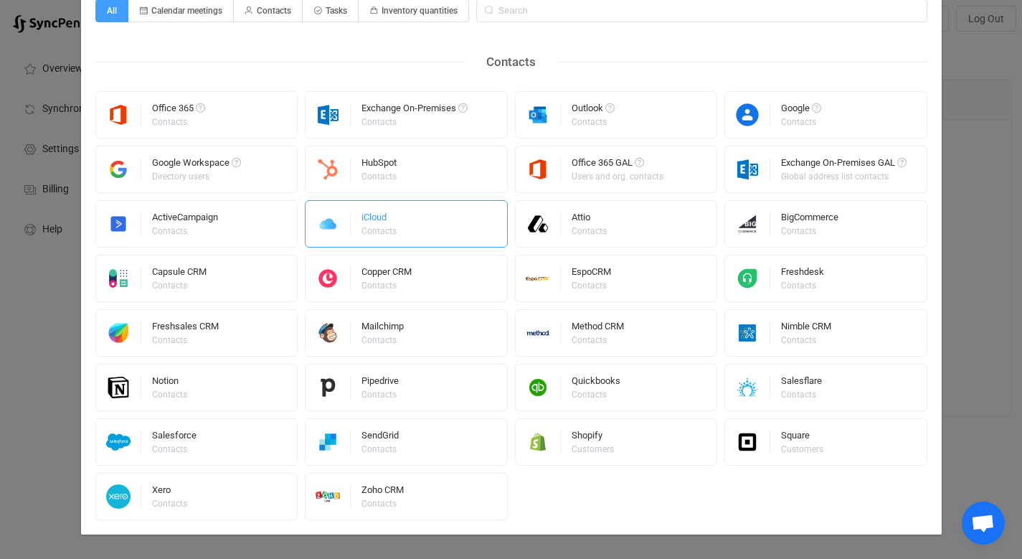
scroll to position [102, 0]
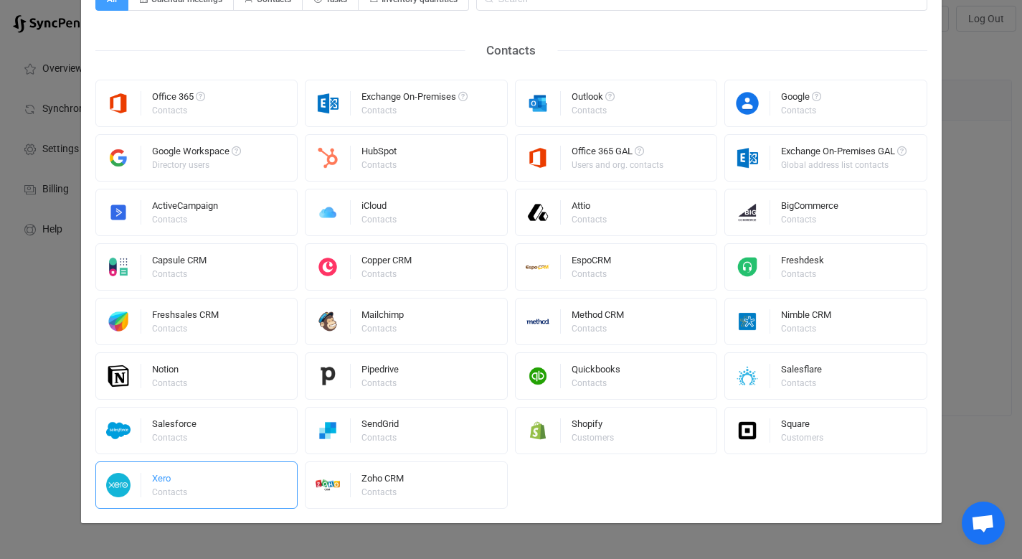
click at [240, 478] on div "Xero Contacts" at bounding box center [196, 484] width 203 height 47
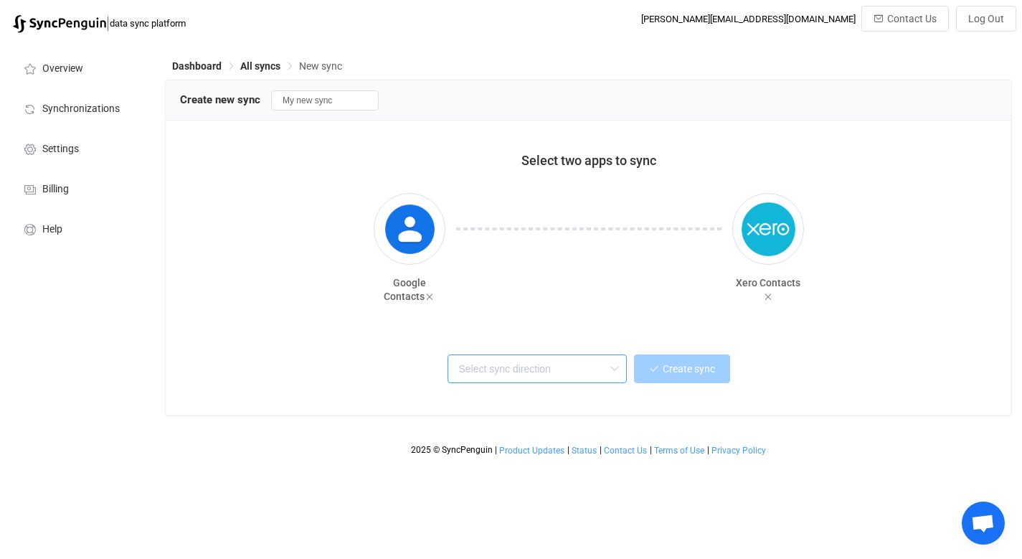
click at [549, 371] on input "text" at bounding box center [536, 368] width 179 height 29
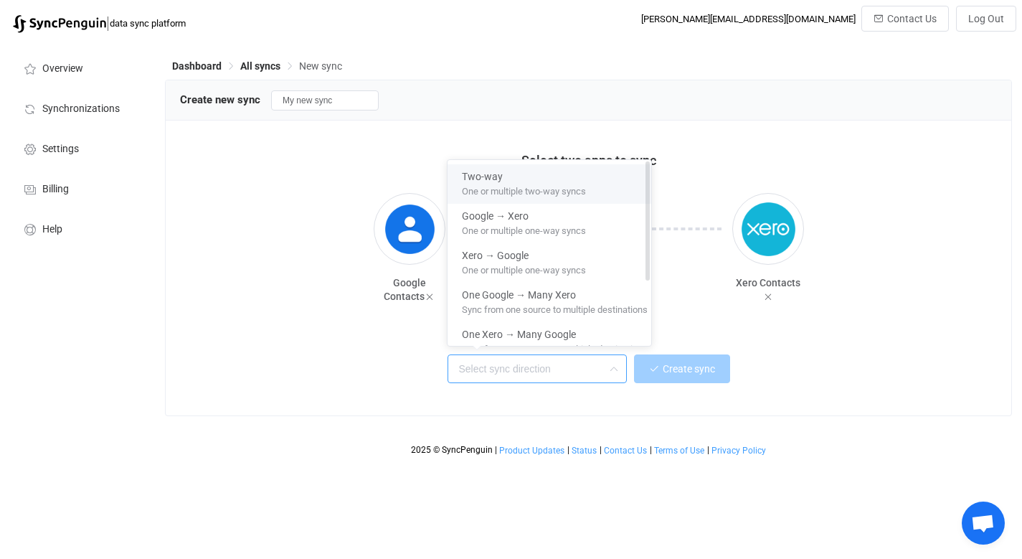
click at [564, 185] on span "One or multiple two-way syncs" at bounding box center [524, 189] width 124 height 16
type input "Two-way"
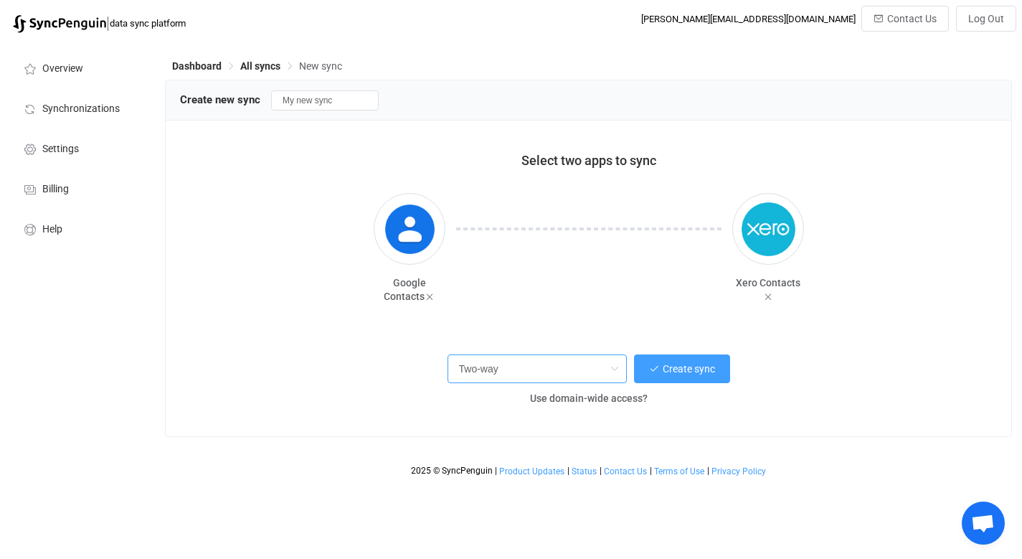
click at [526, 372] on input "Two-way" at bounding box center [536, 368] width 179 height 29
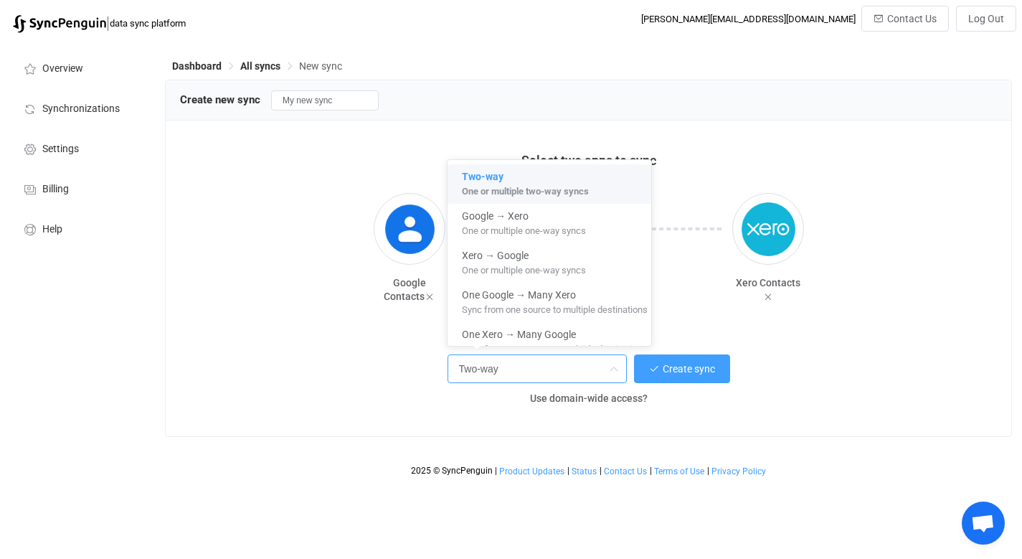
click at [526, 372] on input "Two-way" at bounding box center [536, 368] width 179 height 29
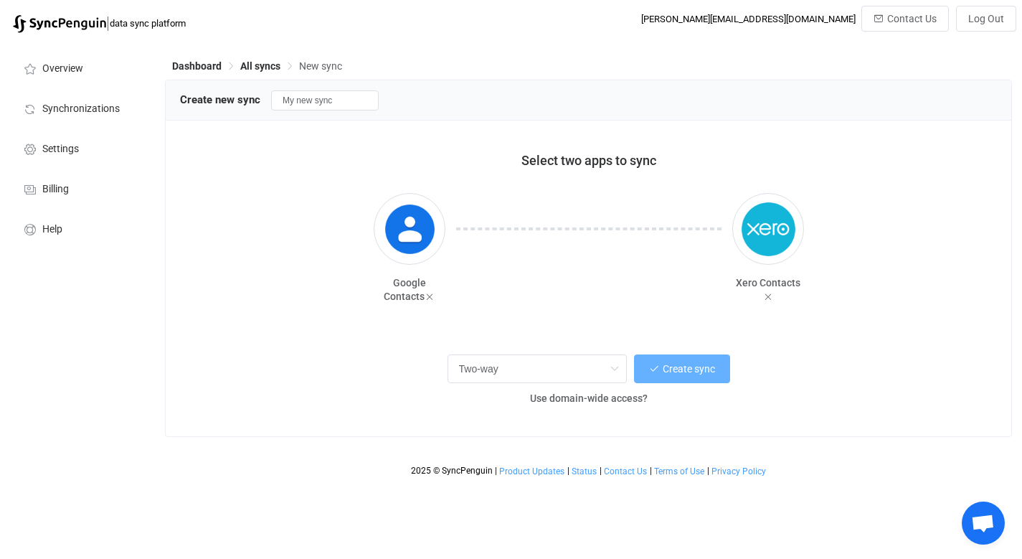
click at [683, 370] on span "Create sync" at bounding box center [689, 368] width 52 height 11
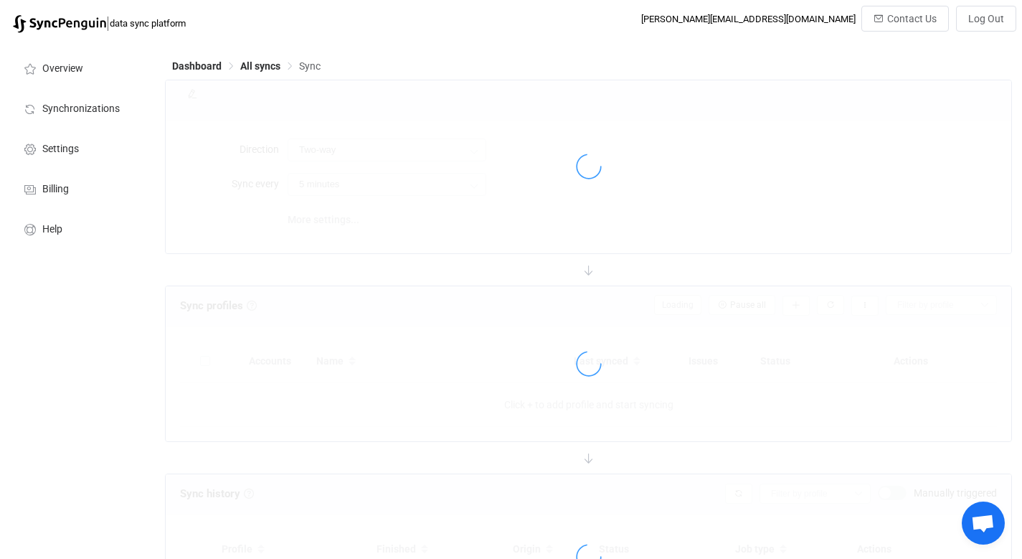
type input "10 minutes"
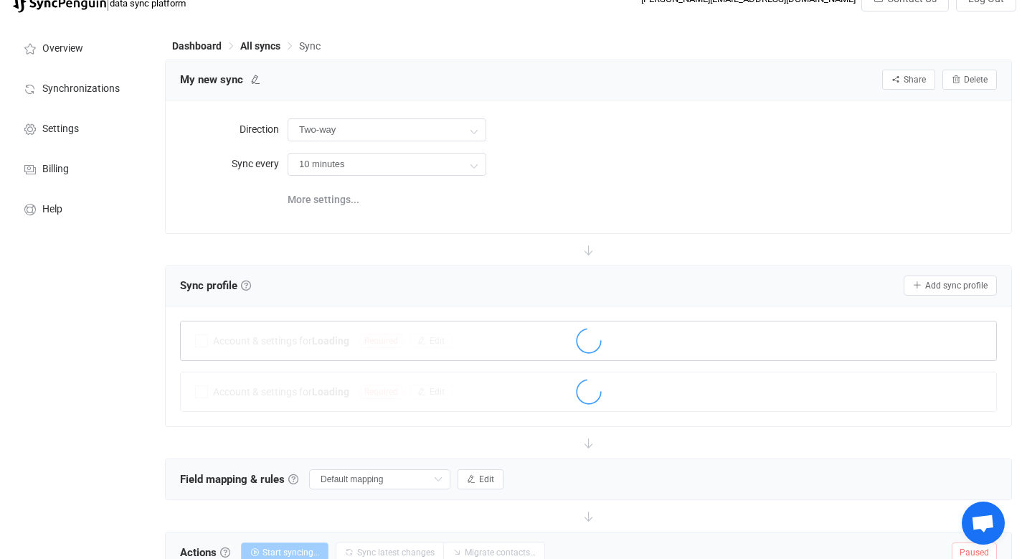
scroll to position [23, 0]
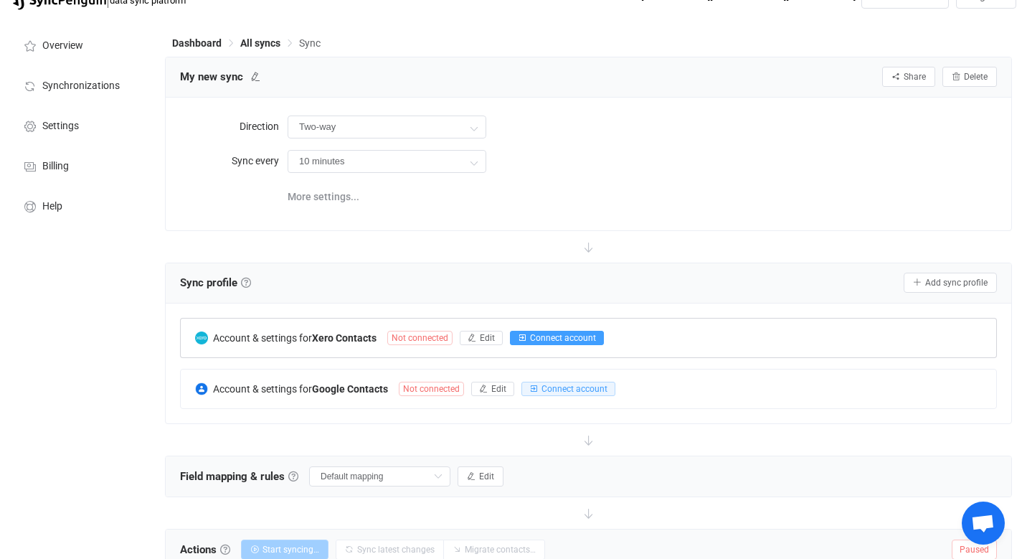
click at [552, 336] on span "Connect account" at bounding box center [563, 338] width 66 height 10
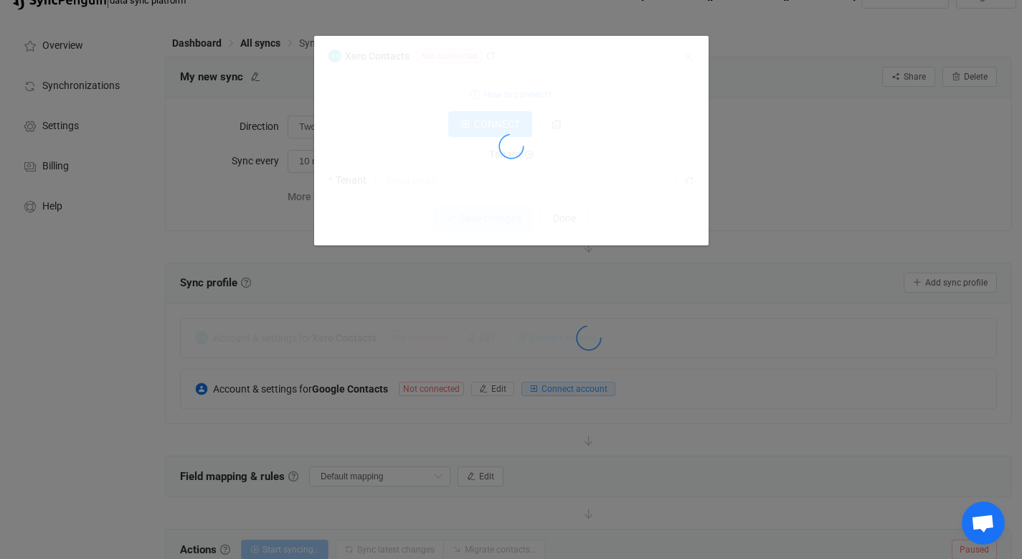
type input "Studious"
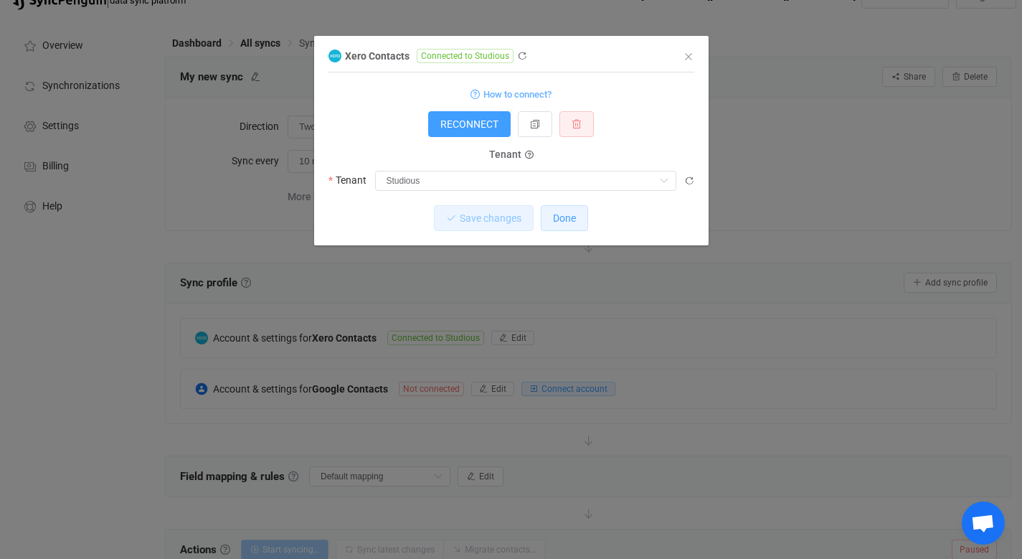
click at [564, 219] on span "Done" at bounding box center [564, 217] width 23 height 11
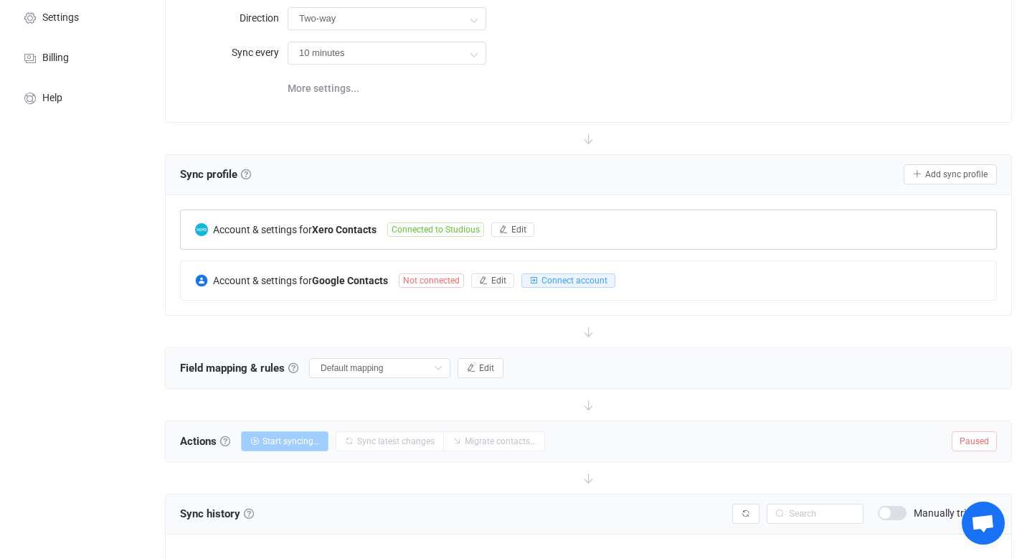
scroll to position [0, 0]
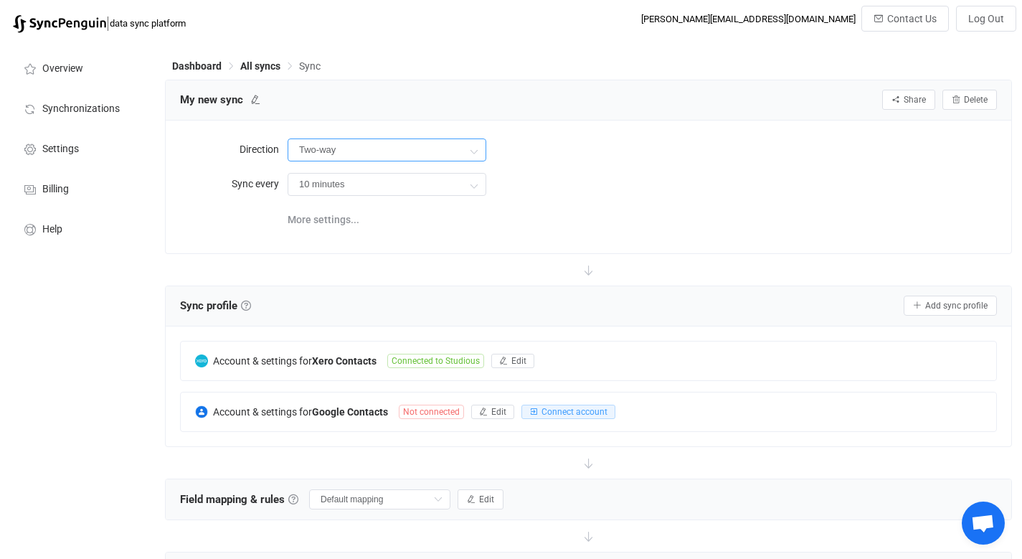
click at [379, 147] on input "Two-way" at bounding box center [387, 149] width 199 height 23
click at [551, 407] on span "Connect account" at bounding box center [574, 412] width 66 height 10
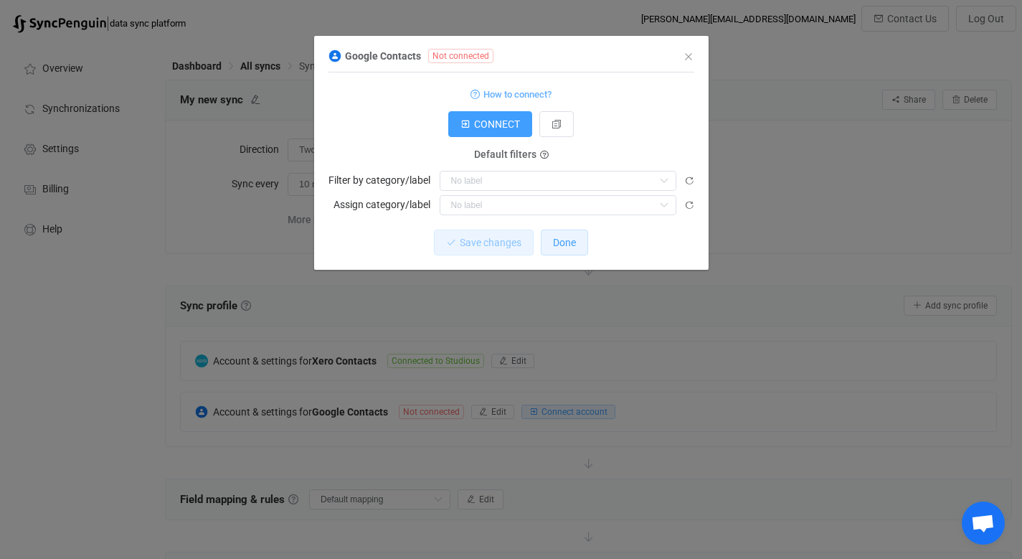
click at [566, 247] on span "Done" at bounding box center [564, 242] width 23 height 11
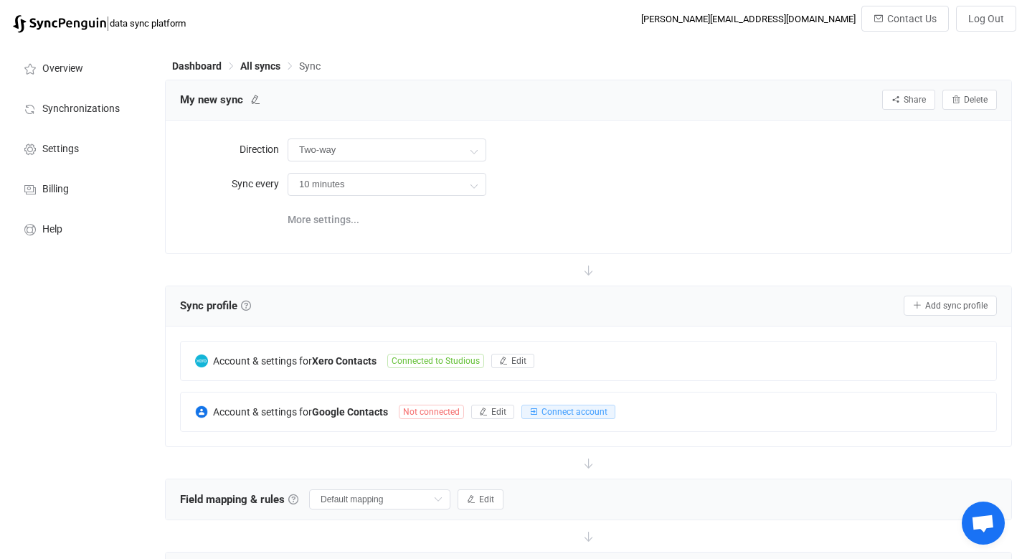
click at [199, 57] on div "Dashboard All syncs Sync My new sync Share Sync sharing Delete Direction Two-wa…" at bounding box center [590, 438] width 864 height 797
click at [199, 60] on span "Dashboard" at bounding box center [196, 65] width 49 height 11
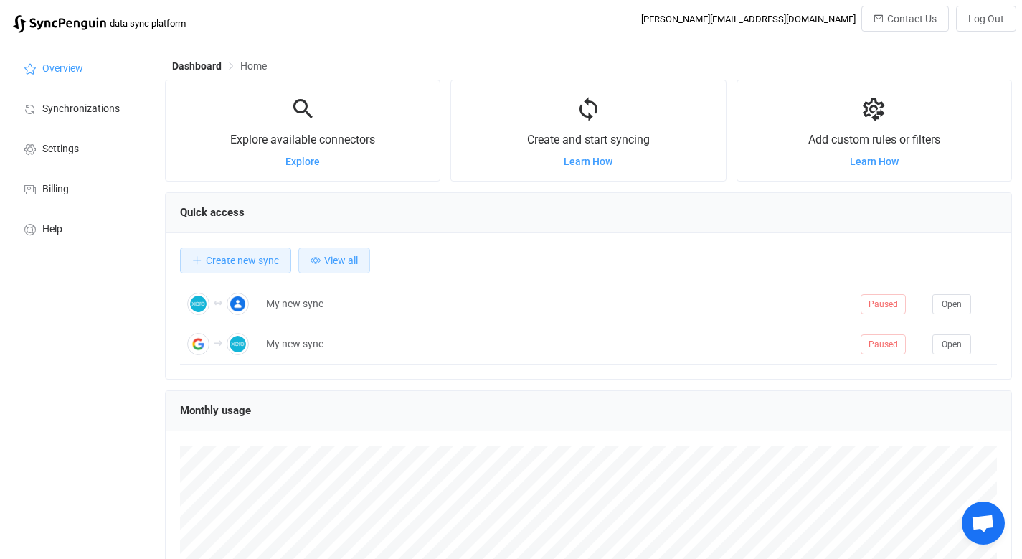
click at [346, 257] on span "View all" at bounding box center [341, 260] width 34 height 11
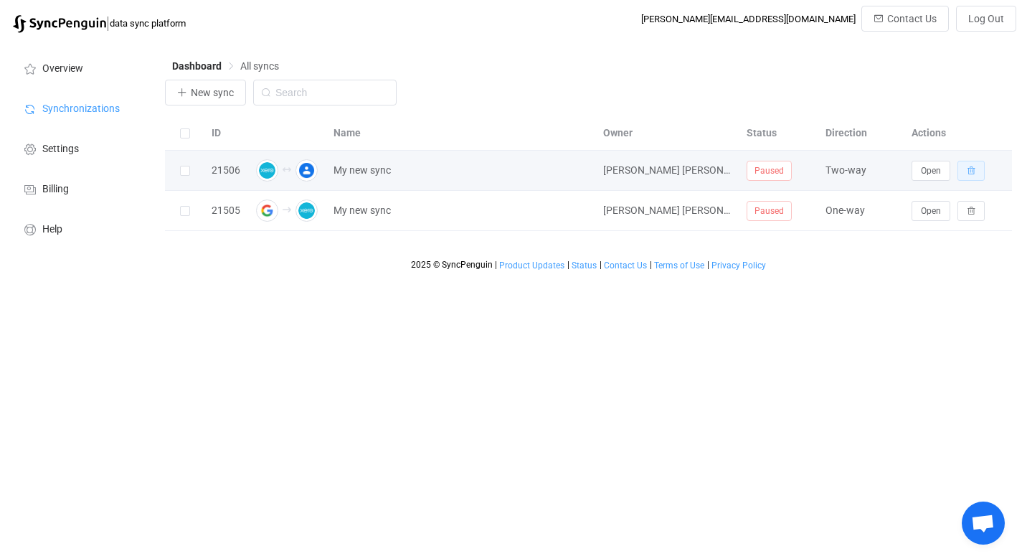
click at [970, 171] on icon "button" at bounding box center [971, 170] width 9 height 9
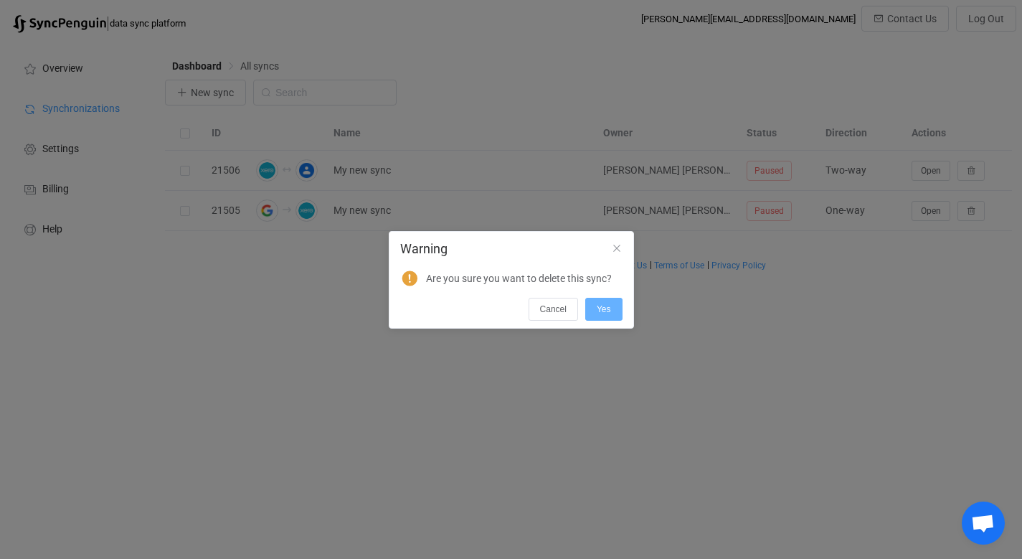
click at [607, 306] on span "Yes" at bounding box center [604, 309] width 14 height 10
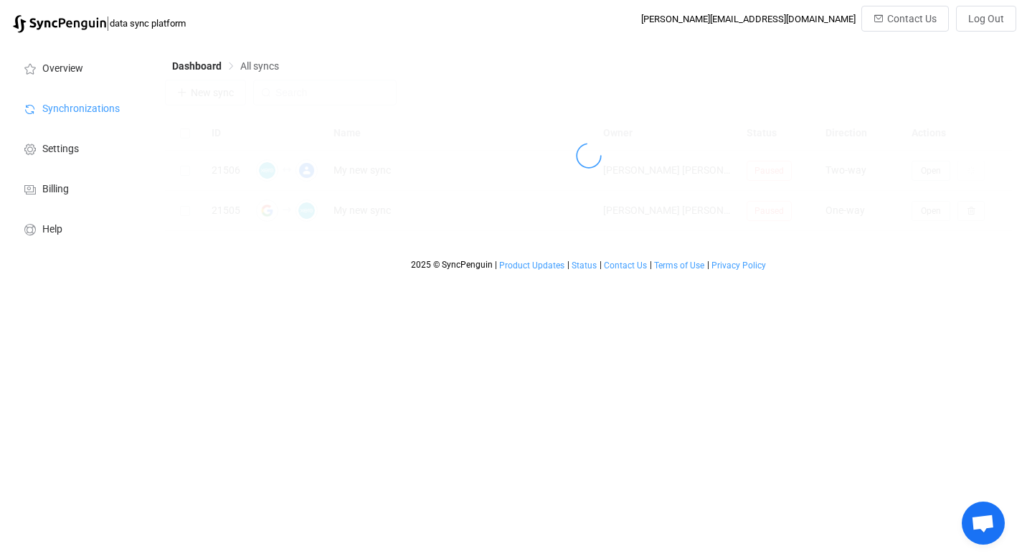
click at [973, 213] on div "Dashboard All syncs New sync ID Name Owner Status Direction Actions 21506 My ne…" at bounding box center [590, 158] width 864 height 237
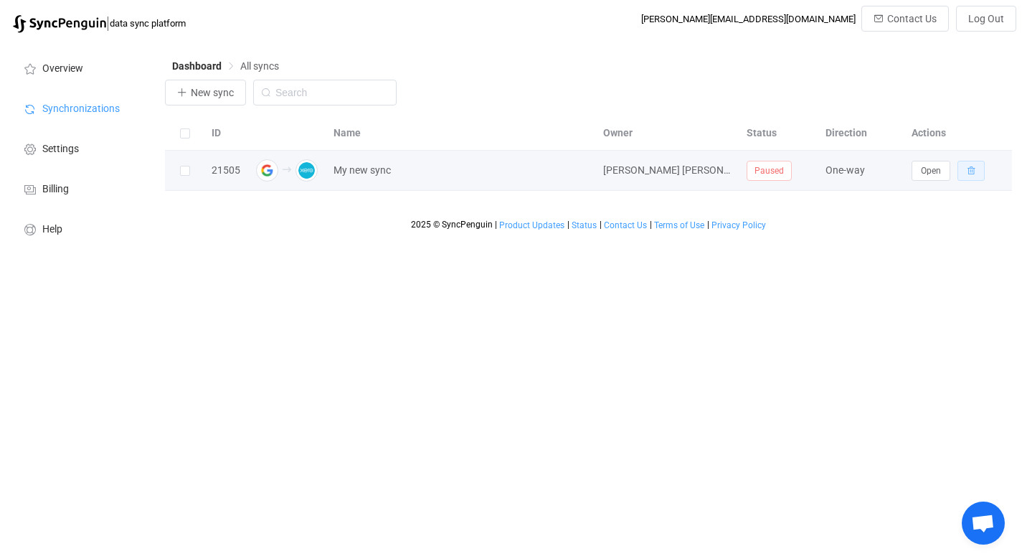
click at [976, 174] on button "button" at bounding box center [970, 171] width 27 height 20
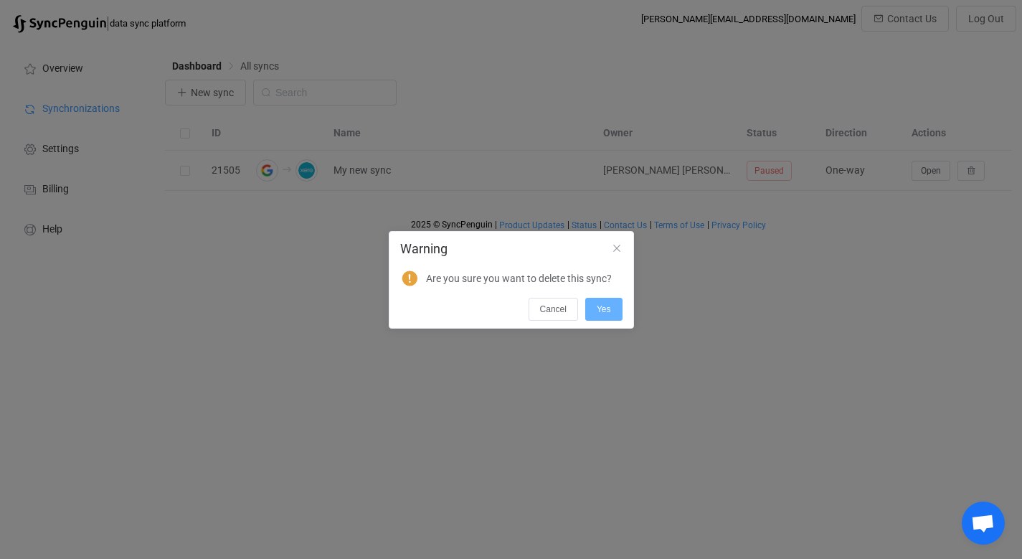
click at [613, 313] on button "Yes" at bounding box center [603, 309] width 37 height 23
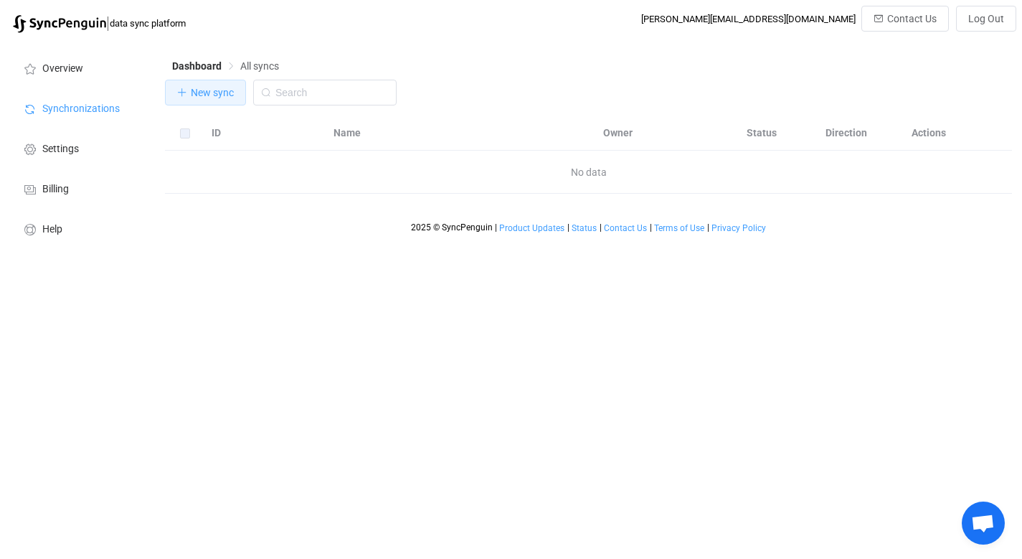
click at [208, 93] on span "New sync" at bounding box center [212, 92] width 43 height 11
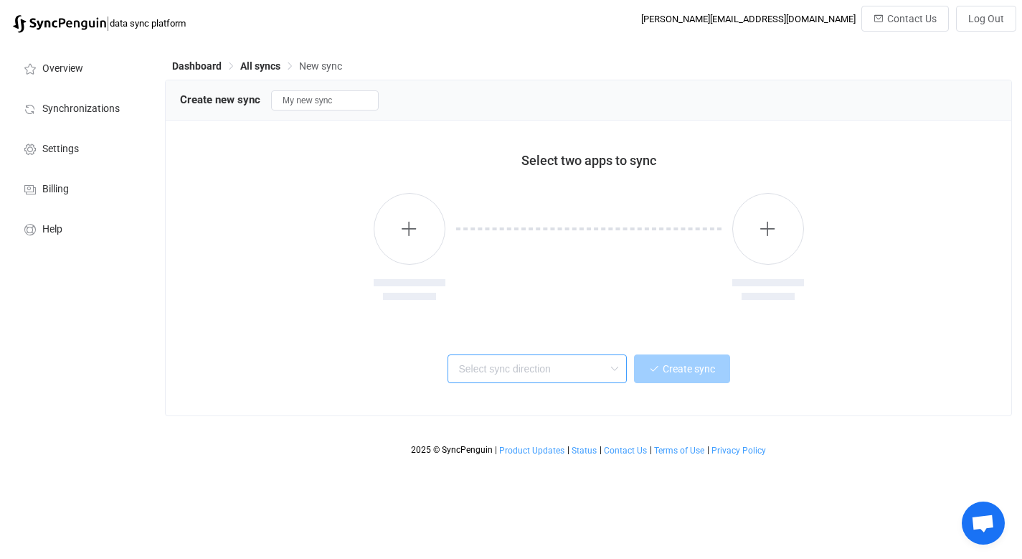
click at [498, 369] on input "text" at bounding box center [536, 368] width 179 height 29
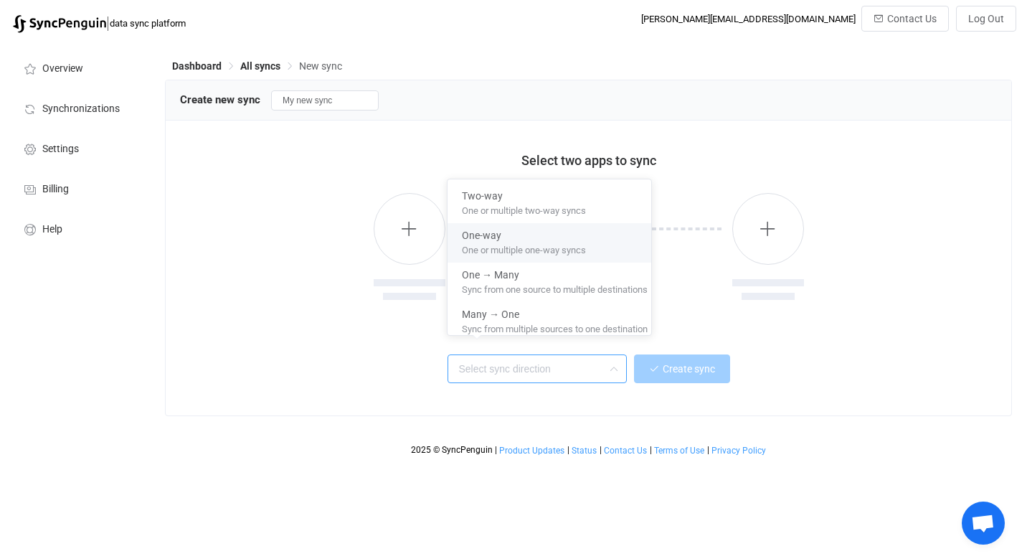
click at [528, 246] on span "One or multiple one-way syncs" at bounding box center [524, 248] width 124 height 16
type input "One-way"
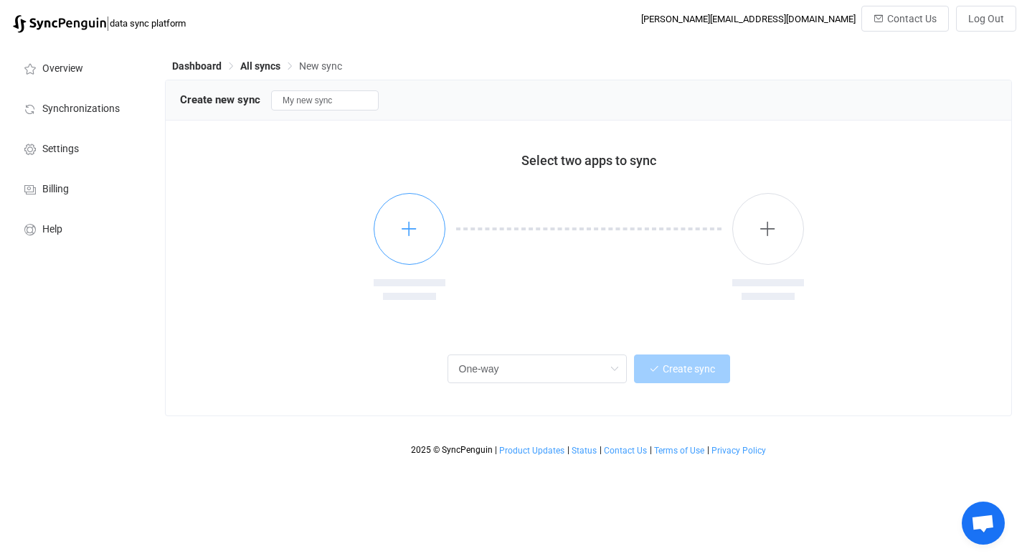
click at [417, 237] on icon "button" at bounding box center [409, 228] width 18 height 18
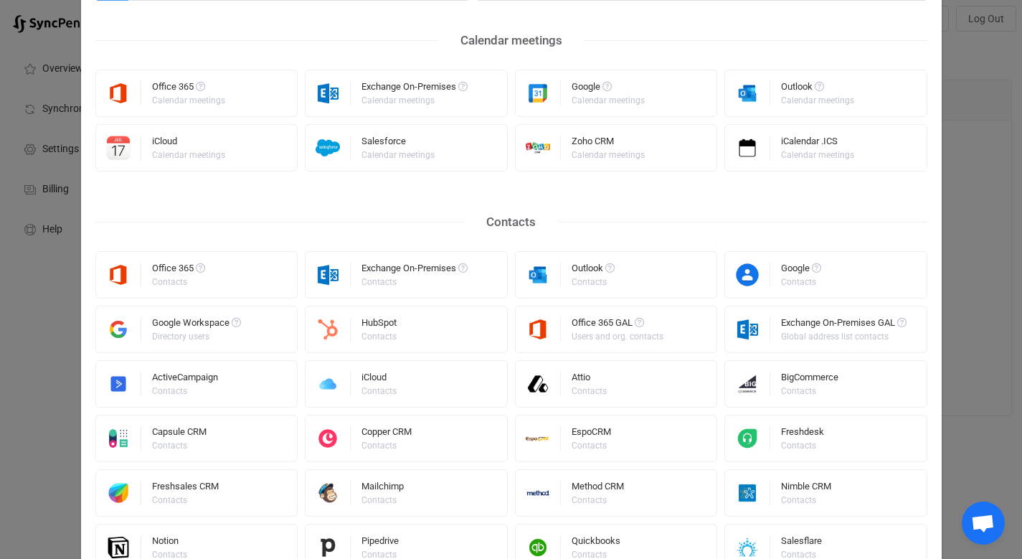
scroll to position [143, 0]
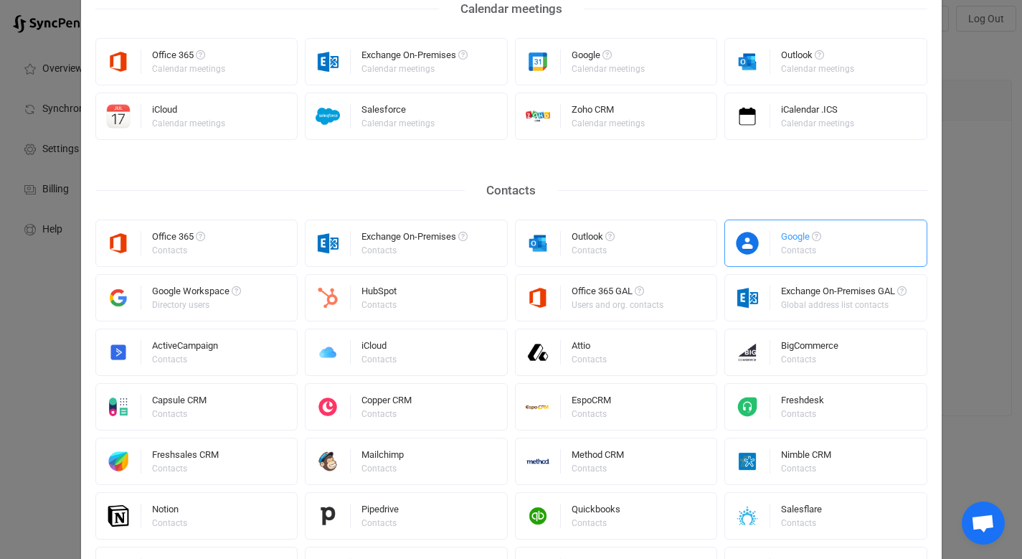
click at [833, 247] on div "Google Contacts" at bounding box center [825, 242] width 203 height 47
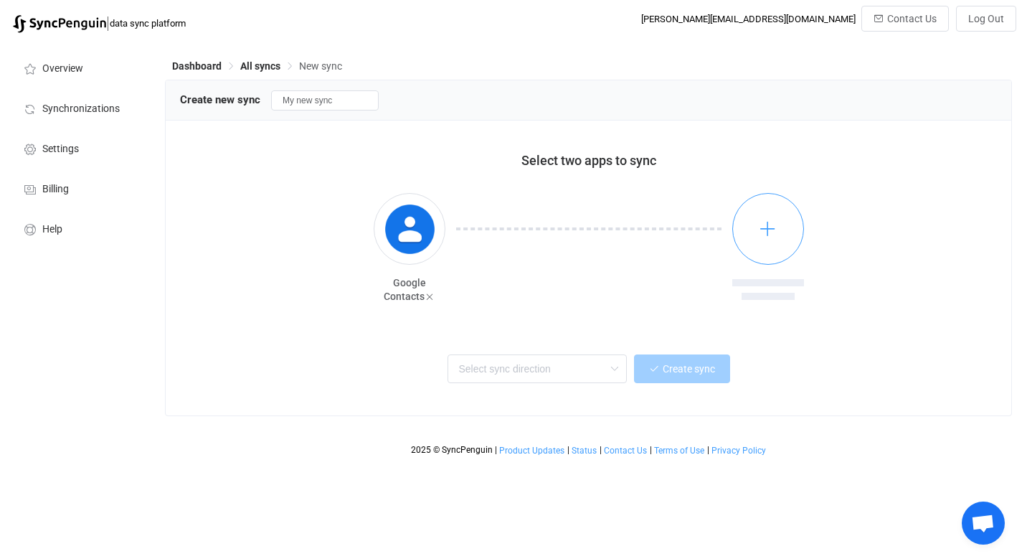
click at [768, 233] on icon "button" at bounding box center [768, 228] width 18 height 18
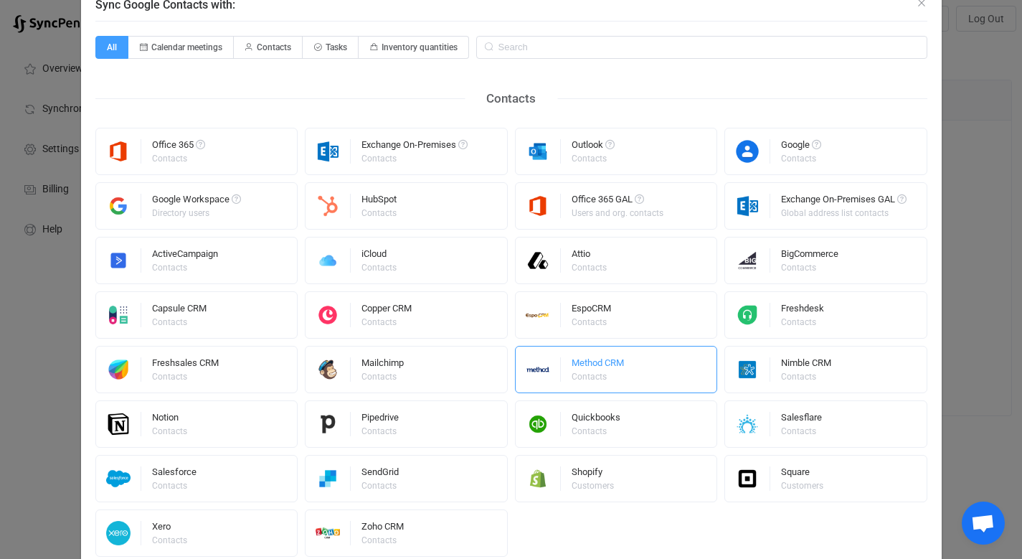
scroll to position [102, 0]
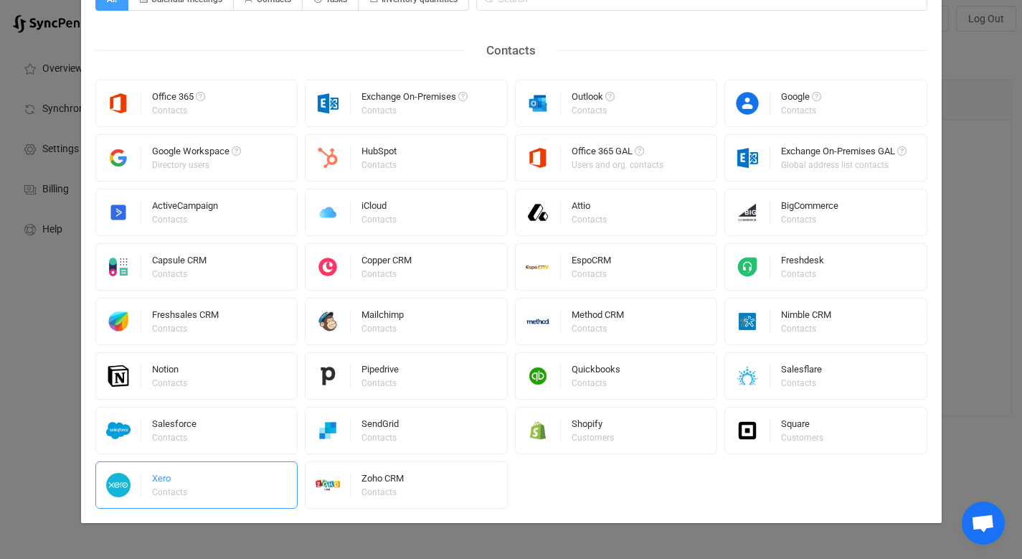
click at [234, 485] on div "Xero Contacts" at bounding box center [196, 484] width 203 height 47
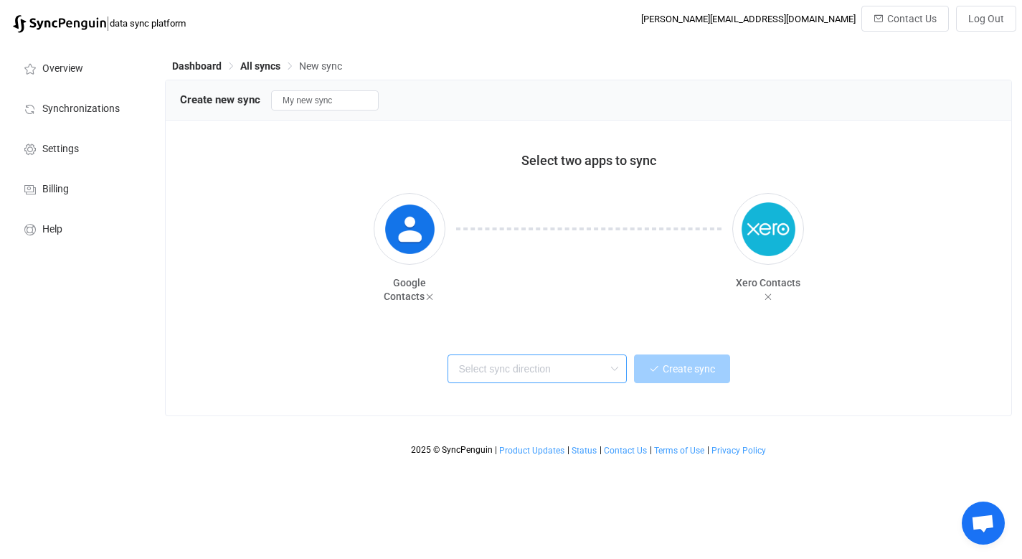
click at [540, 370] on input "text" at bounding box center [536, 368] width 179 height 29
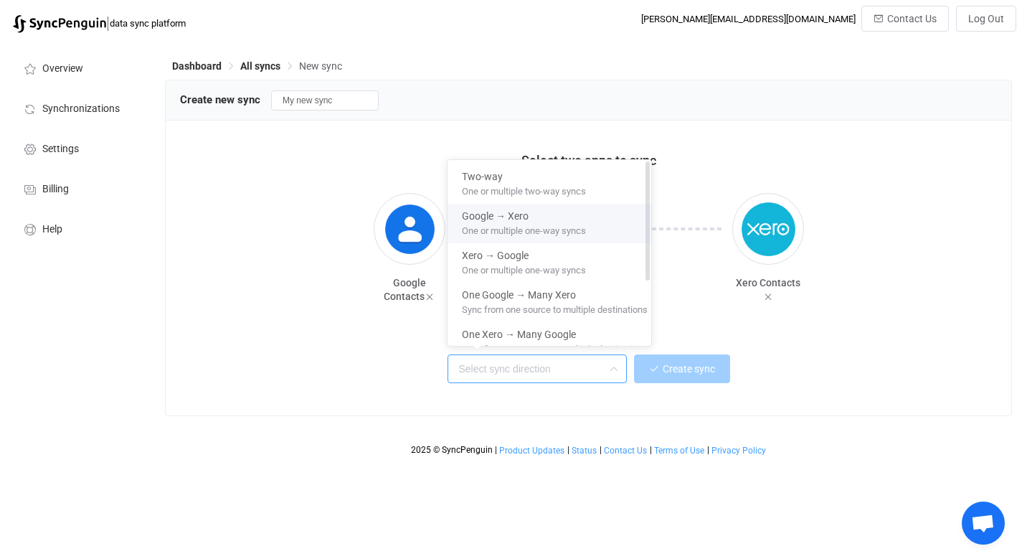
click at [546, 229] on span "One or multiple one-way syncs" at bounding box center [524, 228] width 124 height 16
type input "Google → Xero"
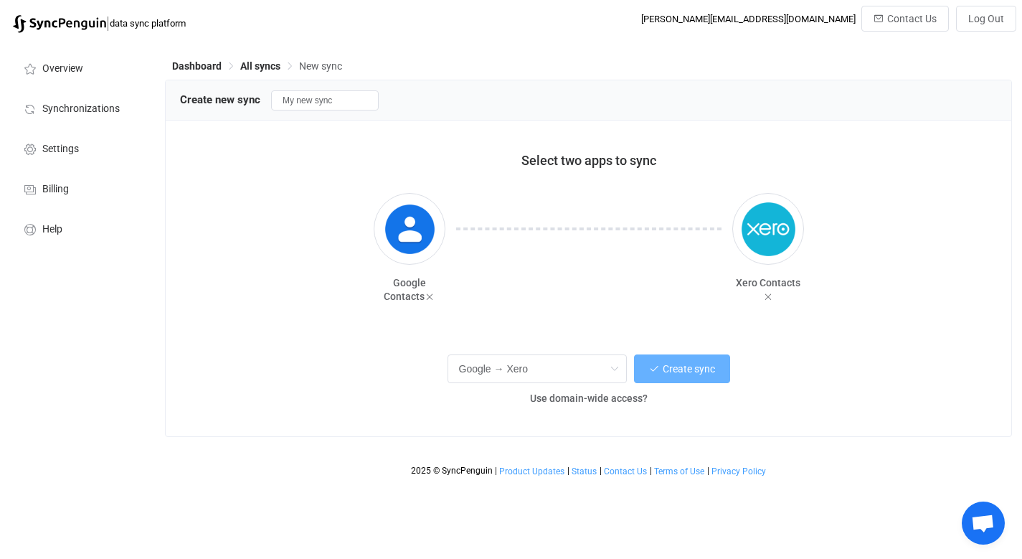
click at [675, 373] on span "Create sync" at bounding box center [689, 368] width 52 height 11
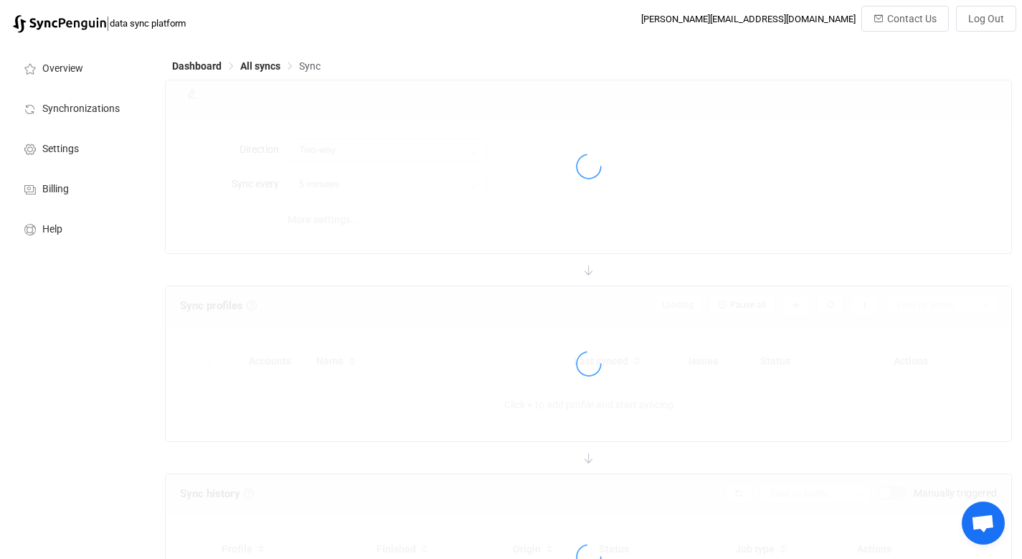
type input "Google → Xero"
type input "10 minutes"
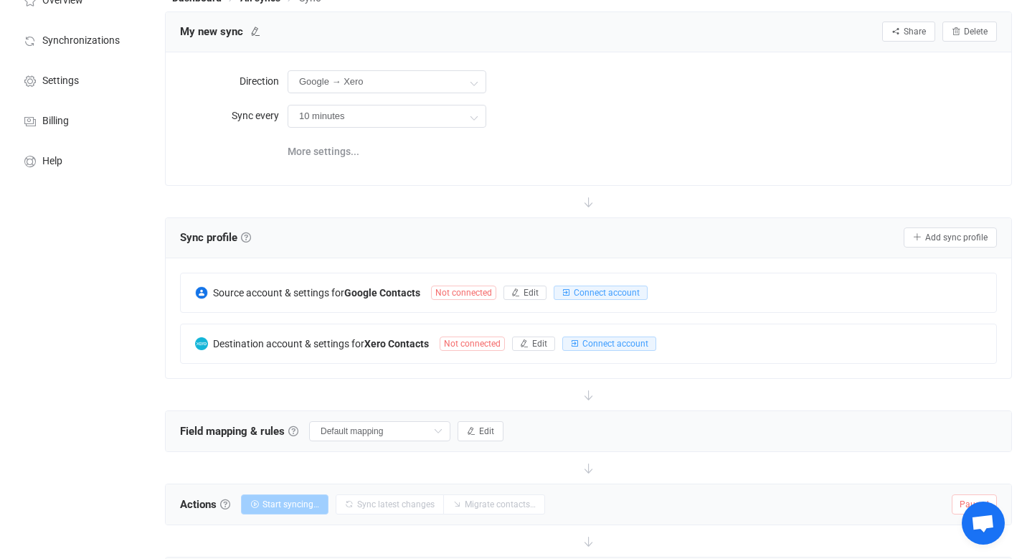
scroll to position [72, 0]
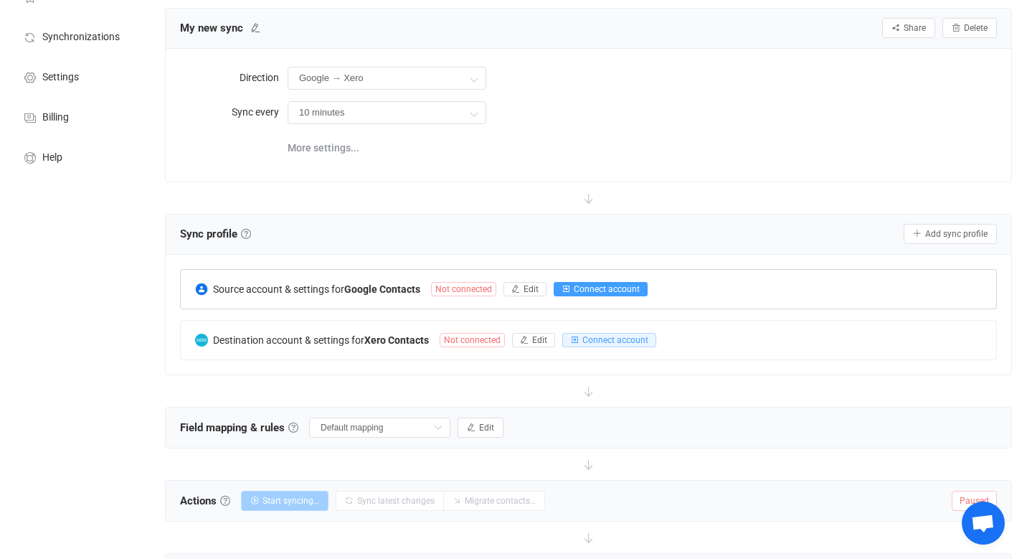
click at [612, 288] on span "Connect account" at bounding box center [607, 289] width 66 height 10
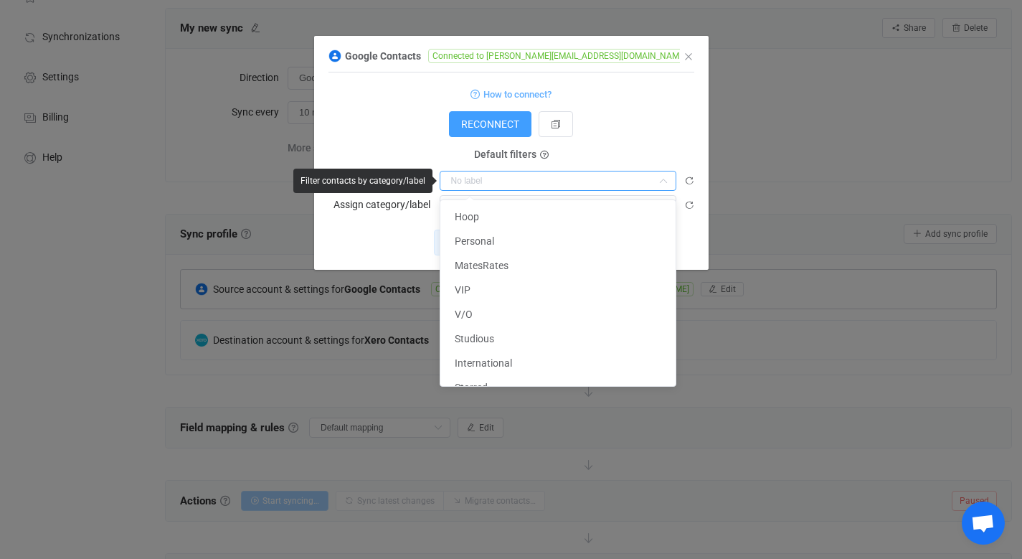
click at [488, 178] on input "dialog" at bounding box center [558, 181] width 237 height 20
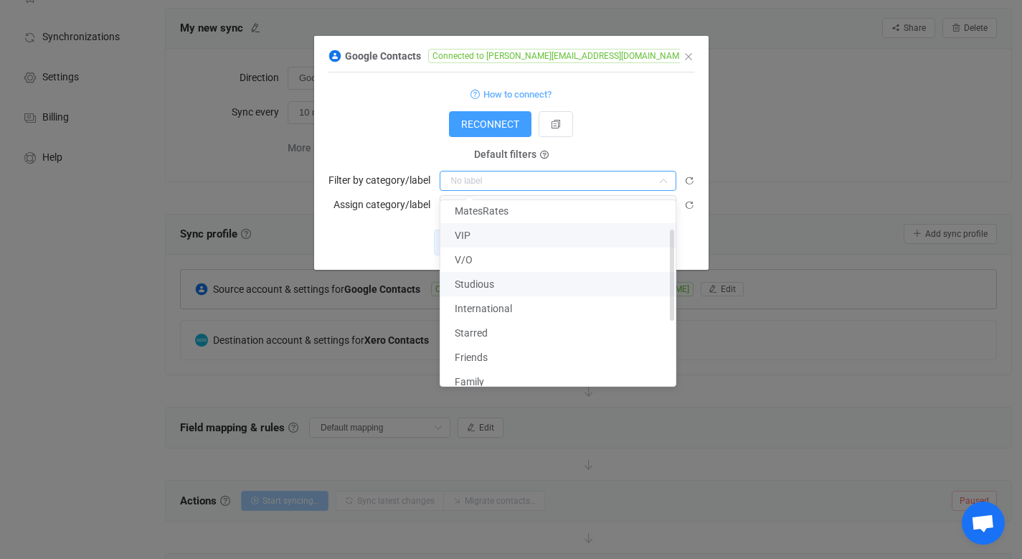
scroll to position [57, 0]
click at [501, 283] on li "Studious" at bounding box center [563, 281] width 246 height 24
type input "Studious"
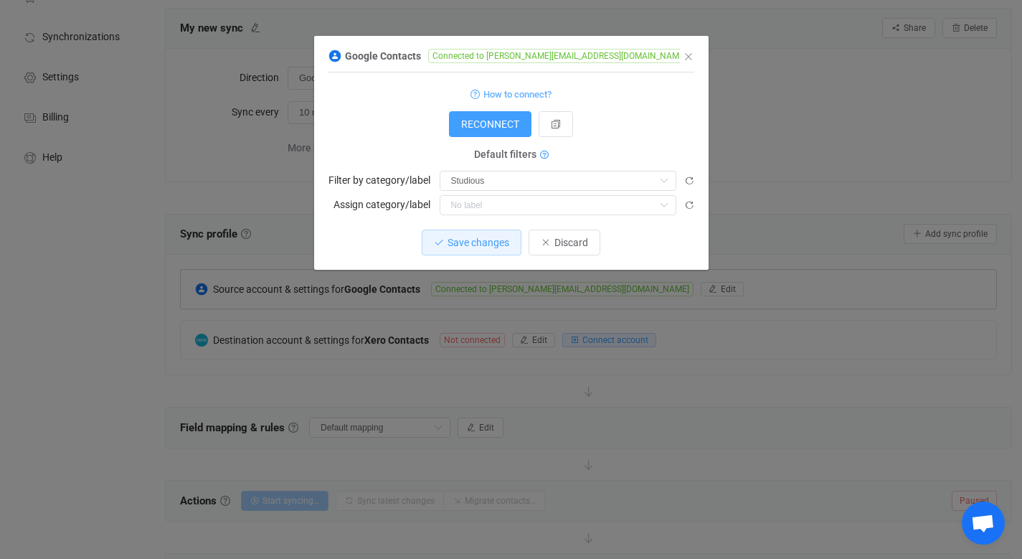
click at [542, 153] on icon "dialog" at bounding box center [544, 155] width 9 height 9
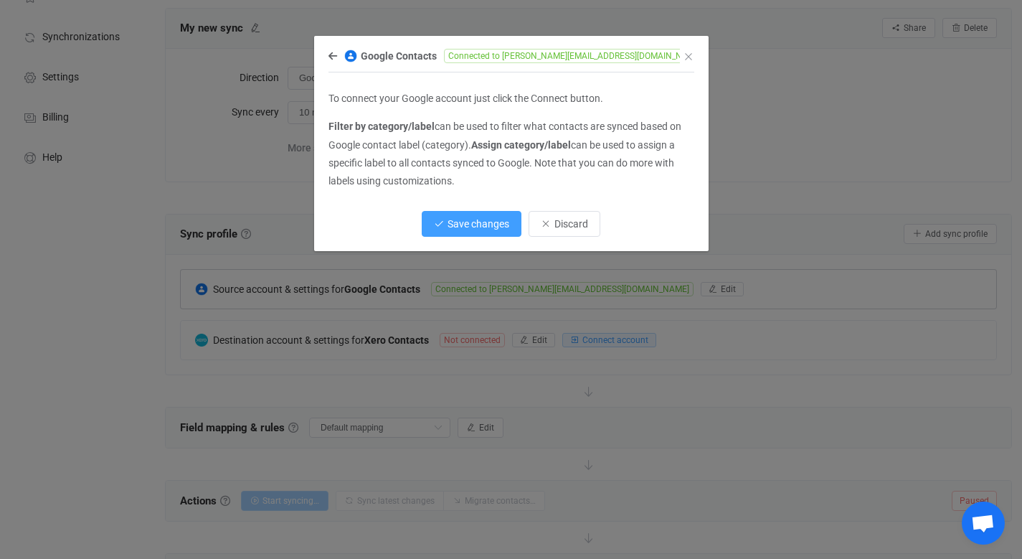
click at [491, 230] on button "Save changes" at bounding box center [472, 224] width 100 height 26
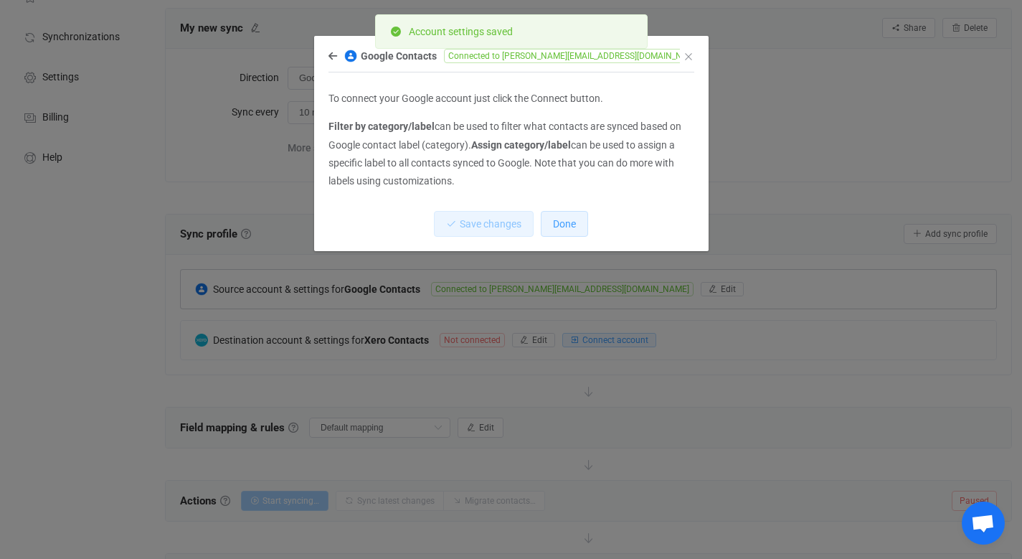
click at [571, 230] on button "Done" at bounding box center [564, 224] width 47 height 26
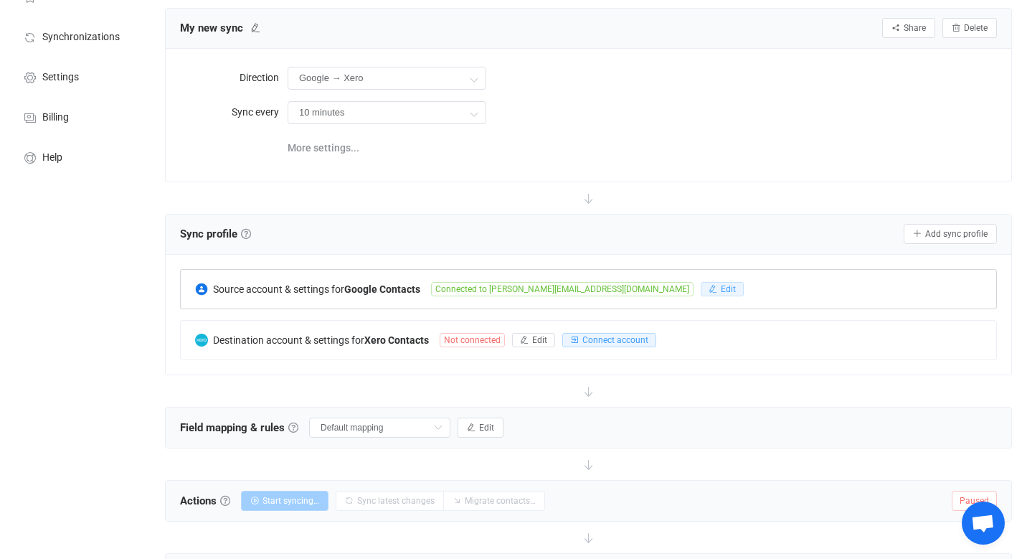
click at [721, 285] on span "Edit" at bounding box center [728, 289] width 15 height 10
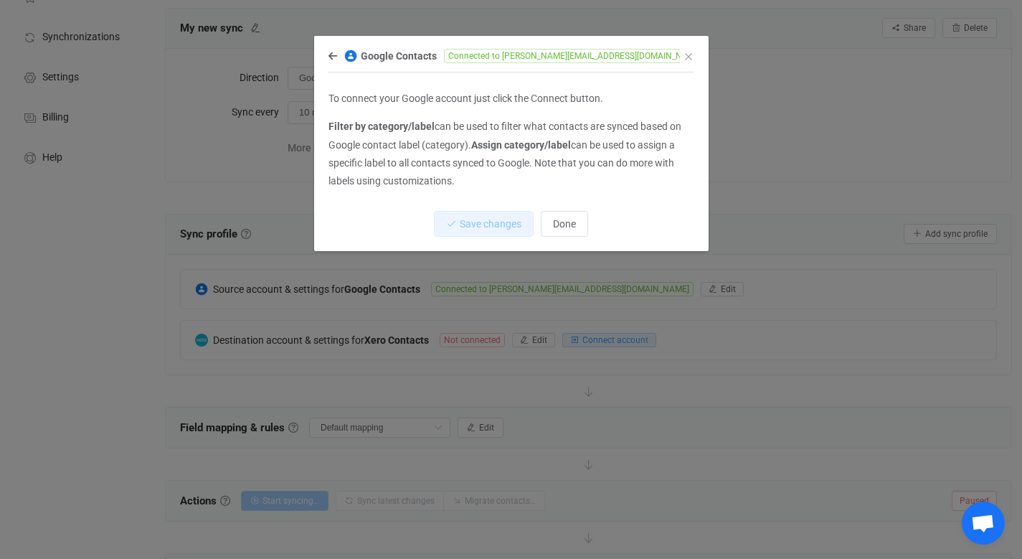
click at [710, 56] on icon "dialog" at bounding box center [715, 56] width 10 height 10
click at [565, 219] on span "Done" at bounding box center [564, 223] width 23 height 11
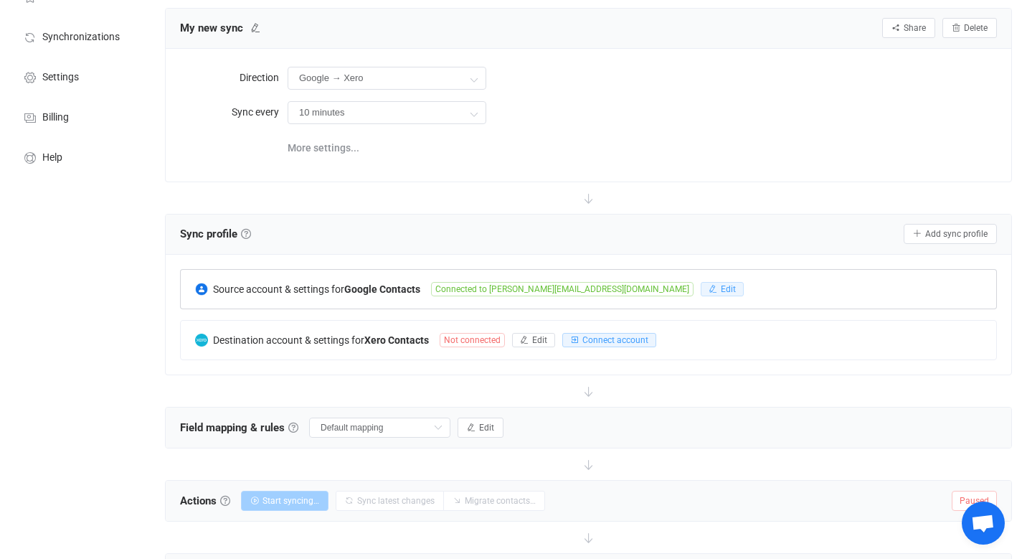
click at [701, 288] on button "Edit" at bounding box center [722, 289] width 43 height 14
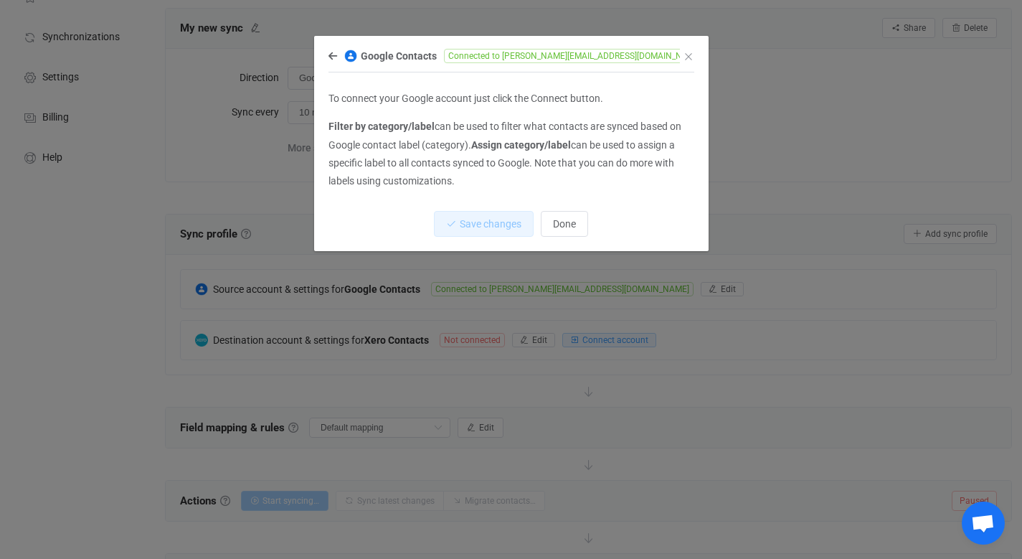
click at [452, 138] on p "Filter by category/label can be used to filter what contacts are synced based o…" at bounding box center [511, 154] width 366 height 72
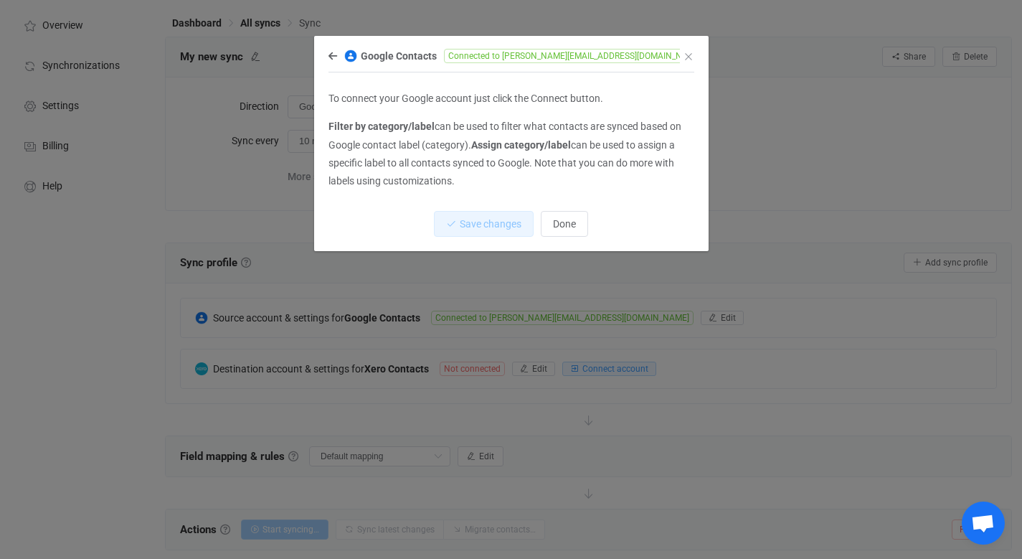
scroll to position [44, 0]
click at [332, 57] on icon "dialog" at bounding box center [332, 56] width 9 height 10
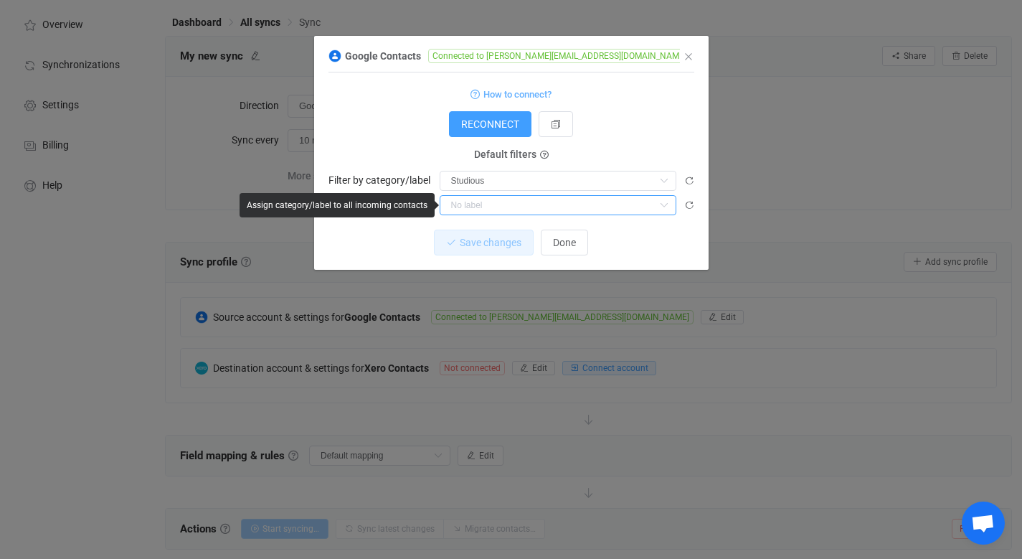
click at [492, 204] on input "dialog" at bounding box center [558, 205] width 237 height 20
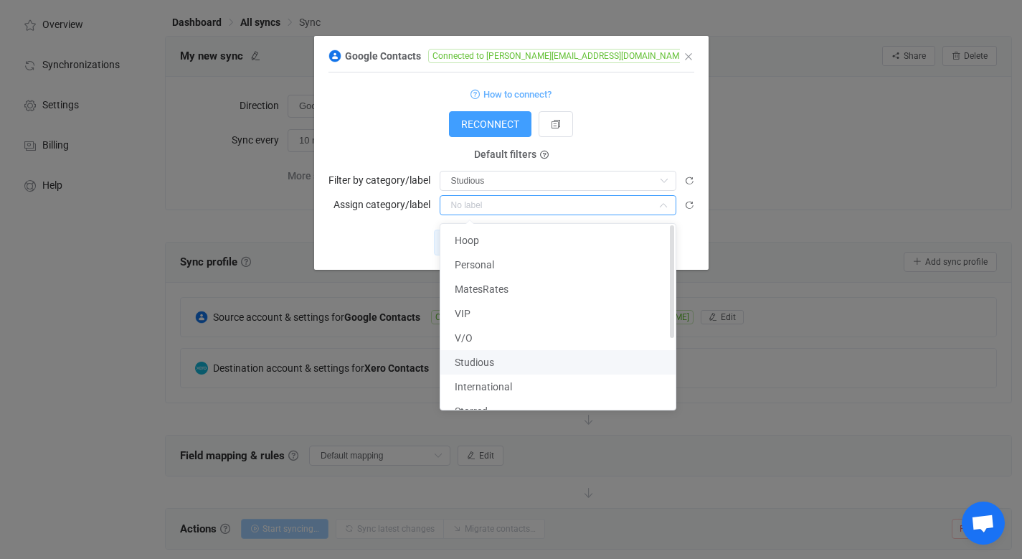
click at [510, 361] on li "Studious" at bounding box center [563, 362] width 246 height 24
type input "Studious"
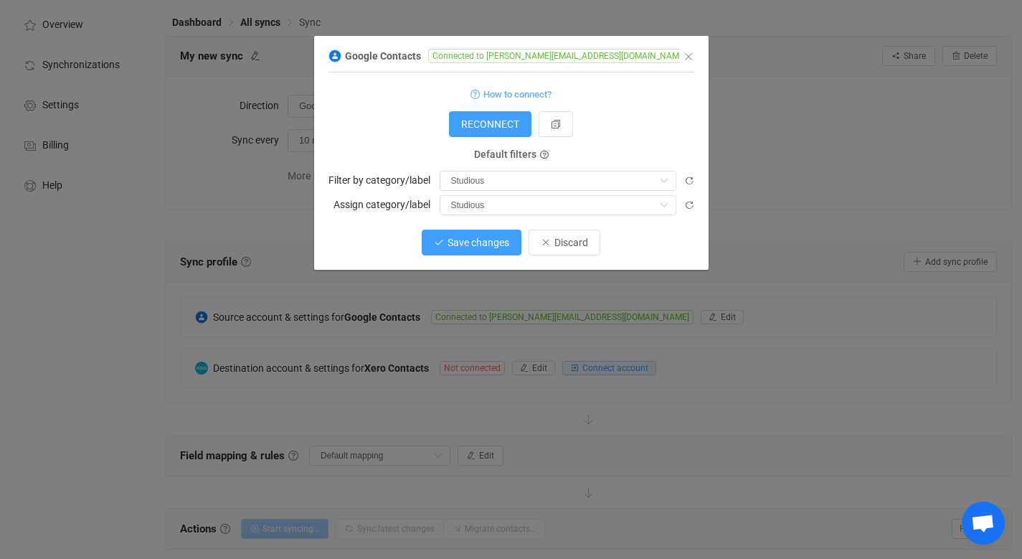
click at [478, 246] on span "Save changes" at bounding box center [478, 242] width 62 height 11
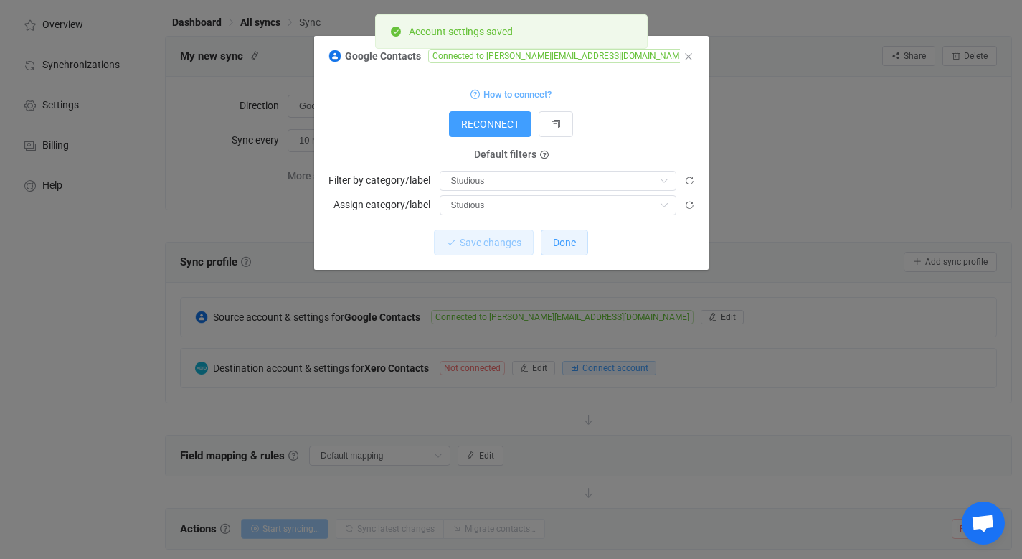
click at [572, 243] on span "Done" at bounding box center [564, 242] width 23 height 11
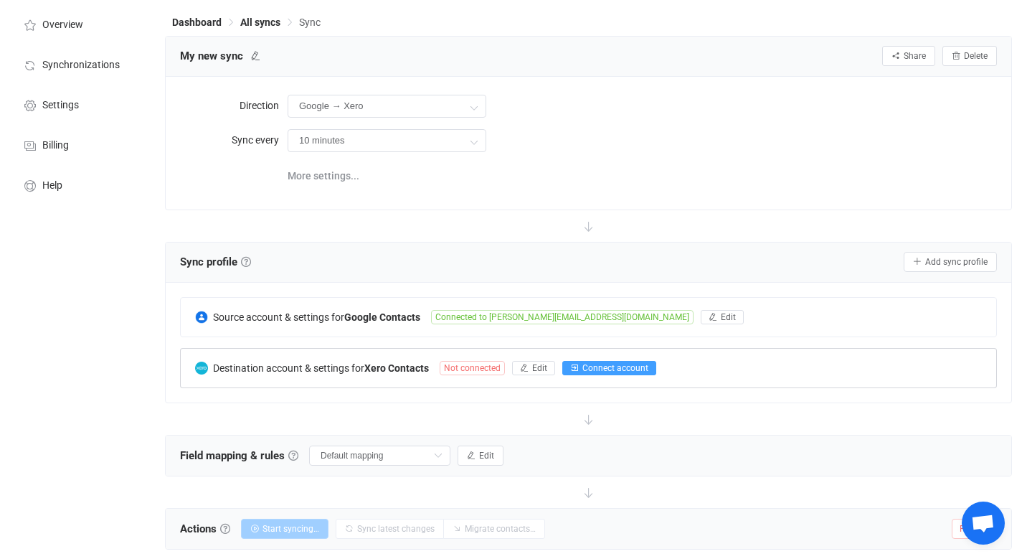
click at [619, 366] on span "Connect account" at bounding box center [615, 368] width 66 height 10
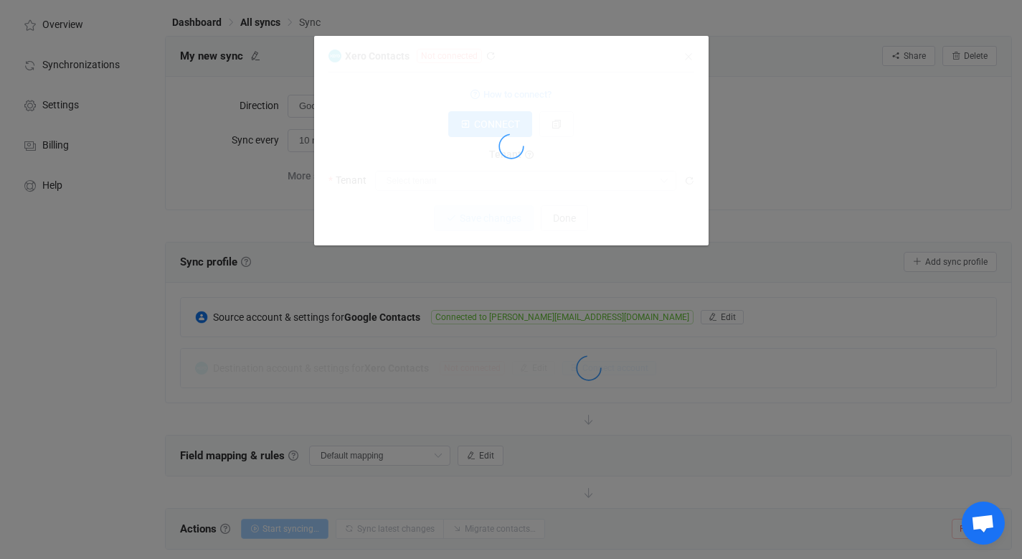
type input "Studious"
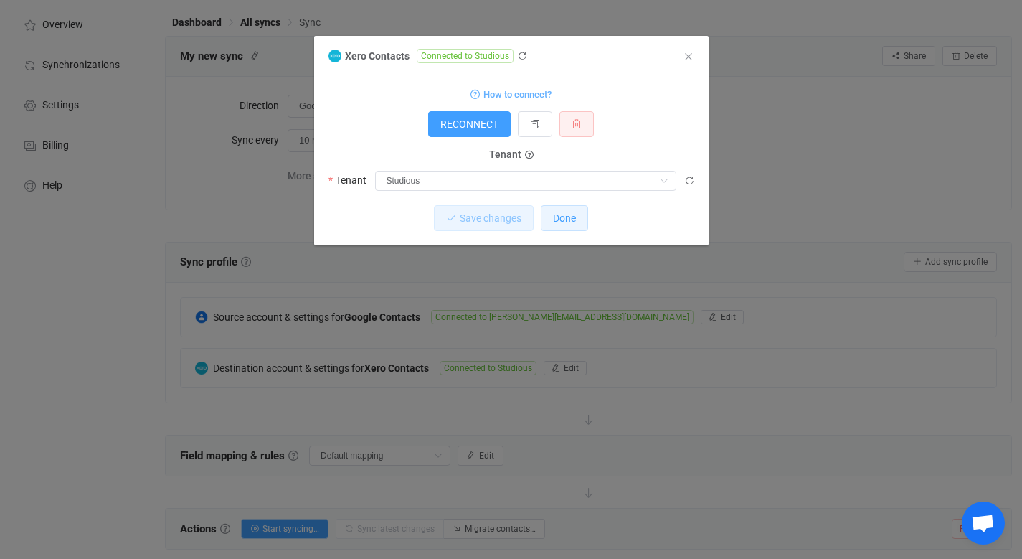
click at [566, 220] on span "Done" at bounding box center [564, 217] width 23 height 11
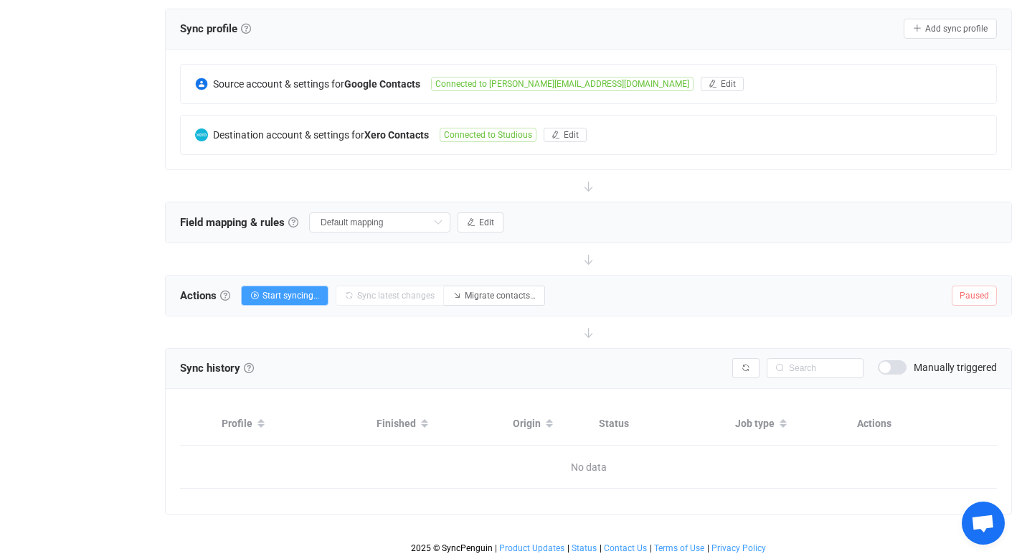
scroll to position [277, 0]
click at [479, 220] on span "Edit" at bounding box center [486, 222] width 15 height 10
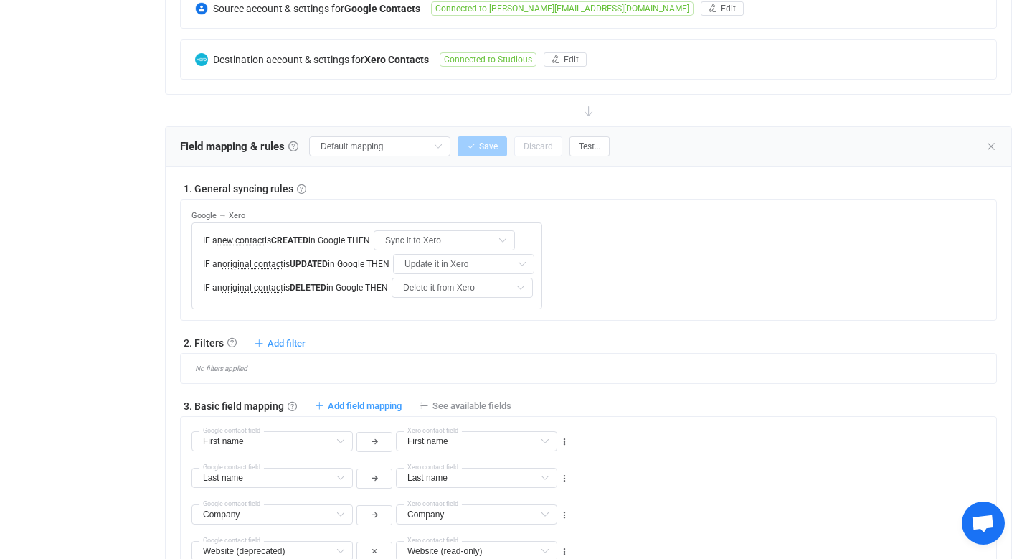
scroll to position [345, 0]
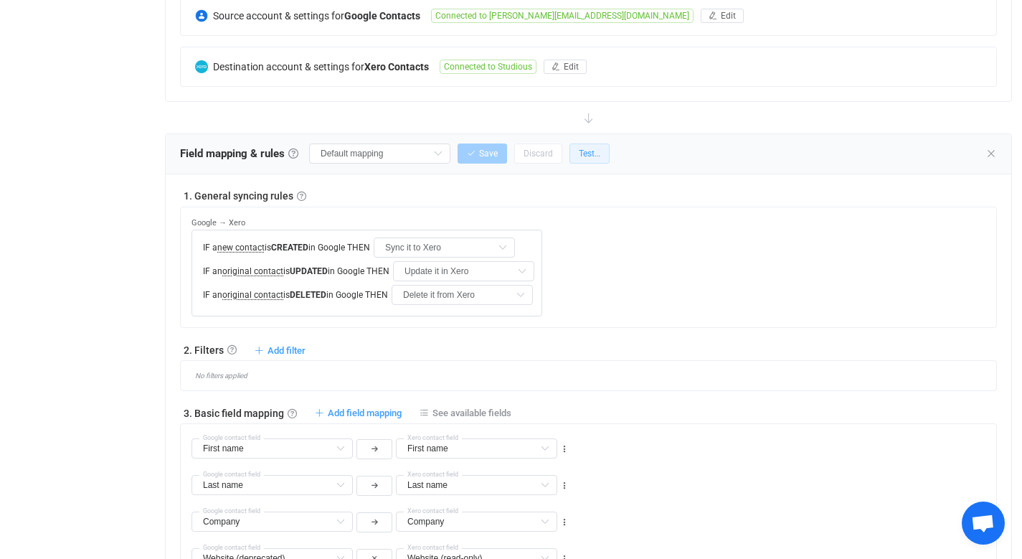
click at [579, 155] on span "Test…" at bounding box center [590, 153] width 22 height 10
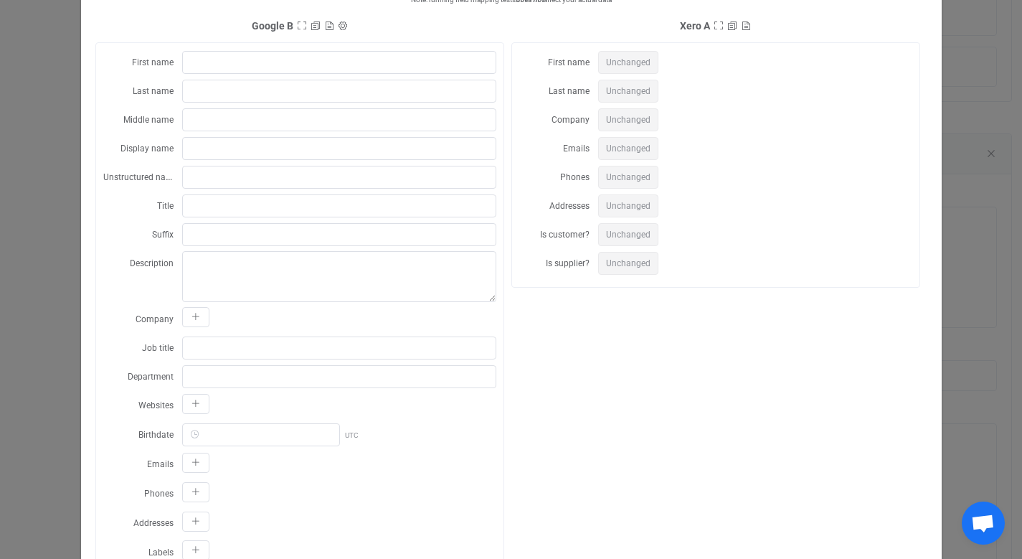
scroll to position [0, 0]
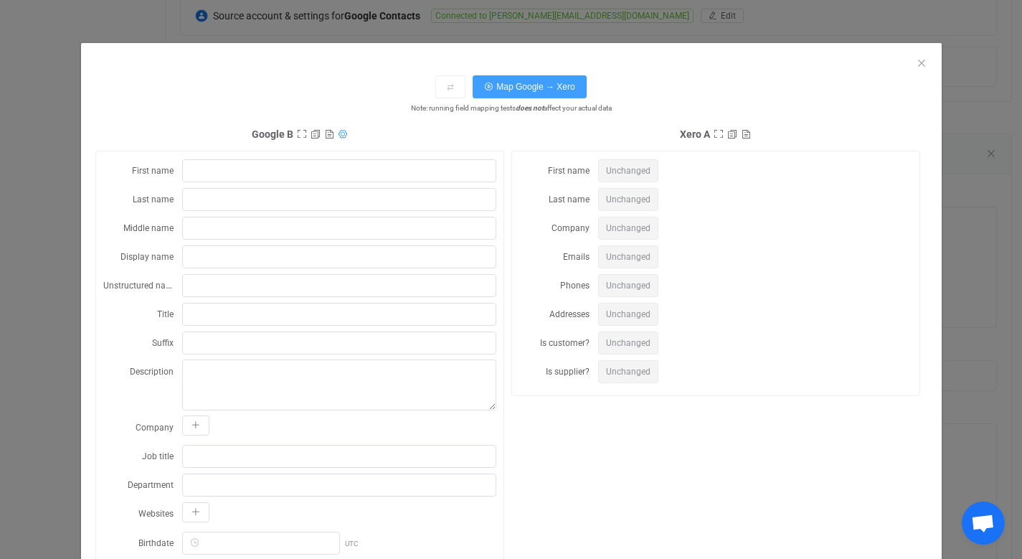
click at [338, 133] on icon "dialog" at bounding box center [343, 134] width 10 height 10
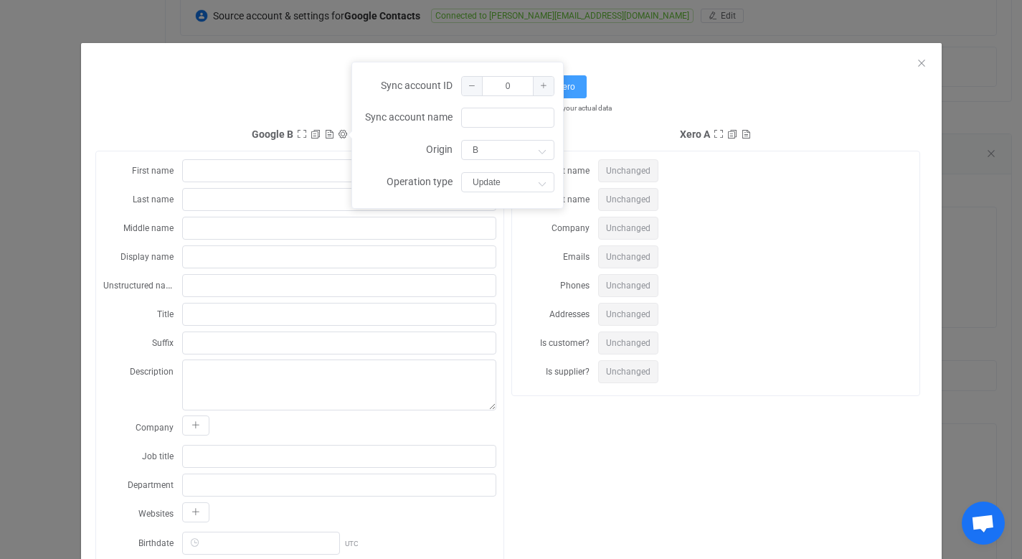
click at [318, 85] on div "⇄ Map Google → Xero Note: running field mapping tests does not affect your actu…" at bounding box center [511, 94] width 832 height 39
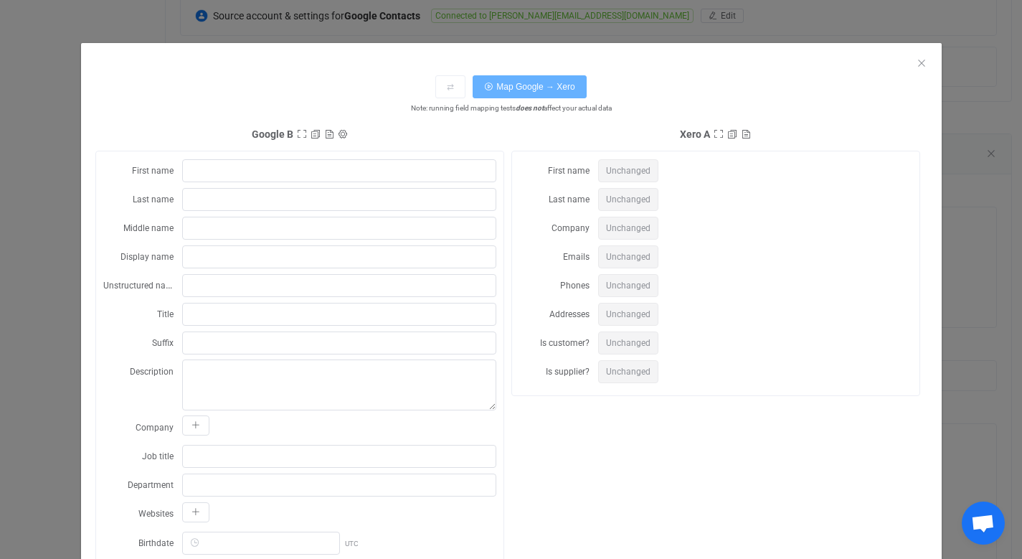
click at [573, 88] on button "Map Google → Xero" at bounding box center [529, 86] width 113 height 23
click at [552, 87] on span "Map Google → Xero" at bounding box center [535, 87] width 78 height 10
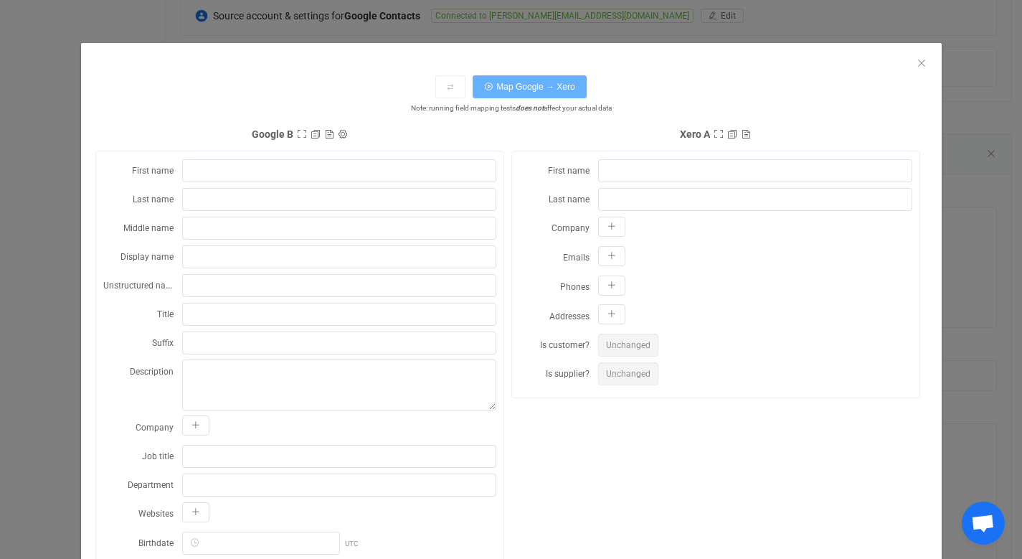
click at [552, 87] on span "Map Google → Xero" at bounding box center [535, 87] width 78 height 10
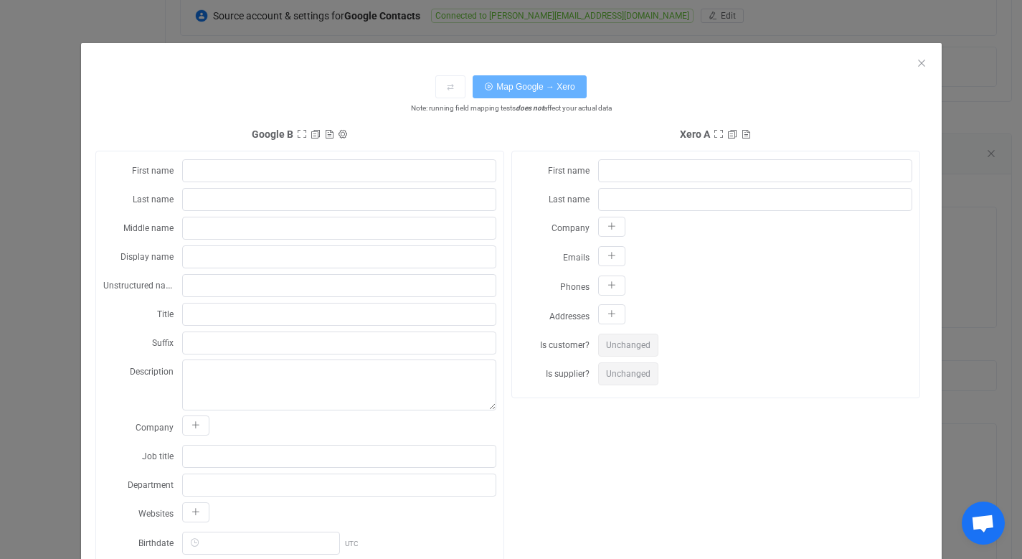
click at [552, 87] on span "Map Google → Xero" at bounding box center [535, 87] width 78 height 10
click at [916, 62] on icon "Close" at bounding box center [921, 62] width 11 height 11
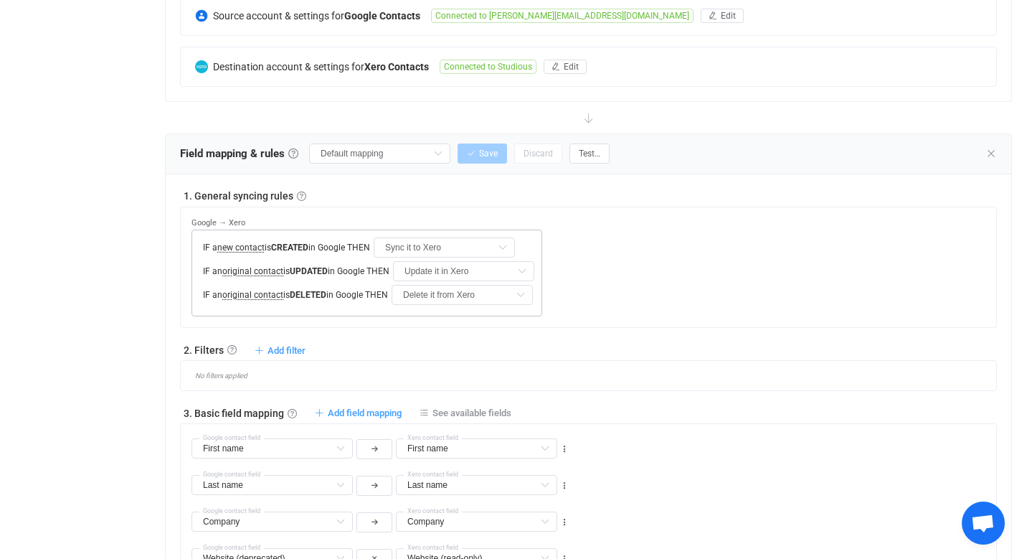
scroll to position [315, 0]
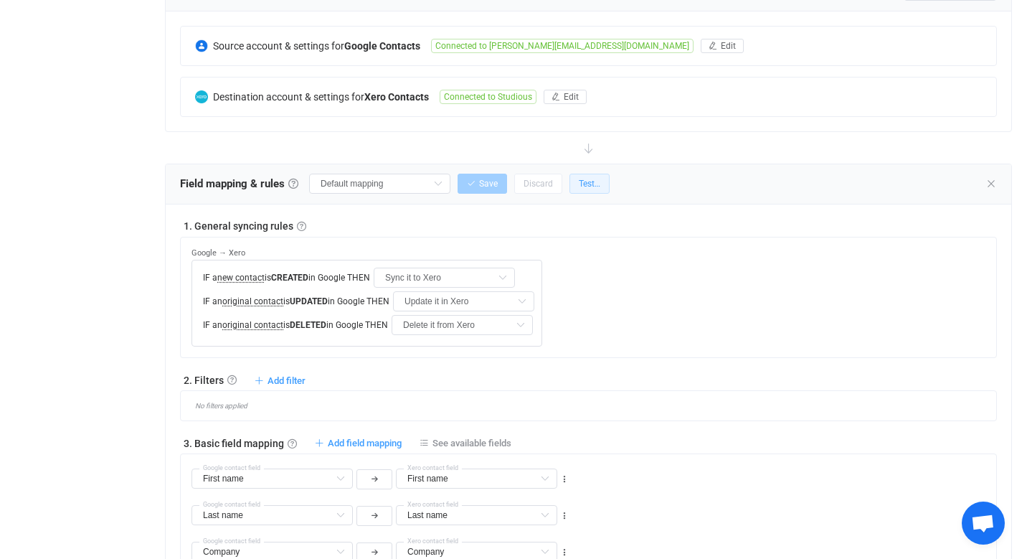
click at [579, 184] on span "Test…" at bounding box center [590, 184] width 22 height 10
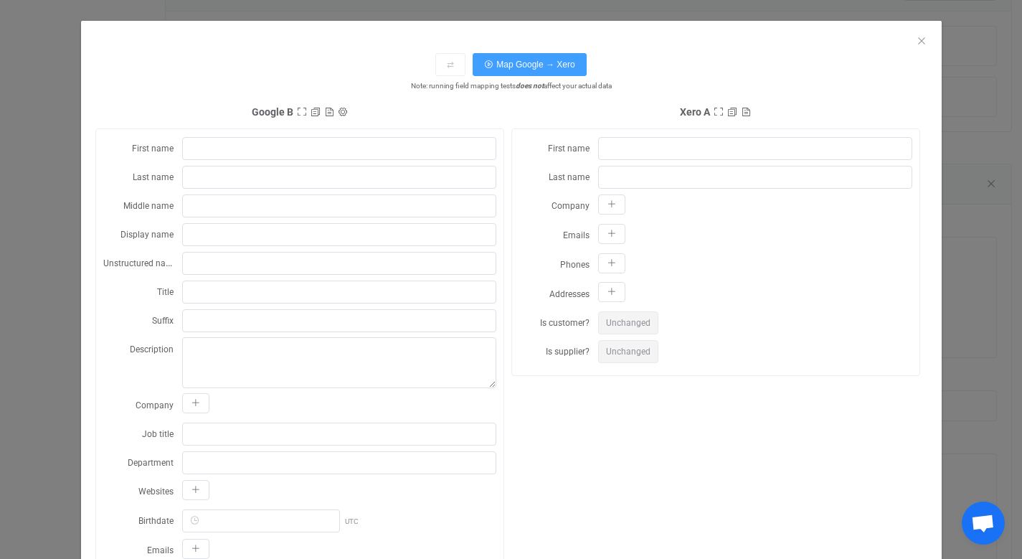
scroll to position [24, 0]
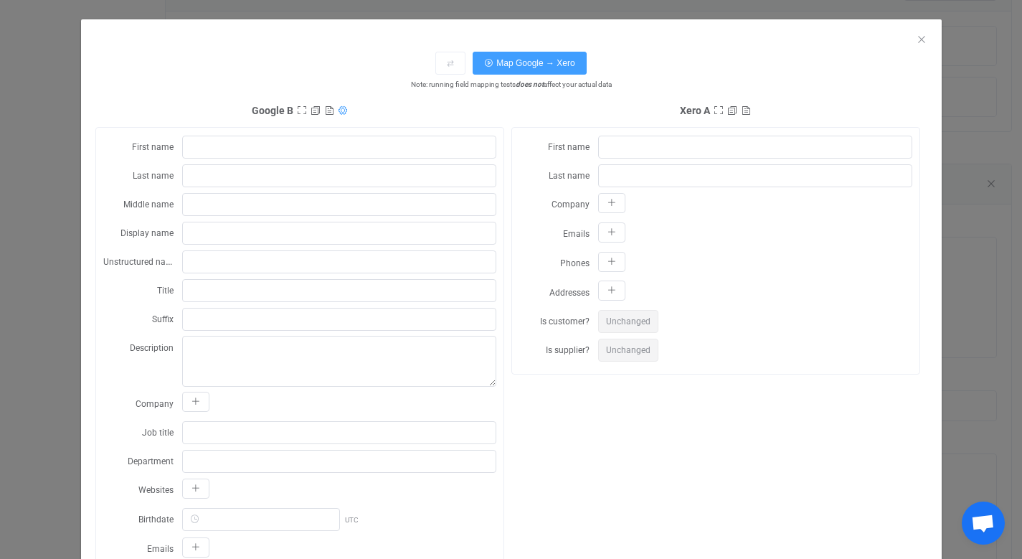
click at [338, 112] on icon "dialog" at bounding box center [343, 110] width 10 height 10
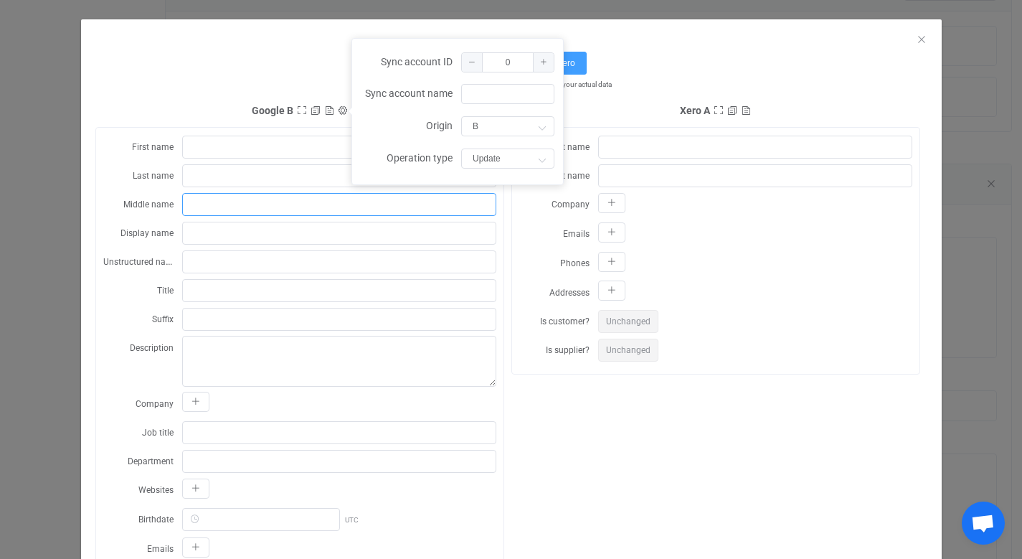
click at [366, 211] on input "dialog" at bounding box center [339, 204] width 314 height 23
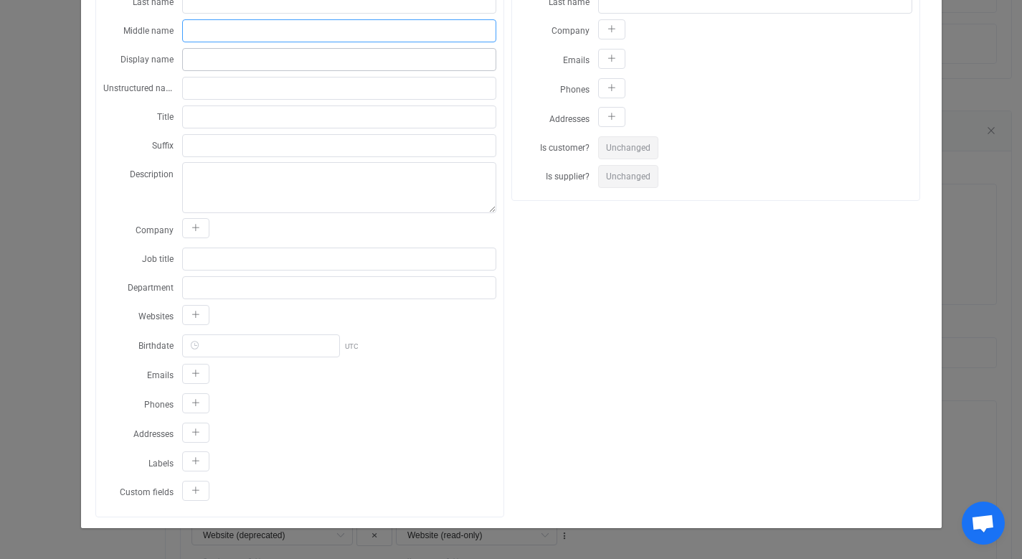
scroll to position [0, 0]
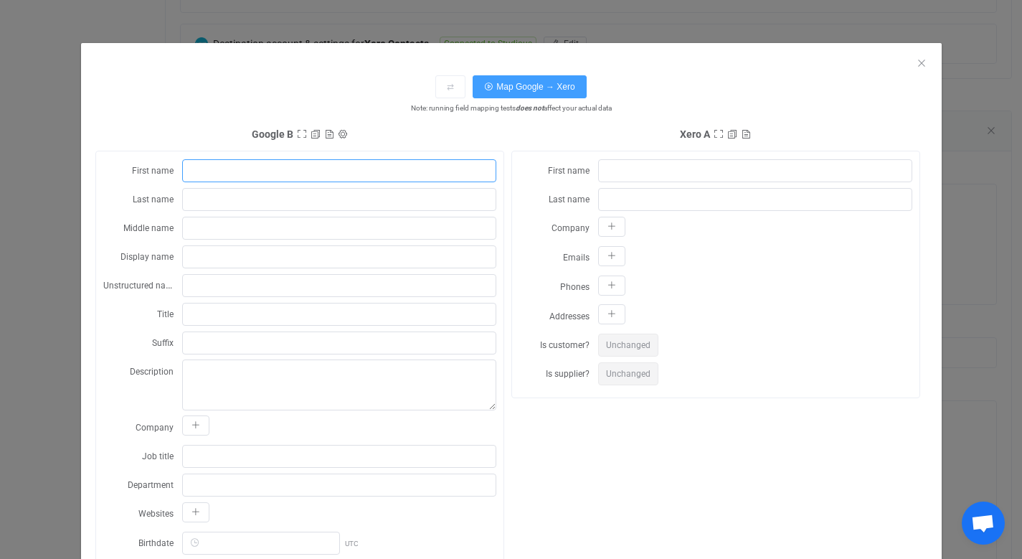
click at [376, 174] on input "dialog" at bounding box center [339, 170] width 314 height 23
click at [650, 172] on input "dialog" at bounding box center [755, 170] width 314 height 23
click at [642, 172] on input "dialog" at bounding box center [755, 170] width 314 height 23
click at [607, 308] on button "dialog" at bounding box center [611, 314] width 27 height 20
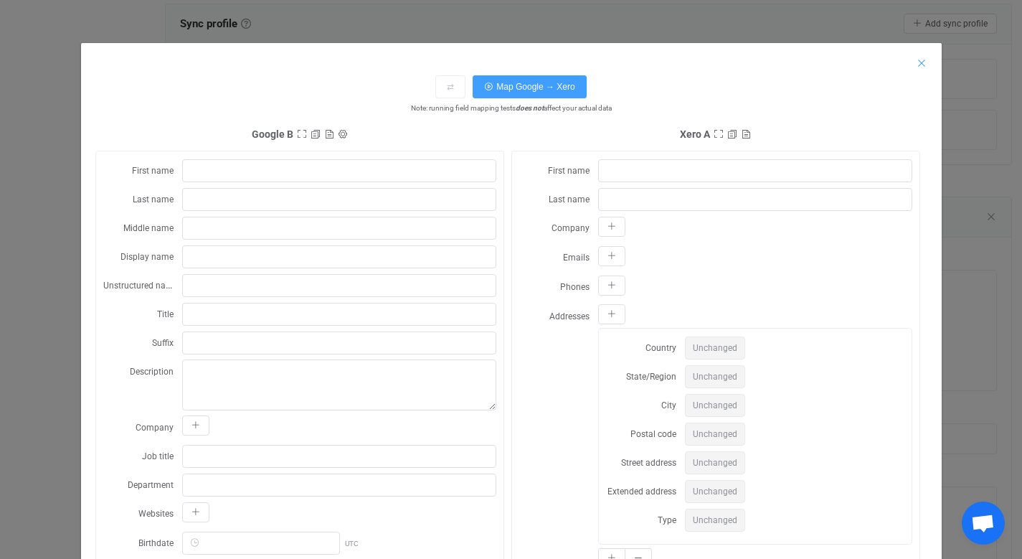
click at [916, 62] on icon "Close" at bounding box center [921, 62] width 11 height 11
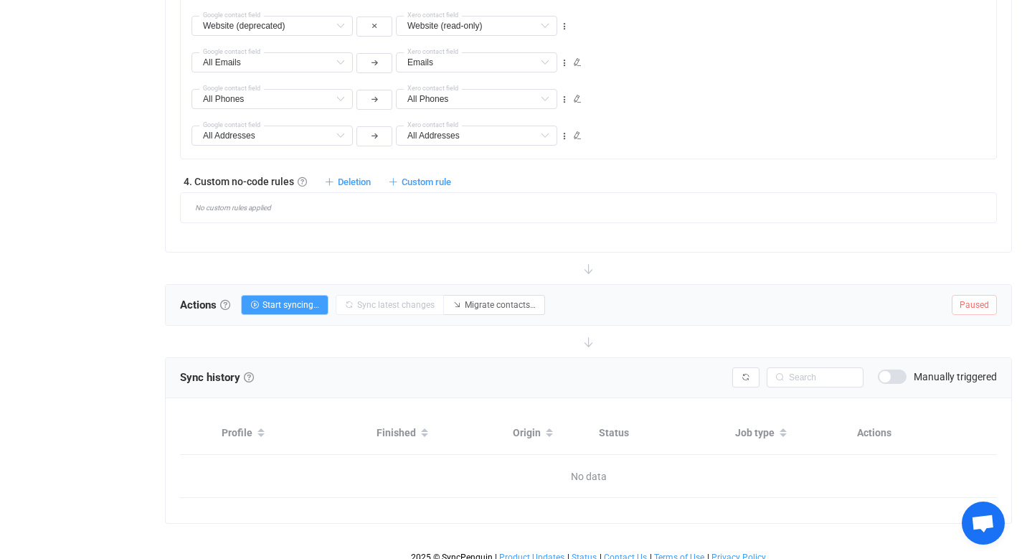
scroll to position [888, 0]
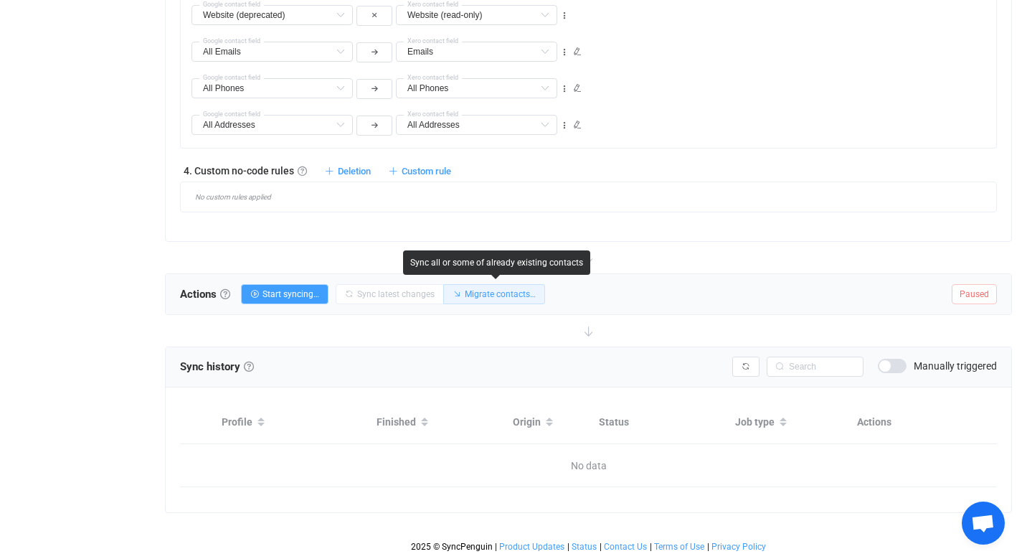
click at [490, 295] on span "Migrate contacts…" at bounding box center [500, 294] width 71 height 10
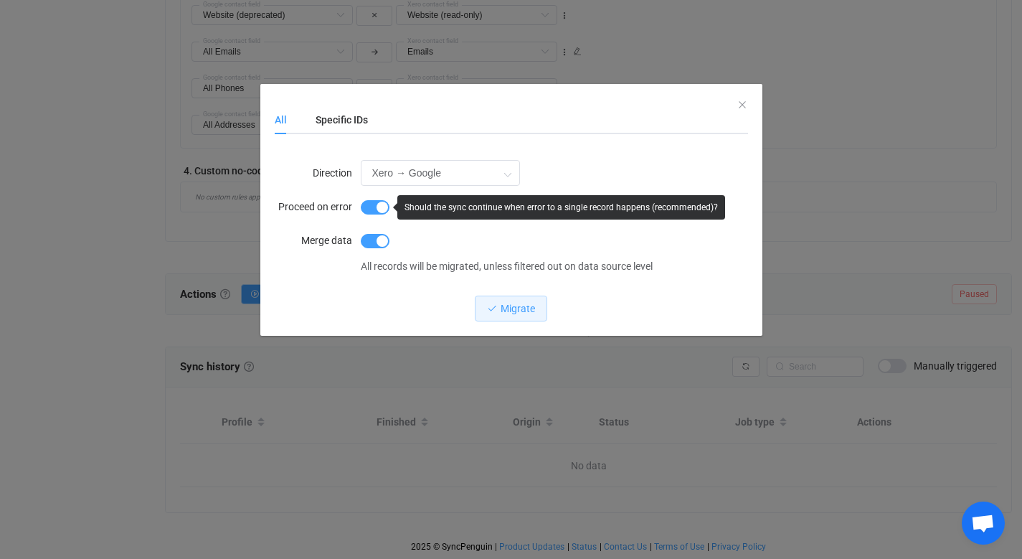
click at [381, 207] on span "dialog" at bounding box center [375, 207] width 29 height 14
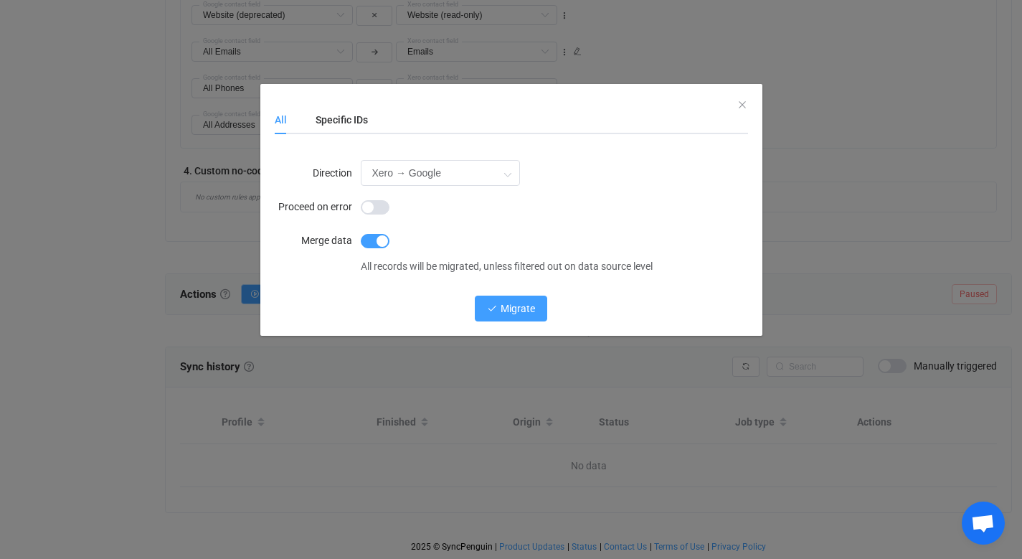
click at [525, 307] on span "Migrate" at bounding box center [518, 308] width 34 height 11
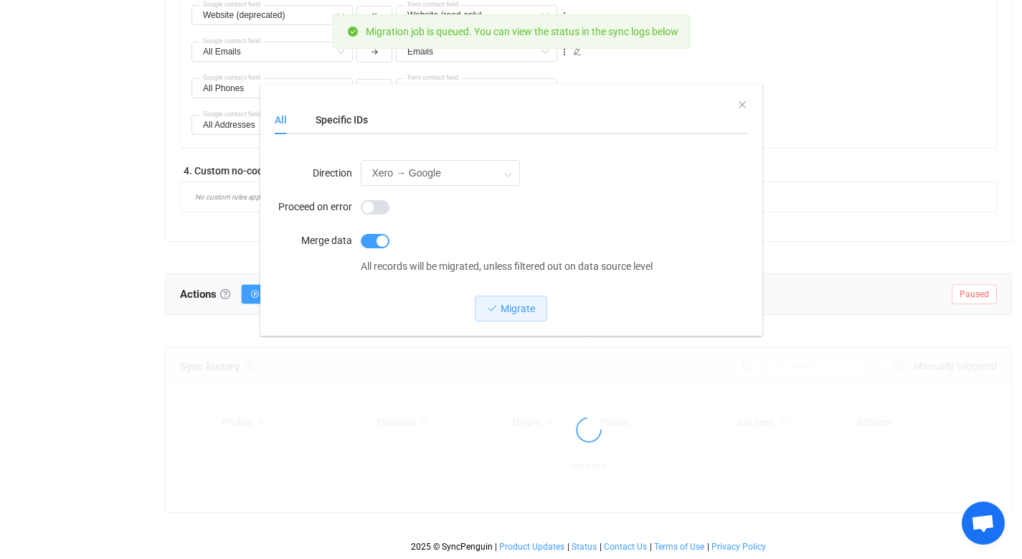
scroll to position [883, 0]
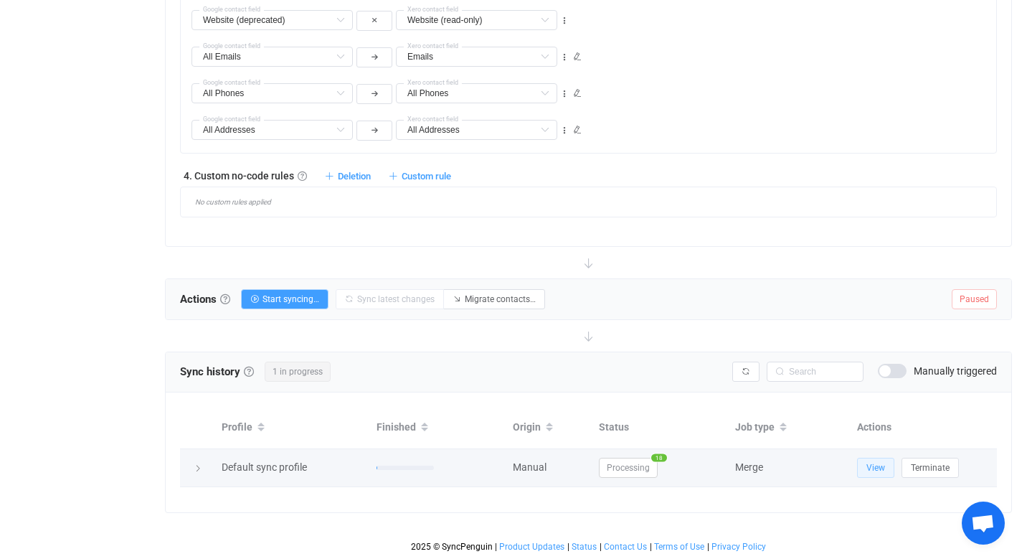
click at [883, 463] on span "View" at bounding box center [875, 468] width 19 height 10
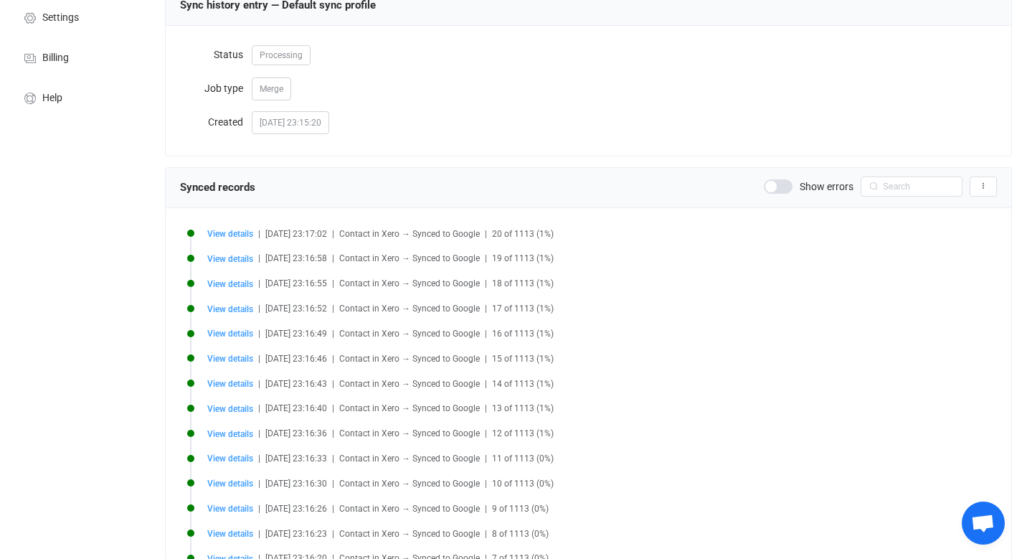
scroll to position [150, 0]
click at [241, 232] on span "View details" at bounding box center [230, 232] width 46 height 10
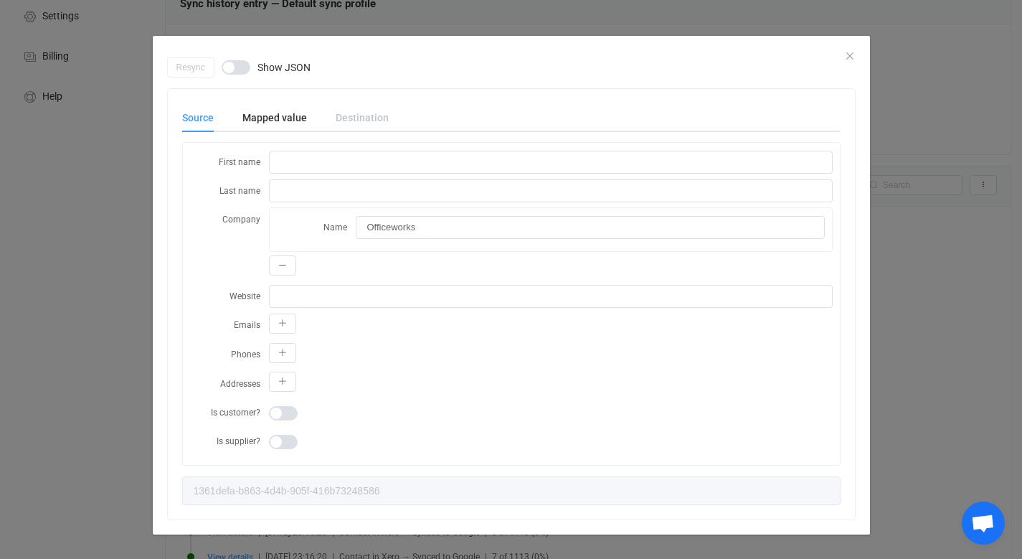
click at [228, 69] on span "dialog" at bounding box center [236, 67] width 29 height 14
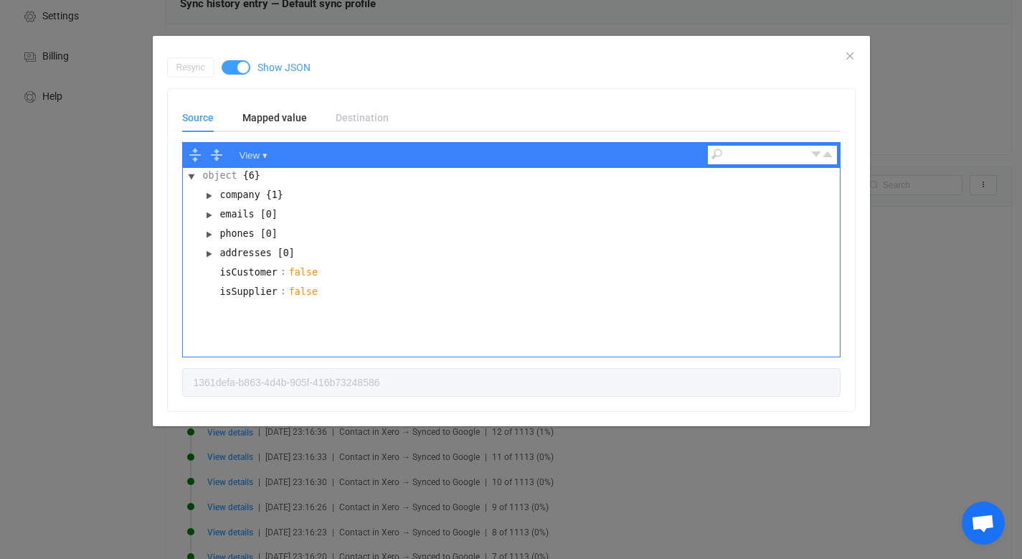
click at [242, 67] on span "dialog" at bounding box center [236, 67] width 29 height 14
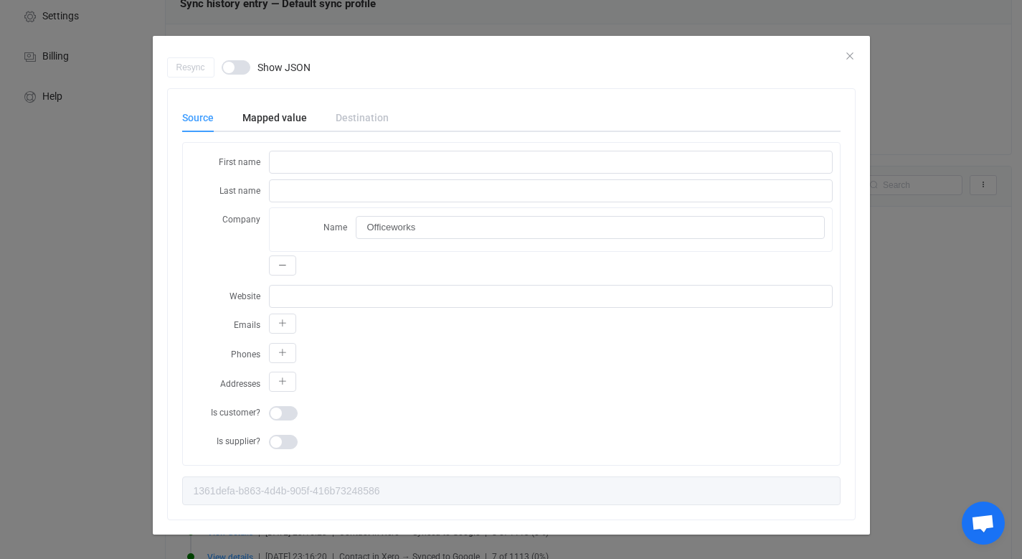
click at [841, 61] on div "Resync Show JSON" at bounding box center [511, 67] width 688 height 20
click at [842, 58] on div "Resync Show JSON" at bounding box center [511, 67] width 688 height 20
click at [843, 57] on div "Resync Show JSON" at bounding box center [511, 67] width 688 height 20
click at [72, 182] on div "Resync Show JSON Source Mapped value Destination First name Last name Company N…" at bounding box center [511, 279] width 1022 height 559
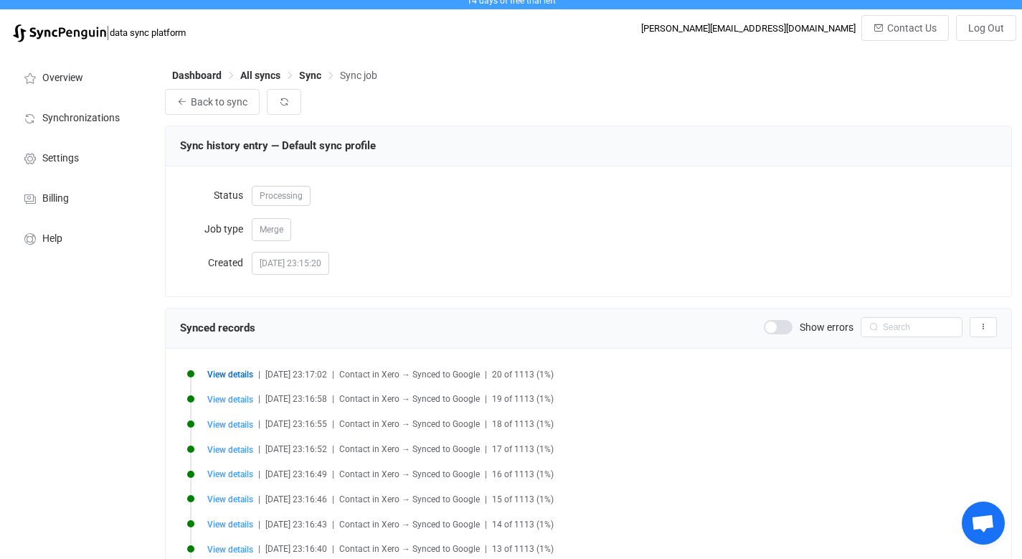
scroll to position [9, 0]
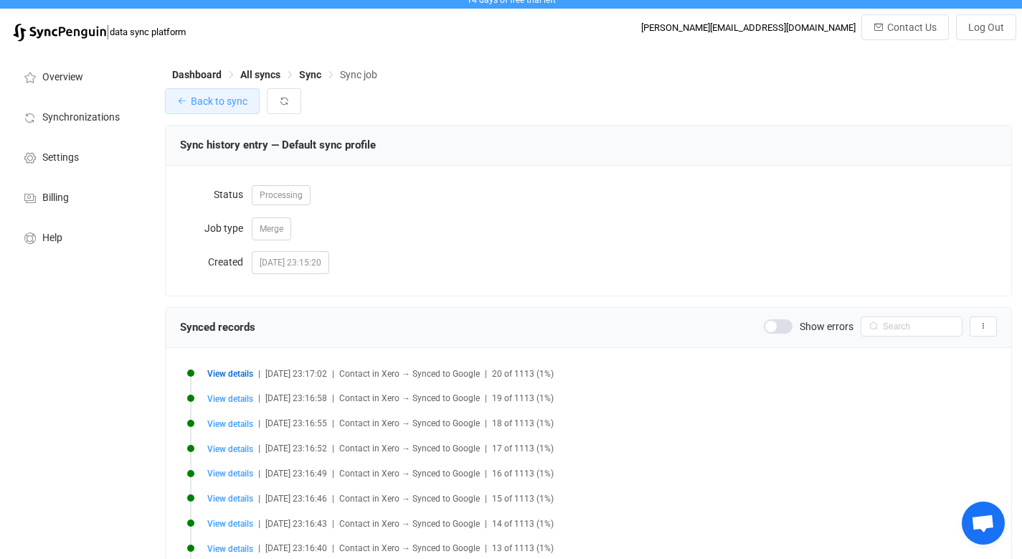
click at [219, 101] on span "Back to sync" at bounding box center [219, 100] width 57 height 11
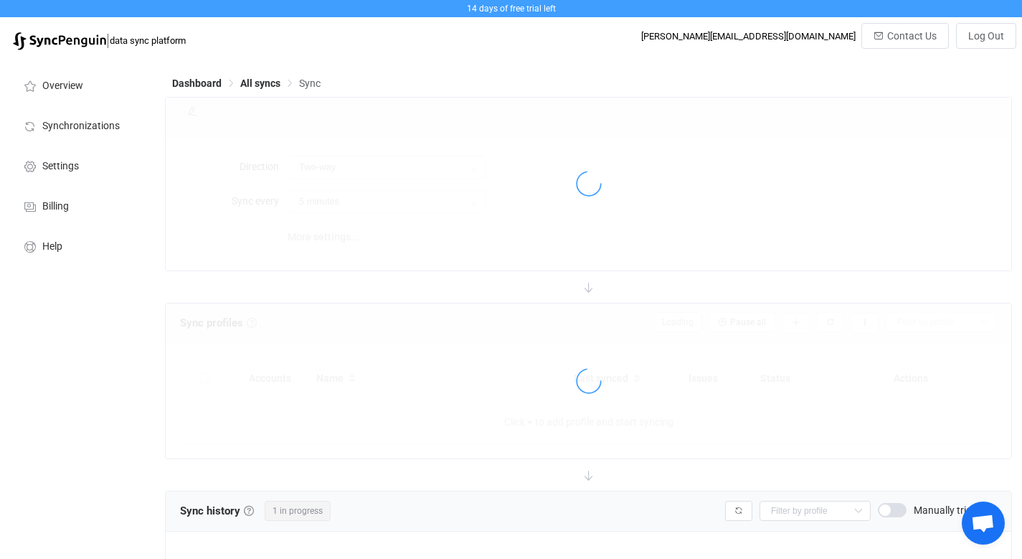
type input "Google → Xero"
type input "10 minutes"
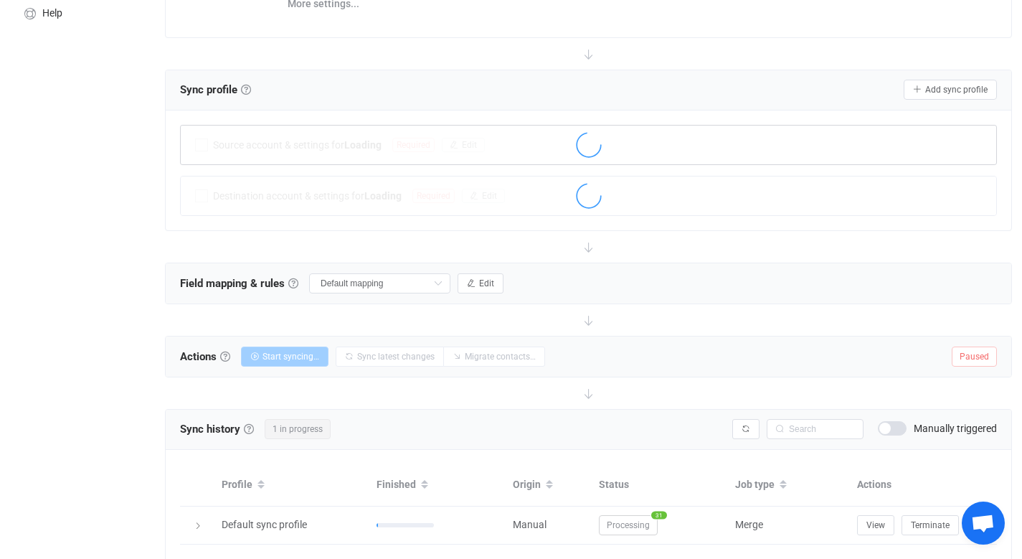
scroll to position [289, 0]
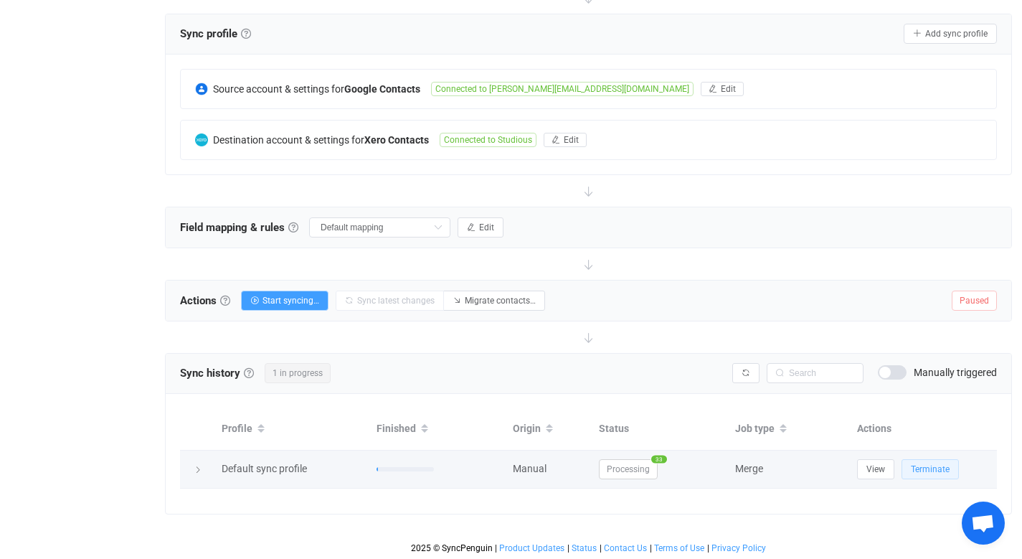
click at [923, 468] on span "Terminate" at bounding box center [930, 469] width 39 height 10
click at [194, 466] on icon at bounding box center [198, 469] width 9 height 9
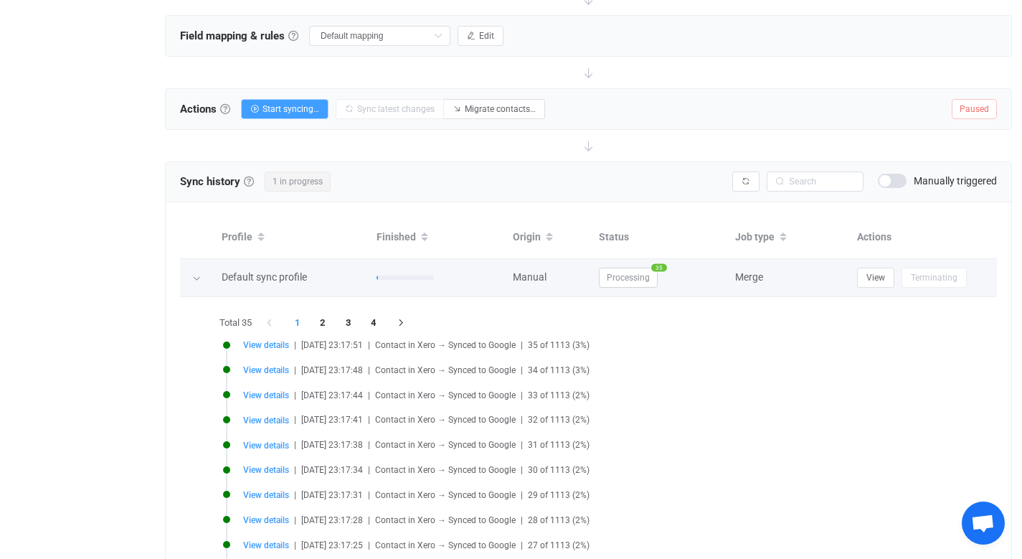
scroll to position [482, 0]
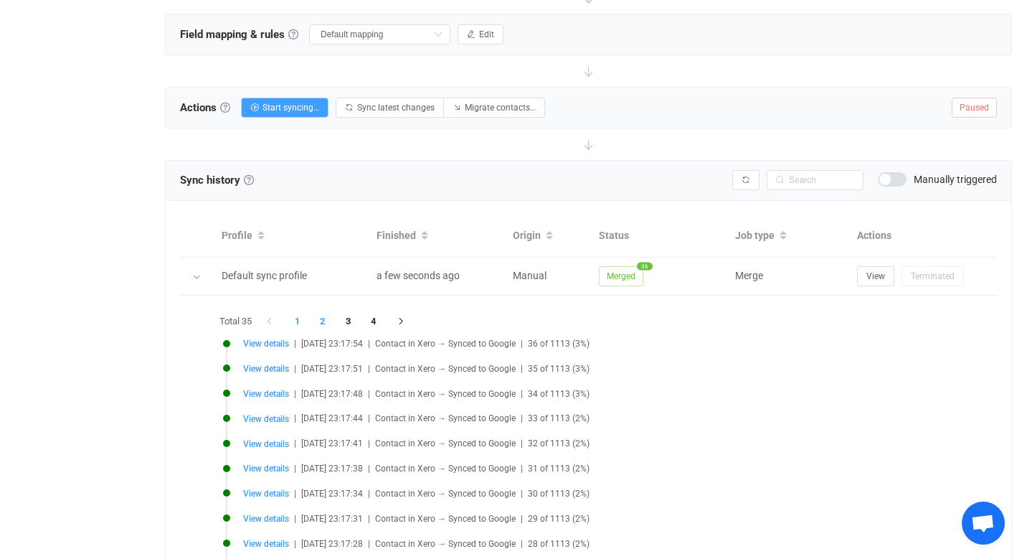
click at [323, 321] on li "2" at bounding box center [323, 321] width 26 height 20
click at [275, 343] on span "View details" at bounding box center [266, 343] width 46 height 10
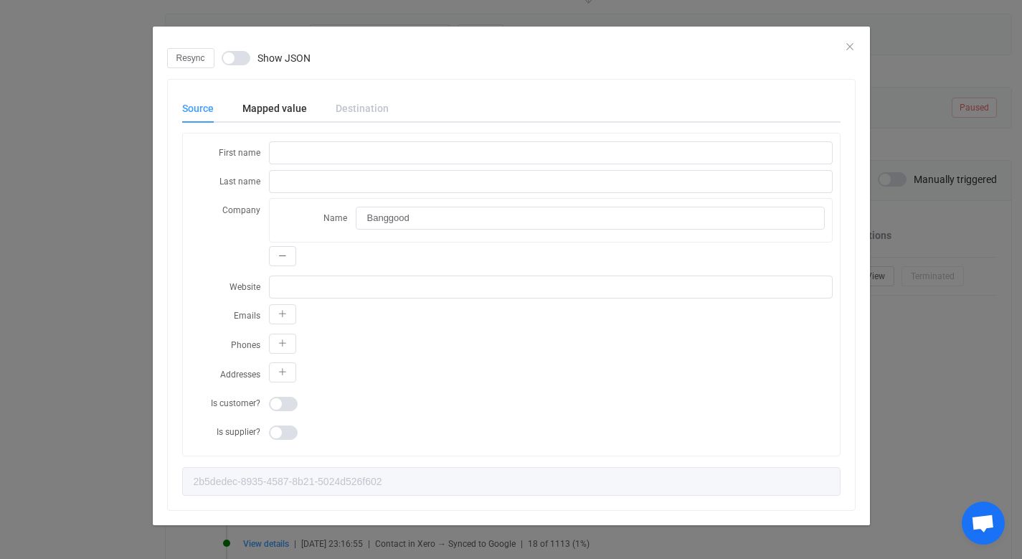
scroll to position [0, 0]
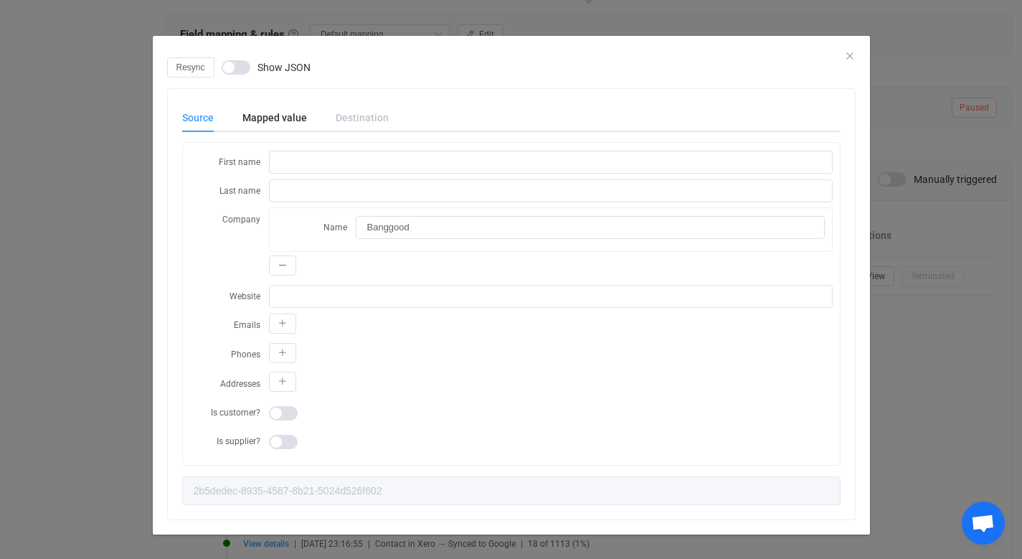
click at [846, 57] on div "Resync Show JSON" at bounding box center [511, 67] width 688 height 20
click at [844, 57] on icon "Close" at bounding box center [849, 55] width 11 height 11
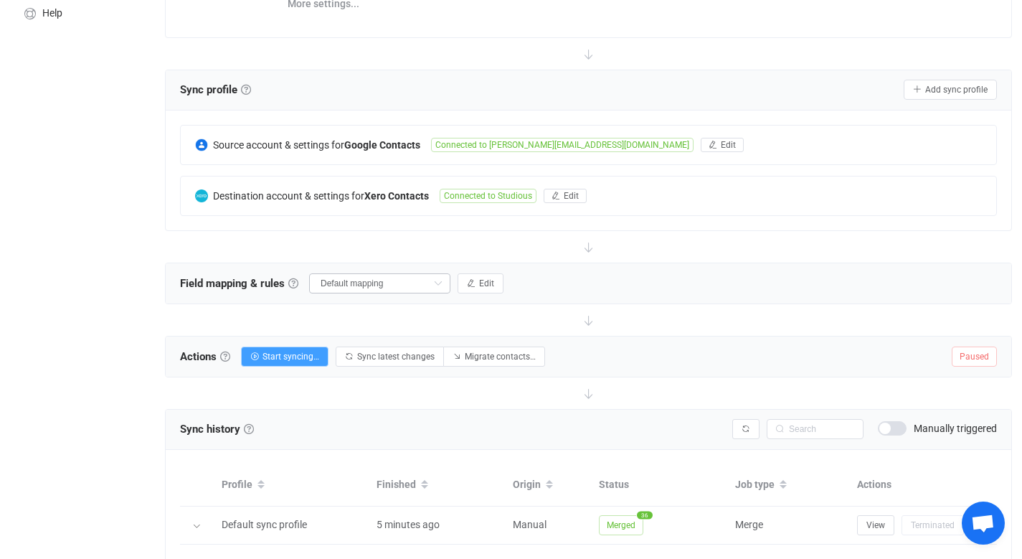
scroll to position [238, 0]
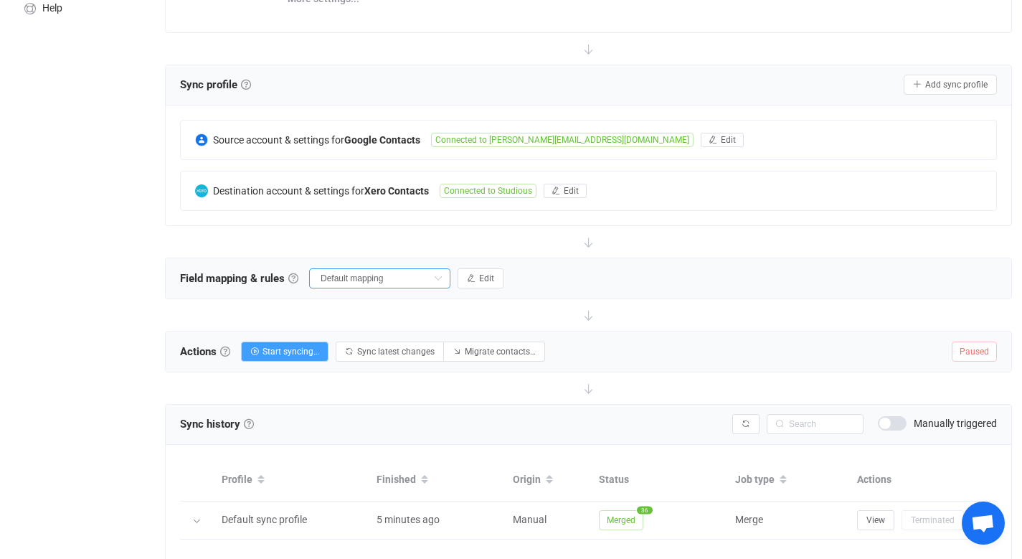
click at [381, 278] on input "Default mapping" at bounding box center [379, 278] width 141 height 20
click at [516, 243] on div at bounding box center [588, 242] width 847 height 32
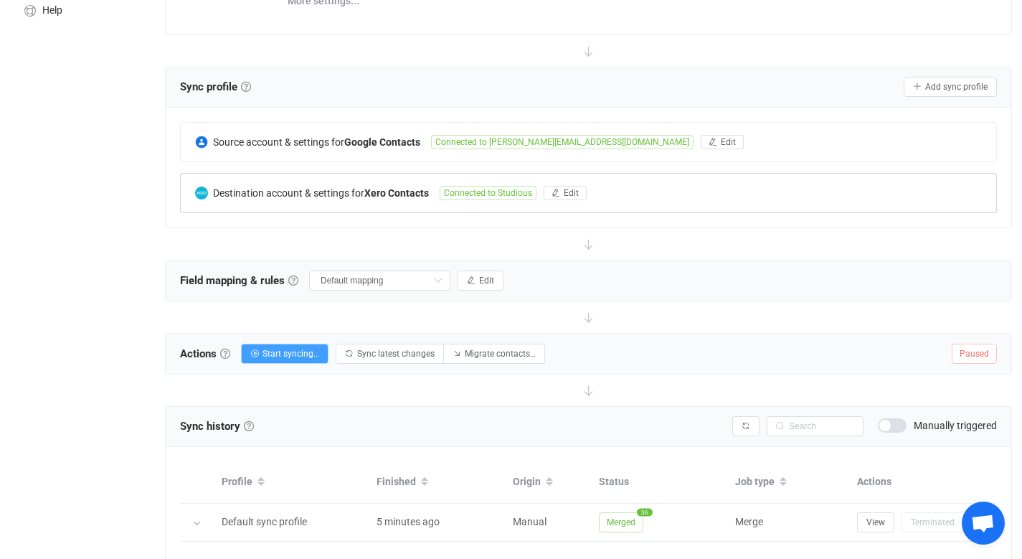
scroll to position [237, 0]
click at [479, 276] on span "Edit" at bounding box center [486, 279] width 15 height 10
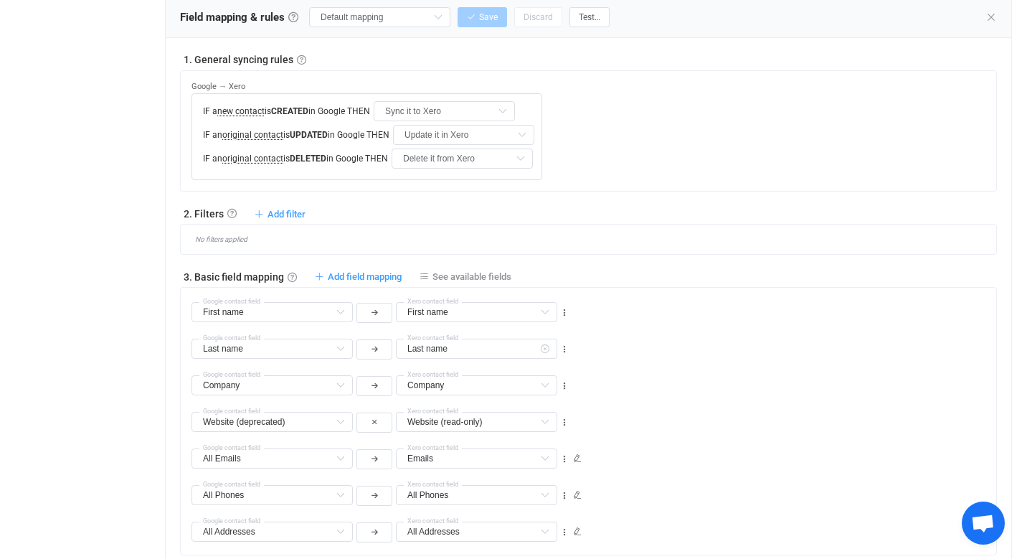
scroll to position [500, 0]
click at [286, 214] on span "Add filter" at bounding box center [286, 212] width 38 height 11
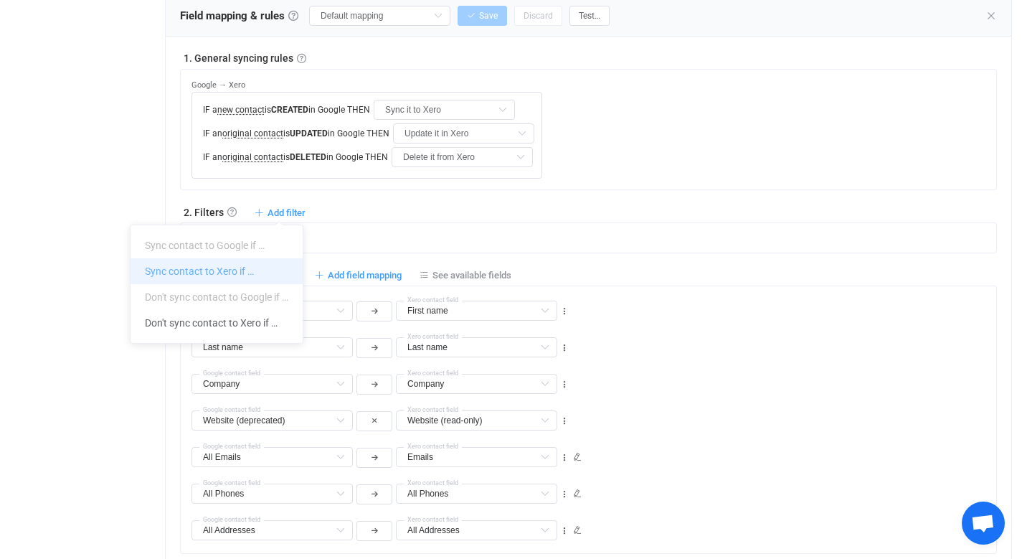
click at [242, 269] on li "Sync contact to Xero if …" at bounding box center [217, 271] width 172 height 26
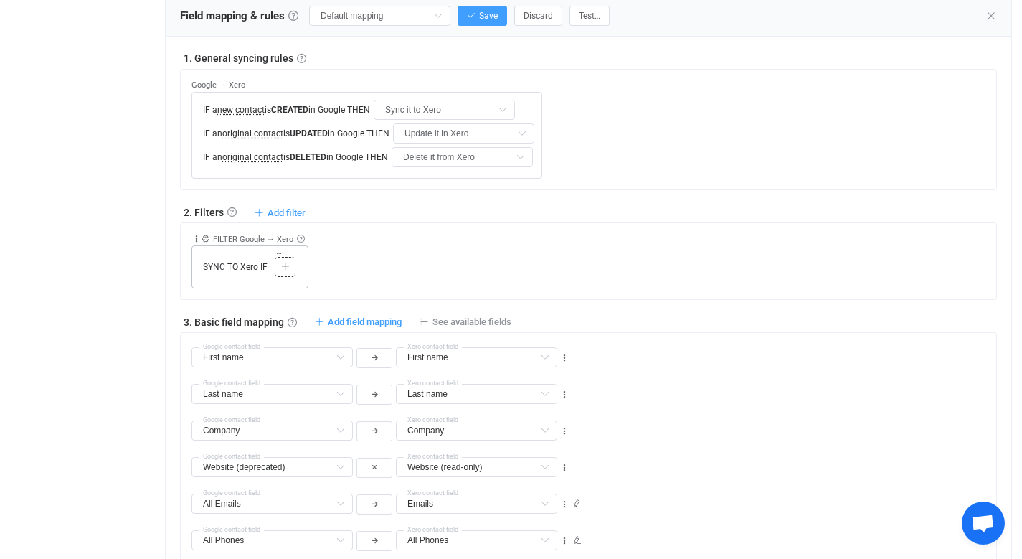
click at [283, 268] on icon at bounding box center [285, 266] width 9 height 9
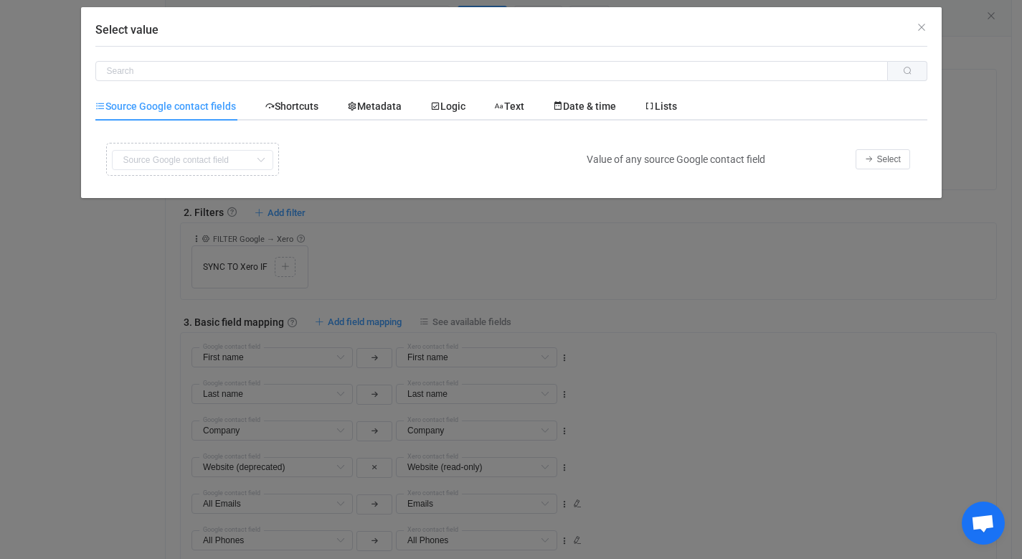
click at [227, 161] on div "Copy Cut Replace TYPE MISMATCH First name Default field Last name Default field…" at bounding box center [338, 159] width 470 height 40
click at [260, 158] on icon "Select value" at bounding box center [261, 160] width 18 height 20
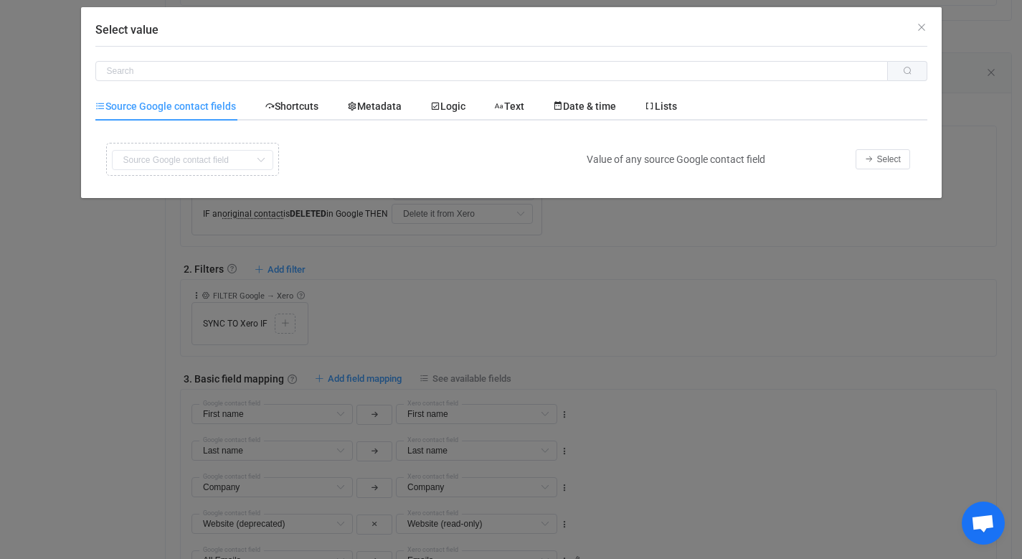
scroll to position [446, 0]
click at [892, 159] on span "Select" at bounding box center [889, 159] width 24 height 10
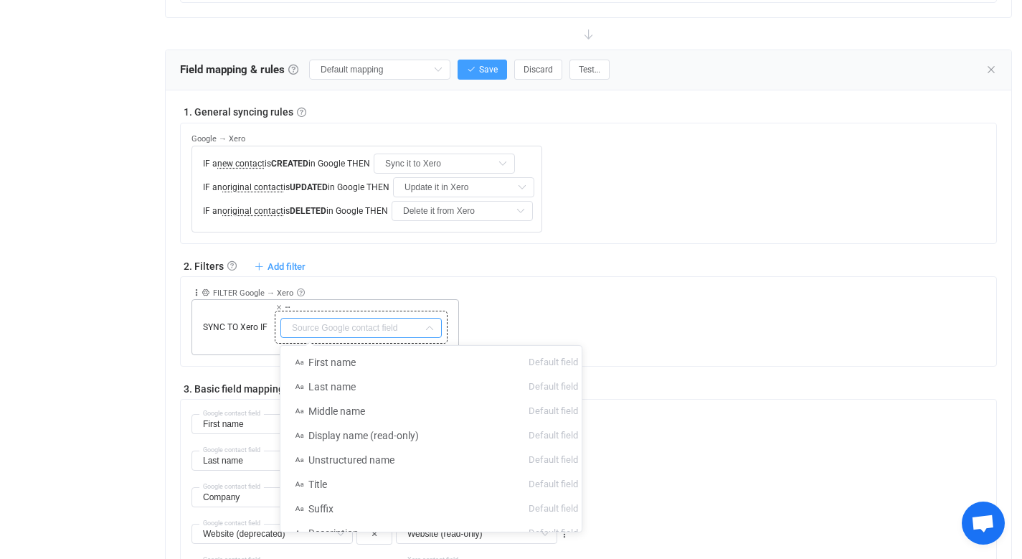
click at [407, 326] on input "text" at bounding box center [360, 328] width 161 height 20
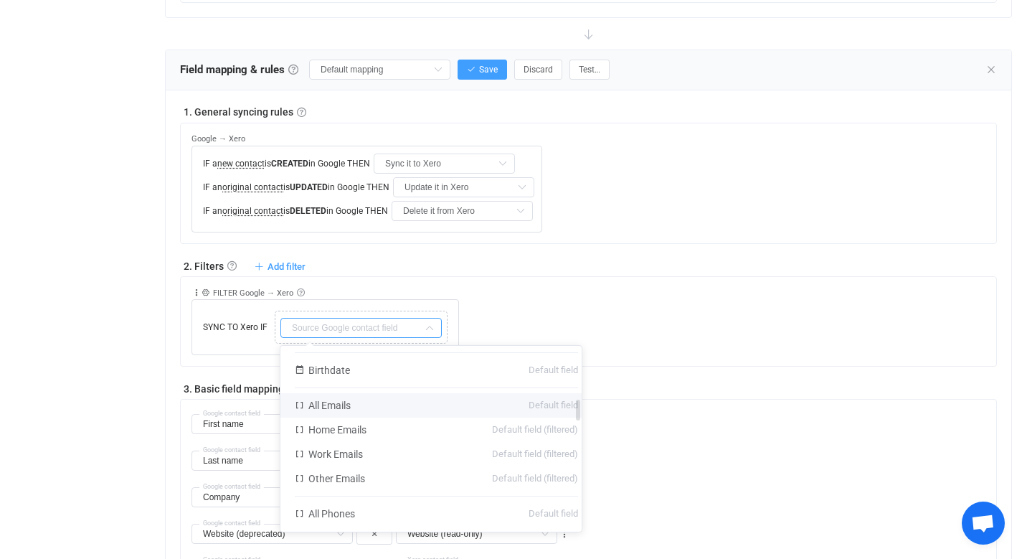
scroll to position [486, 0]
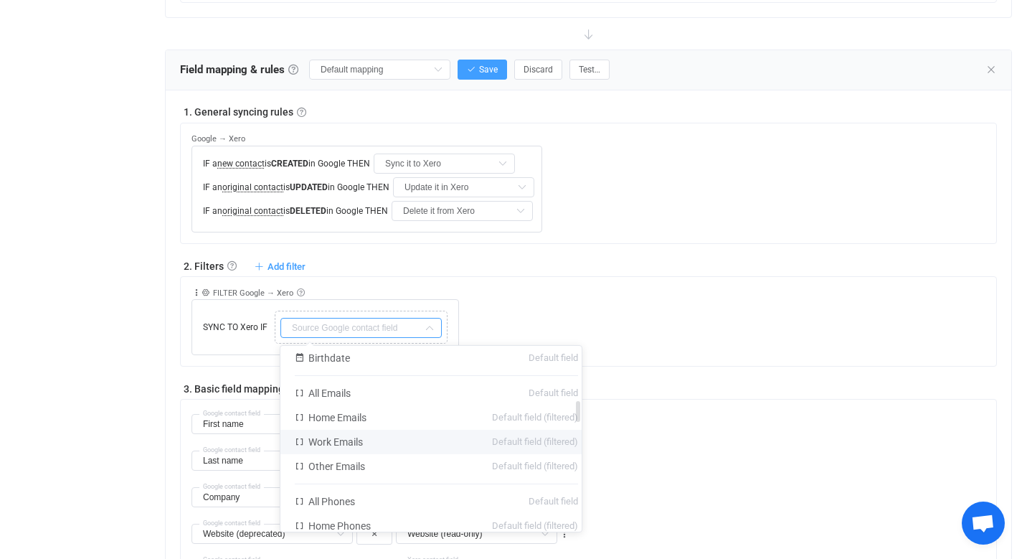
click at [470, 438] on li "Work Emails Default field (filtered)" at bounding box center [436, 442] width 312 height 24
type input "Work Emails"
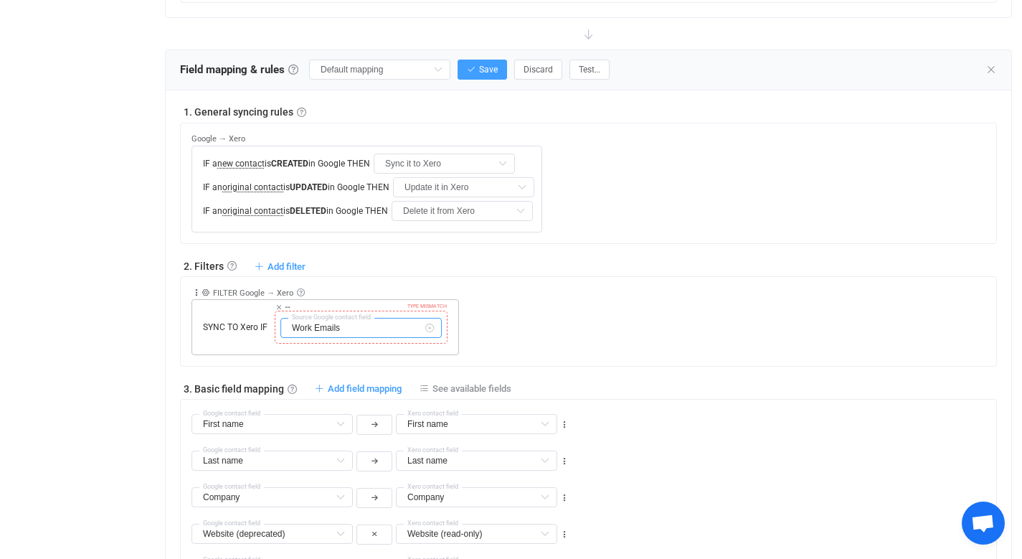
click at [375, 326] on input "Work Emails" at bounding box center [360, 328] width 161 height 20
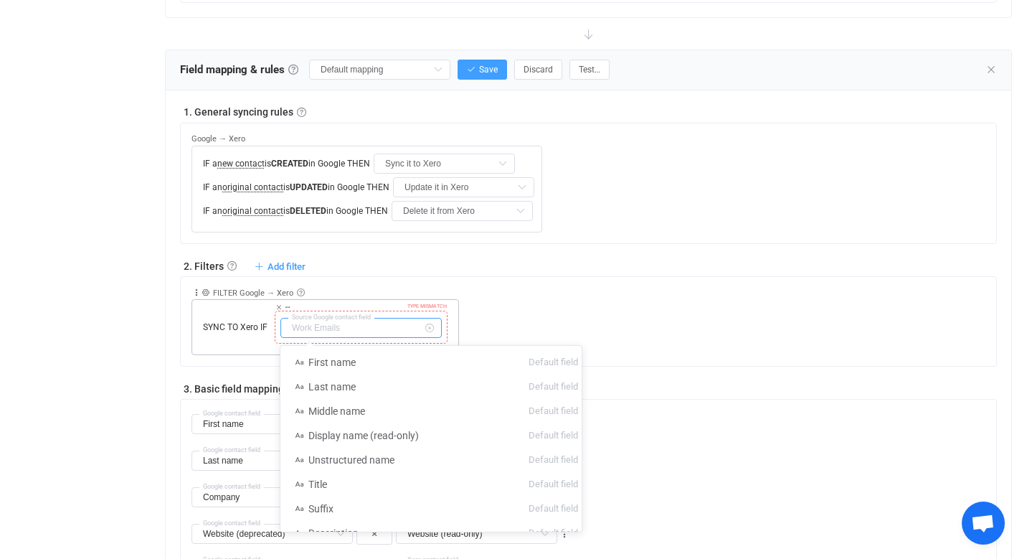
scroll to position [409, 0]
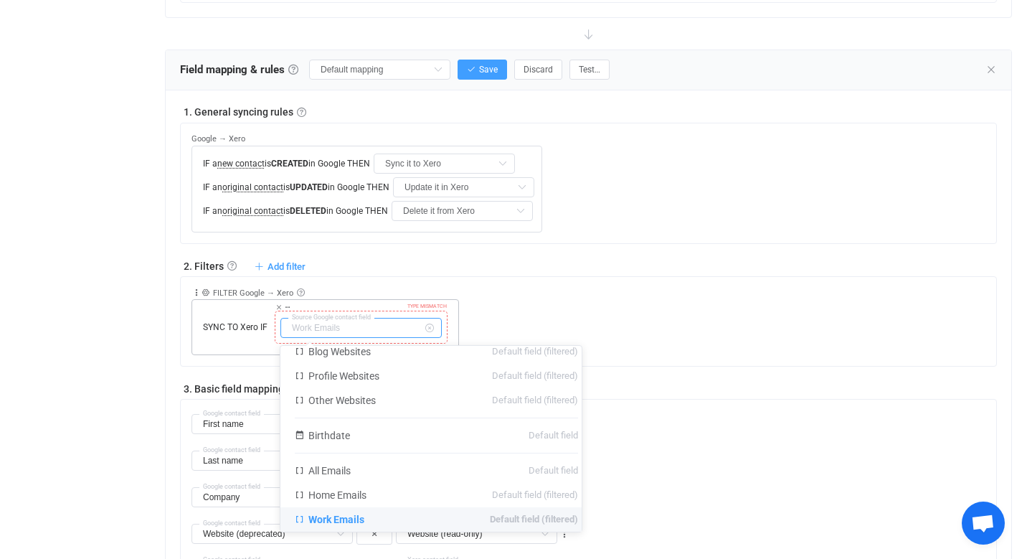
click at [375, 324] on input "text" at bounding box center [360, 328] width 161 height 20
type input "Work Emails"
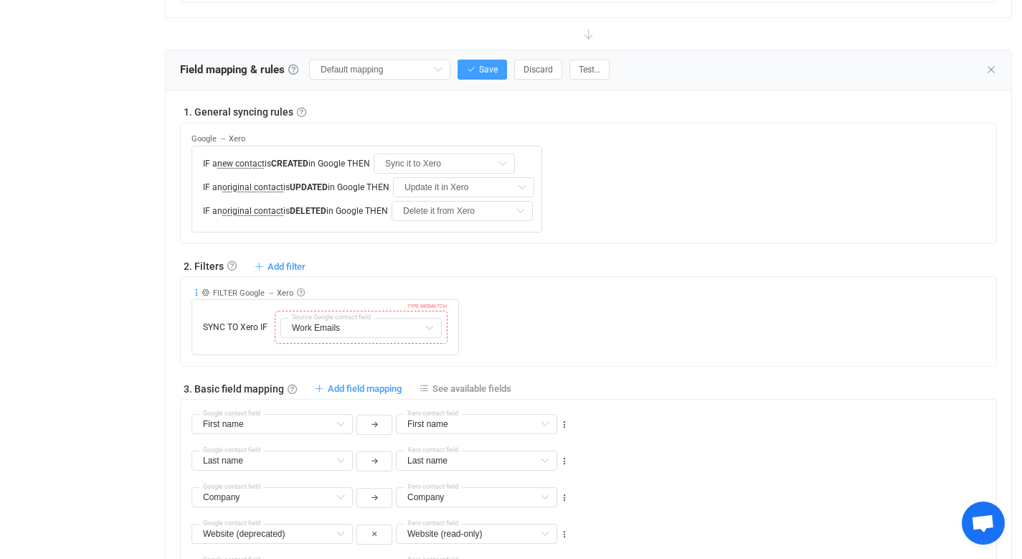
click at [195, 290] on icon at bounding box center [196, 293] width 10 height 10
click at [174, 406] on li "Delete" at bounding box center [152, 403] width 94 height 26
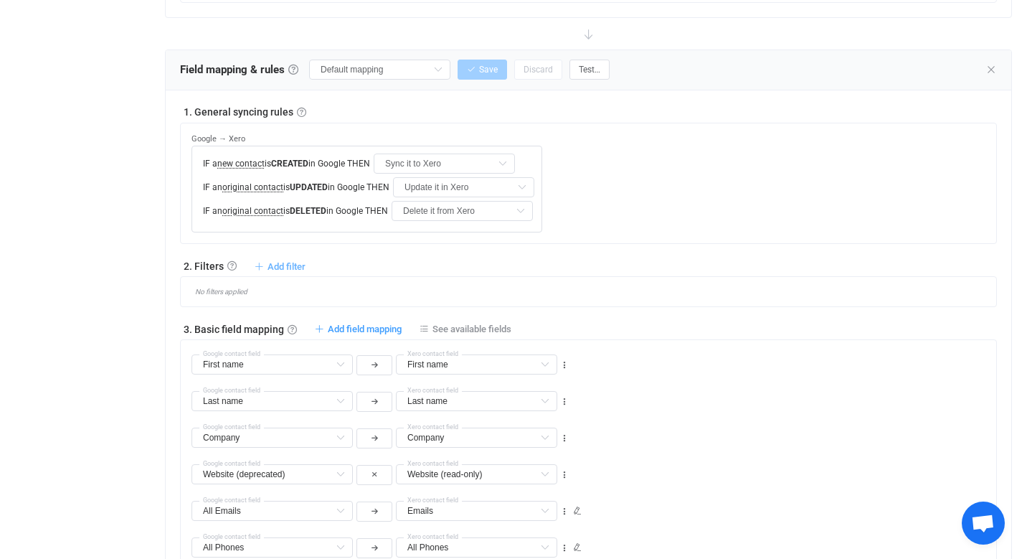
click at [282, 265] on span "Add filter" at bounding box center [286, 266] width 38 height 11
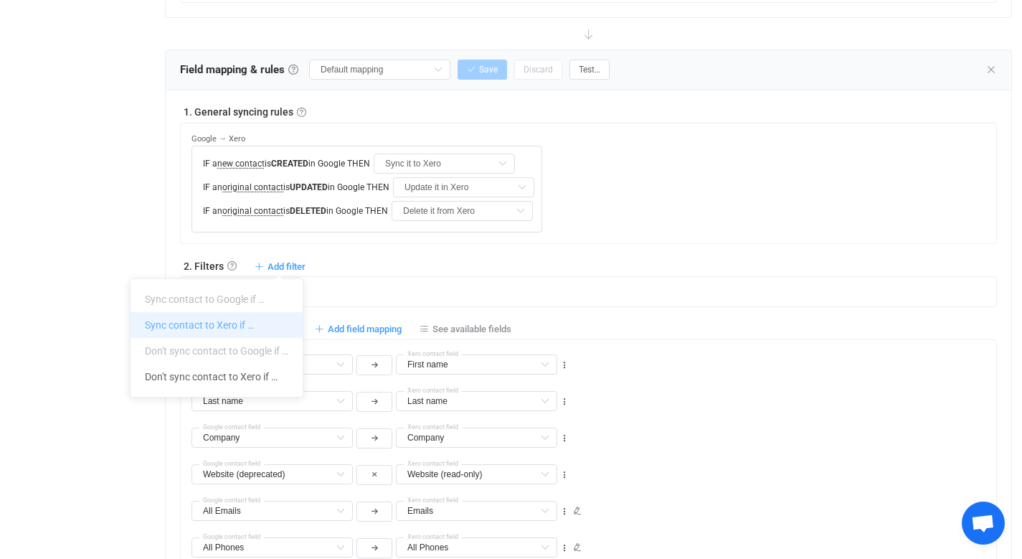
click at [247, 328] on li "Sync contact to Xero if …" at bounding box center [217, 325] width 172 height 26
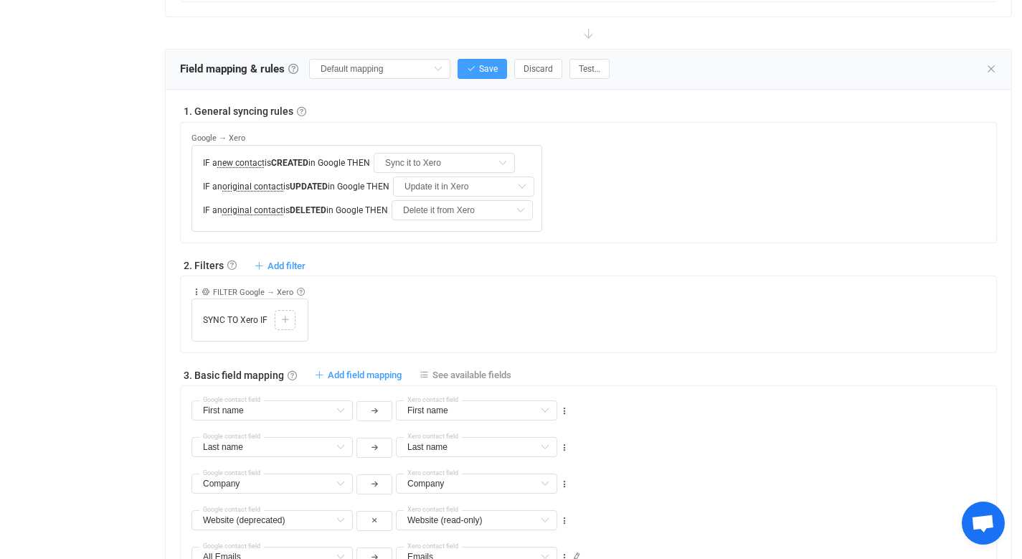
scroll to position [454, 0]
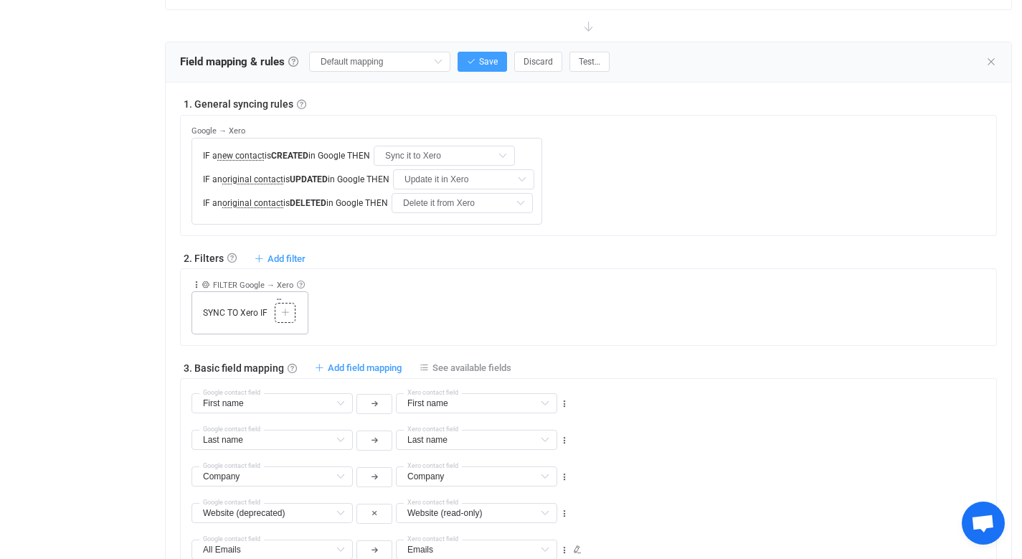
click at [288, 308] on icon at bounding box center [285, 312] width 9 height 9
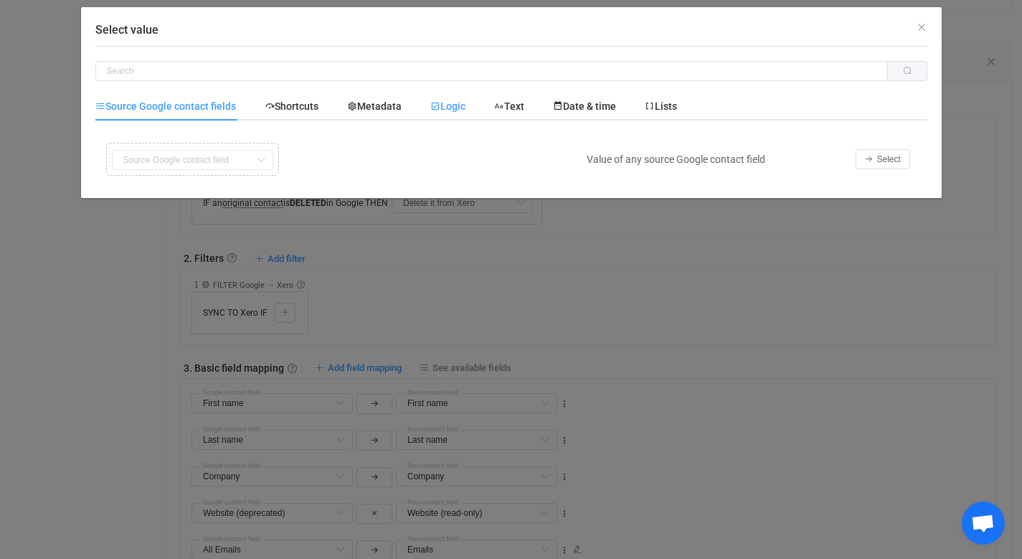
click at [452, 104] on span "Logic" at bounding box center [447, 105] width 35 height 11
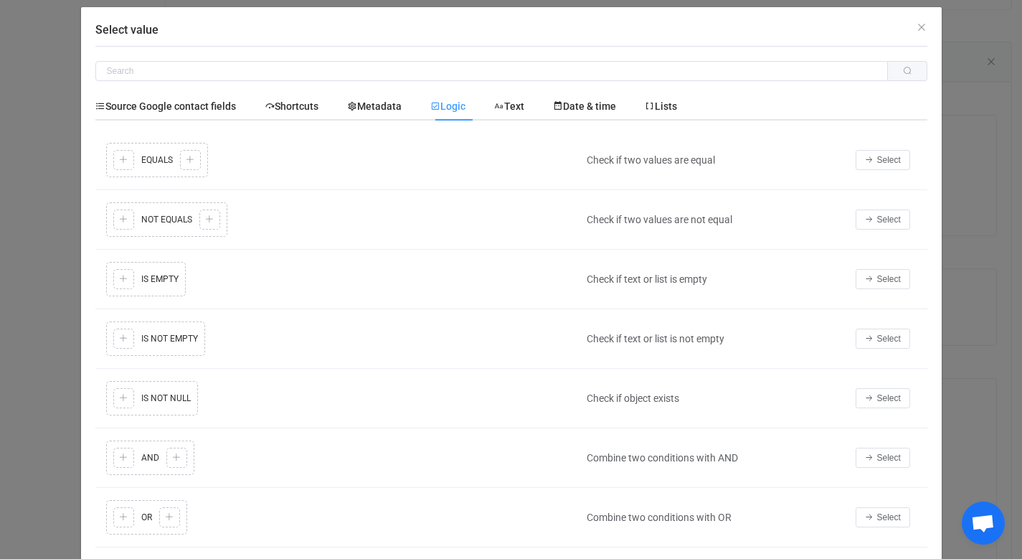
click at [118, 338] on div "Copy Cut Replace TYPE MISMATCH Copy Cut Paste TYPE MISMATCH Select value IS NOT…" at bounding box center [338, 339] width 470 height 42
click at [176, 341] on div "Copy Cut Replace TYPE MISMATCH Copy Cut Paste TYPE MISMATCH Select value IS NOT…" at bounding box center [338, 339] width 470 height 42
click at [881, 333] on span "Select" at bounding box center [889, 338] width 24 height 10
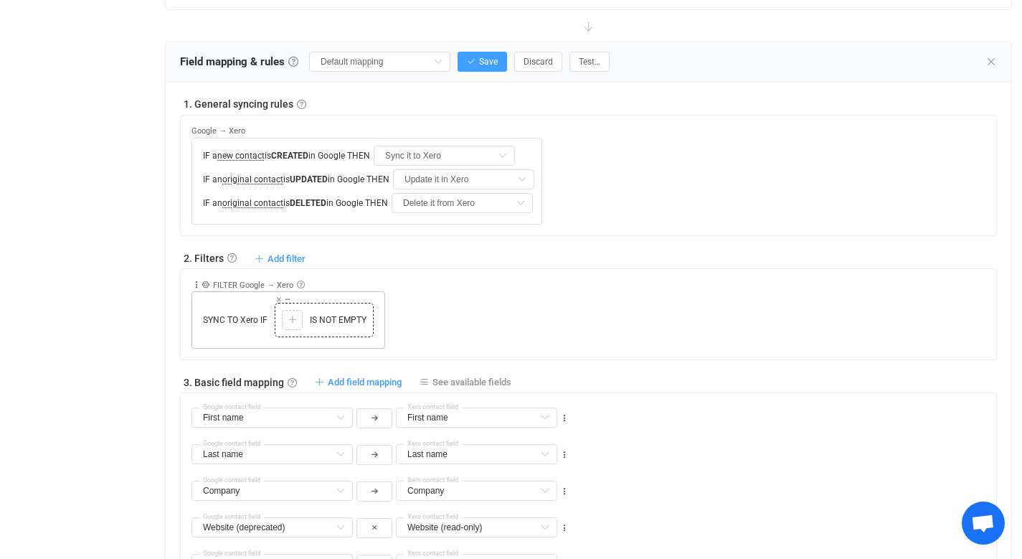
click at [321, 318] on span "IS NOT EMPTY" at bounding box center [338, 319] width 64 height 13
click at [285, 320] on div at bounding box center [292, 319] width 14 height 13
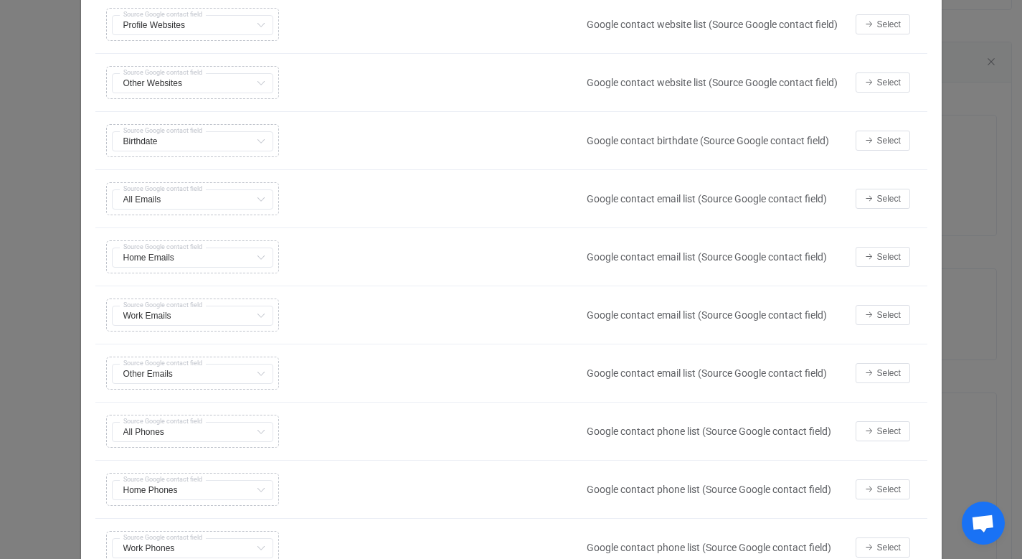
scroll to position [1083, 0]
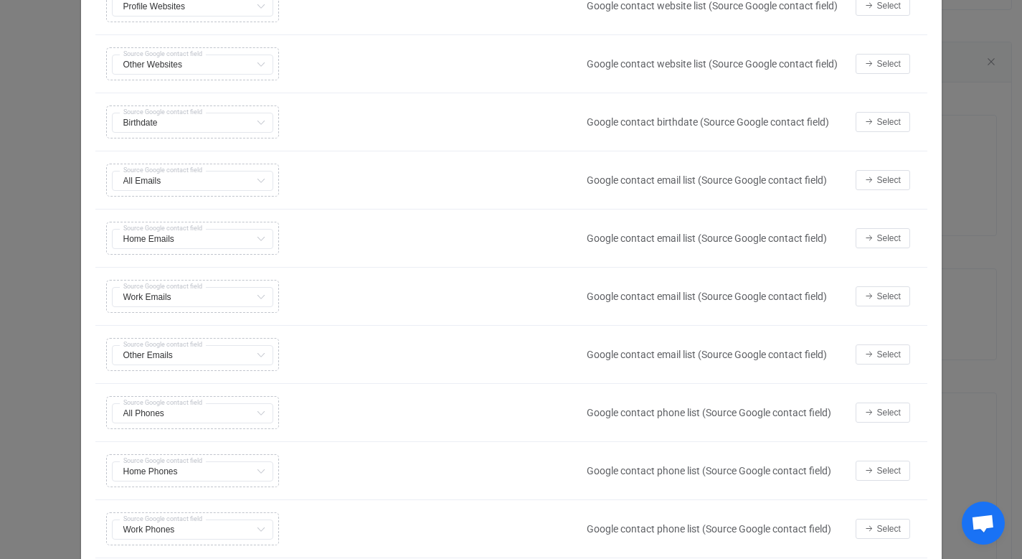
click at [196, 295] on div "Copy Cut Replace TYPE MISMATCH Work Emails First name Default field Last name D…" at bounding box center [338, 296] width 470 height 40
click at [881, 299] on span "Select" at bounding box center [889, 296] width 24 height 10
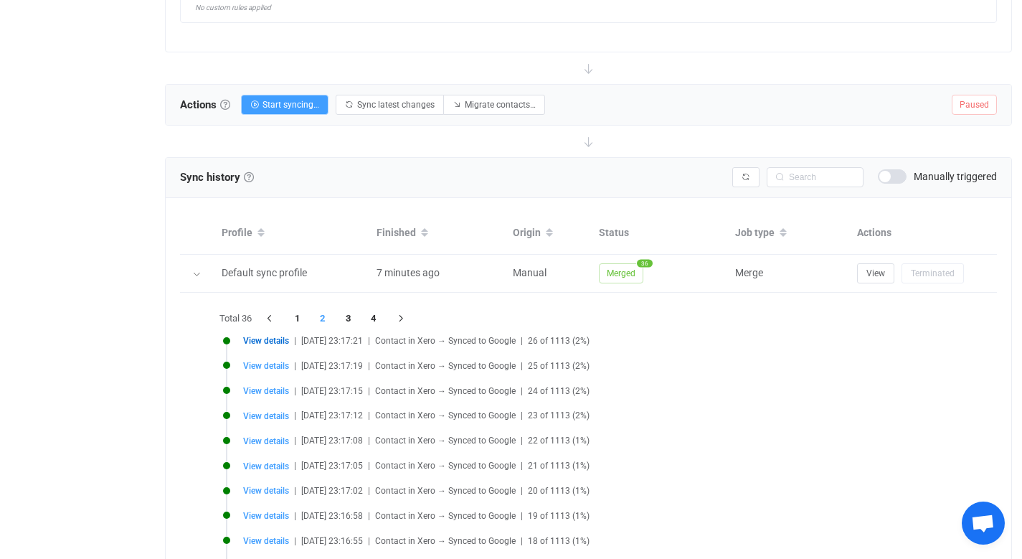
scroll to position [1172, 0]
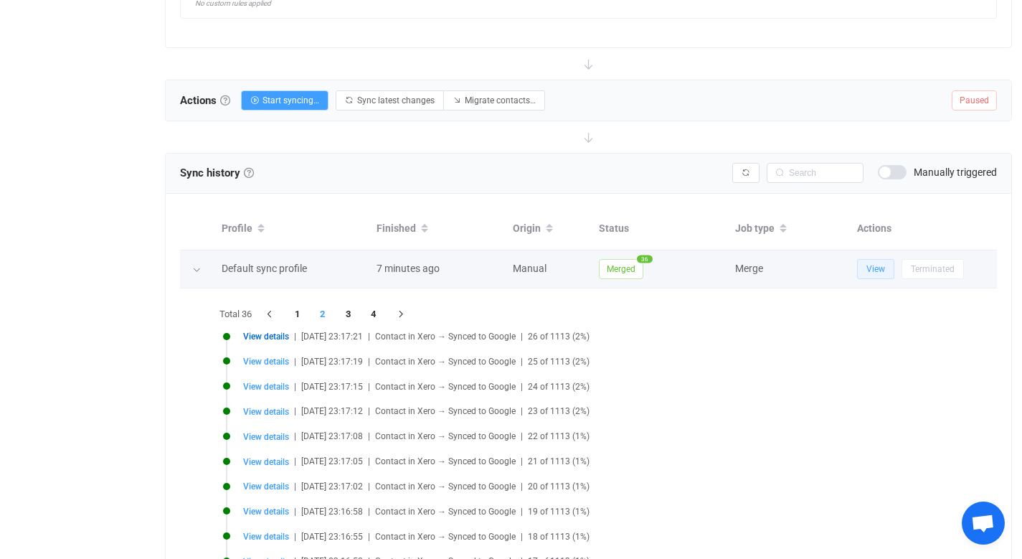
click at [876, 267] on span "View" at bounding box center [875, 269] width 19 height 10
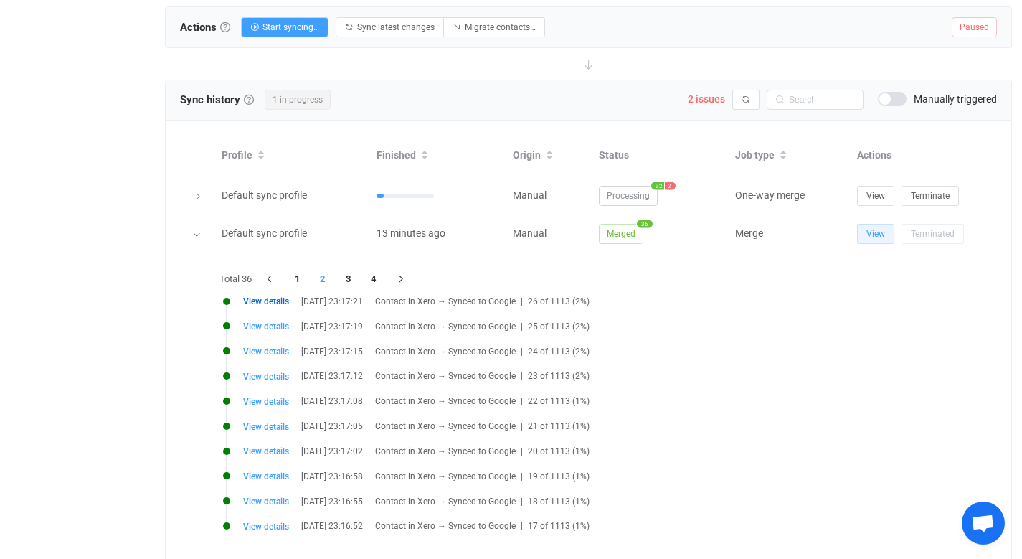
scroll to position [1245, 0]
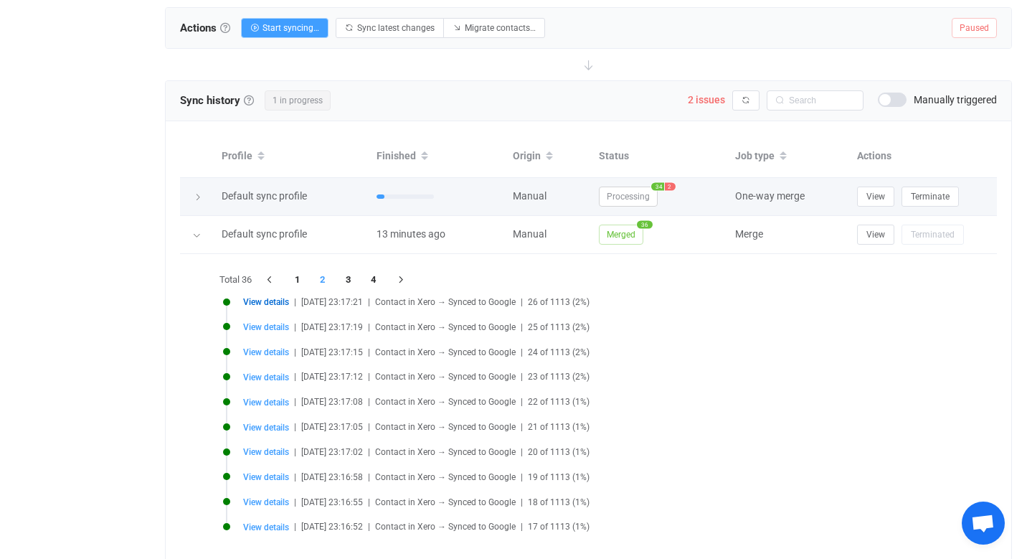
click at [325, 197] on div "Default sync profile" at bounding box center [291, 196] width 155 height 16
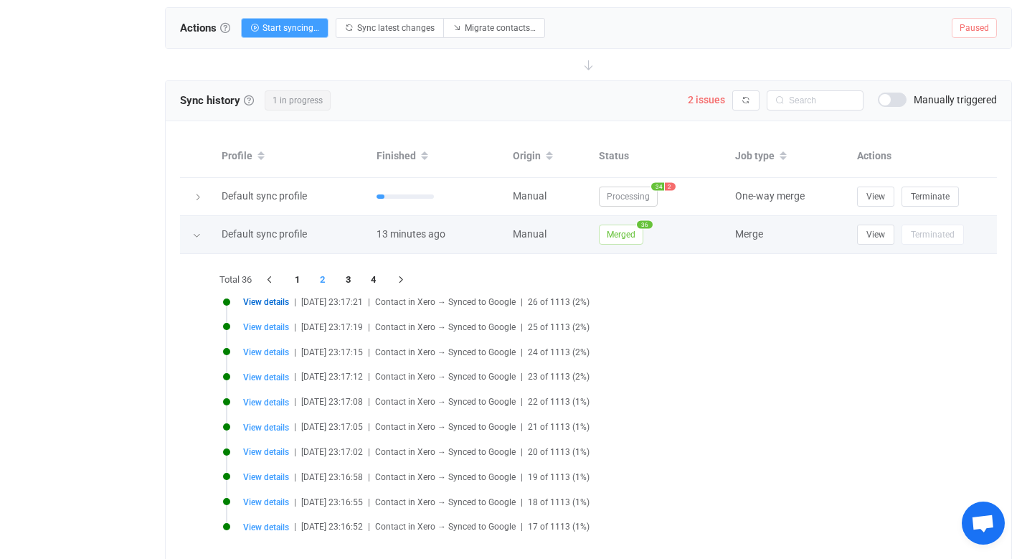
click at [196, 231] on icon at bounding box center [196, 235] width 9 height 9
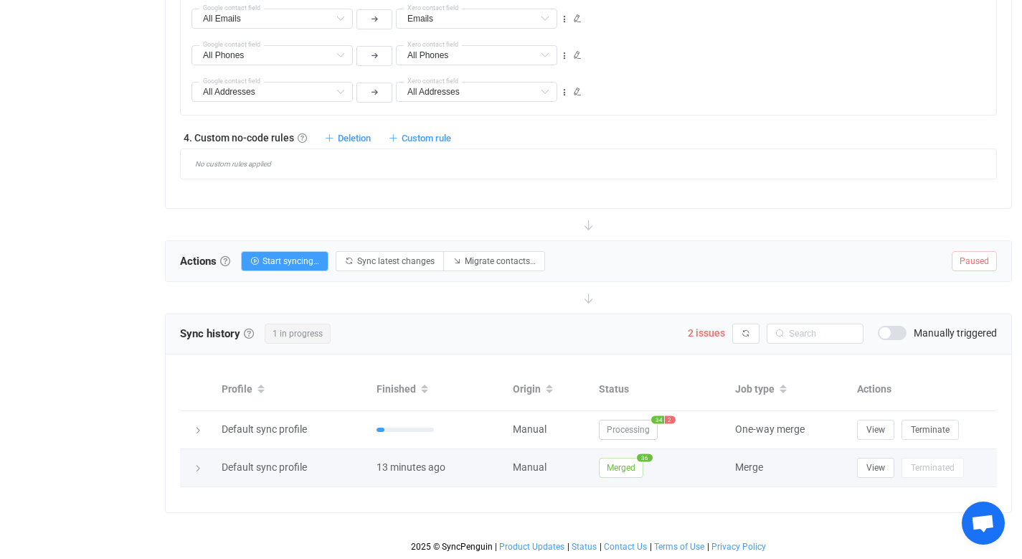
scroll to position [1011, 0]
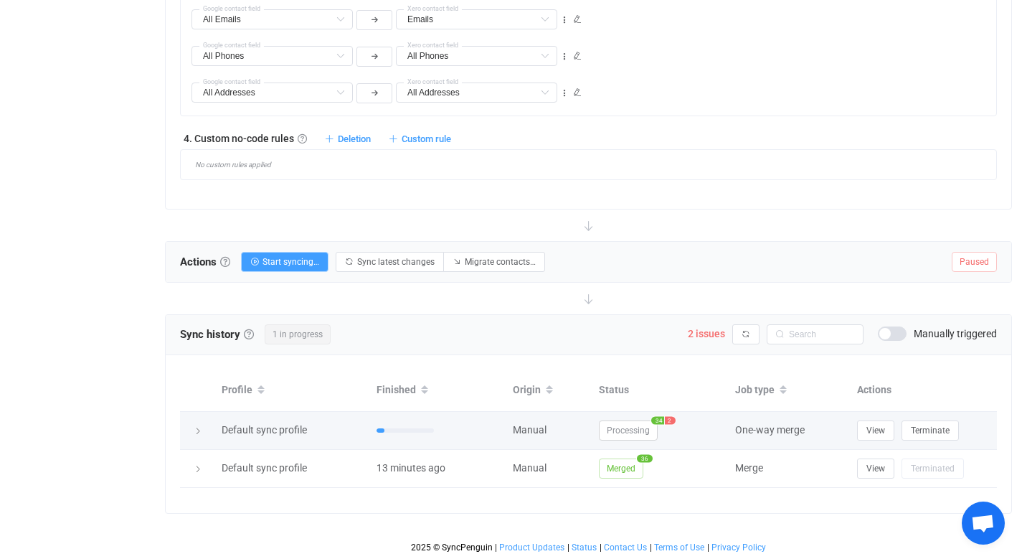
click at [199, 428] on icon at bounding box center [198, 431] width 9 height 9
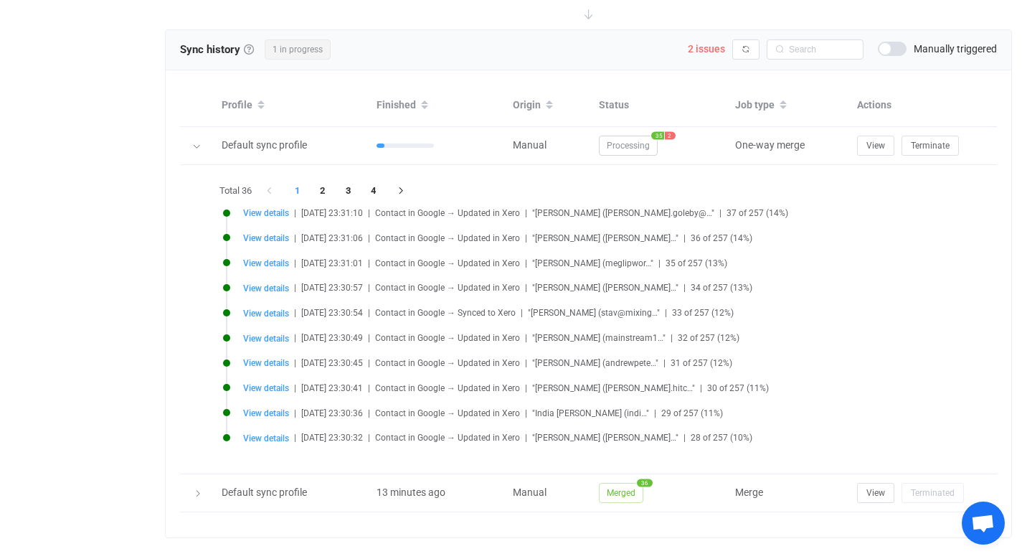
scroll to position [1296, 0]
click at [323, 189] on li "2" at bounding box center [323, 190] width 26 height 20
click at [346, 189] on li "3" at bounding box center [349, 190] width 26 height 20
click at [299, 190] on li "1" at bounding box center [298, 190] width 26 height 20
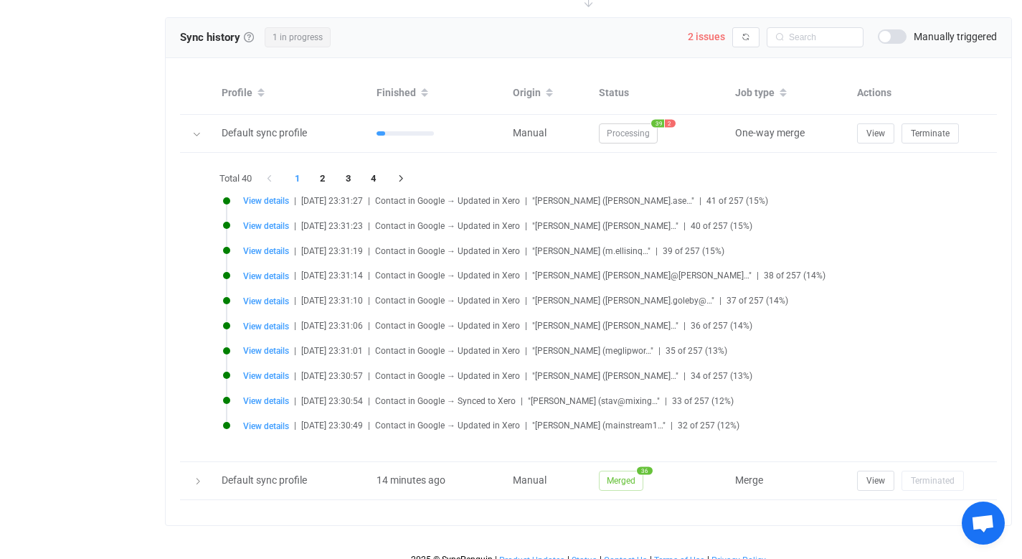
scroll to position [1310, 0]
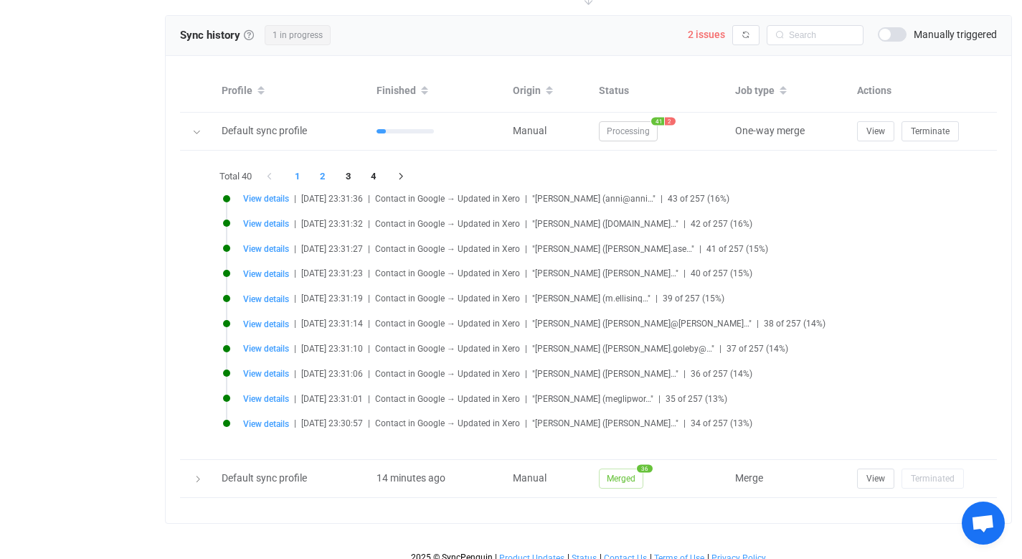
click at [323, 174] on li "2" at bounding box center [323, 176] width 26 height 20
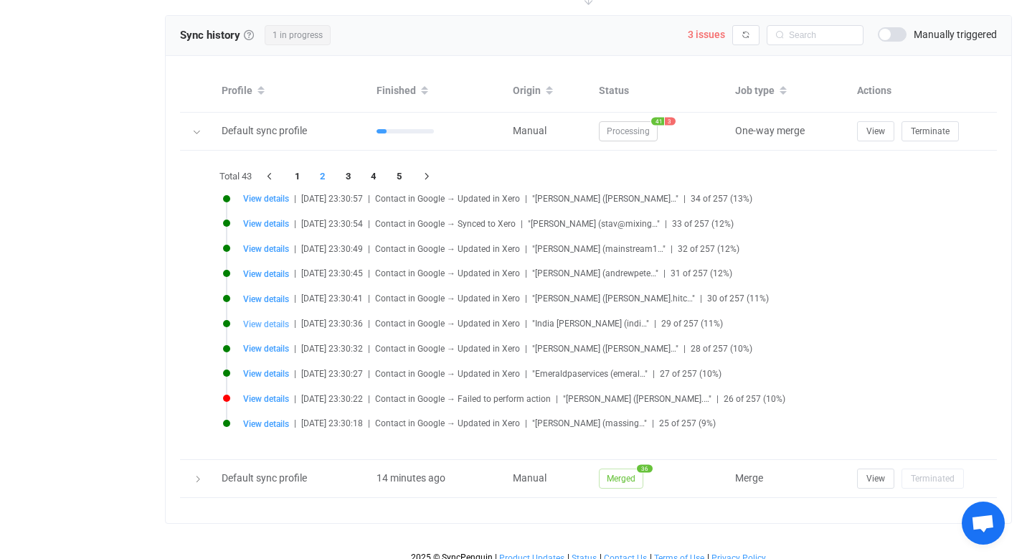
scroll to position [1320, 0]
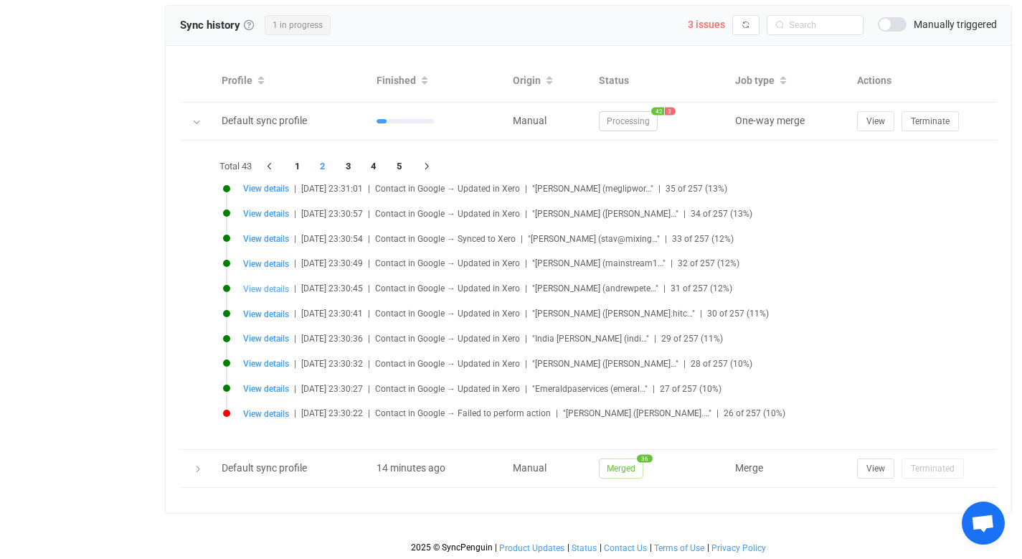
click at [270, 288] on span "View details" at bounding box center [266, 289] width 46 height 10
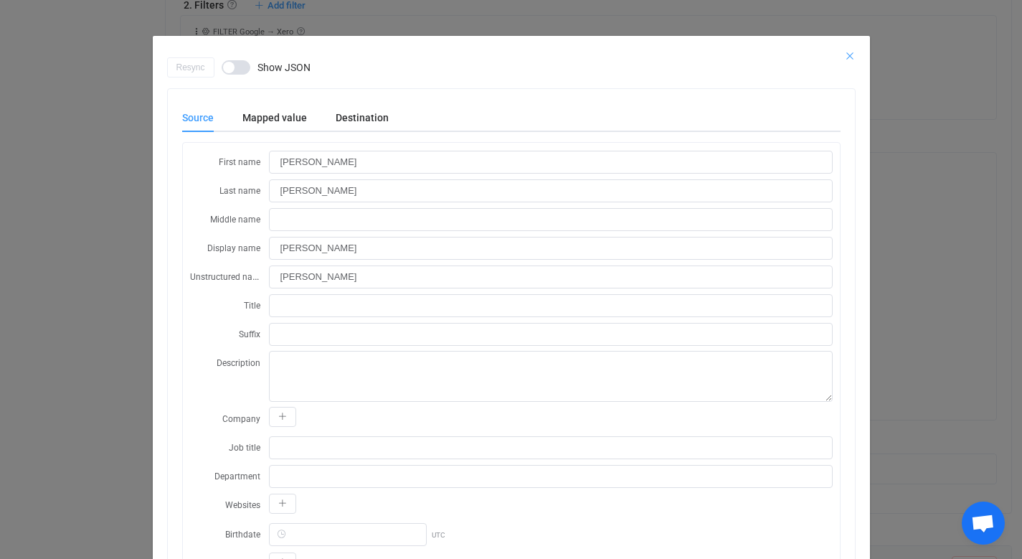
scroll to position [705, 0]
click at [844, 57] on div "Resync Show JSON" at bounding box center [511, 67] width 688 height 20
click at [842, 58] on div "Resync Show JSON" at bounding box center [511, 67] width 688 height 20
click at [843, 57] on div "Resync Show JSON" at bounding box center [511, 67] width 688 height 20
click at [844, 55] on icon "Close" at bounding box center [849, 55] width 11 height 11
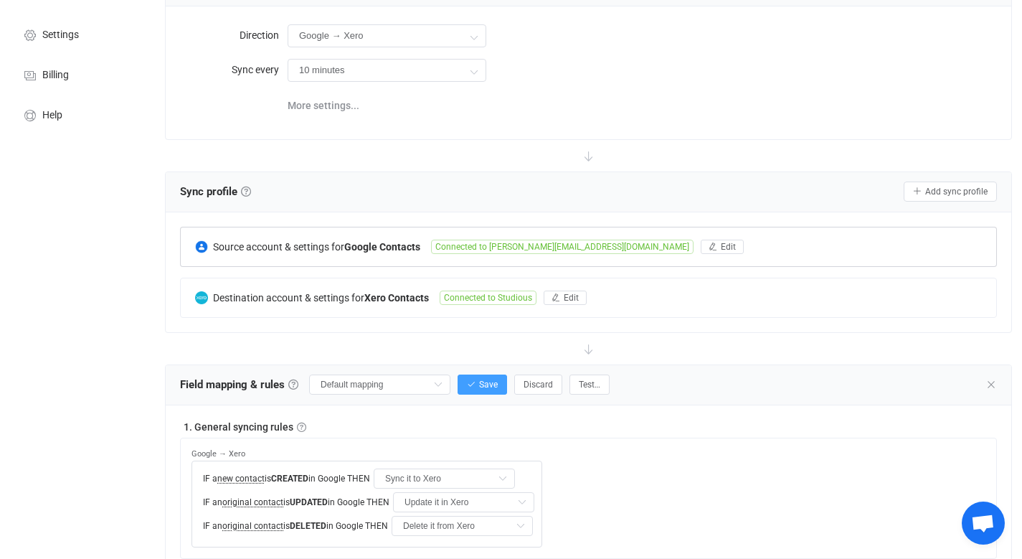
scroll to position [0, 0]
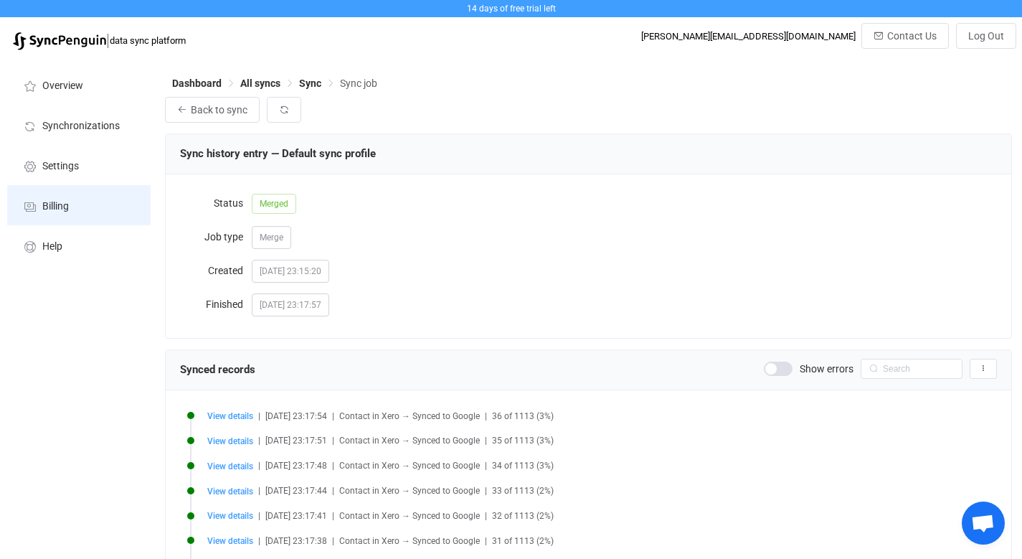
scroll to position [16, 0]
click at [270, 79] on span "All syncs" at bounding box center [260, 82] width 40 height 11
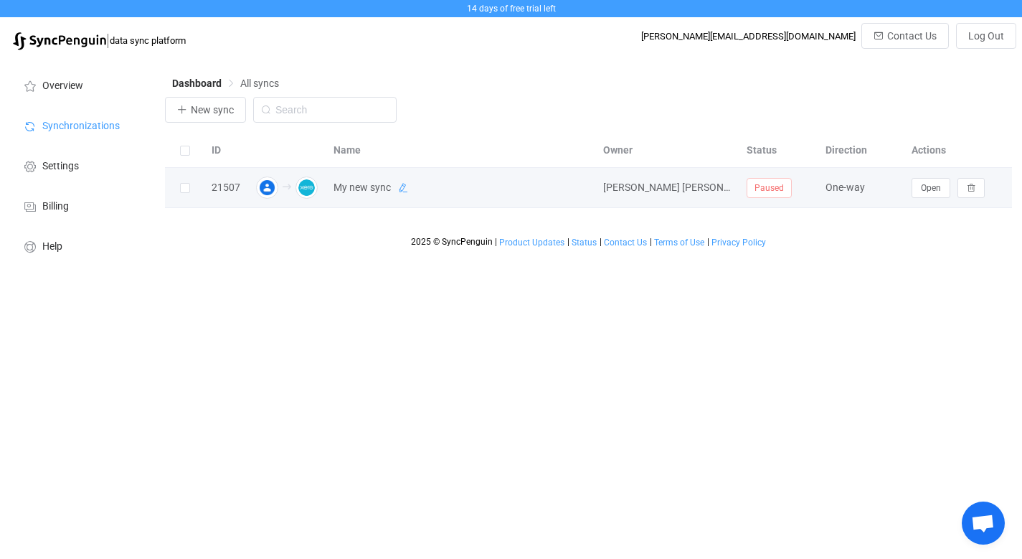
click at [402, 189] on icon at bounding box center [403, 188] width 10 height 10
drag, startPoint x: 402, startPoint y: 185, endPoint x: 321, endPoint y: 185, distance: 81.0
click at [321, 185] on tr "21507 My new sync [PERSON_NAME] [PERSON_NAME] Paused One-way Open" at bounding box center [588, 188] width 847 height 40
type input "Google -> Xero"
click at [570, 191] on icon at bounding box center [570, 188] width 10 height 10
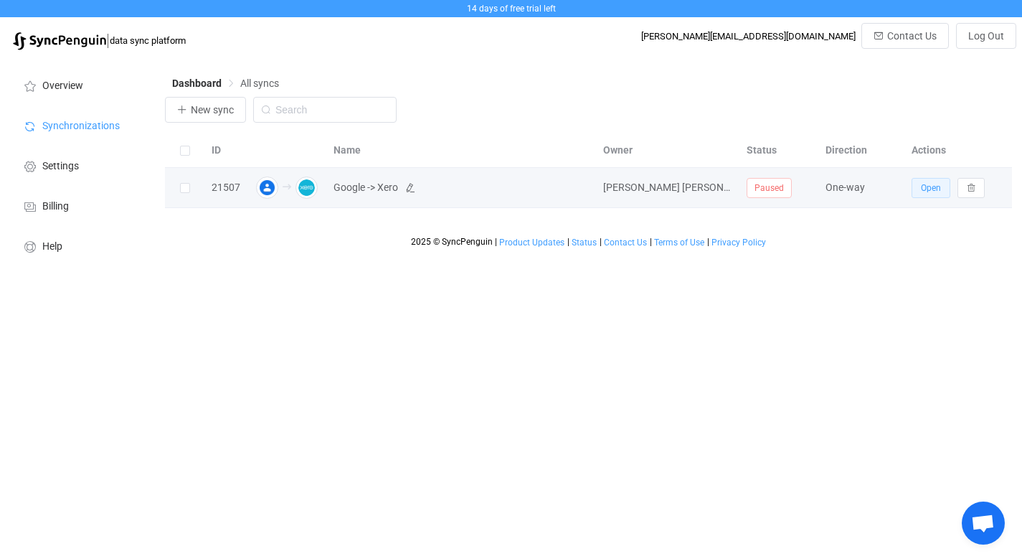
click at [927, 192] on span "Open" at bounding box center [931, 188] width 20 height 10
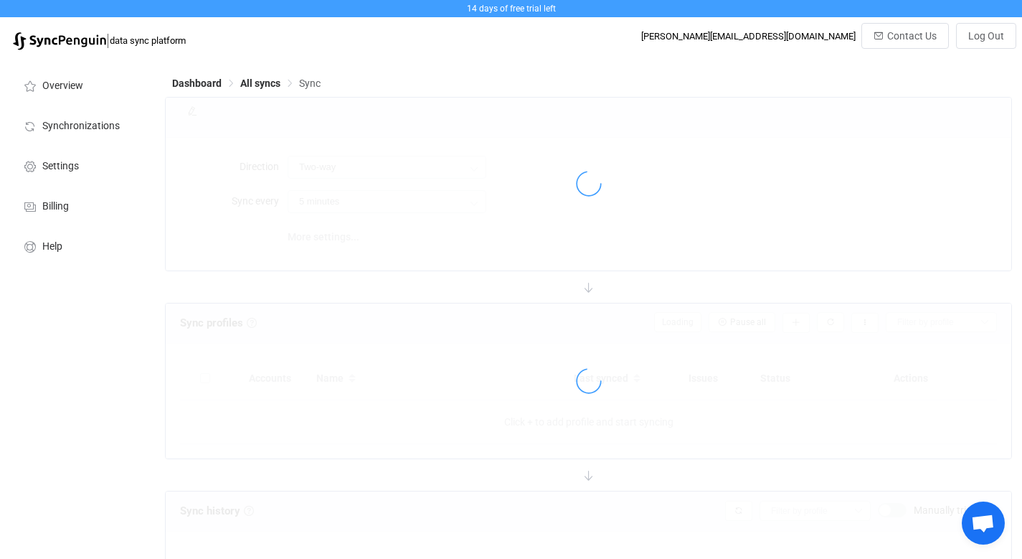
type input "Google → Xero"
type input "10 minutes"
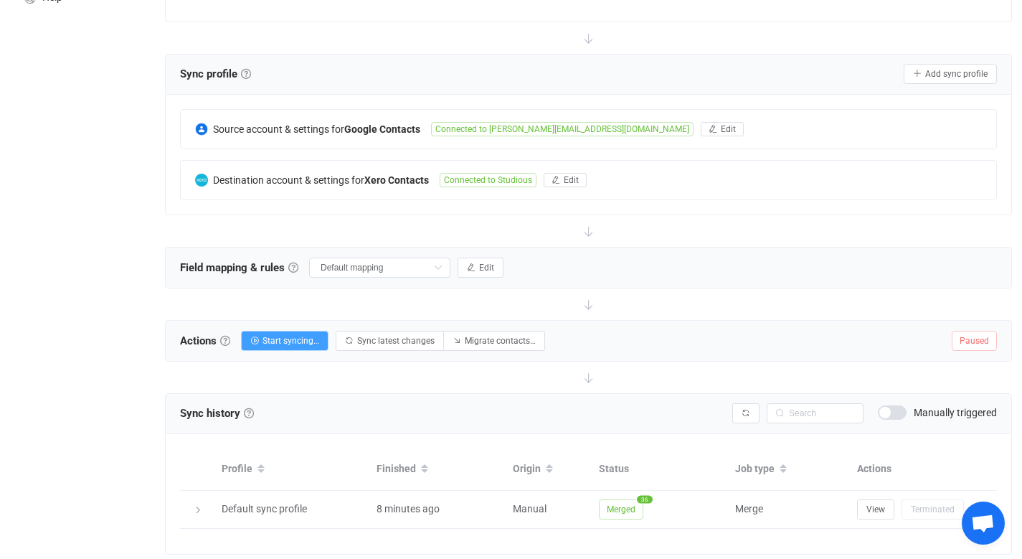
scroll to position [244, 0]
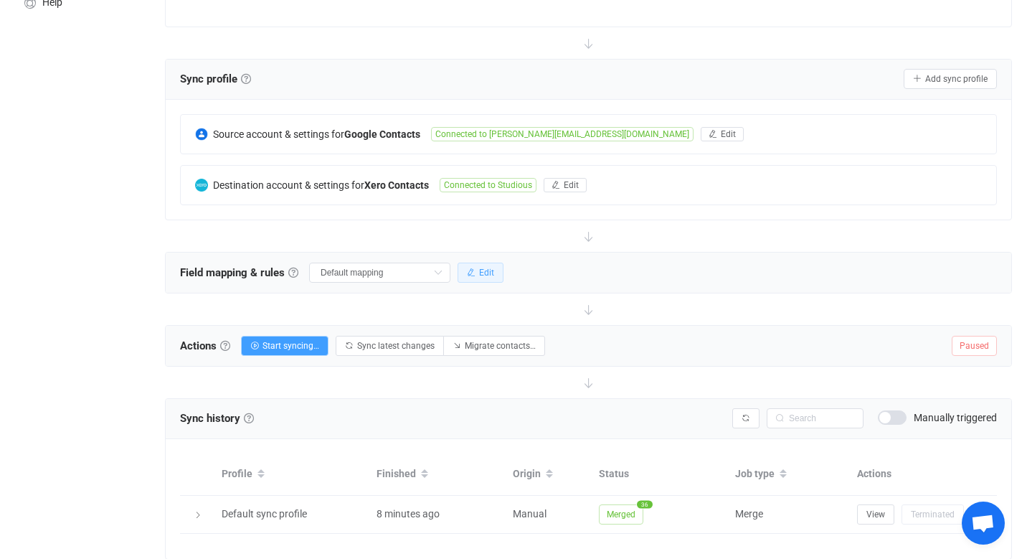
click at [463, 272] on button "Edit" at bounding box center [480, 272] width 46 height 20
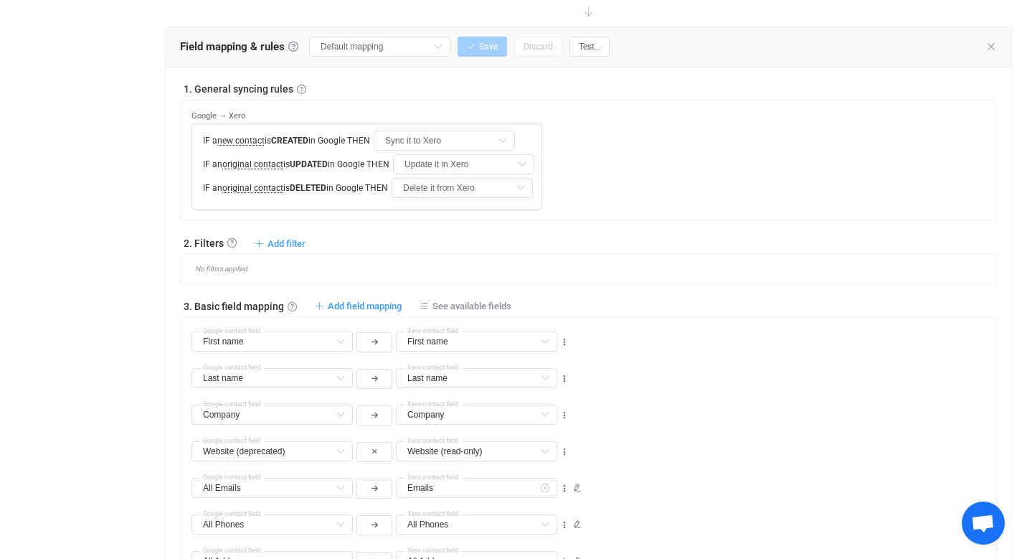
scroll to position [468, 0]
click at [285, 240] on span "Add filter" at bounding box center [286, 245] width 38 height 11
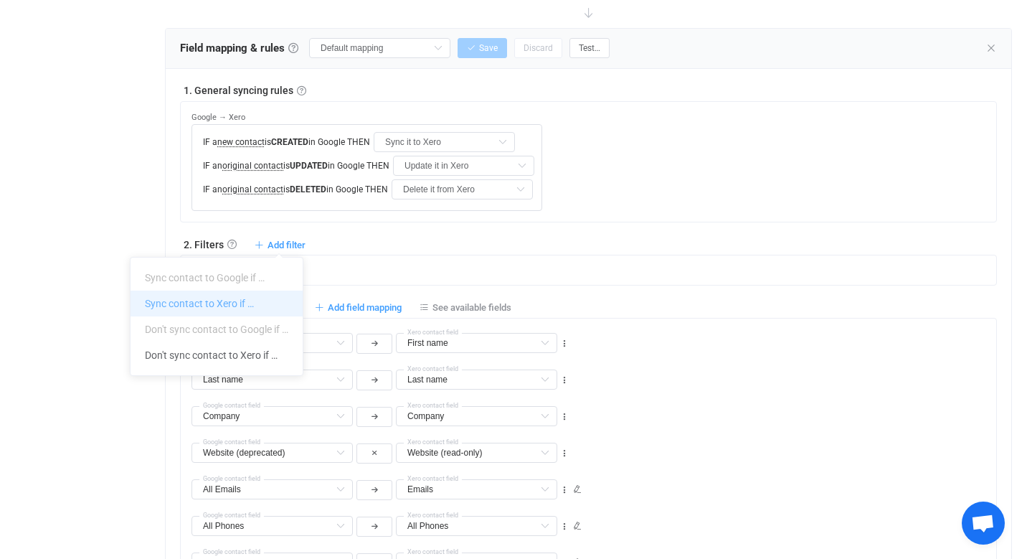
click at [243, 300] on li "Sync contact to Xero if …" at bounding box center [217, 303] width 172 height 26
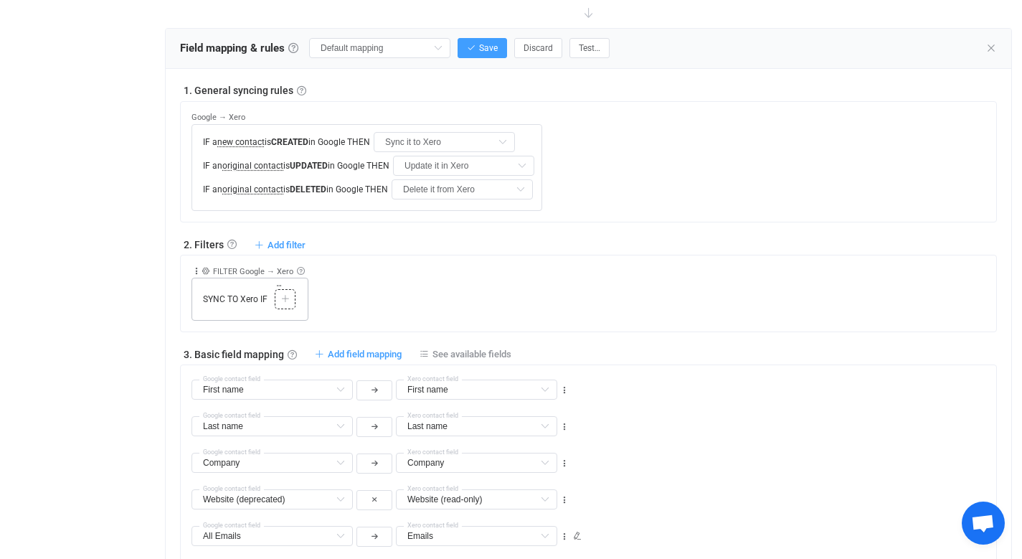
click at [284, 299] on icon at bounding box center [285, 299] width 9 height 9
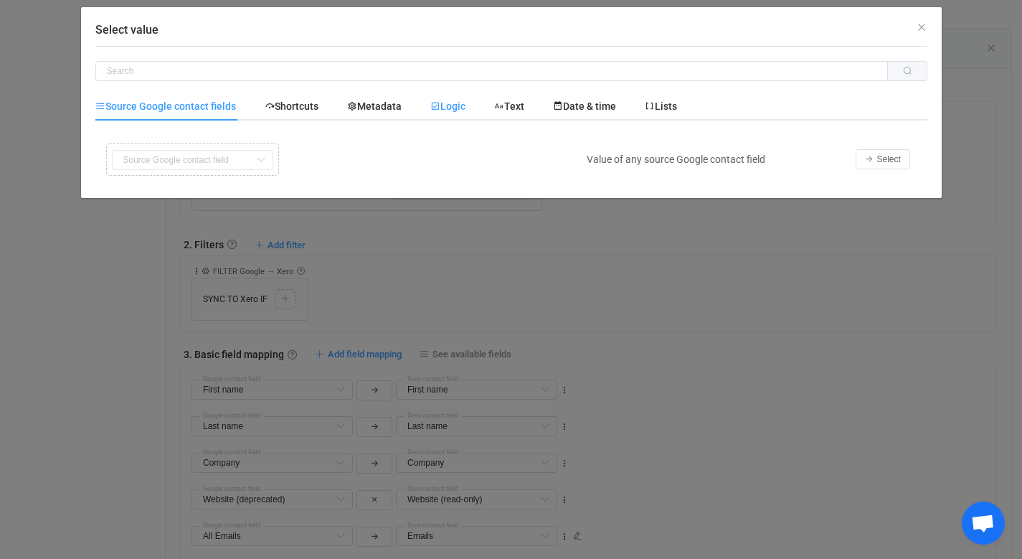
click at [446, 109] on span "Logic" at bounding box center [447, 105] width 35 height 11
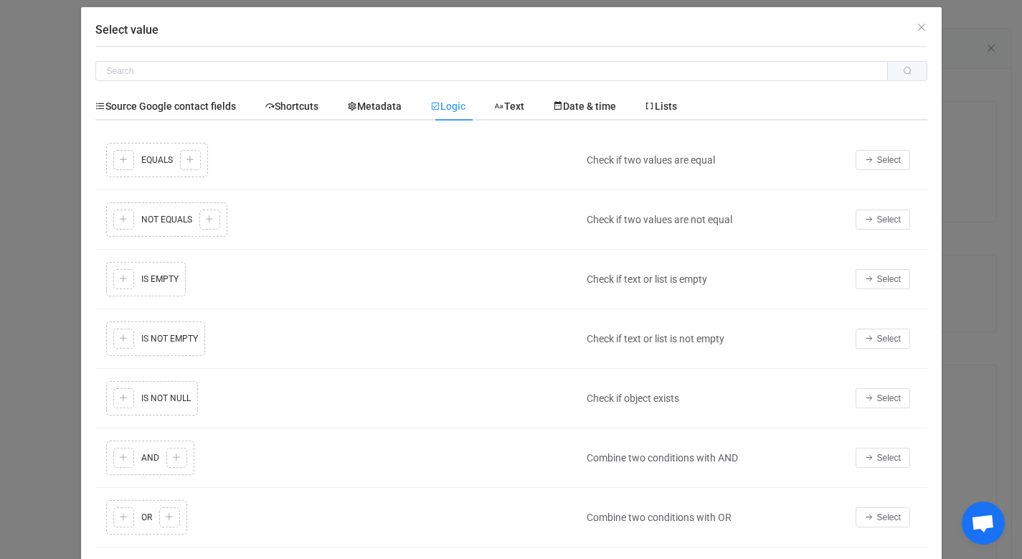
click at [120, 346] on div "Copy Cut Replace TYPE MISMATCH Copy Cut Paste TYPE MISMATCH Select value IS NOT…" at bounding box center [338, 339] width 470 height 42
click at [880, 340] on span "Select" at bounding box center [889, 338] width 24 height 10
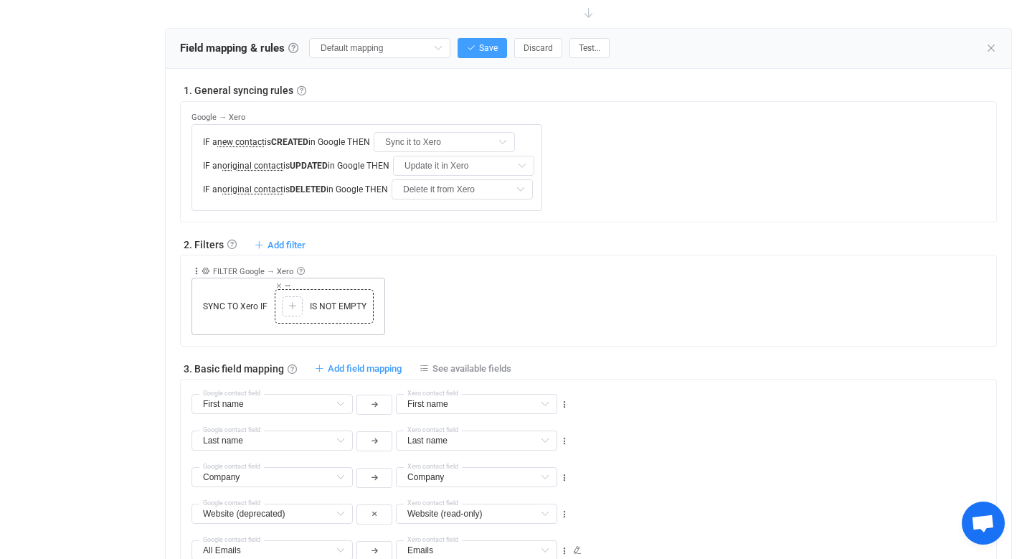
click at [341, 312] on div "Copy Cut Paste TYPE MISMATCH Select value IS NOT EMPTY" at bounding box center [324, 306] width 92 height 27
click at [292, 305] on icon at bounding box center [292, 306] width 9 height 9
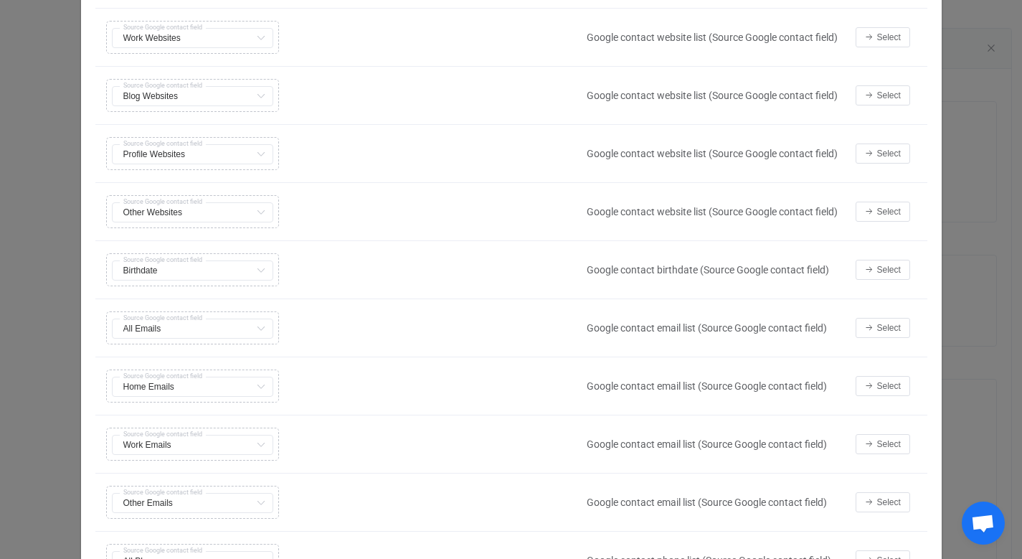
scroll to position [962, 0]
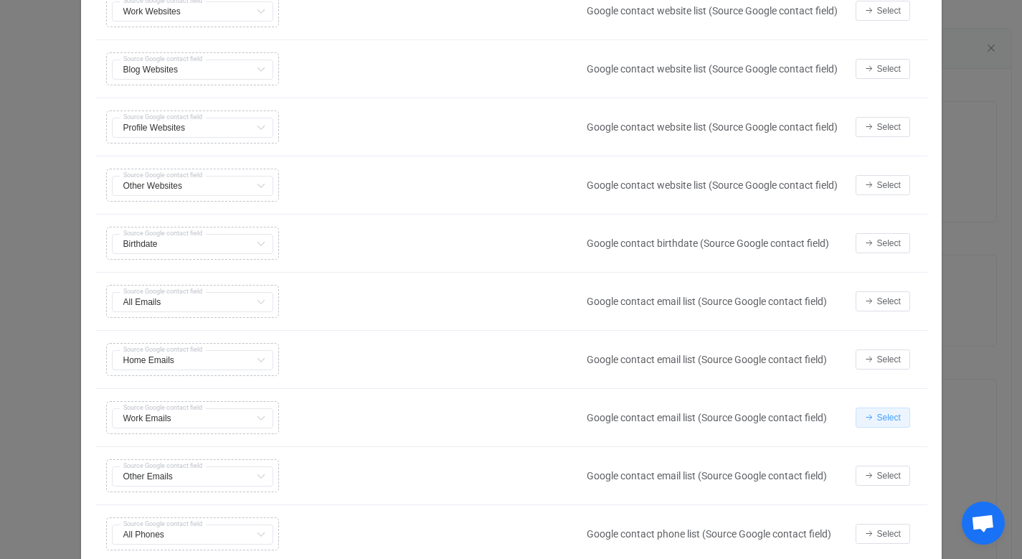
click at [883, 417] on span "Select" at bounding box center [889, 417] width 24 height 10
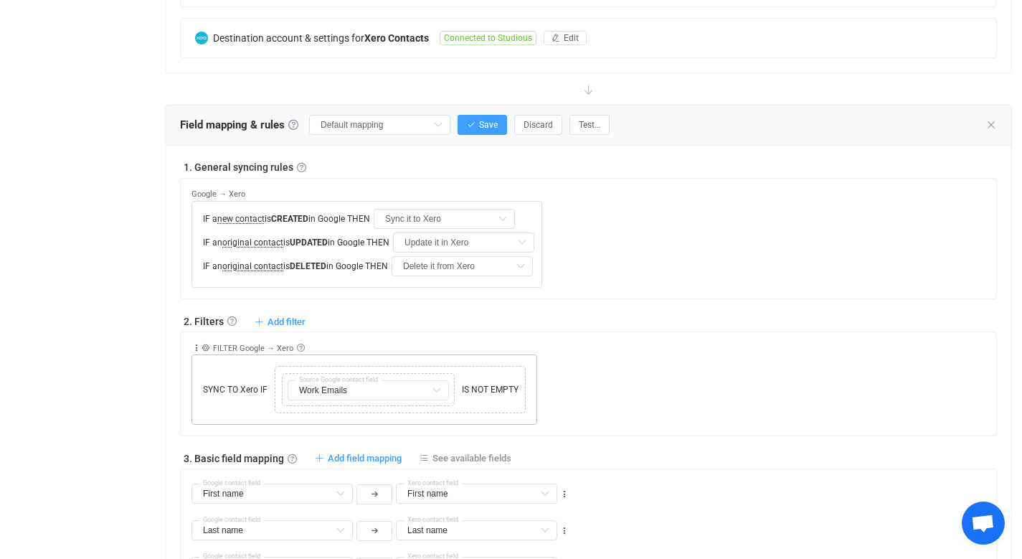
scroll to position [393, 0]
click at [479, 118] on span "Save" at bounding box center [488, 123] width 19 height 10
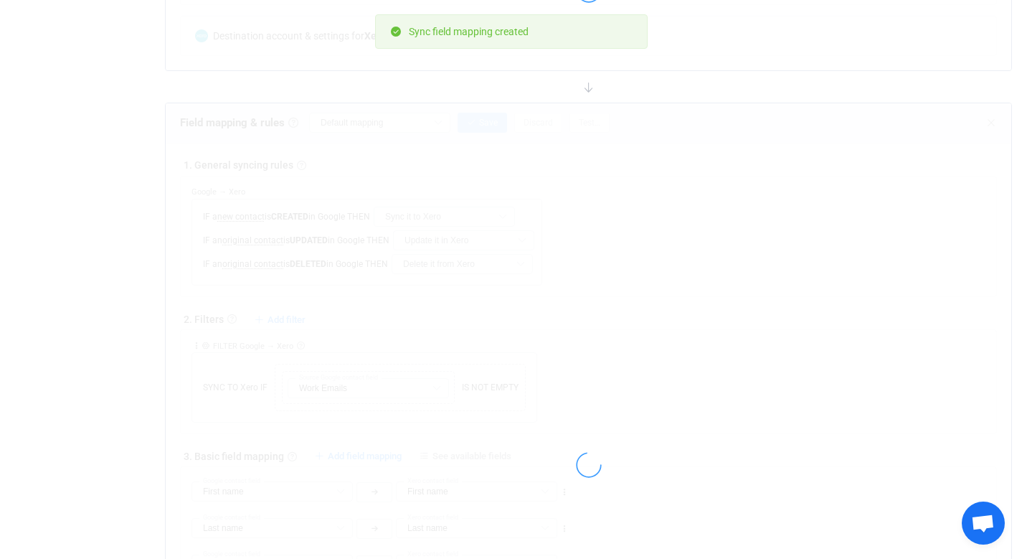
type input "My custom field mapping"
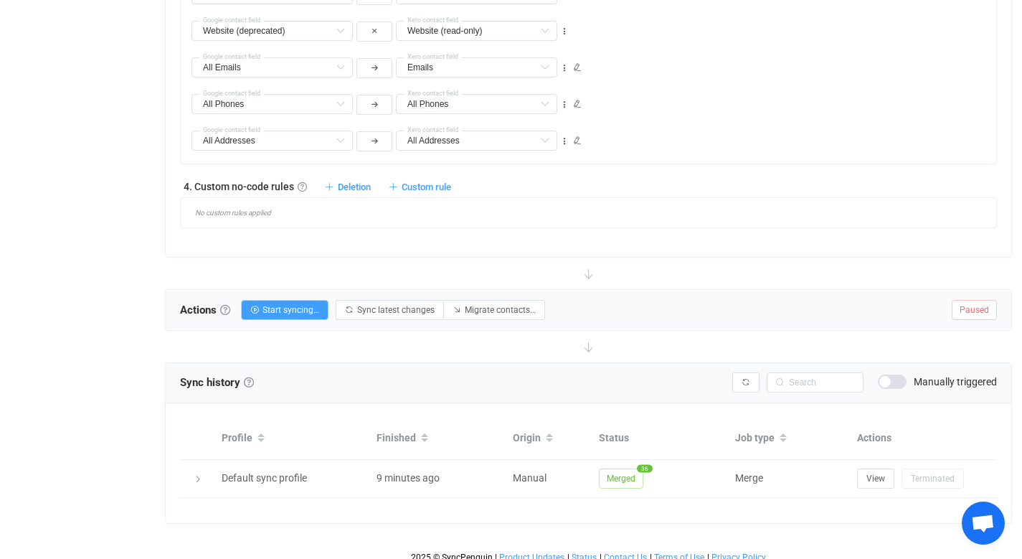
scroll to position [973, 0]
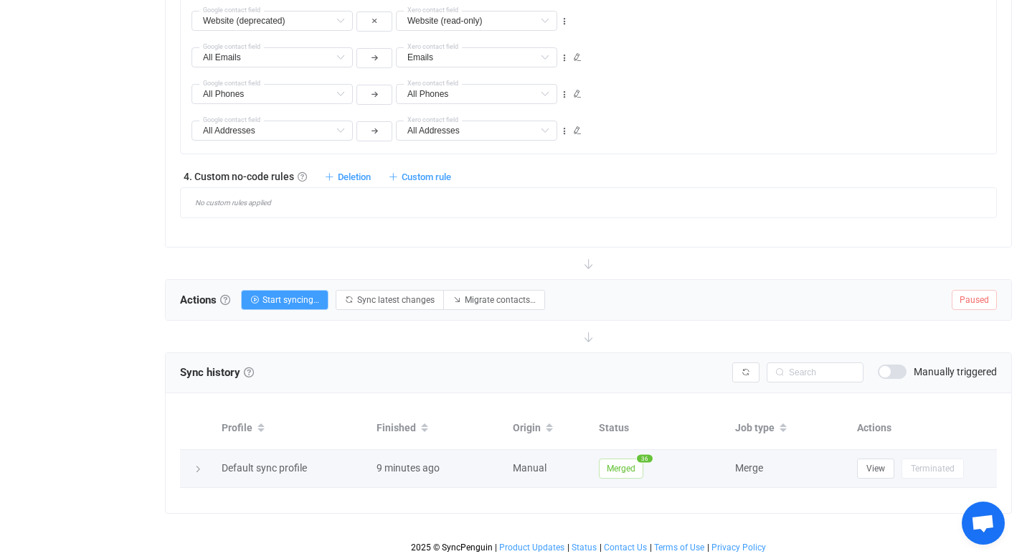
click at [196, 469] on icon at bounding box center [198, 469] width 9 height 9
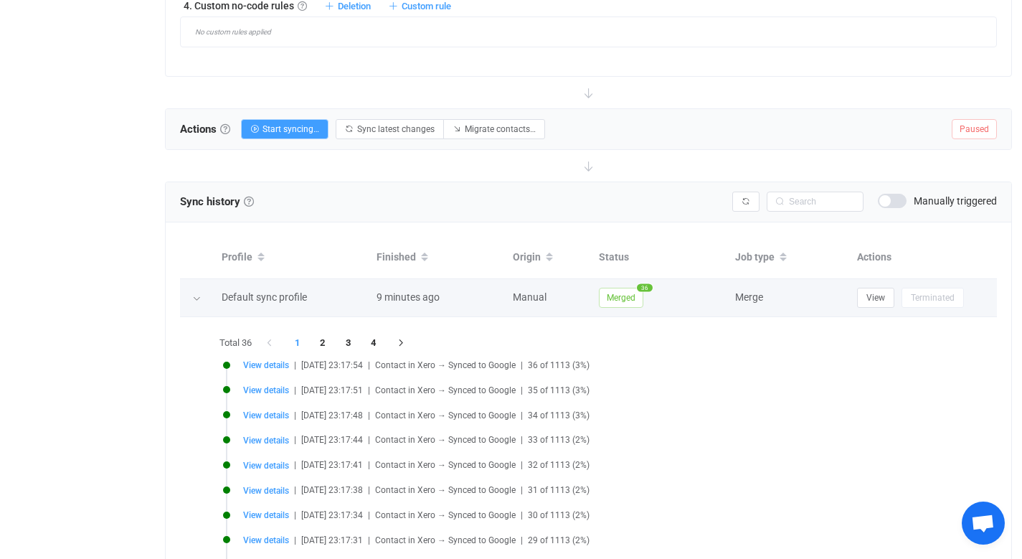
scroll to position [1145, 0]
click at [199, 295] on icon at bounding box center [196, 297] width 9 height 9
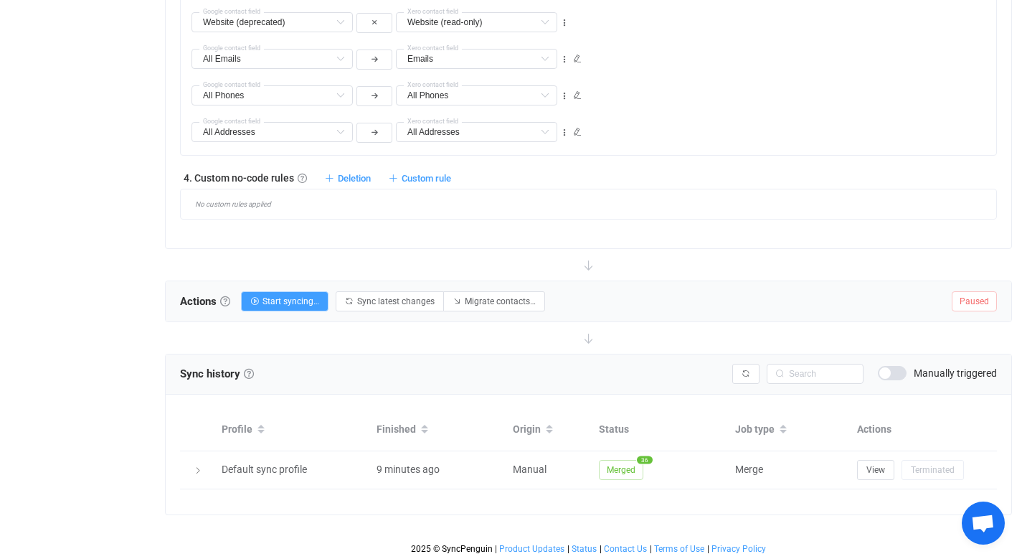
scroll to position [973, 0]
click at [319, 298] on span "Start syncing…" at bounding box center [290, 300] width 57 height 10
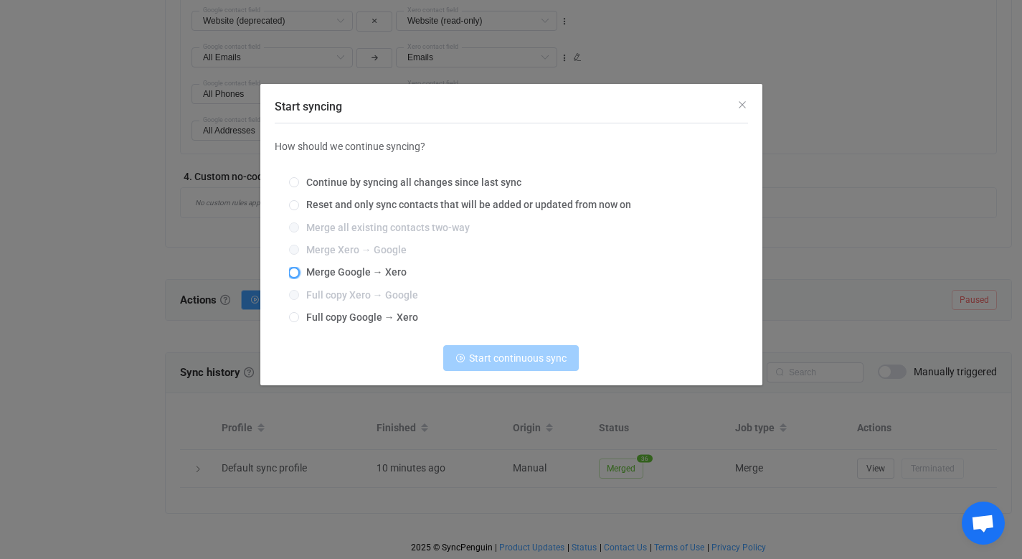
click at [294, 271] on span "Start syncing" at bounding box center [294, 272] width 10 height 10
click at [294, 271] on input "Merge Google → Xero" at bounding box center [294, 272] width 10 height 11
radio input "true"
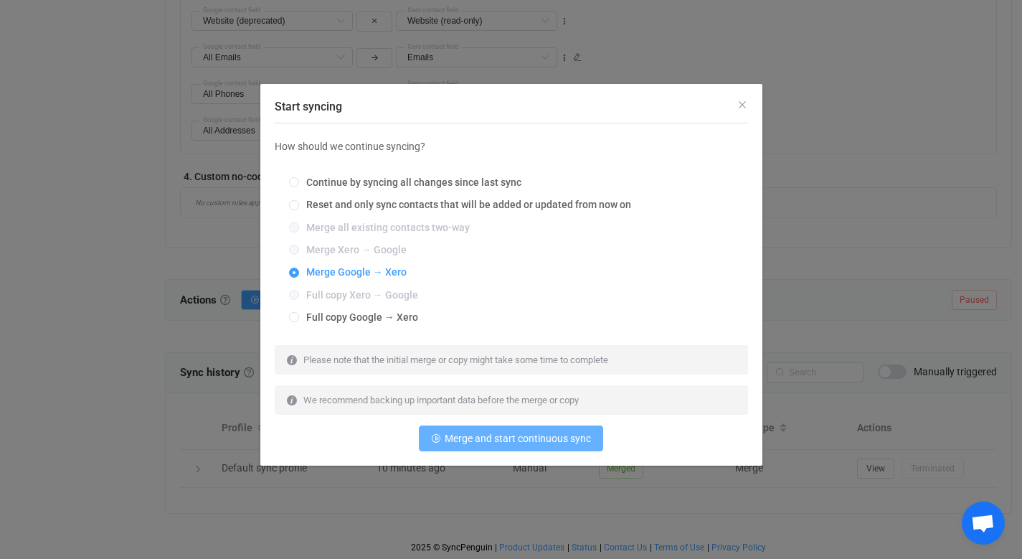
click at [508, 442] on span "Merge and start continuous sync" at bounding box center [518, 437] width 146 height 11
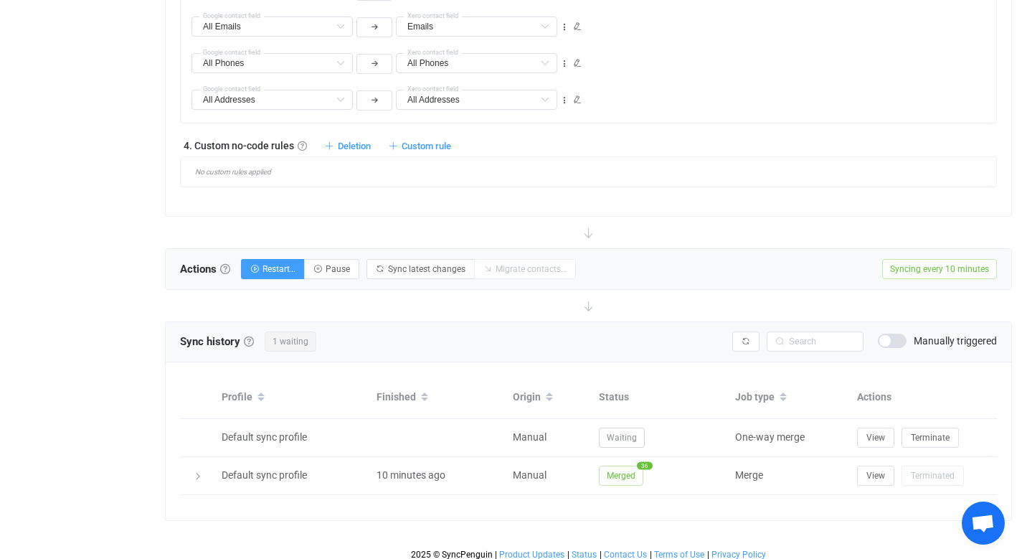
scroll to position [1011, 0]
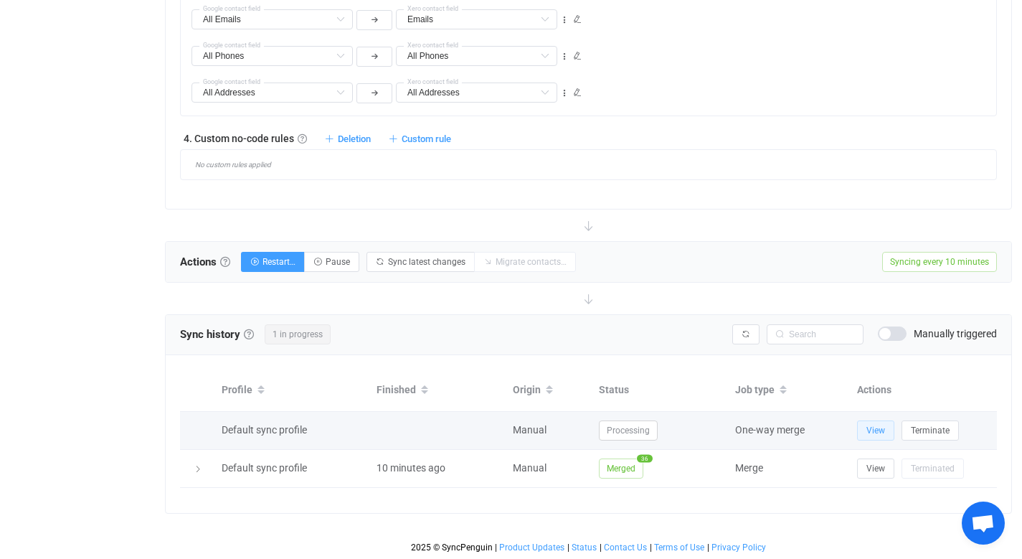
click at [871, 425] on span "View" at bounding box center [875, 430] width 19 height 10
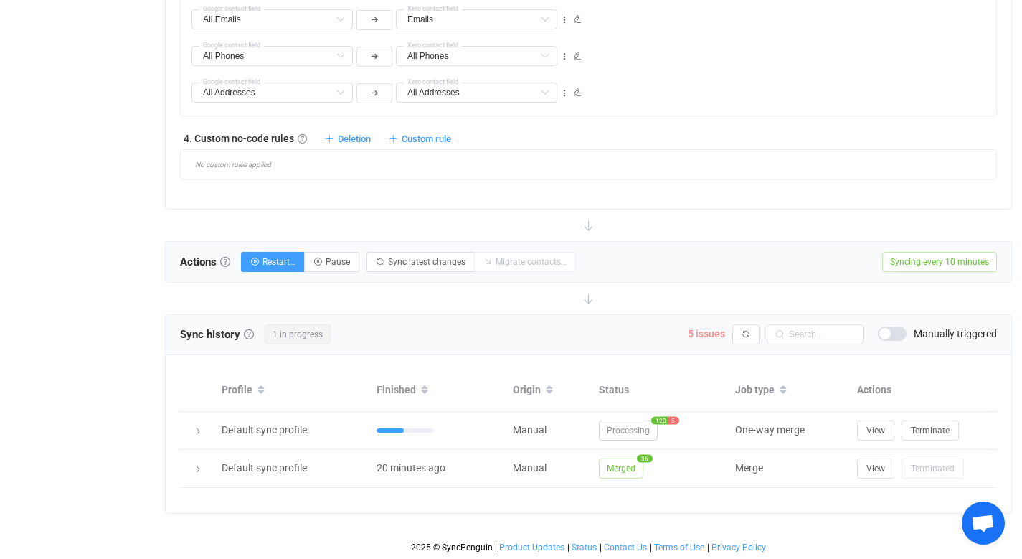
click at [711, 331] on span "5 issues" at bounding box center [706, 333] width 37 height 11
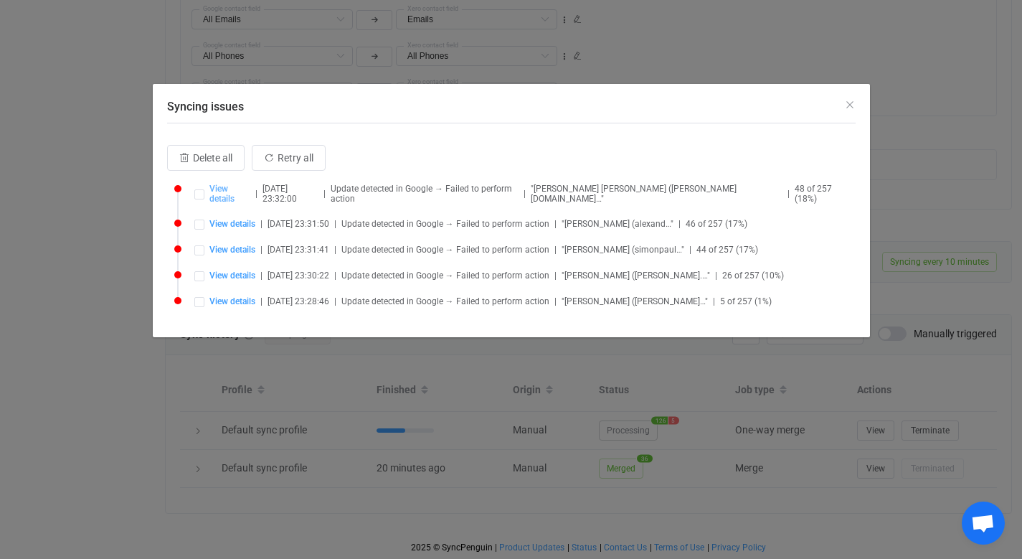
click at [250, 191] on span "View details" at bounding box center [230, 194] width 42 height 20
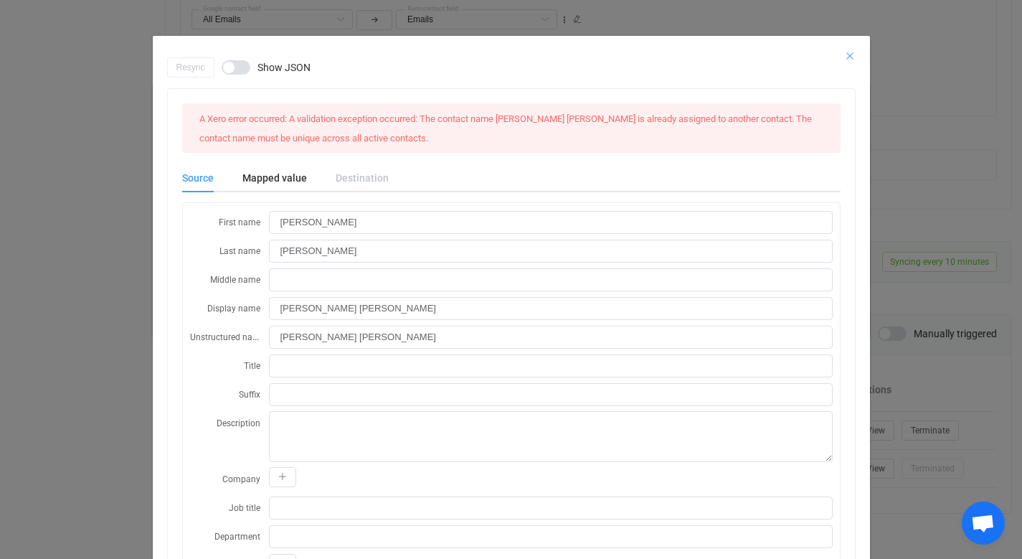
click at [844, 56] on icon "Close" at bounding box center [849, 55] width 11 height 11
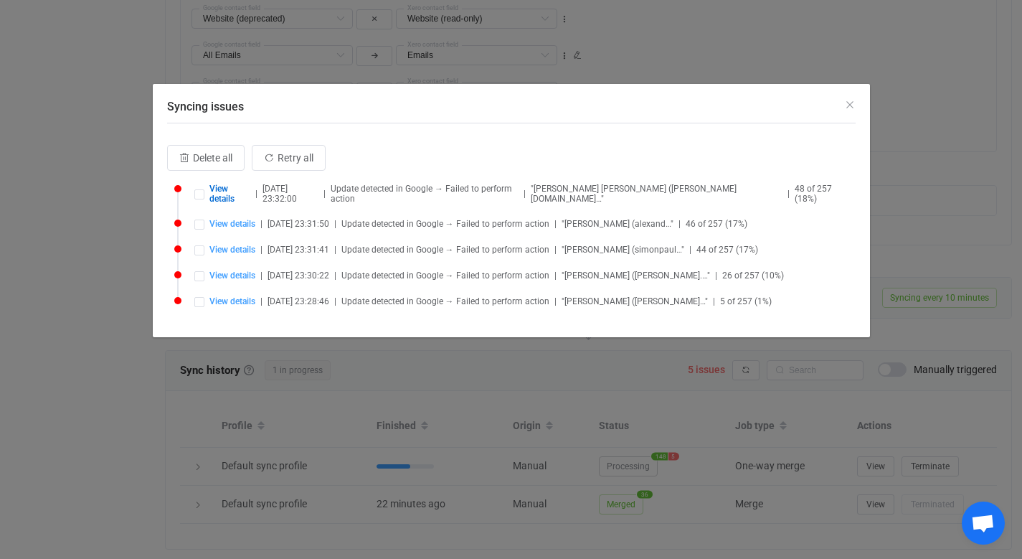
scroll to position [980, 0]
click at [844, 98] on button "Close" at bounding box center [849, 105] width 11 height 14
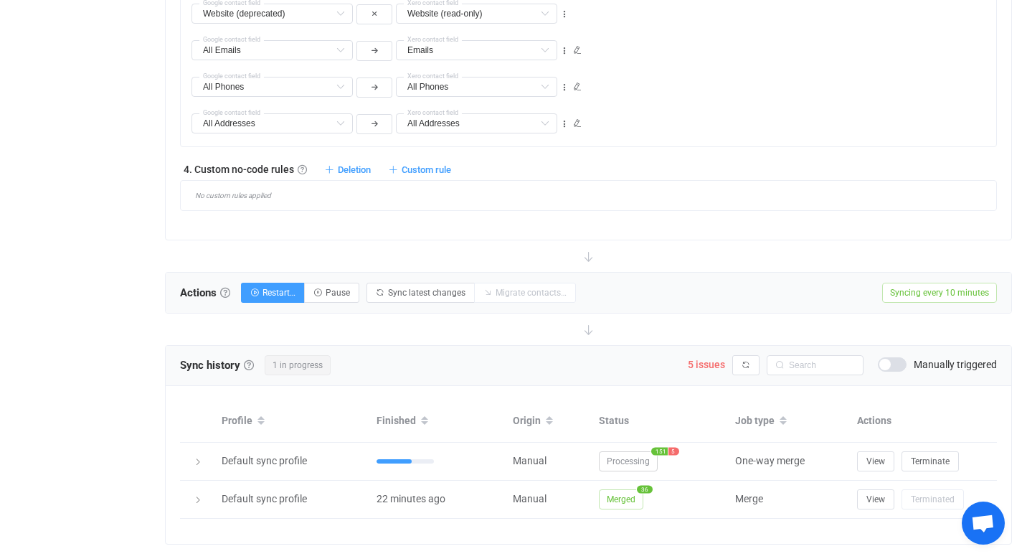
scroll to position [1011, 0]
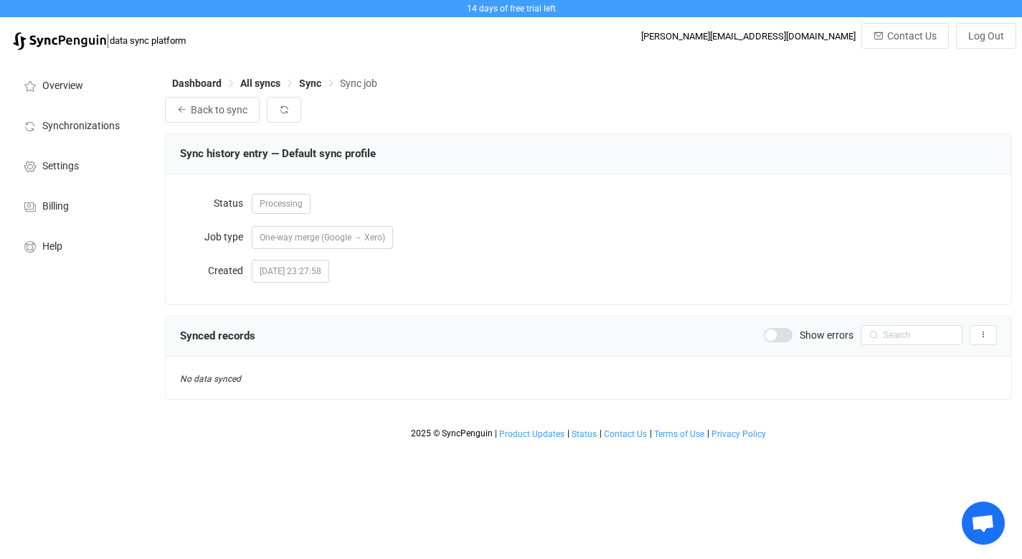
scroll to position [16, 0]
click at [780, 334] on span at bounding box center [778, 335] width 29 height 14
